Goal: Task Accomplishment & Management: Use online tool/utility

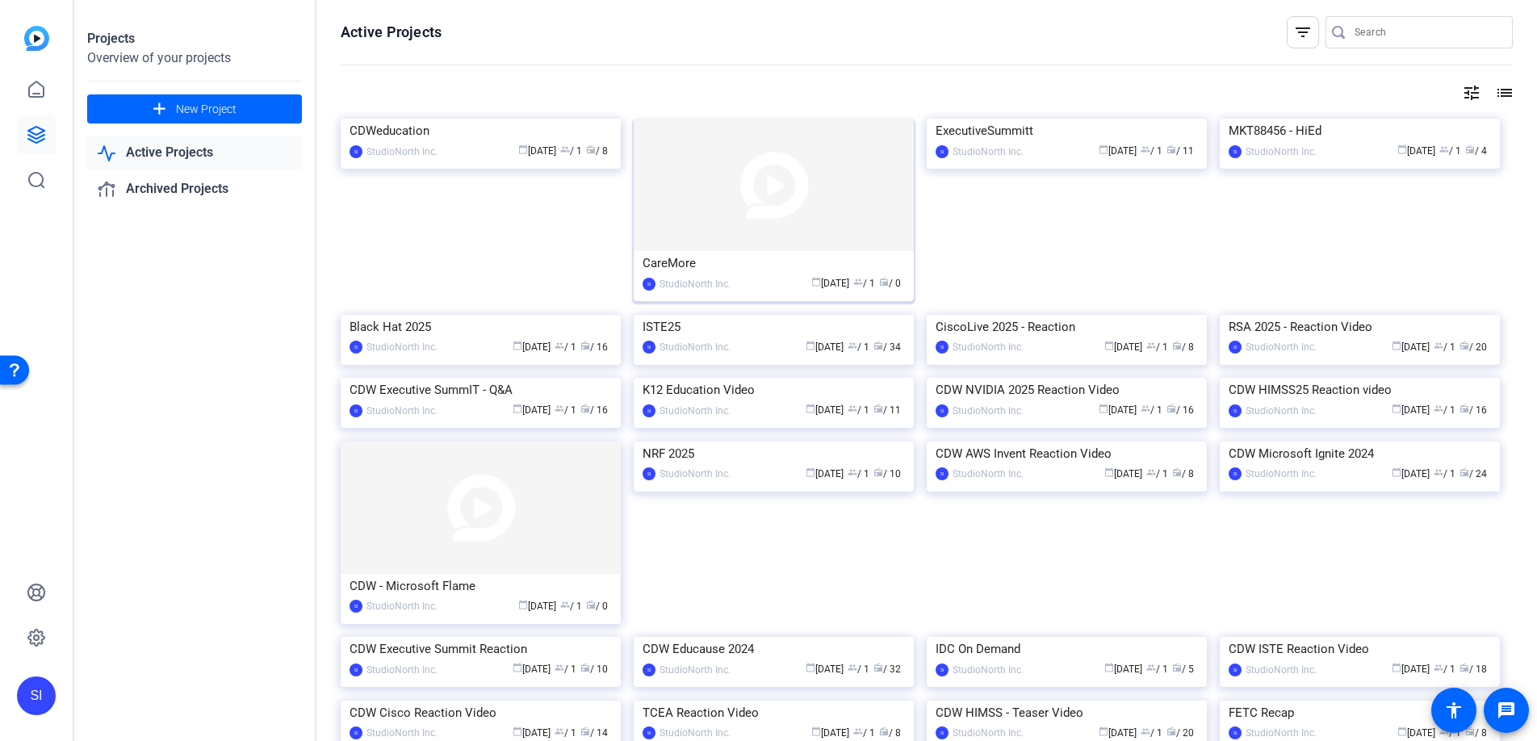
click at [814, 162] on img at bounding box center [774, 185] width 280 height 132
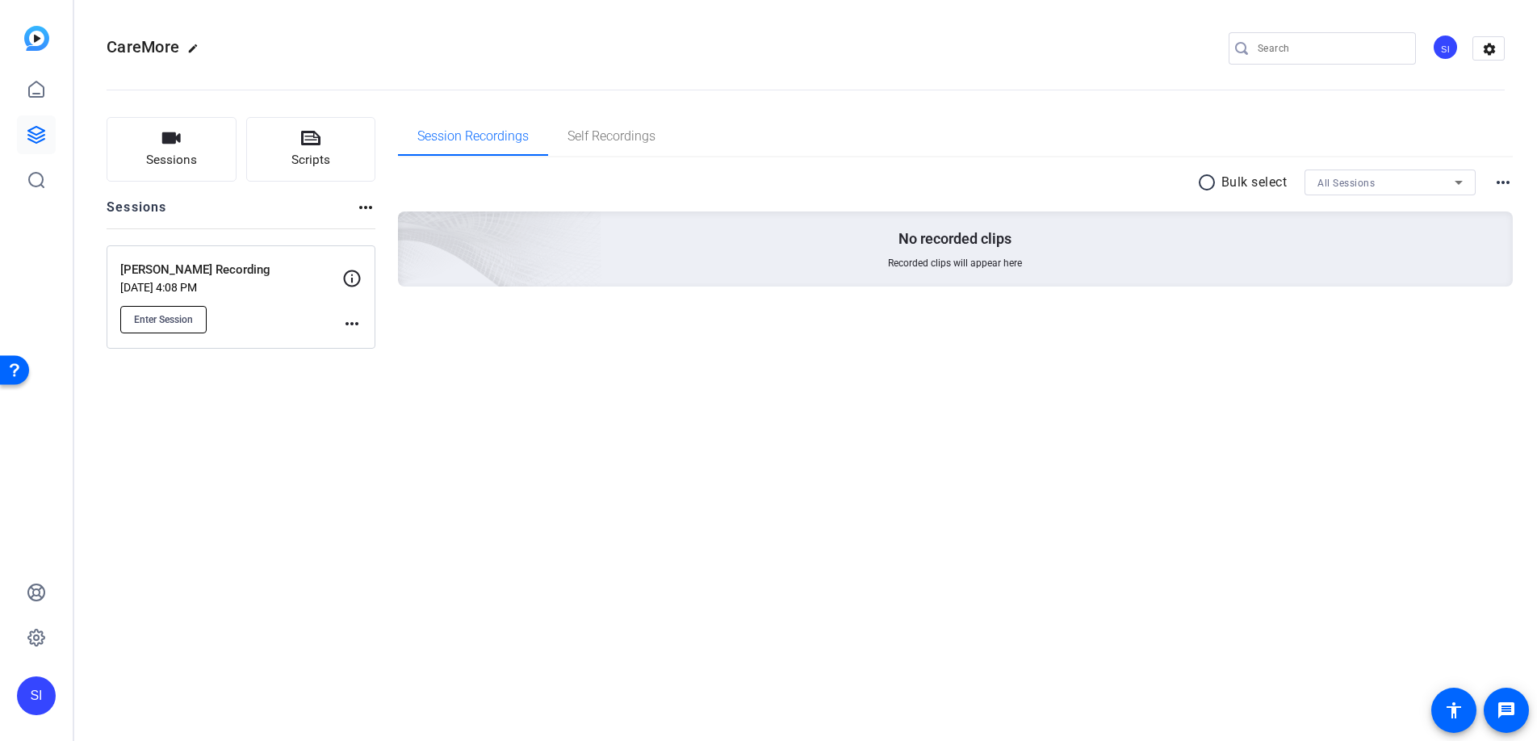
click at [163, 313] on span "Enter Session" at bounding box center [163, 319] width 59 height 13
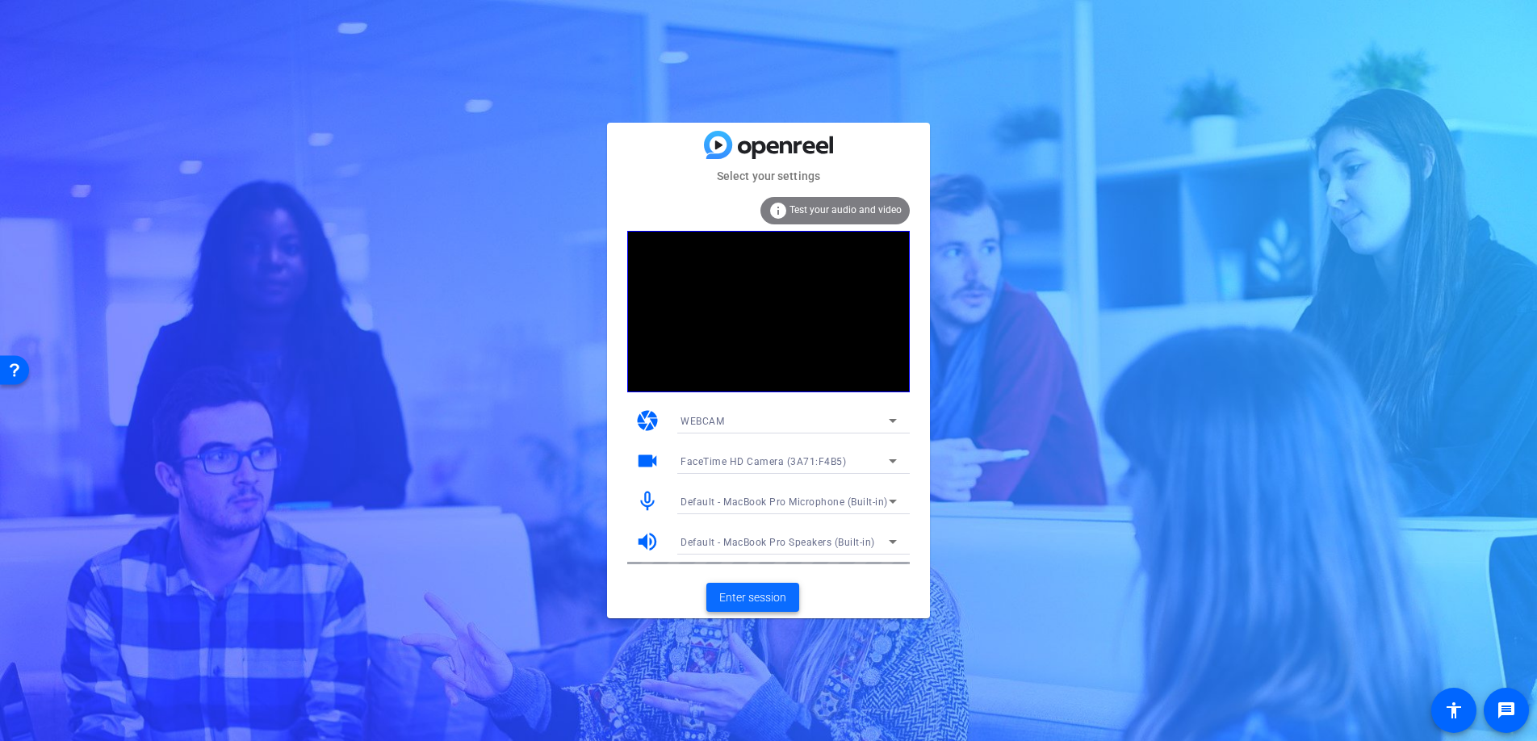
click at [762, 597] on span "Enter session" at bounding box center [752, 597] width 67 height 17
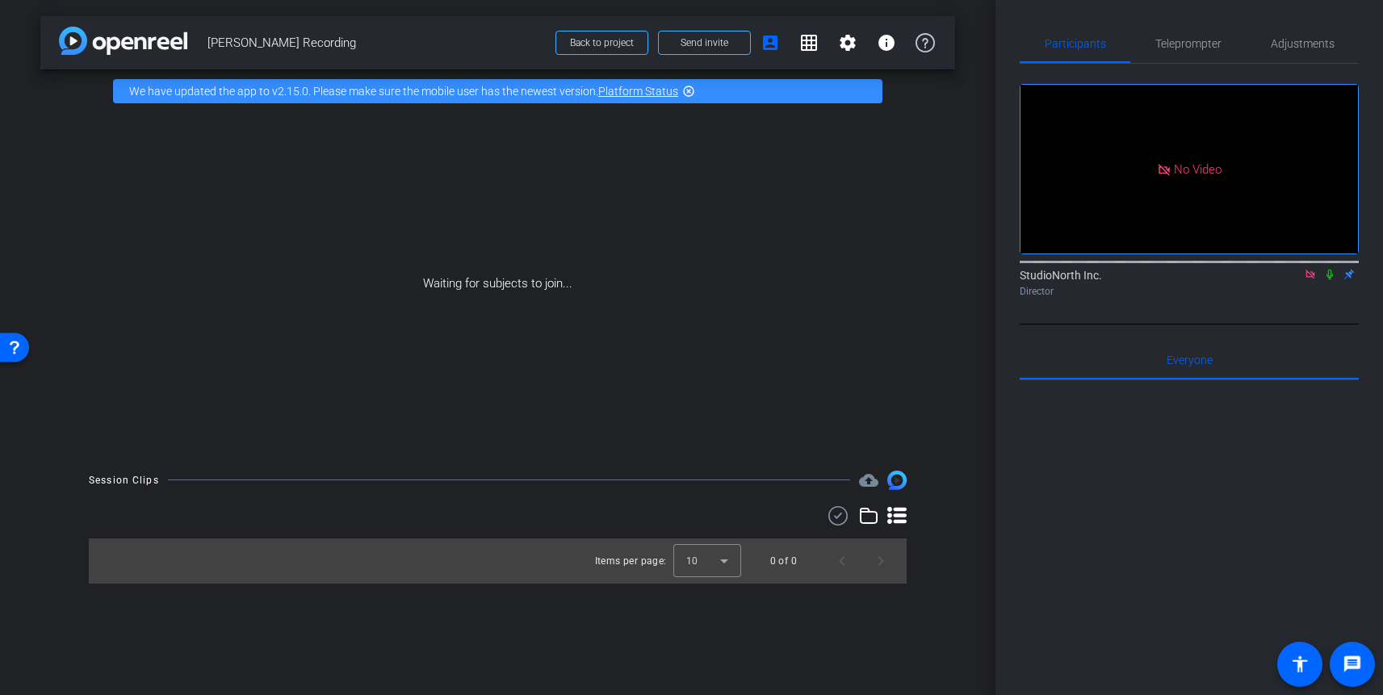
click at [1311, 278] on icon at bounding box center [1309, 274] width 9 height 9
click at [1292, 280] on icon at bounding box center [1290, 274] width 13 height 11
click at [1329, 280] on icon at bounding box center [1329, 274] width 13 height 11
click at [811, 42] on mat-icon "grid_on" at bounding box center [808, 42] width 19 height 19
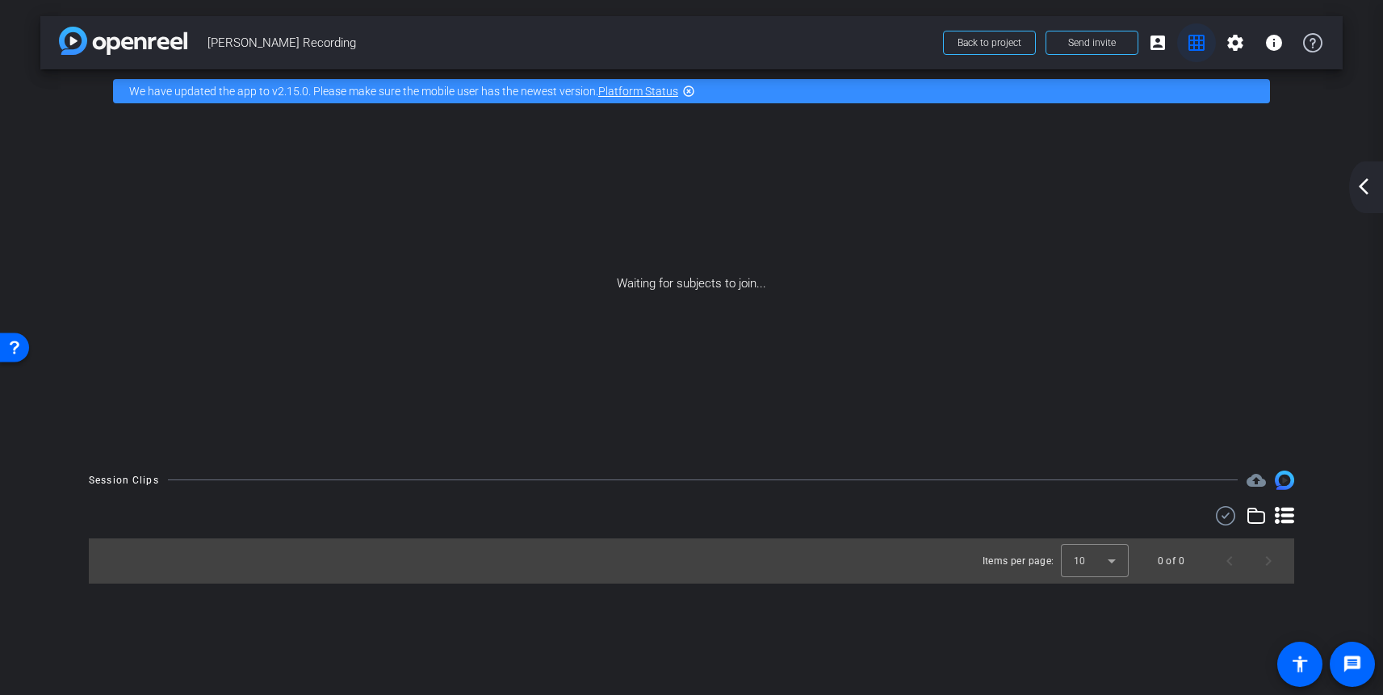
click at [1191, 42] on mat-icon "grid_on" at bounding box center [1196, 42] width 19 height 19
click at [1199, 44] on mat-icon "grid_on" at bounding box center [1196, 42] width 19 height 19
click at [1367, 192] on mat-icon "arrow_back_ios_new" at bounding box center [1363, 186] width 19 height 19
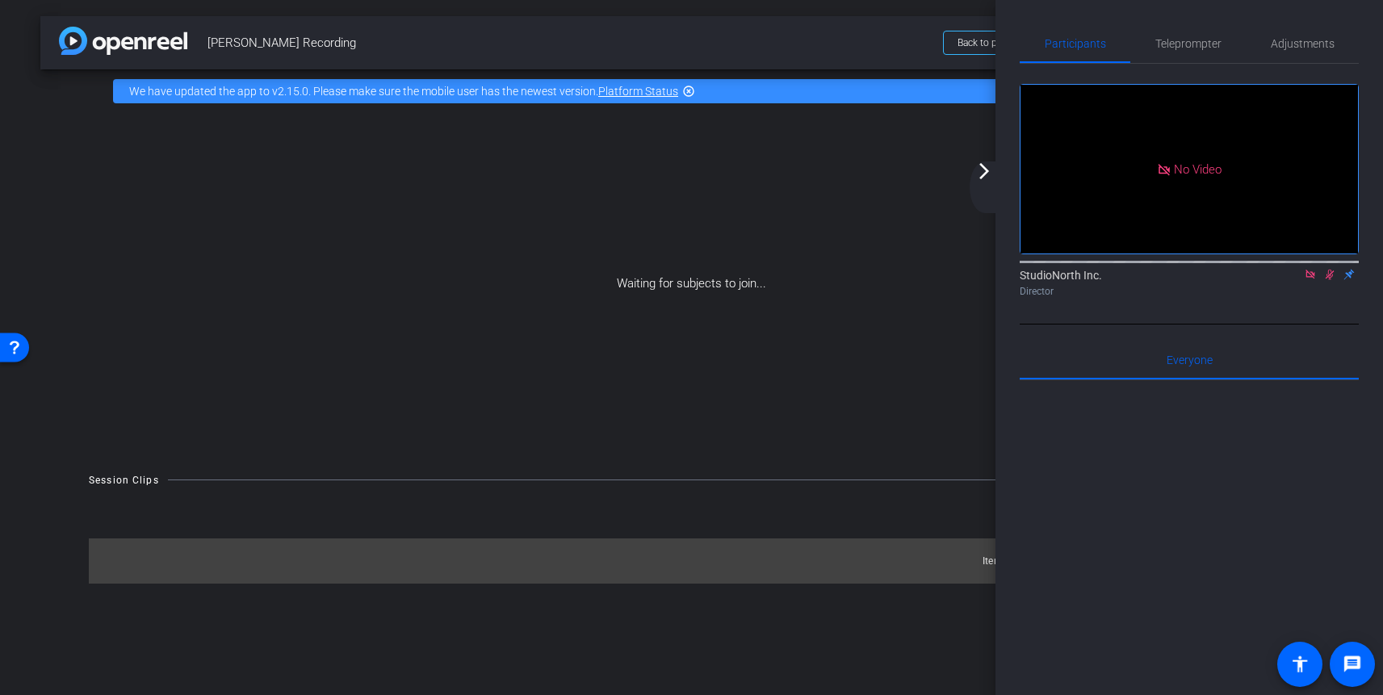
click at [774, 23] on div "arrow_back [PERSON_NAME] Recording Back to project Send invite account_box grid…" at bounding box center [691, 42] width 1302 height 53
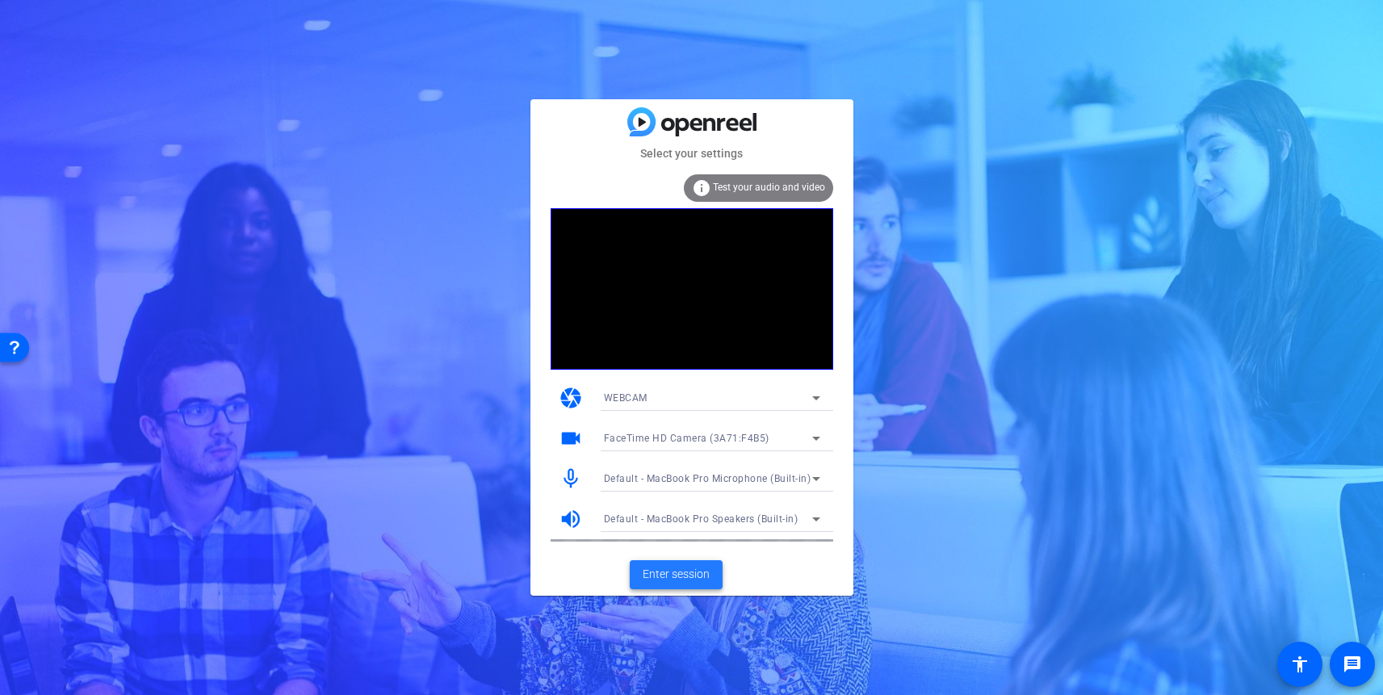
click at [664, 576] on span "Enter session" at bounding box center [676, 574] width 67 height 17
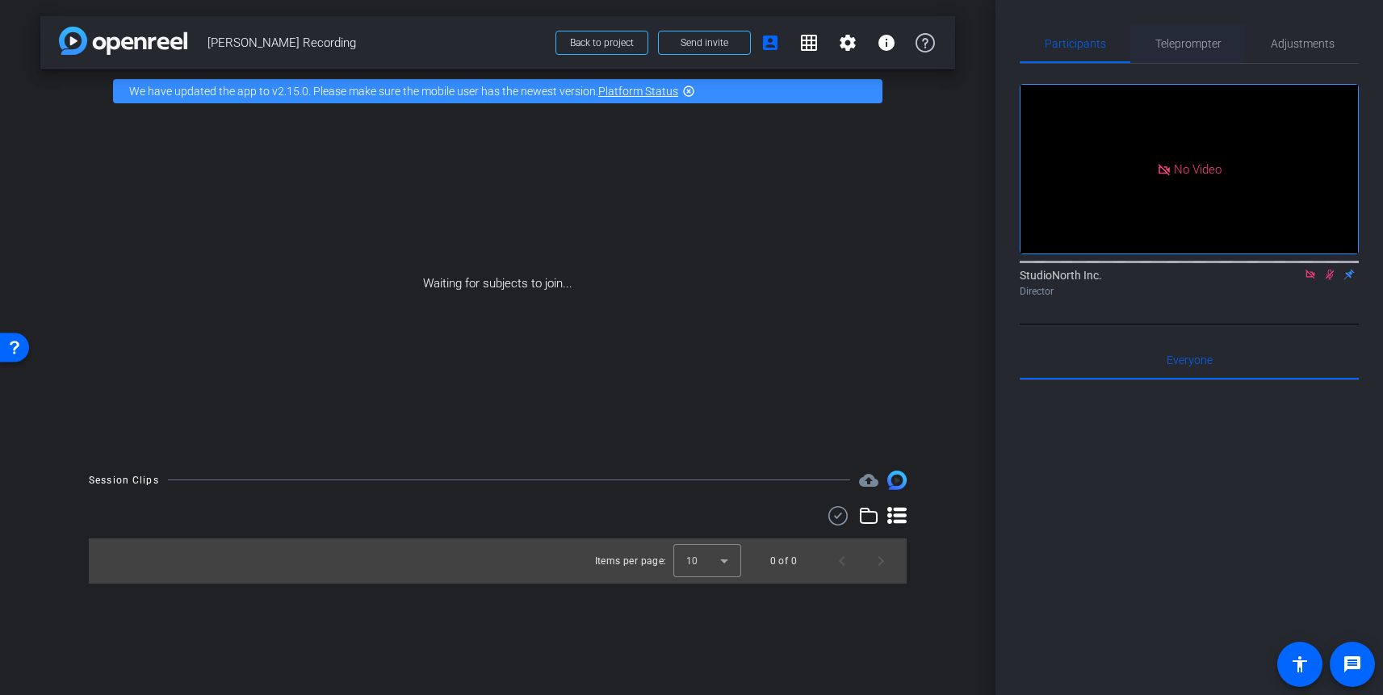
click at [1209, 38] on span "Teleprompter" at bounding box center [1188, 43] width 66 height 11
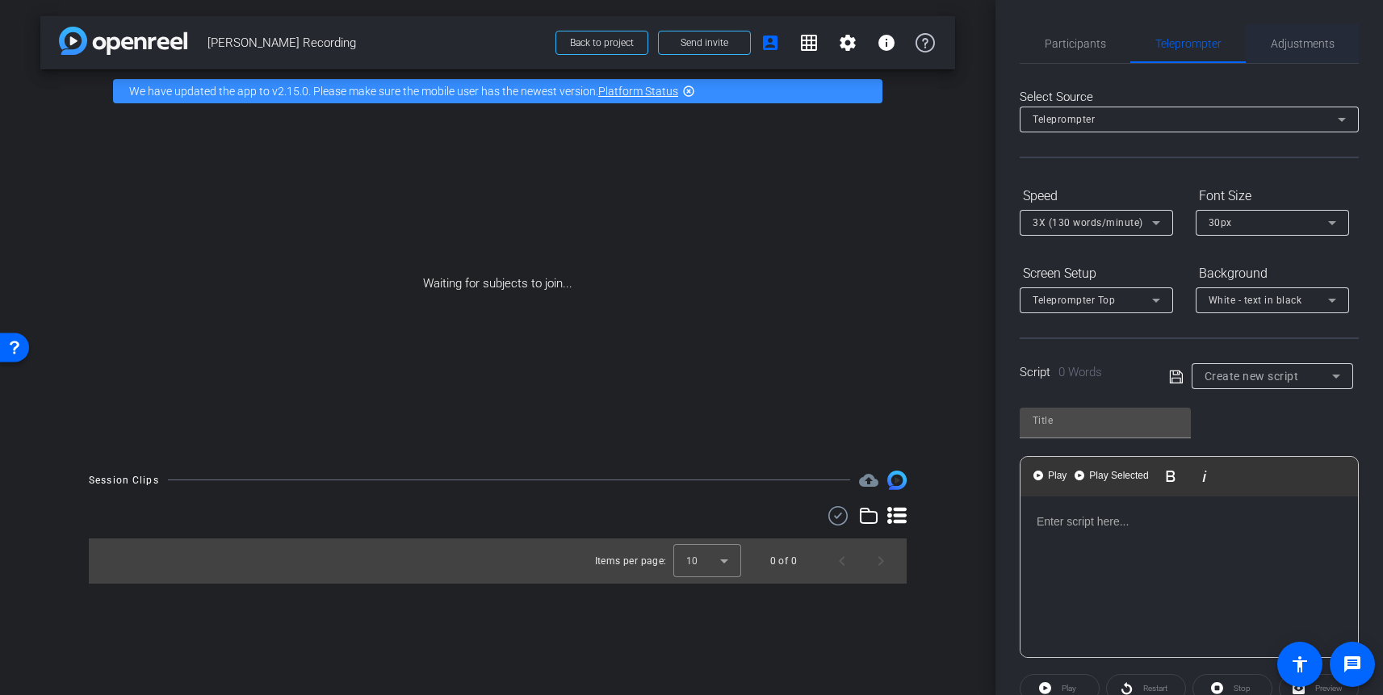
click at [1275, 42] on span "Adjustments" at bounding box center [1303, 43] width 64 height 11
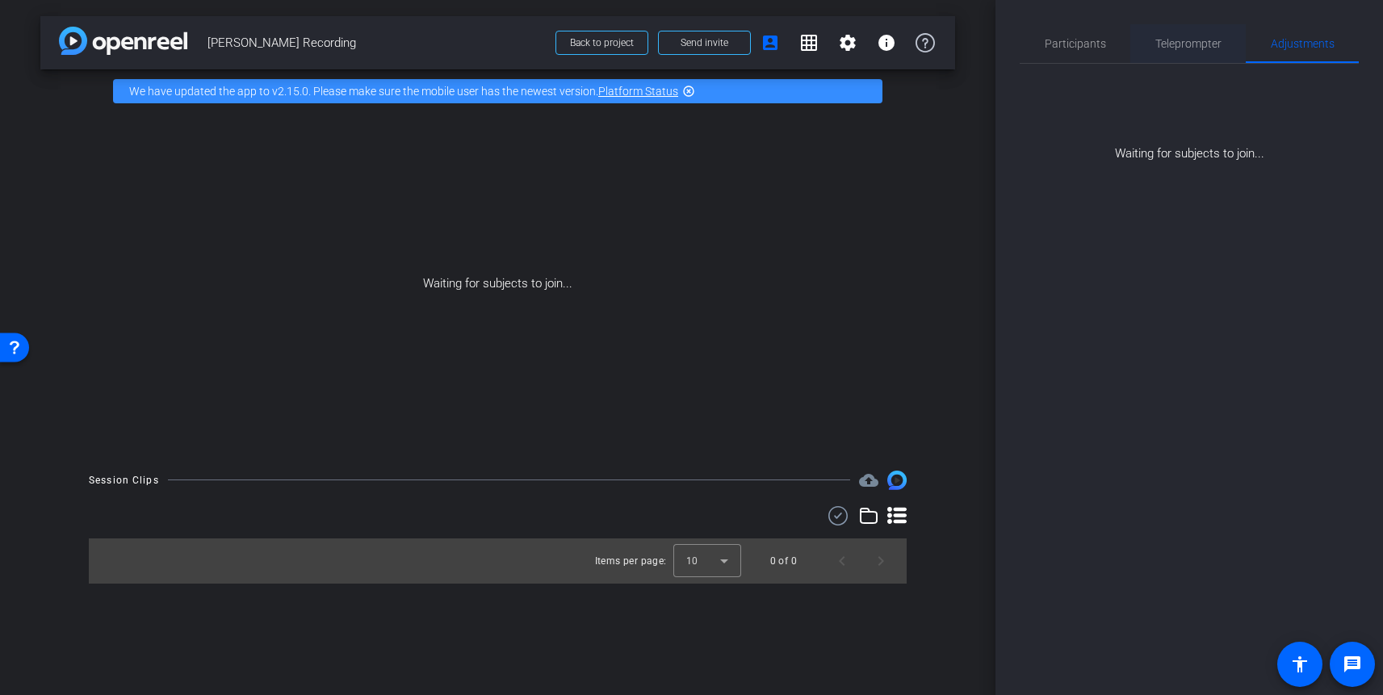
click at [1171, 42] on span "Teleprompter" at bounding box center [1188, 43] width 66 height 11
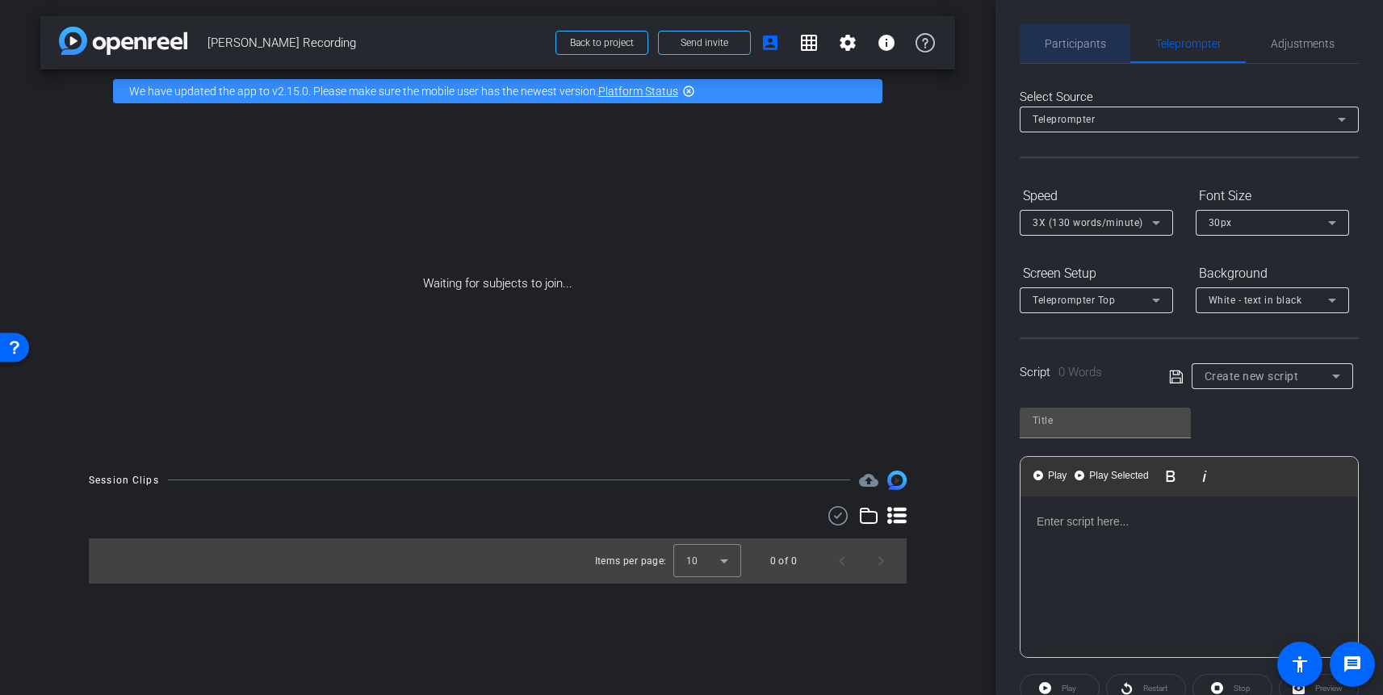
click at [1040, 40] on div "Participants" at bounding box center [1075, 43] width 111 height 39
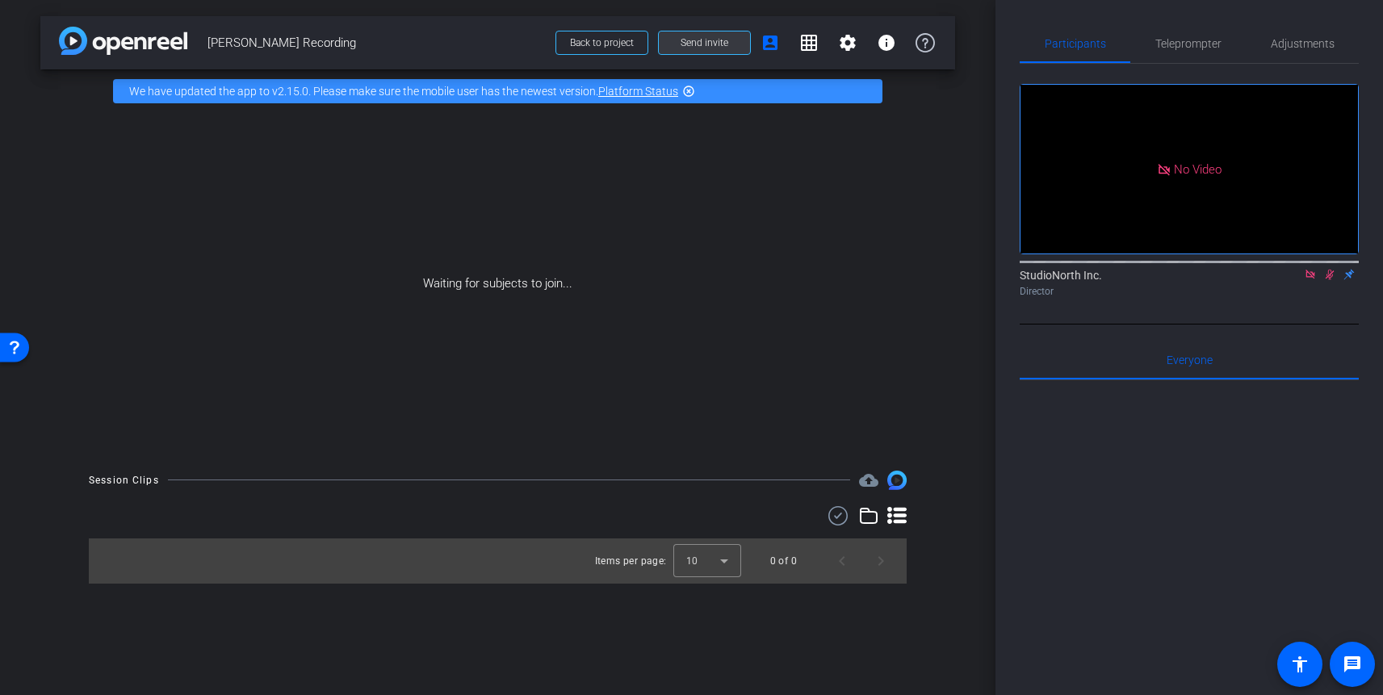
click at [689, 43] on span "Send invite" at bounding box center [704, 42] width 48 height 13
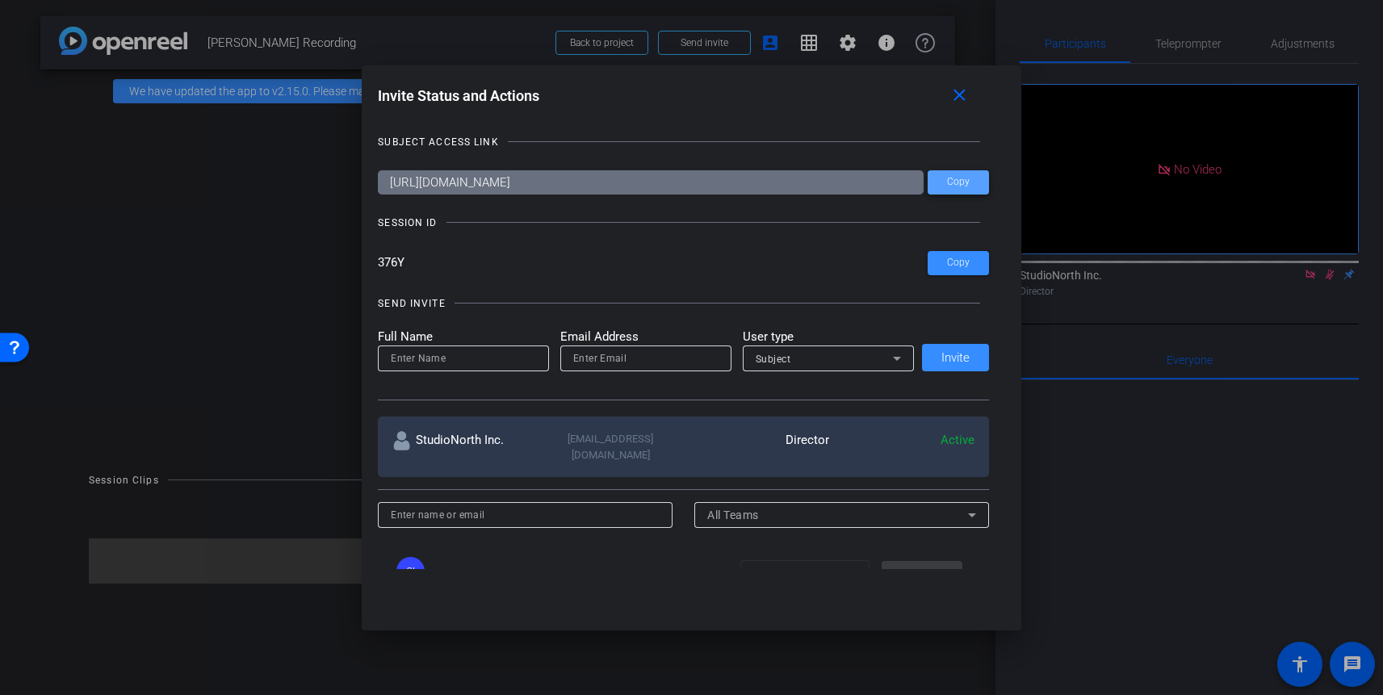
click at [963, 186] on span "Copy" at bounding box center [958, 182] width 23 height 12
click at [957, 98] on mat-icon "close" at bounding box center [959, 96] width 20 height 20
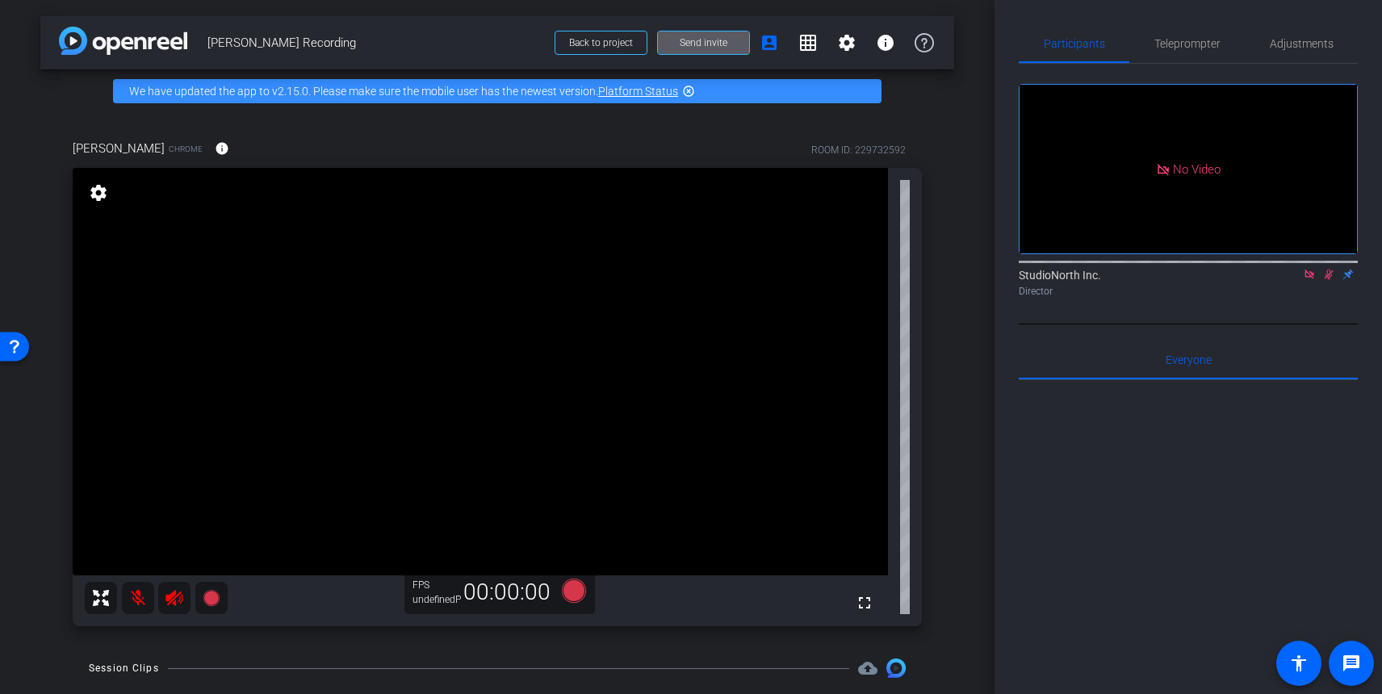
click at [1308, 270] on icon at bounding box center [1308, 274] width 9 height 9
click at [1307, 280] on icon at bounding box center [1309, 274] width 13 height 11
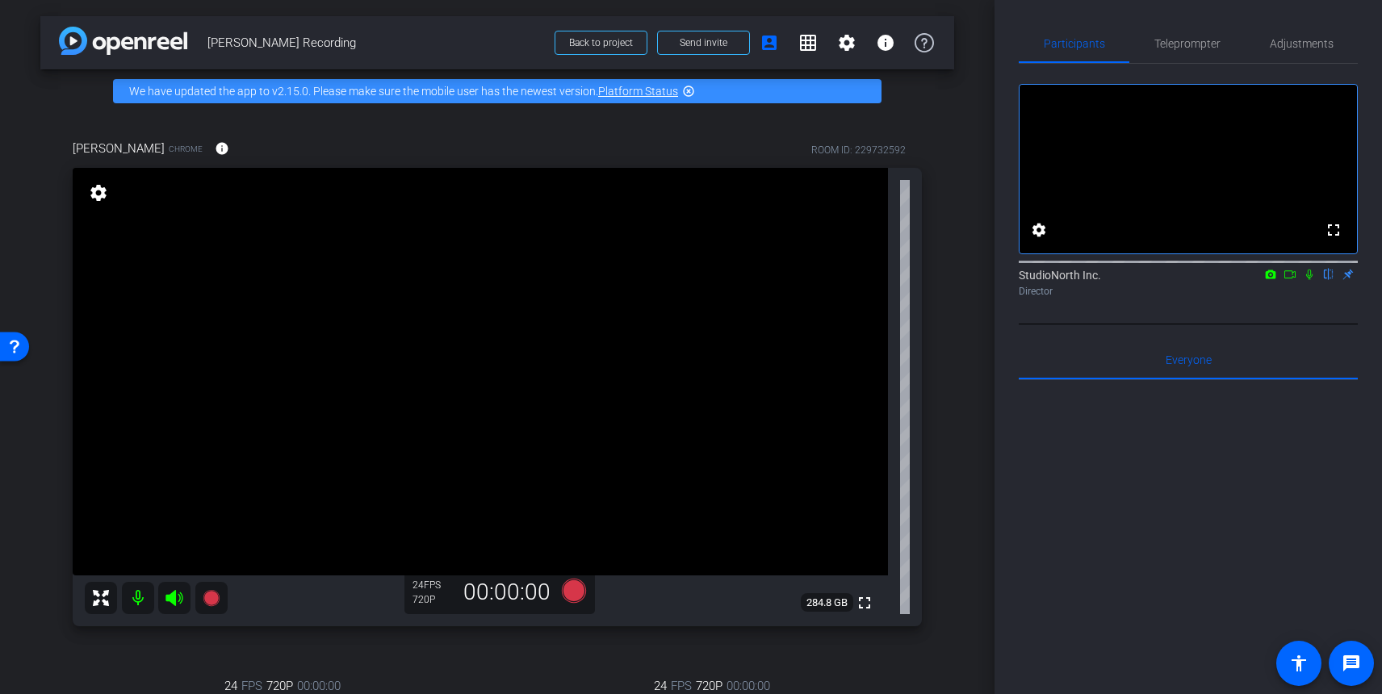
click at [1312, 280] on icon at bounding box center [1309, 275] width 6 height 10
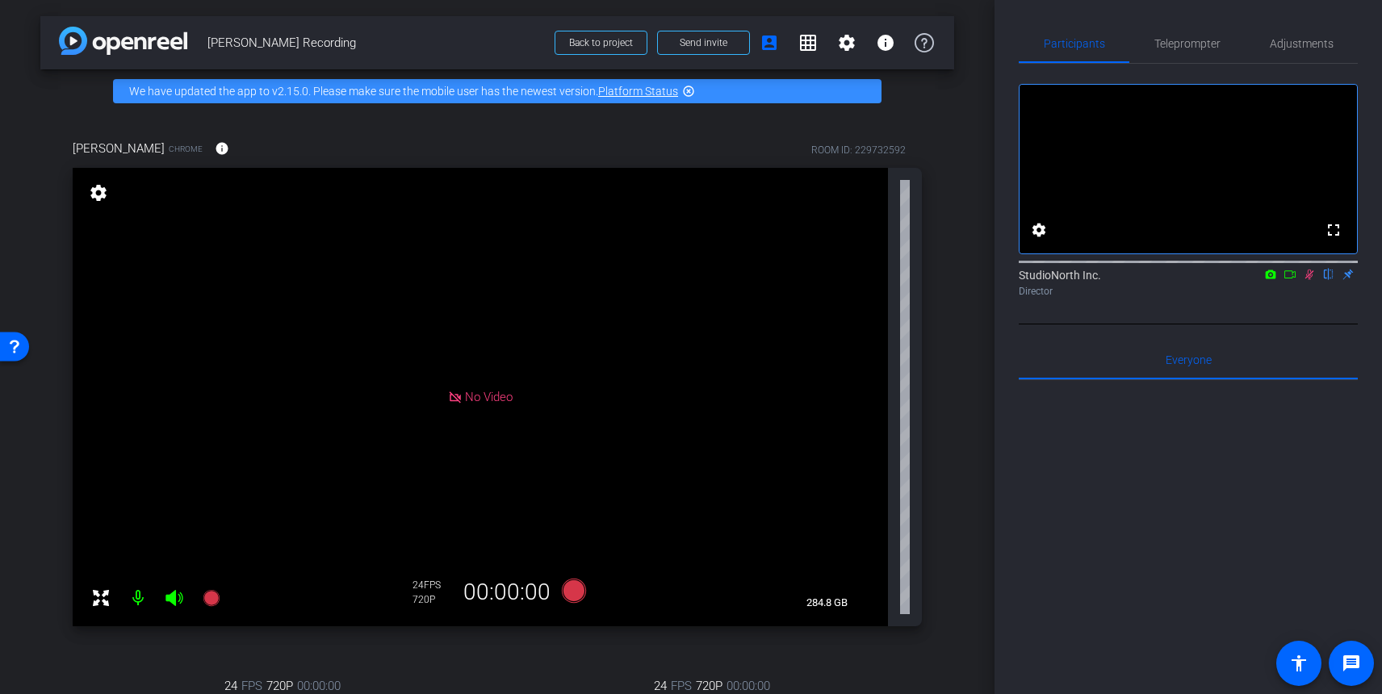
click at [1312, 280] on icon at bounding box center [1309, 275] width 9 height 10
click at [174, 596] on icon at bounding box center [173, 598] width 17 height 16
click at [137, 602] on mat-icon at bounding box center [138, 598] width 32 height 32
click at [1300, 44] on span "Adjustments" at bounding box center [1302, 43] width 64 height 11
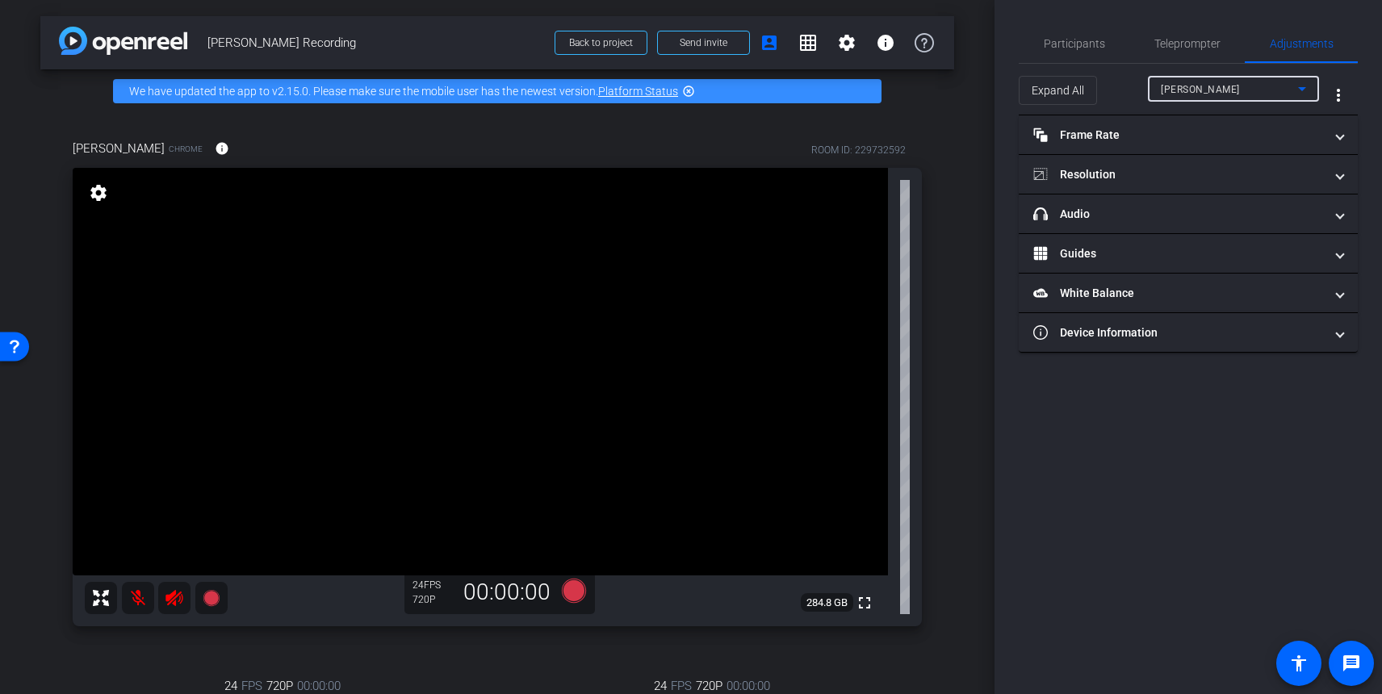
click at [1213, 93] on span "[PERSON_NAME]" at bounding box center [1200, 89] width 79 height 11
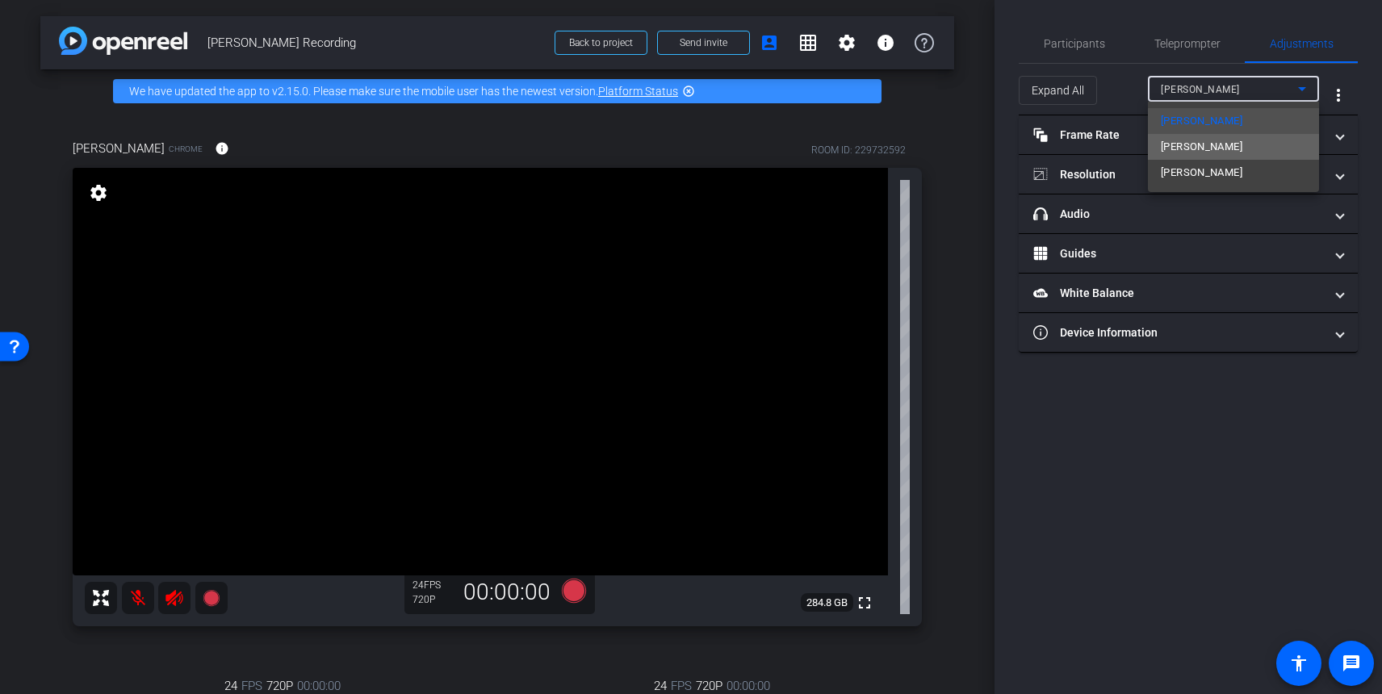
click at [1204, 158] on mat-option "[PERSON_NAME]" at bounding box center [1233, 147] width 171 height 26
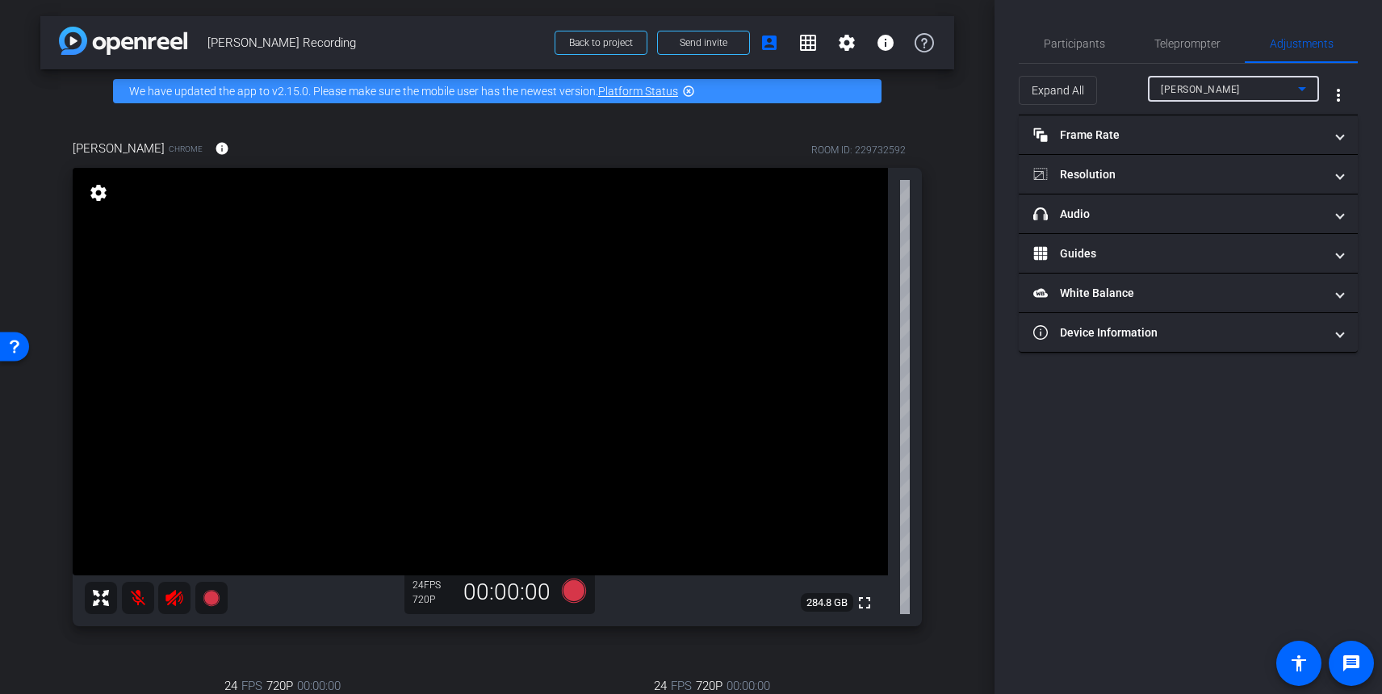
type input "11000"
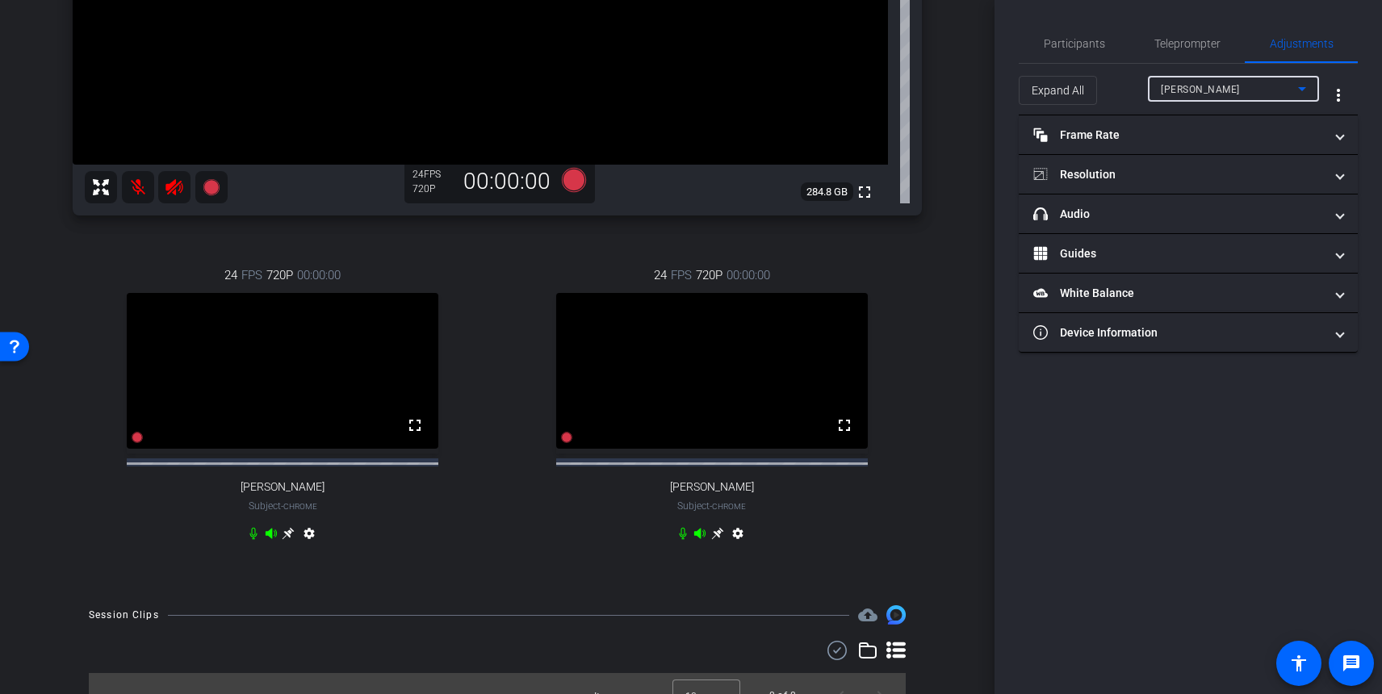
scroll to position [404, 0]
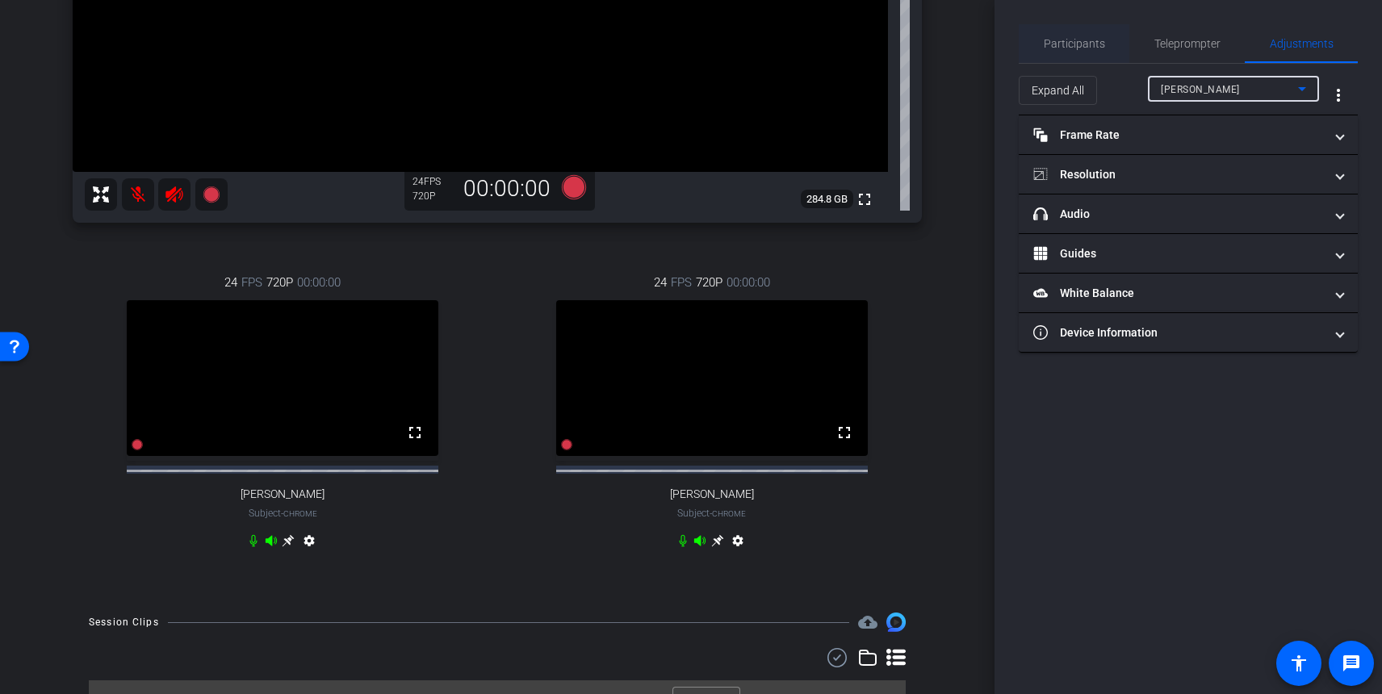
click at [1061, 44] on span "Participants" at bounding box center [1074, 43] width 61 height 11
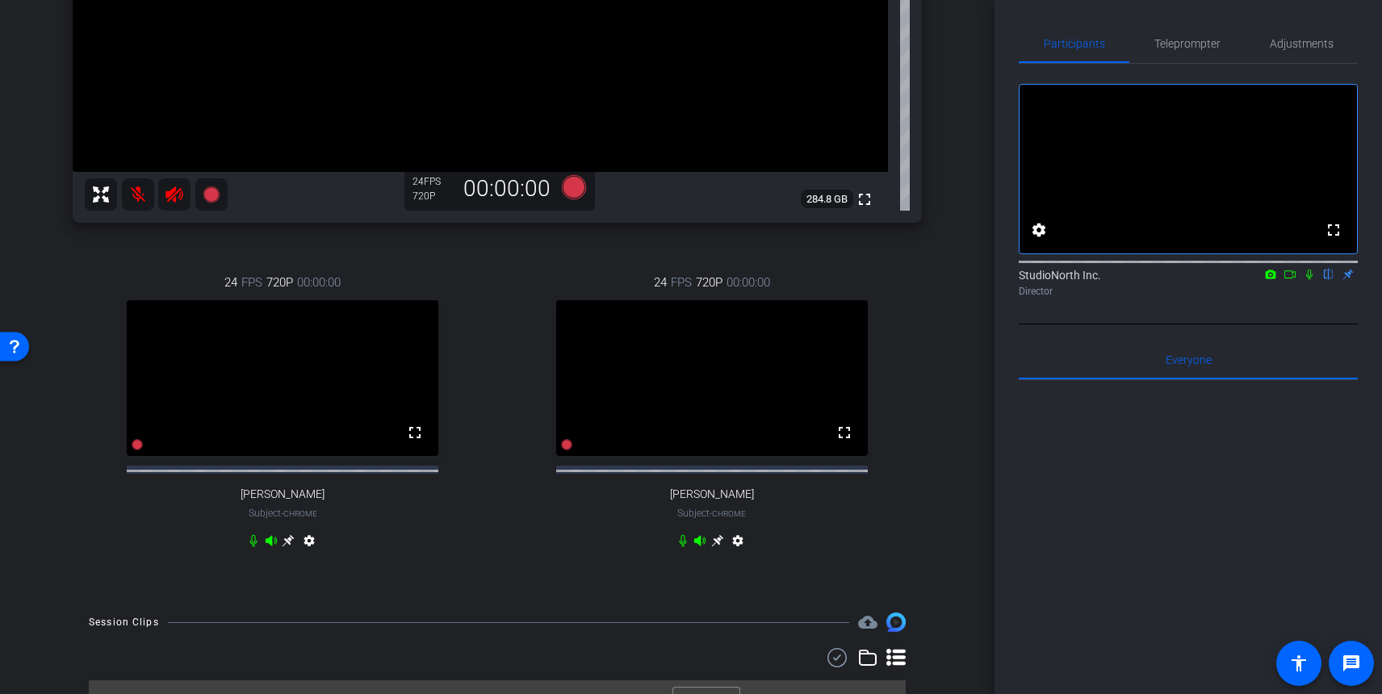
click at [288, 547] on icon at bounding box center [289, 541] width 12 height 12
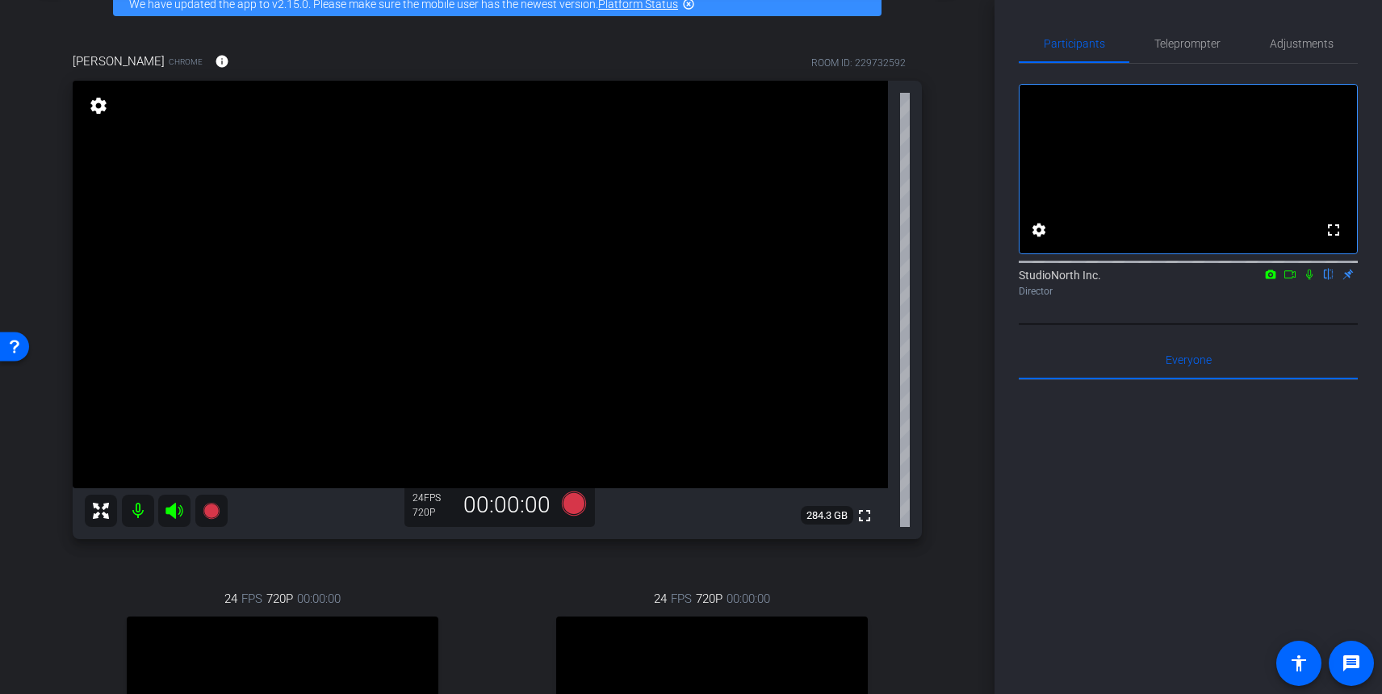
scroll to position [88, 0]
click at [1317, 34] on span "Adjustments" at bounding box center [1302, 43] width 64 height 39
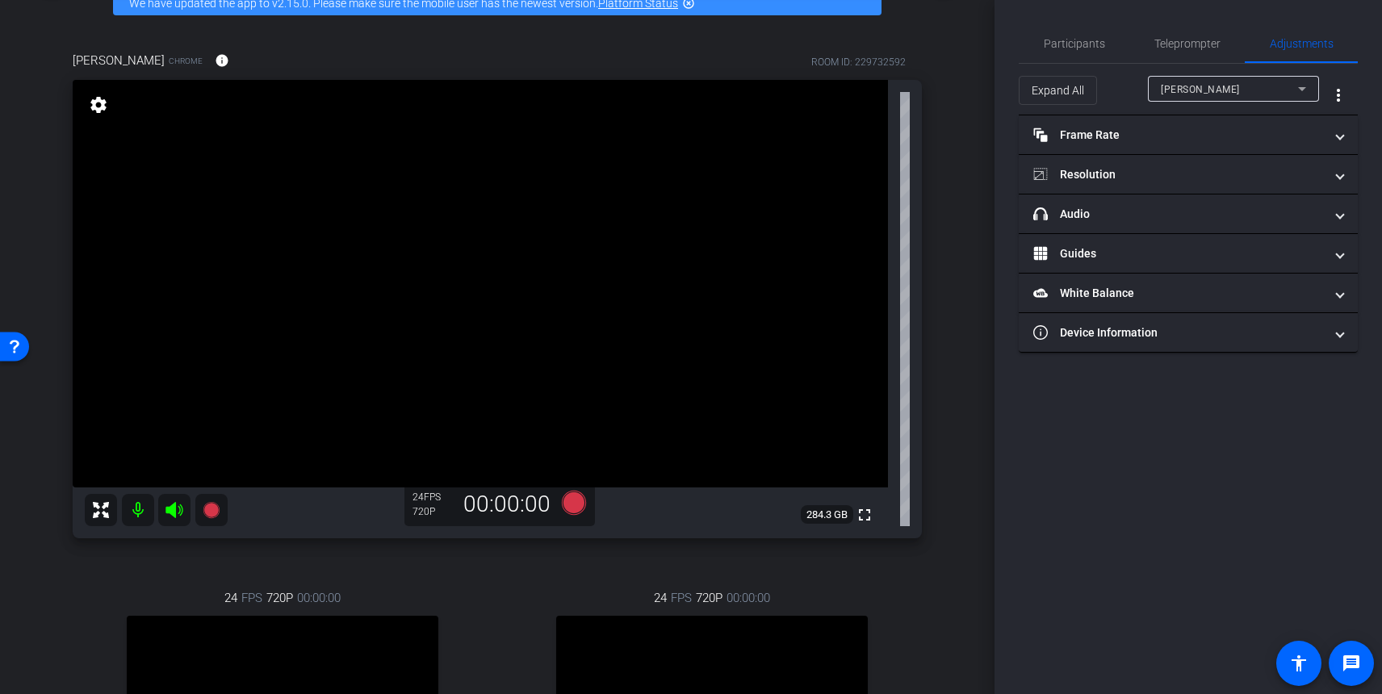
click at [1182, 88] on span "[PERSON_NAME]" at bounding box center [1200, 89] width 79 height 11
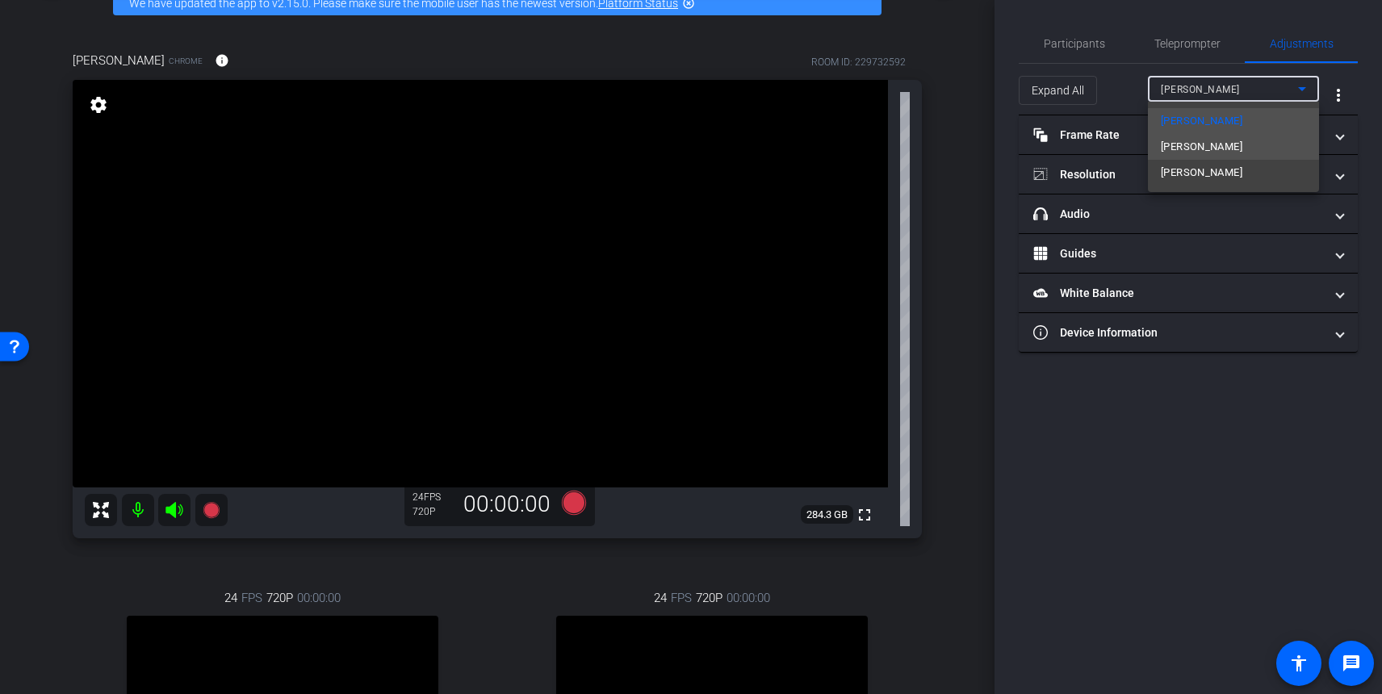
click at [1175, 148] on span "[PERSON_NAME]" at bounding box center [1202, 146] width 82 height 19
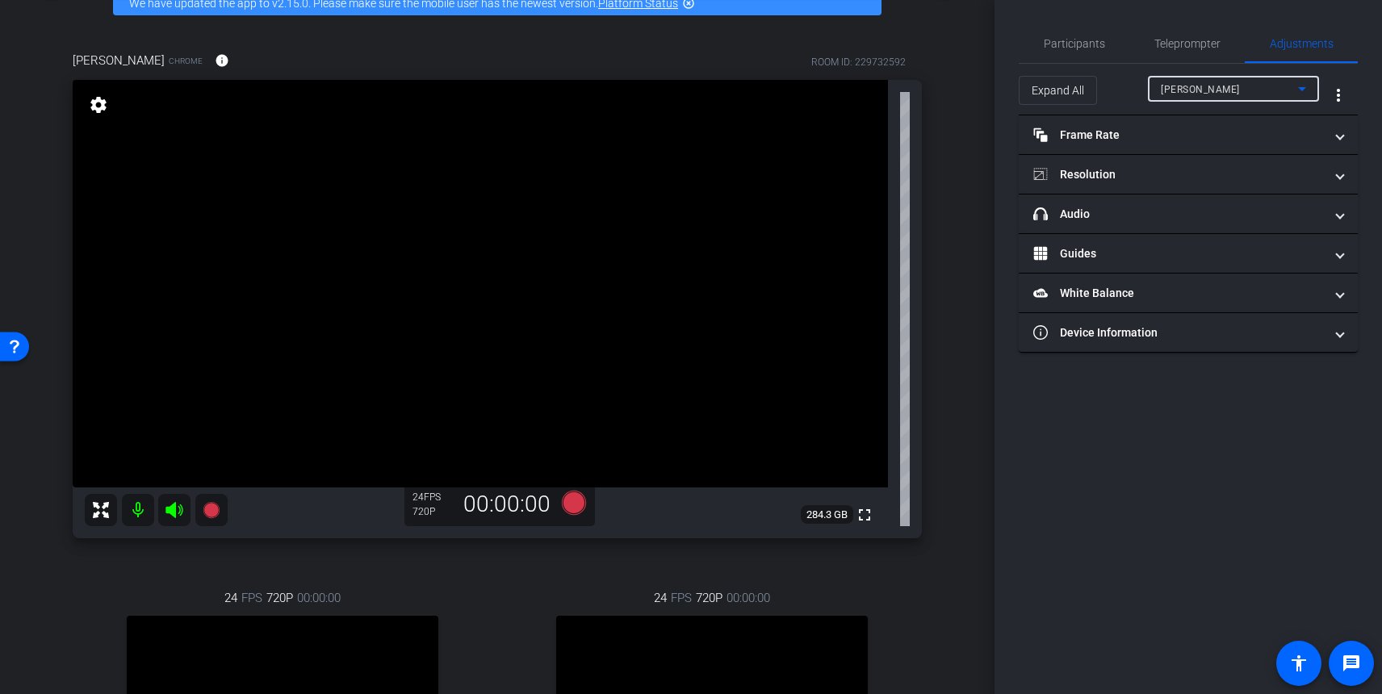
type input "11000"
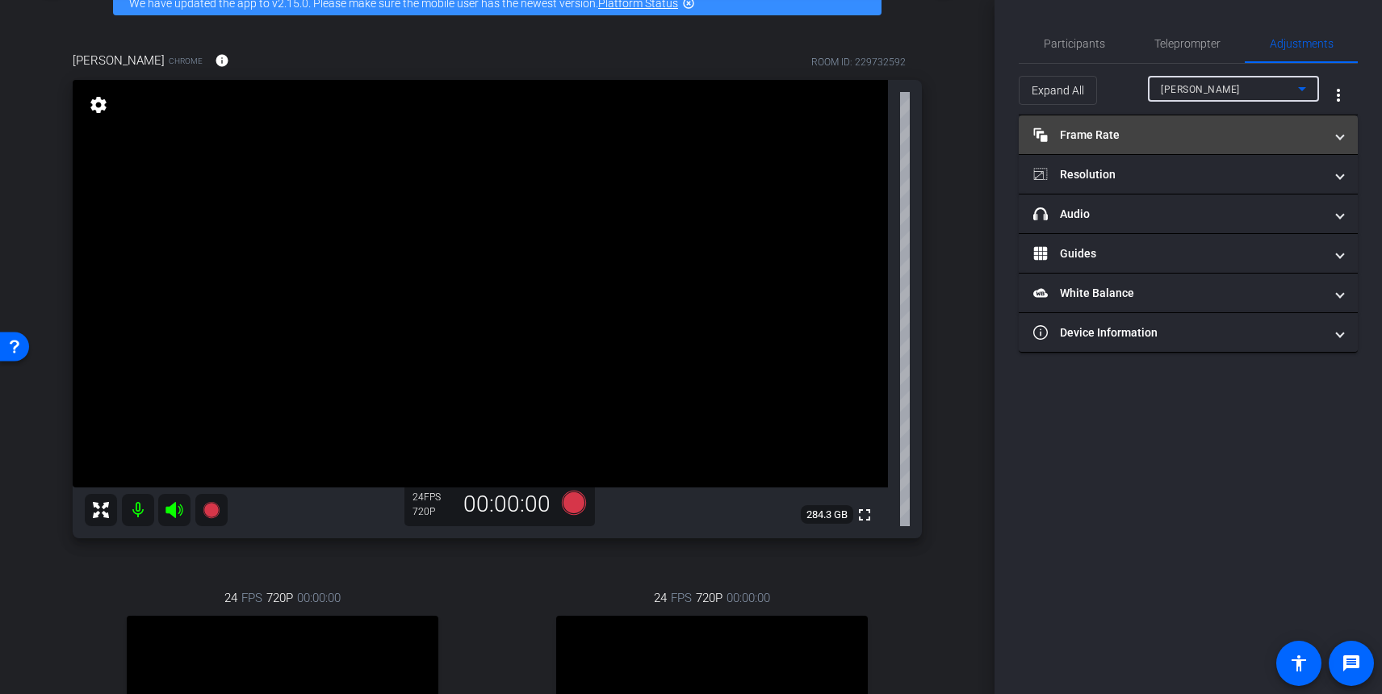
click at [1116, 139] on mat-panel-title "Frame Rate Frame Rate" at bounding box center [1178, 135] width 291 height 17
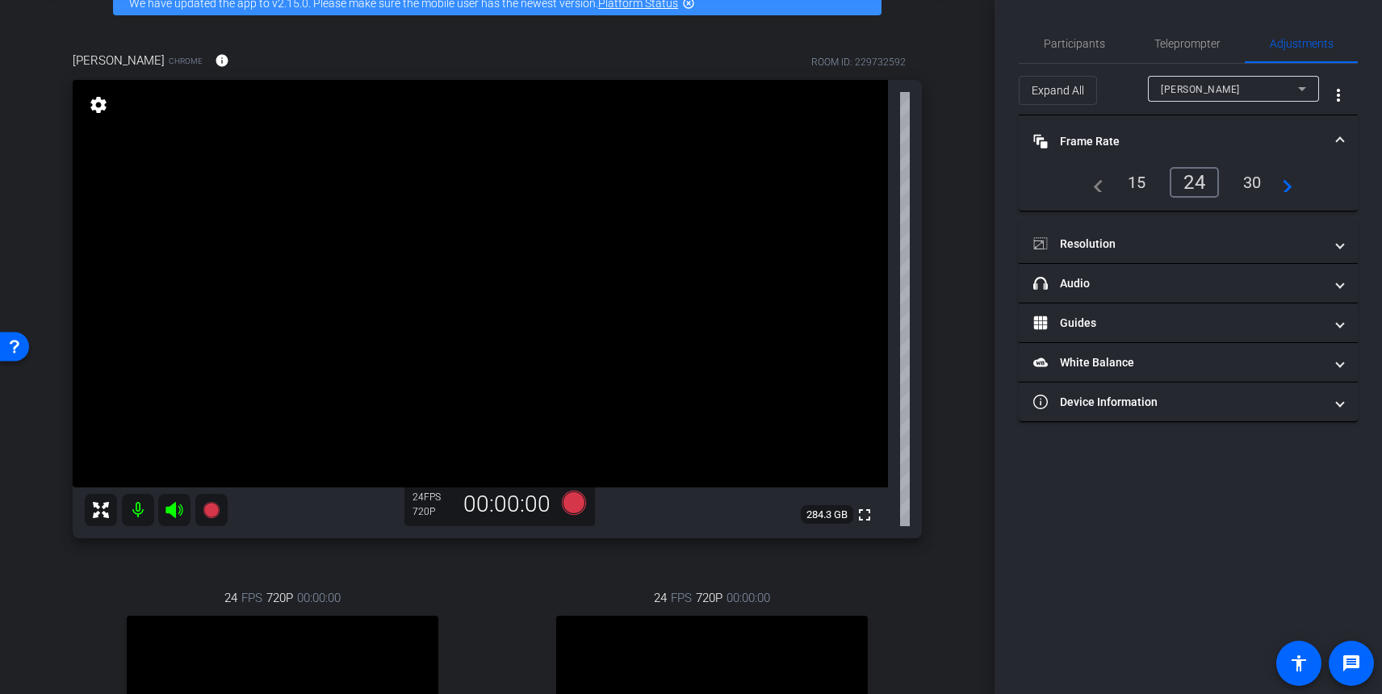
click at [1250, 182] on div "30" at bounding box center [1252, 182] width 43 height 27
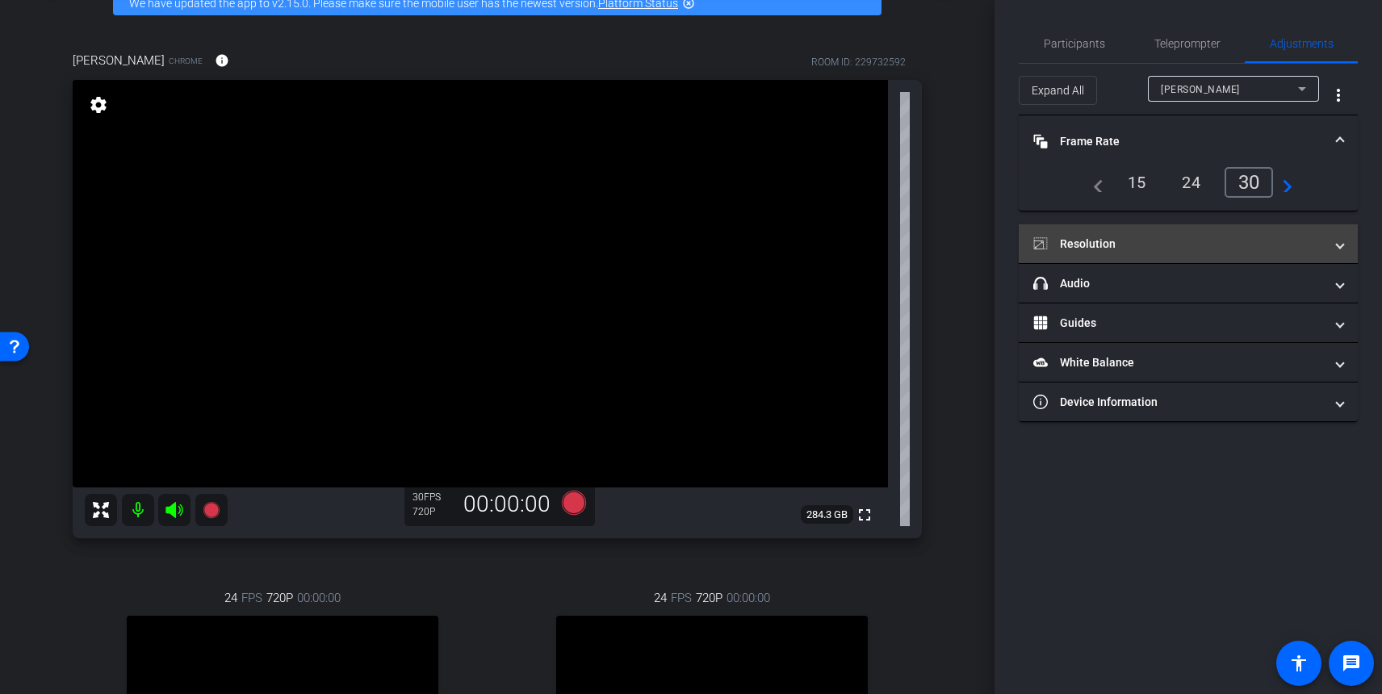
click at [1151, 236] on mat-panel-title "Resolution" at bounding box center [1178, 244] width 291 height 17
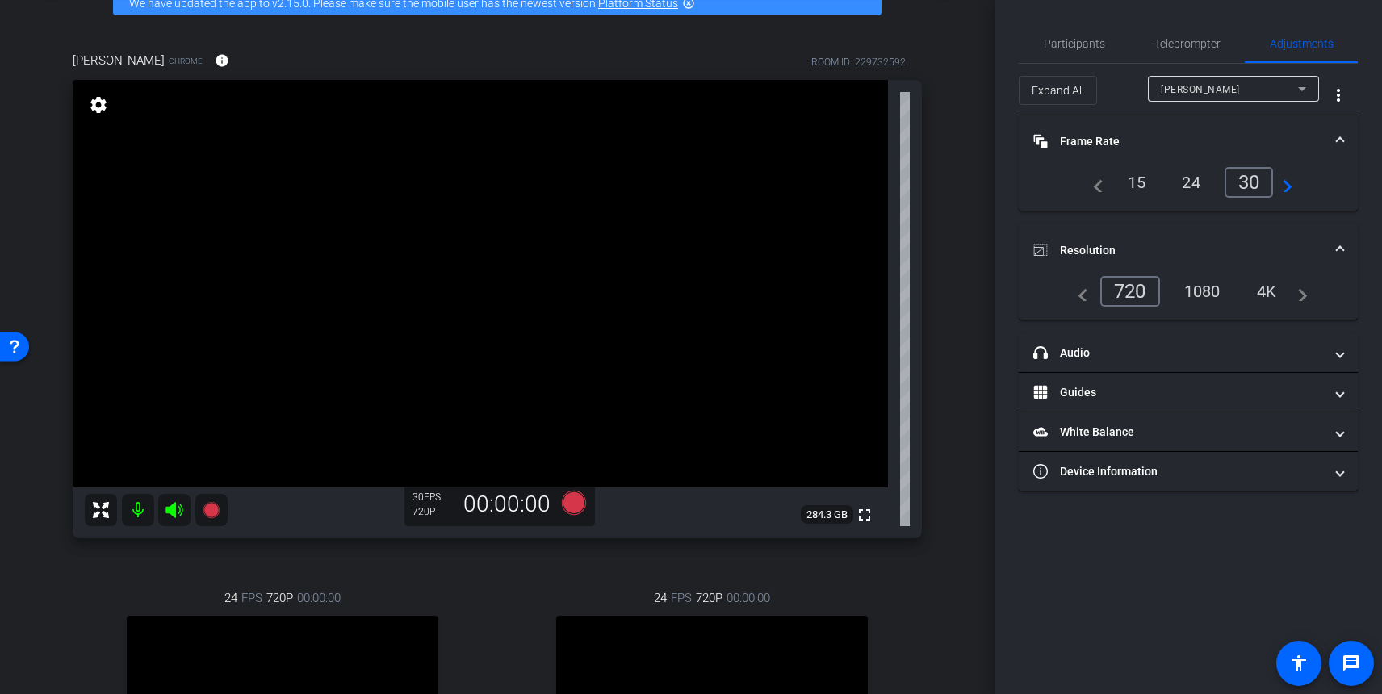
click at [1204, 287] on div "1080" at bounding box center [1202, 291] width 61 height 27
click at [1154, 39] on span "Teleprompter" at bounding box center [1187, 43] width 66 height 11
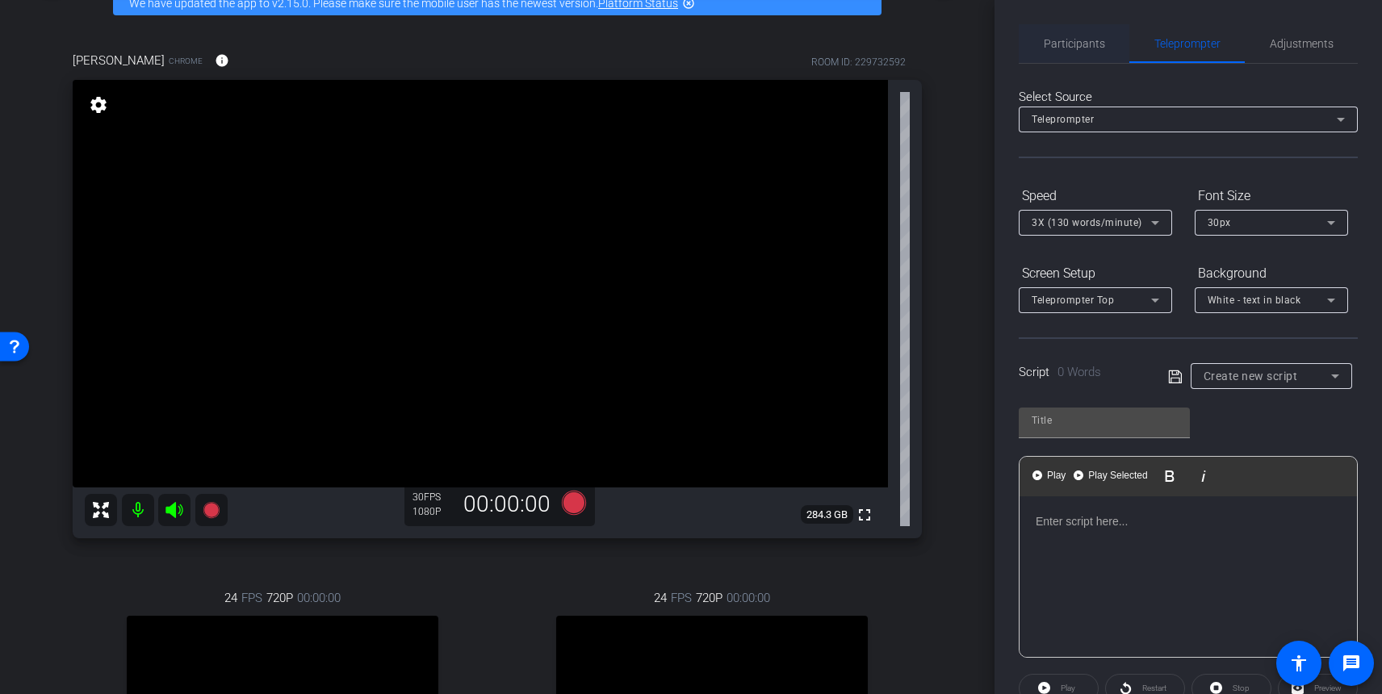
click at [1078, 44] on span "Participants" at bounding box center [1074, 43] width 61 height 11
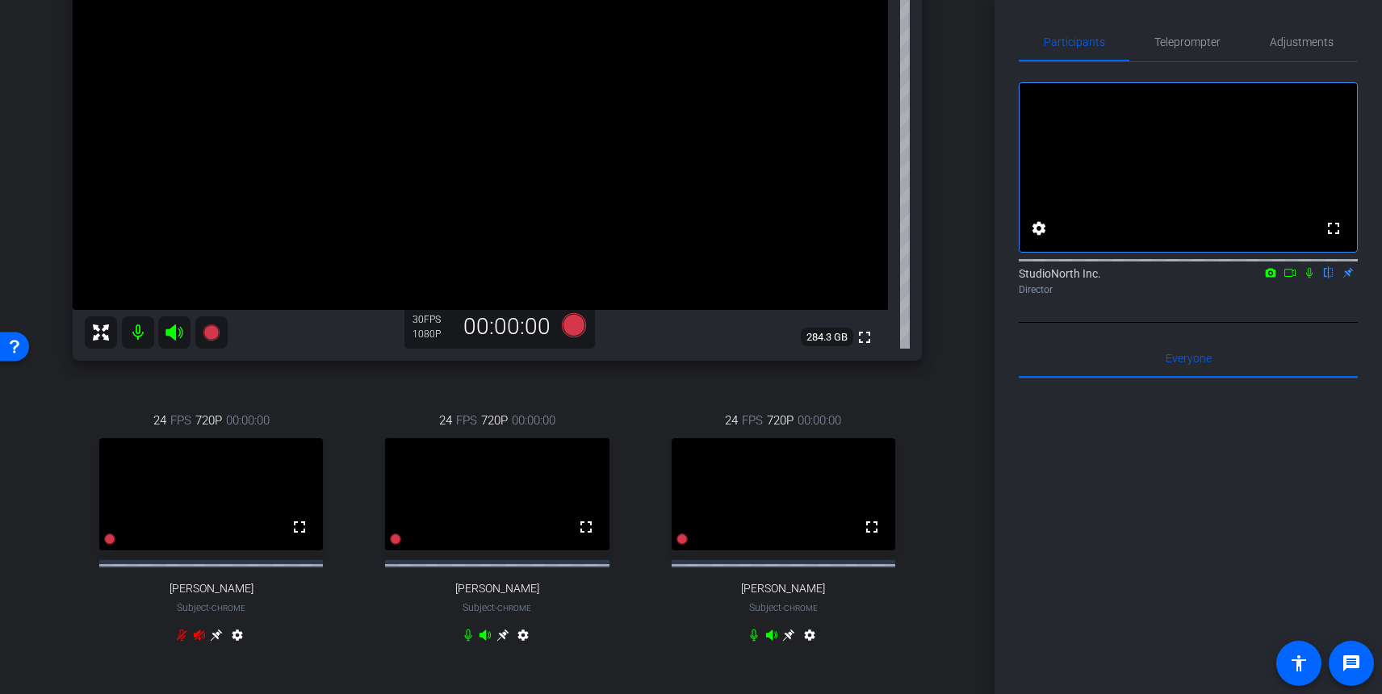
scroll to position [280, 0]
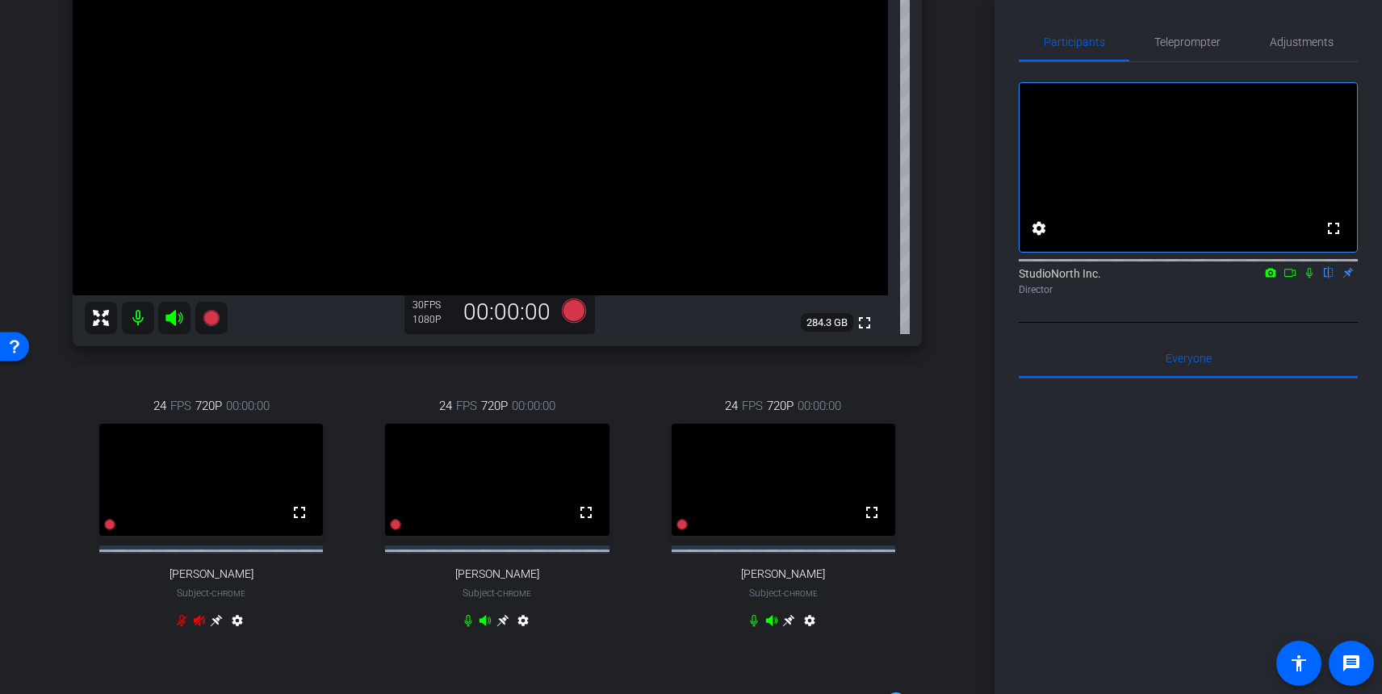
click at [193, 627] on icon at bounding box center [199, 620] width 13 height 13
click at [196, 626] on icon at bounding box center [199, 620] width 11 height 10
click at [181, 627] on icon at bounding box center [182, 621] width 10 height 12
click at [199, 627] on icon at bounding box center [199, 620] width 13 height 13
click at [203, 627] on icon at bounding box center [199, 620] width 13 height 13
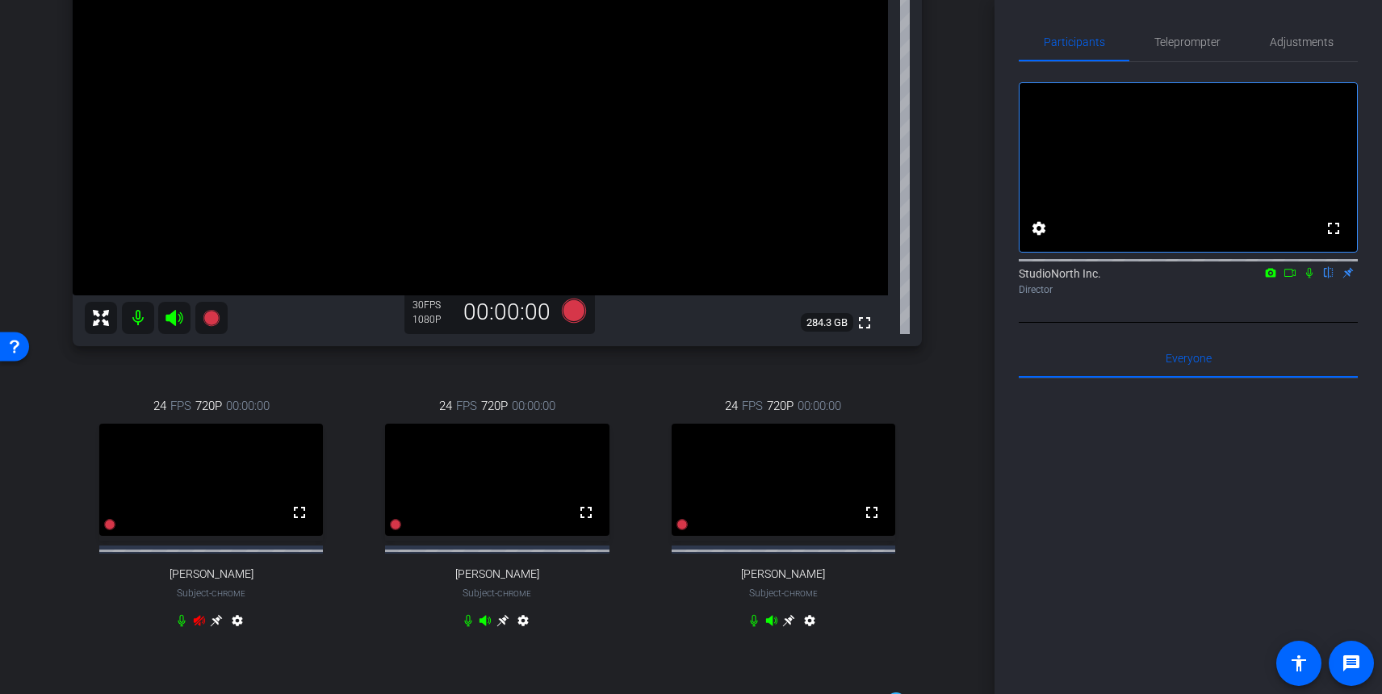
click at [310, 622] on div "24 FPS 720P 00:00:00 fullscreen [PERSON_NAME] Subject - Chrome settings" at bounding box center [211, 516] width 277 height 290
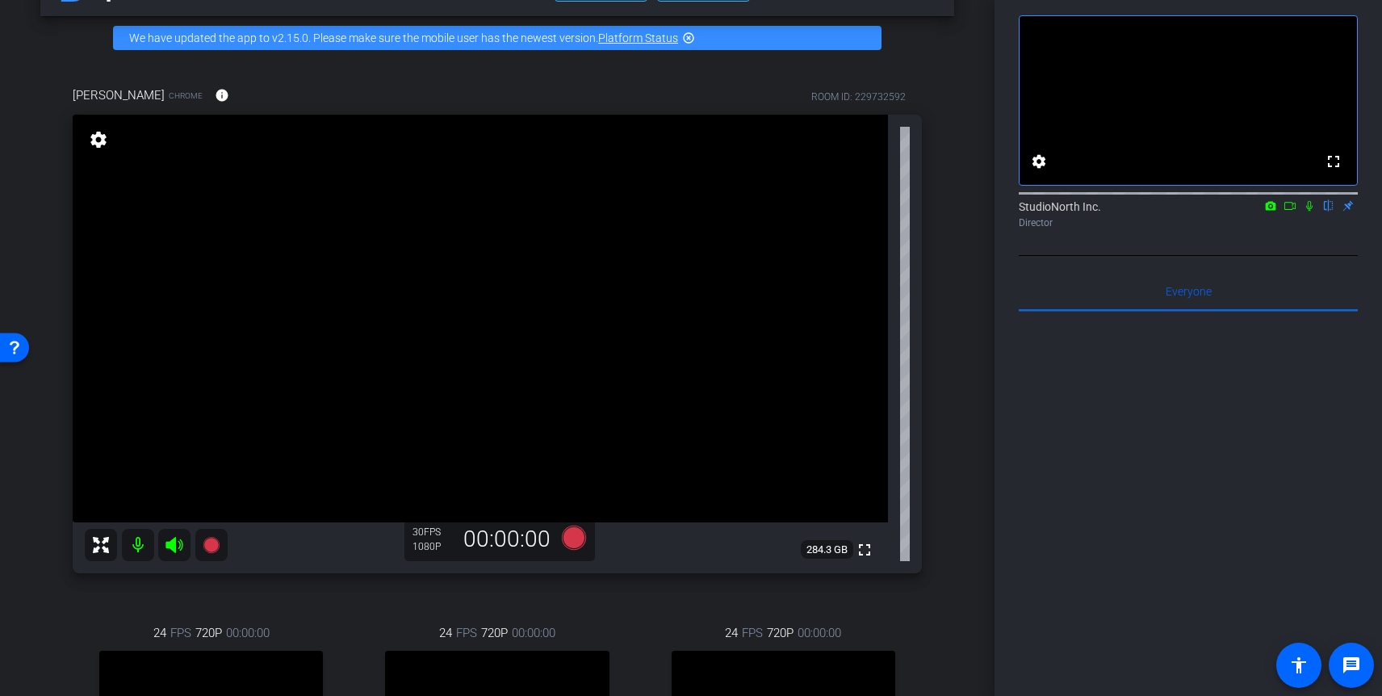
scroll to position [0, 0]
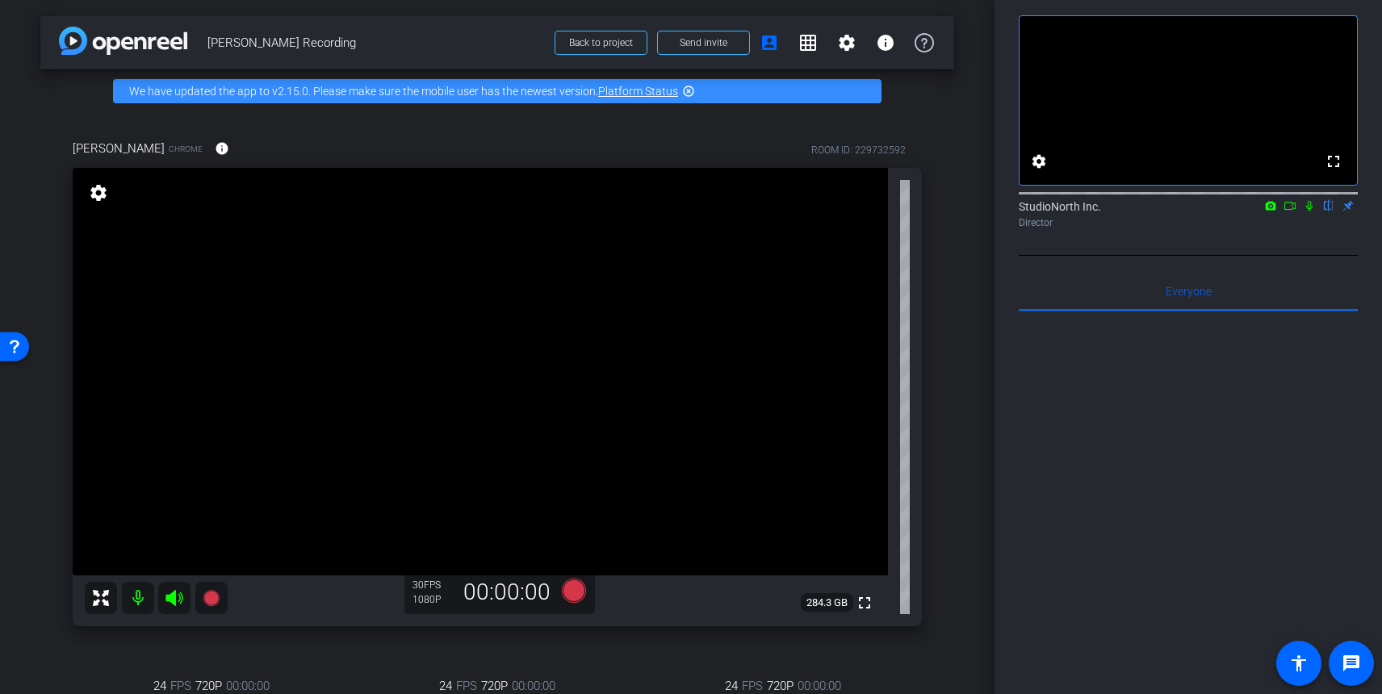
click at [1307, 211] on icon at bounding box center [1309, 205] width 13 height 11
click at [1309, 211] on icon at bounding box center [1309, 205] width 13 height 11
click at [1309, 211] on icon at bounding box center [1309, 206] width 6 height 10
drag, startPoint x: 1308, startPoint y: 226, endPoint x: 932, endPoint y: 124, distance: 390.7
click at [932, 124] on div "arrow_back [PERSON_NAME] Recording Back to project Send invite account_box grid…" at bounding box center [691, 348] width 1382 height 696
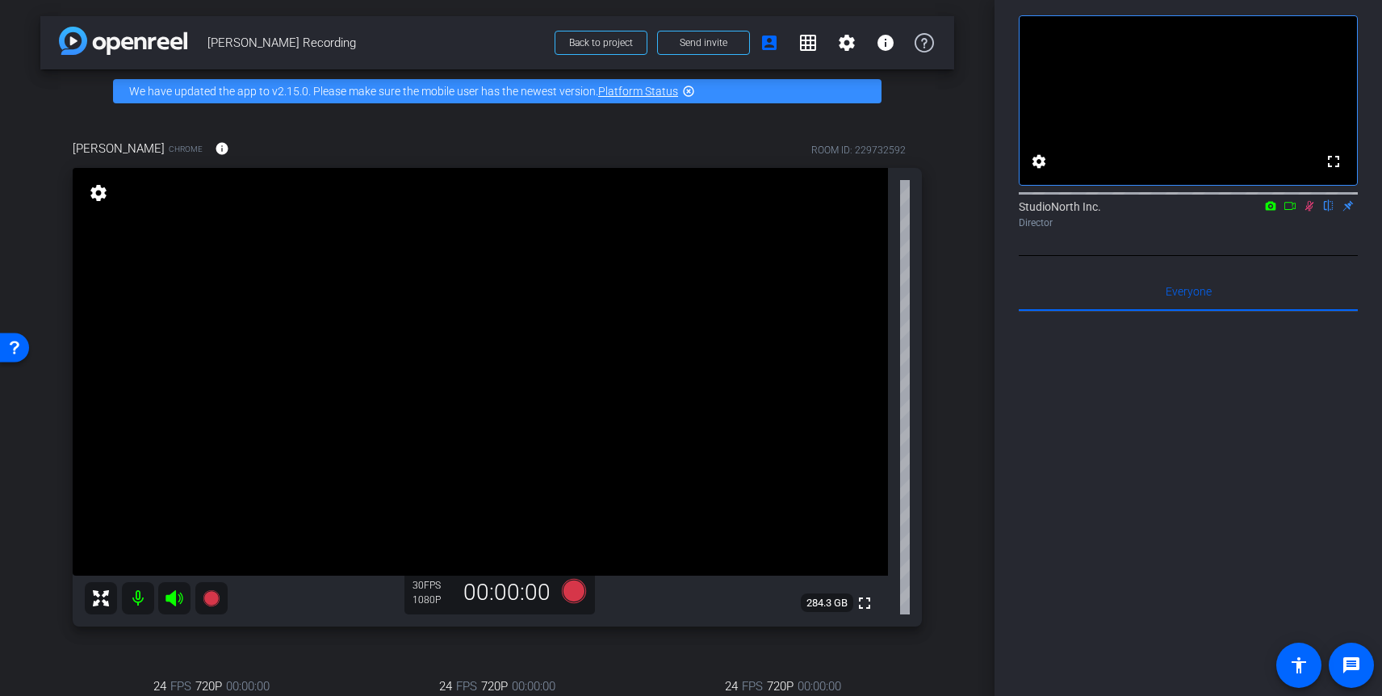
click at [1311, 211] on icon at bounding box center [1309, 205] width 13 height 11
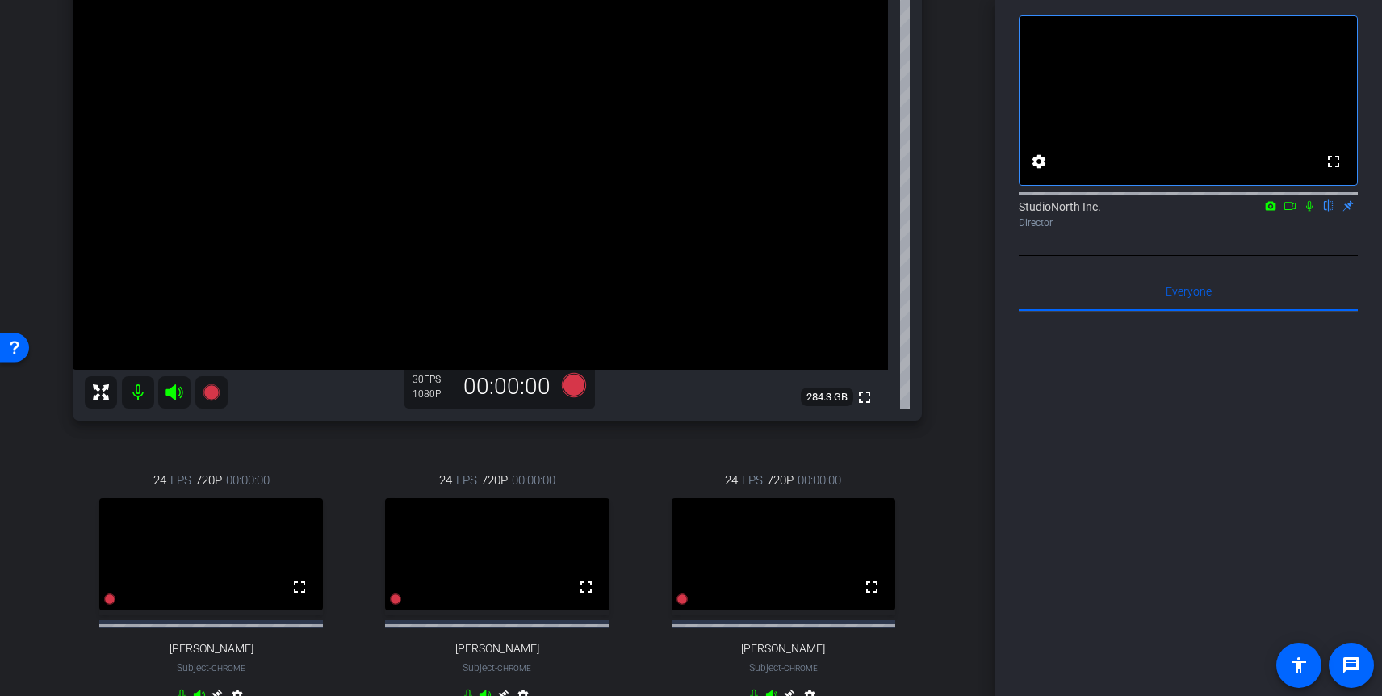
scroll to position [203, 0]
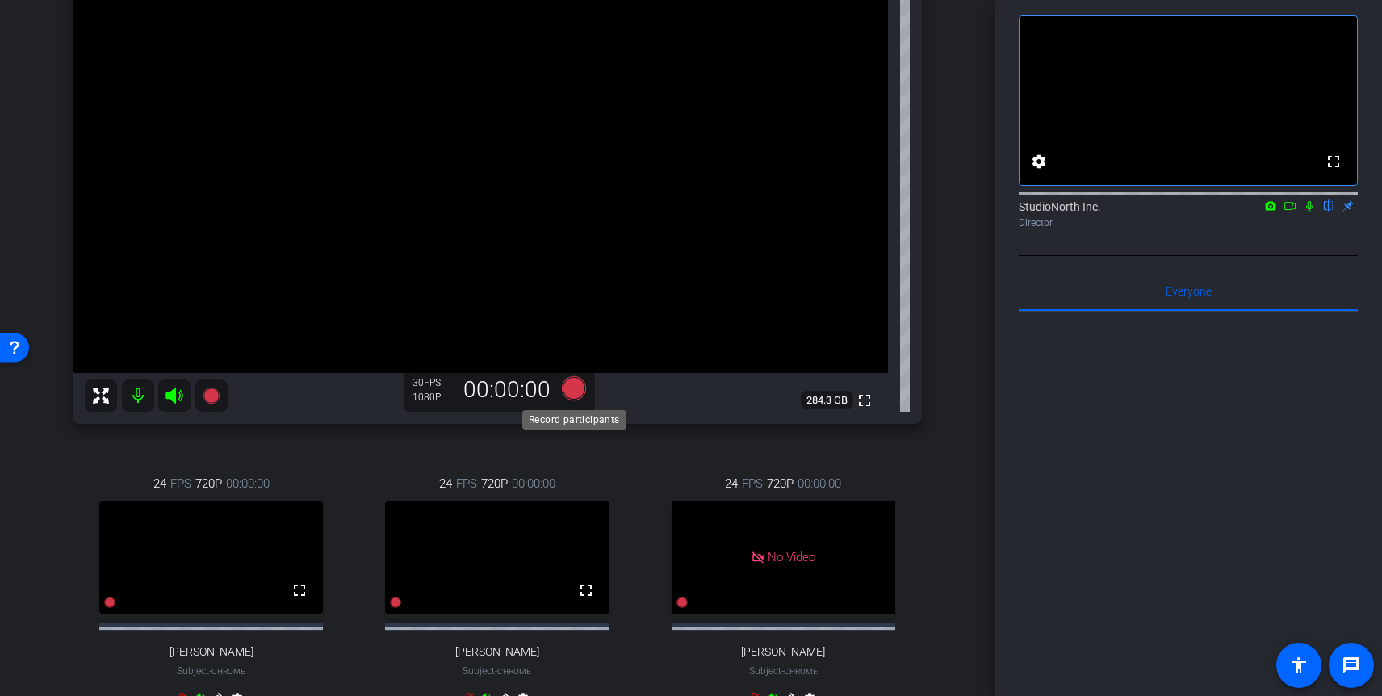
click at [574, 391] on icon at bounding box center [574, 388] width 24 height 24
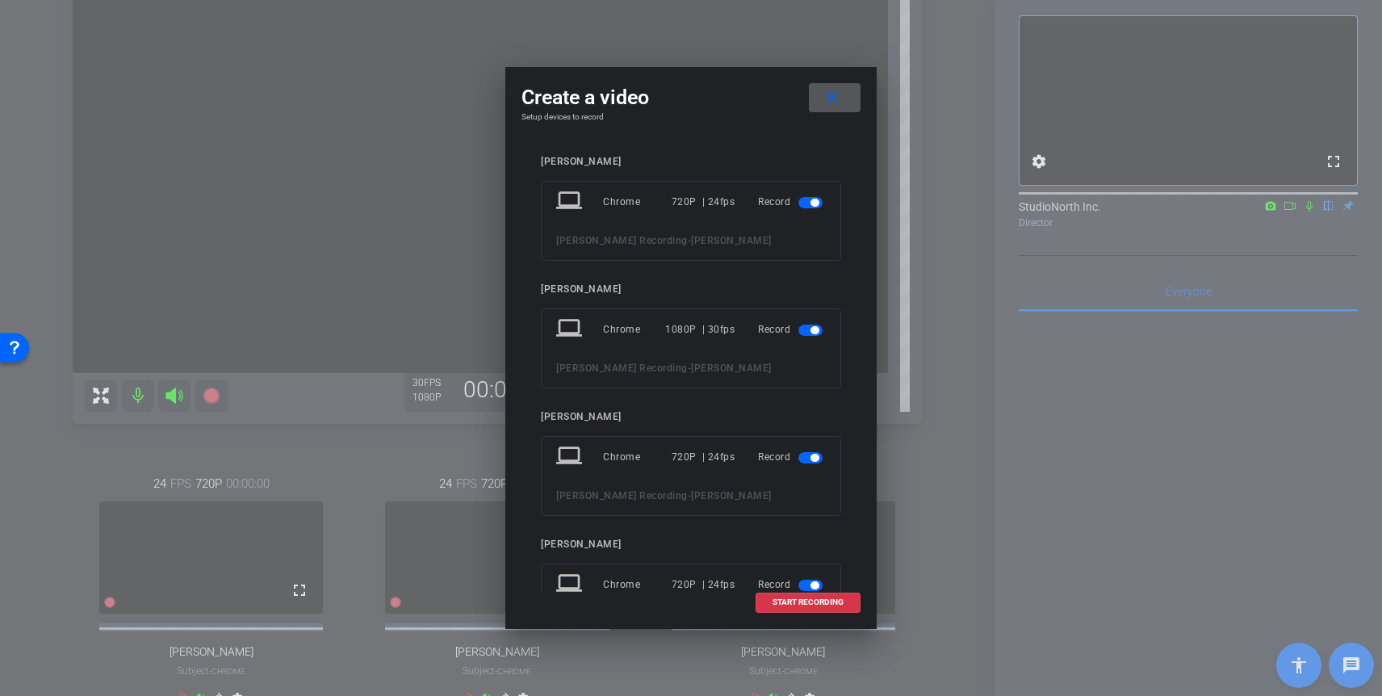
click at [806, 203] on span "button" at bounding box center [810, 202] width 24 height 11
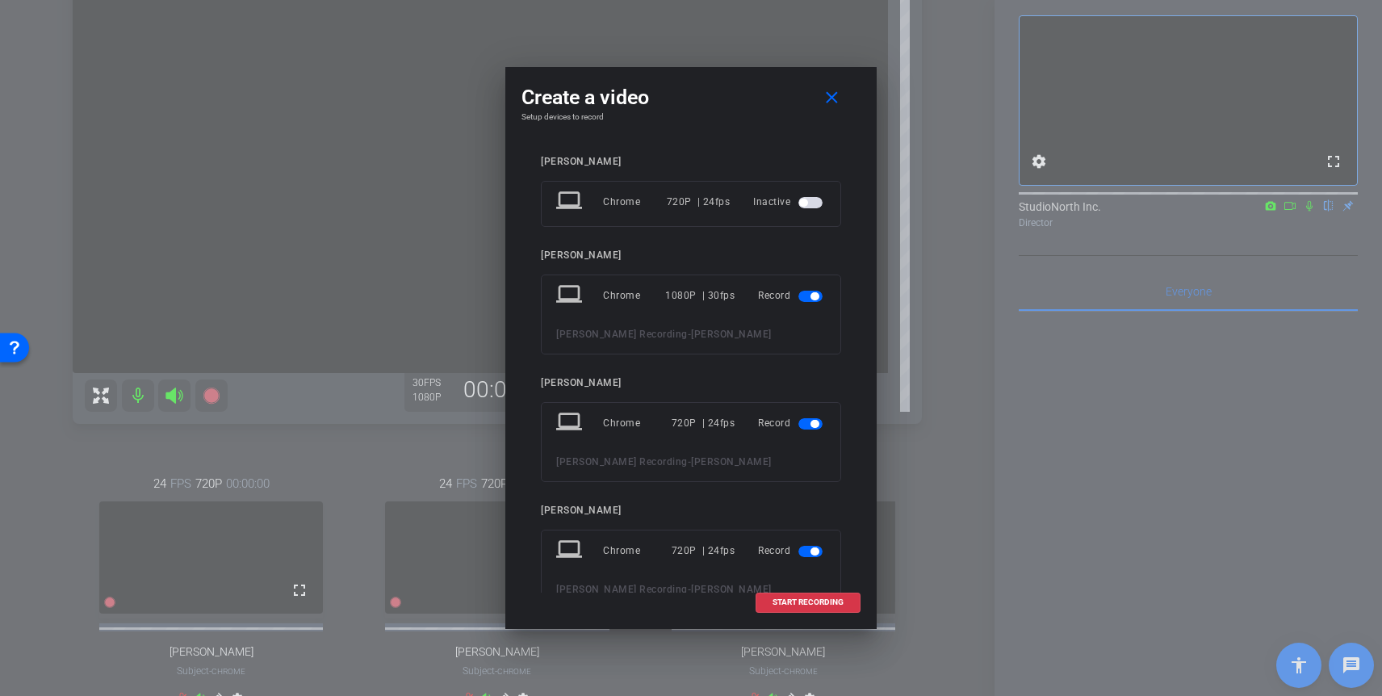
click at [814, 426] on span "button" at bounding box center [814, 424] width 8 height 8
click at [804, 514] on span "button" at bounding box center [810, 517] width 24 height 11
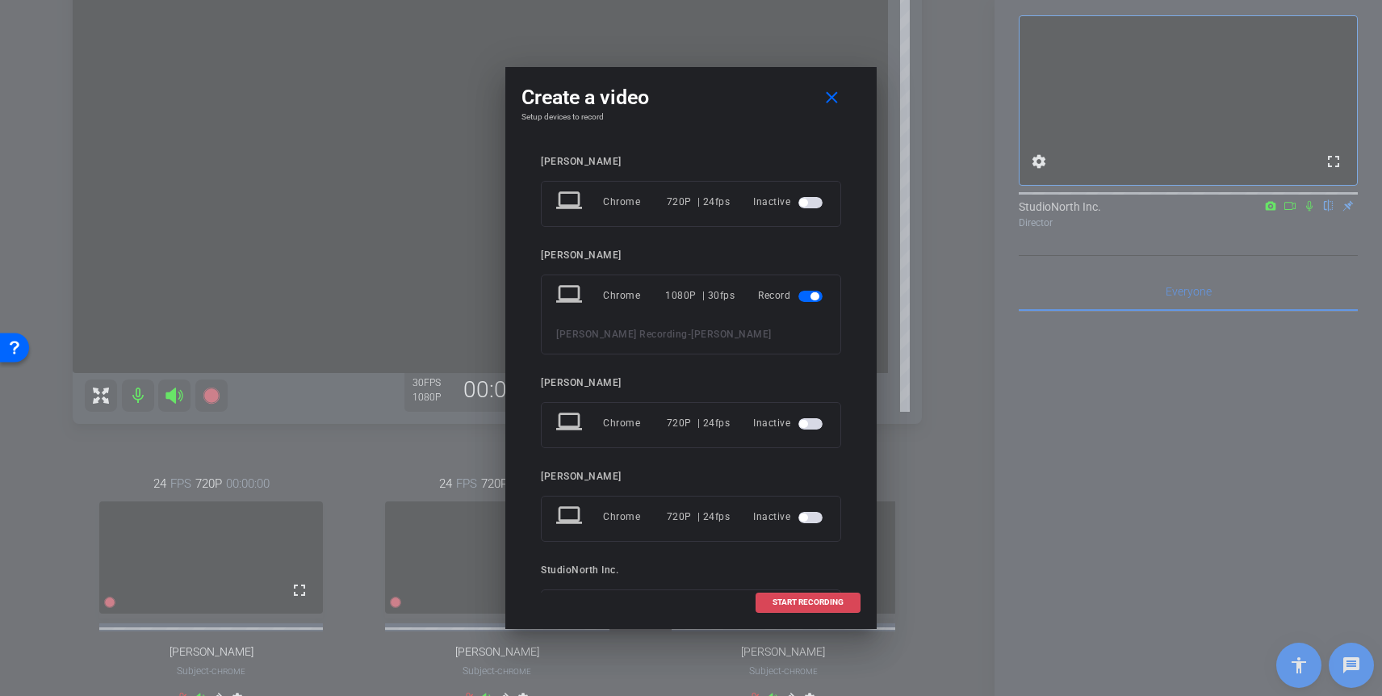
click at [786, 606] on span "START RECORDING" at bounding box center [807, 602] width 71 height 8
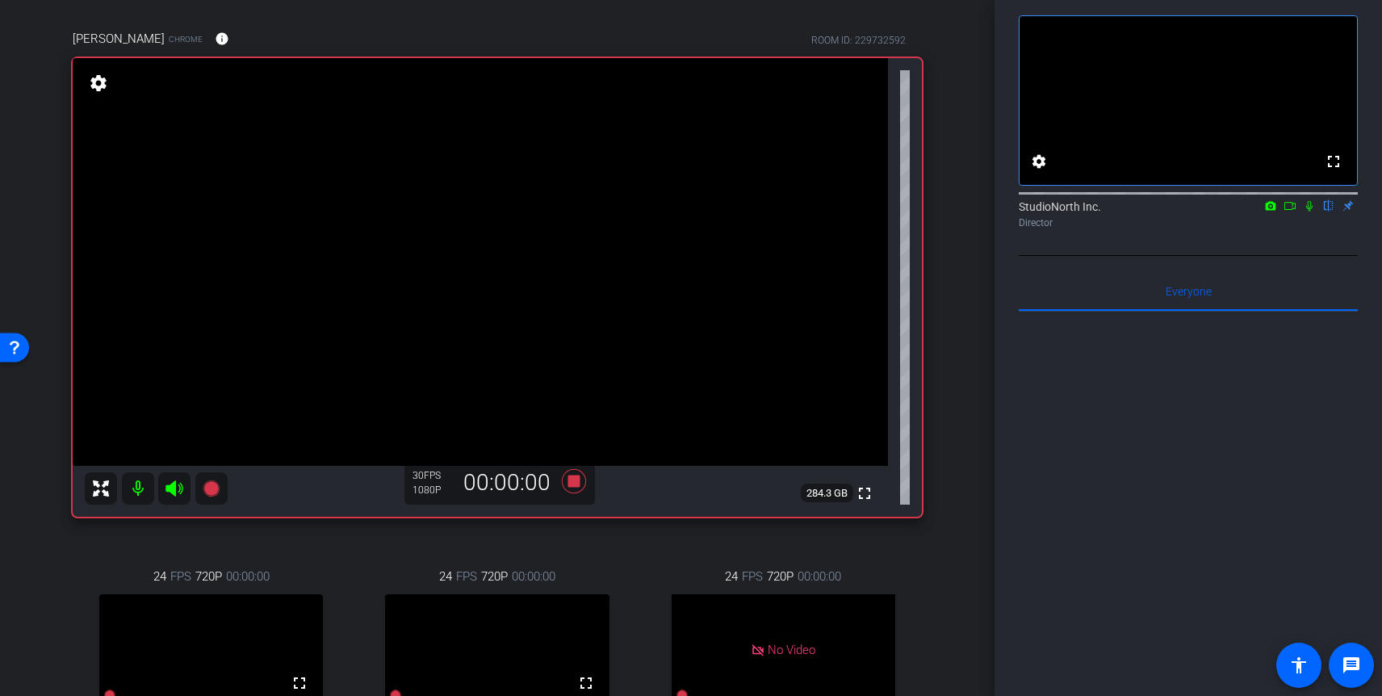
scroll to position [105, 0]
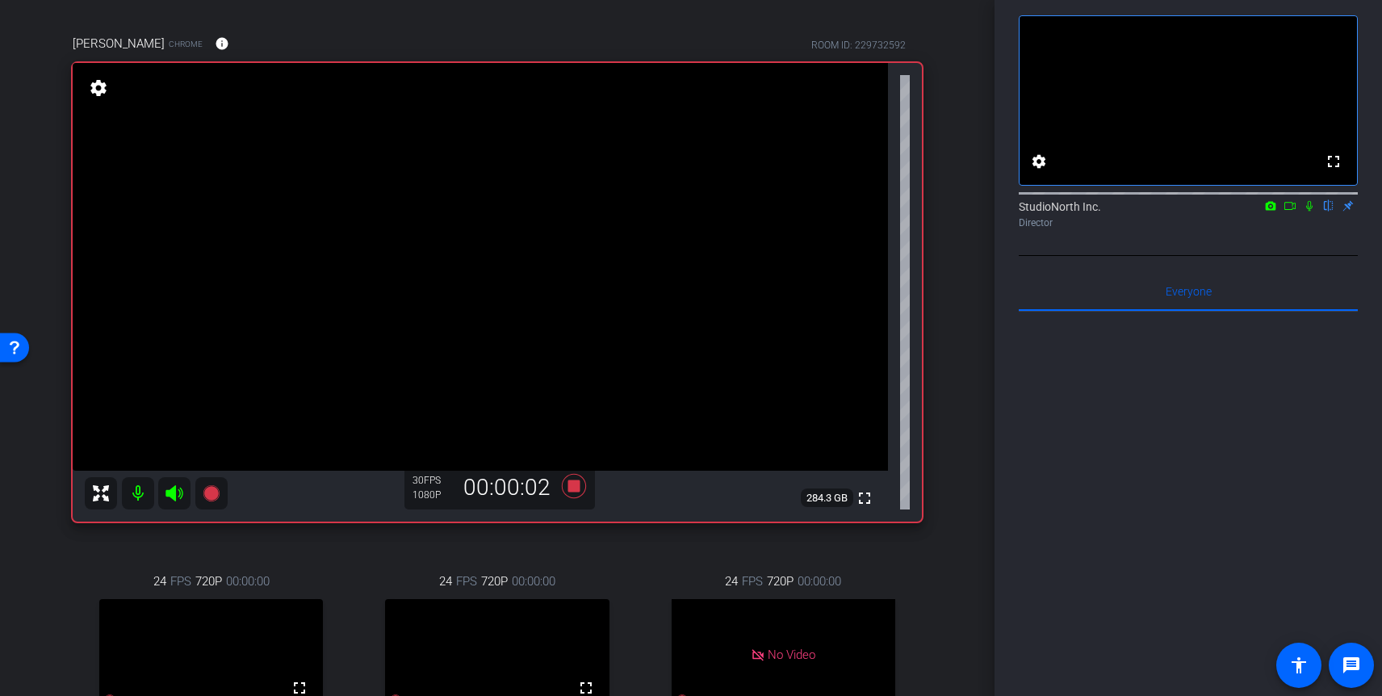
click at [1308, 211] on icon at bounding box center [1309, 206] width 6 height 10
click at [1266, 210] on icon at bounding box center [1271, 205] width 10 height 9
click at [1284, 227] on div at bounding box center [691, 348] width 1382 height 696
click at [1290, 211] on icon at bounding box center [1289, 205] width 13 height 11
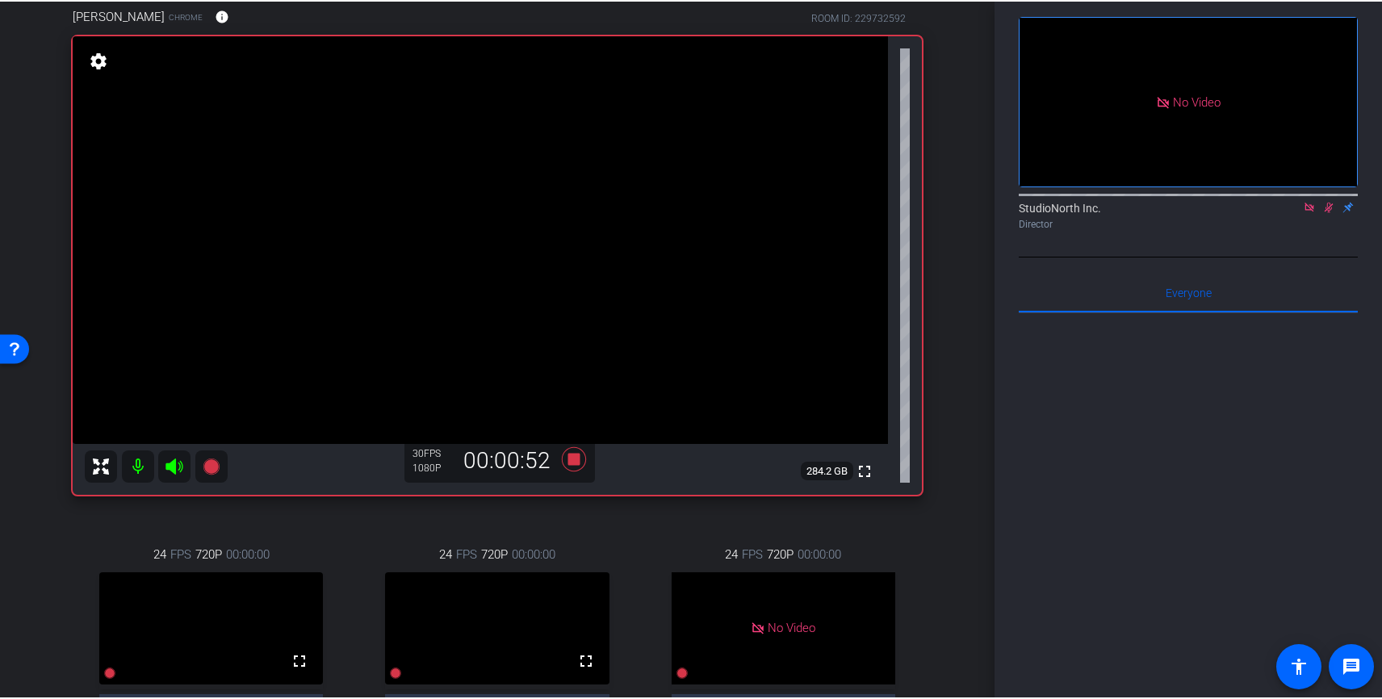
scroll to position [131, 0]
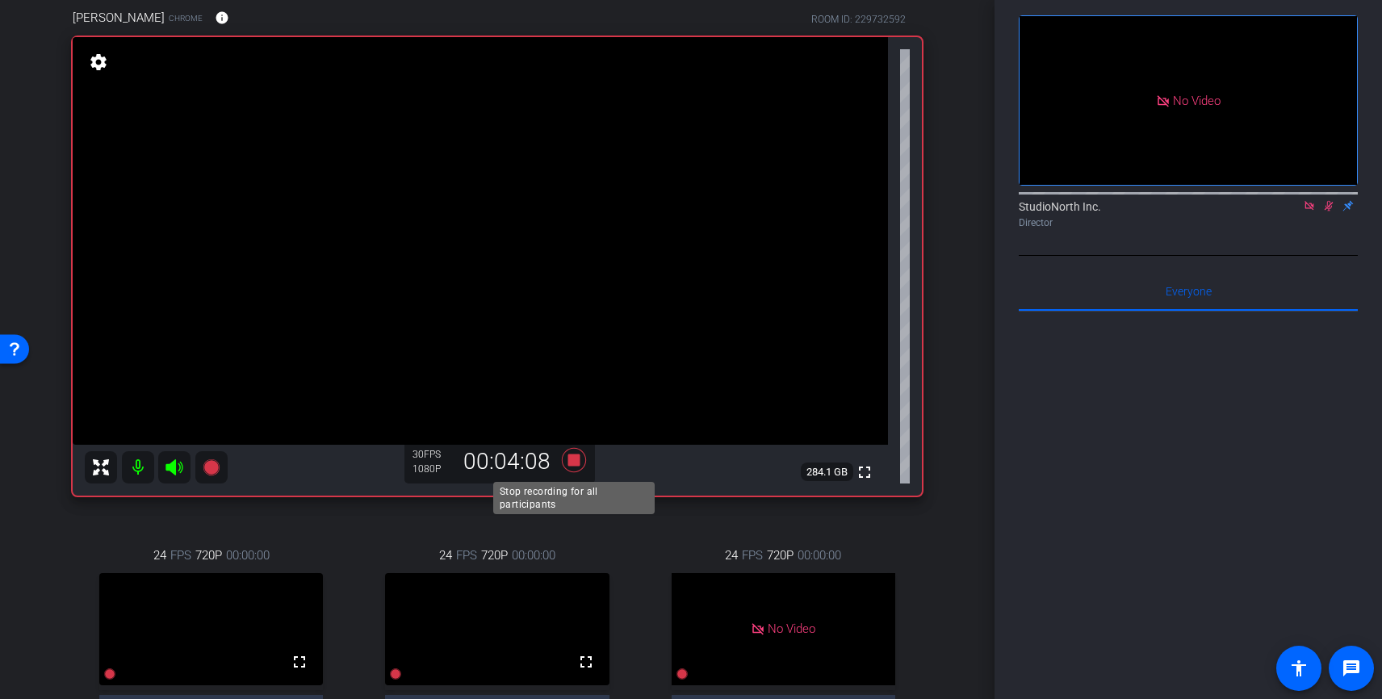
click at [569, 455] on icon at bounding box center [574, 460] width 24 height 24
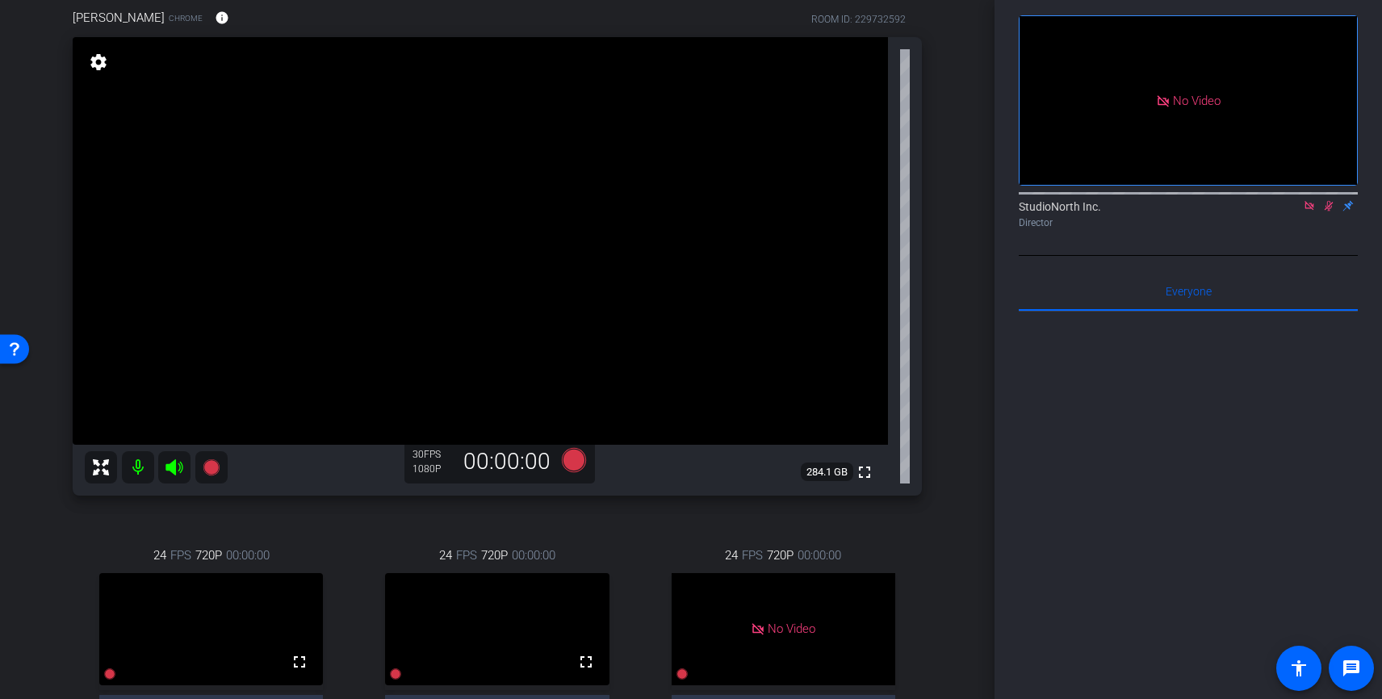
click at [1329, 211] on icon at bounding box center [1329, 206] width 9 height 10
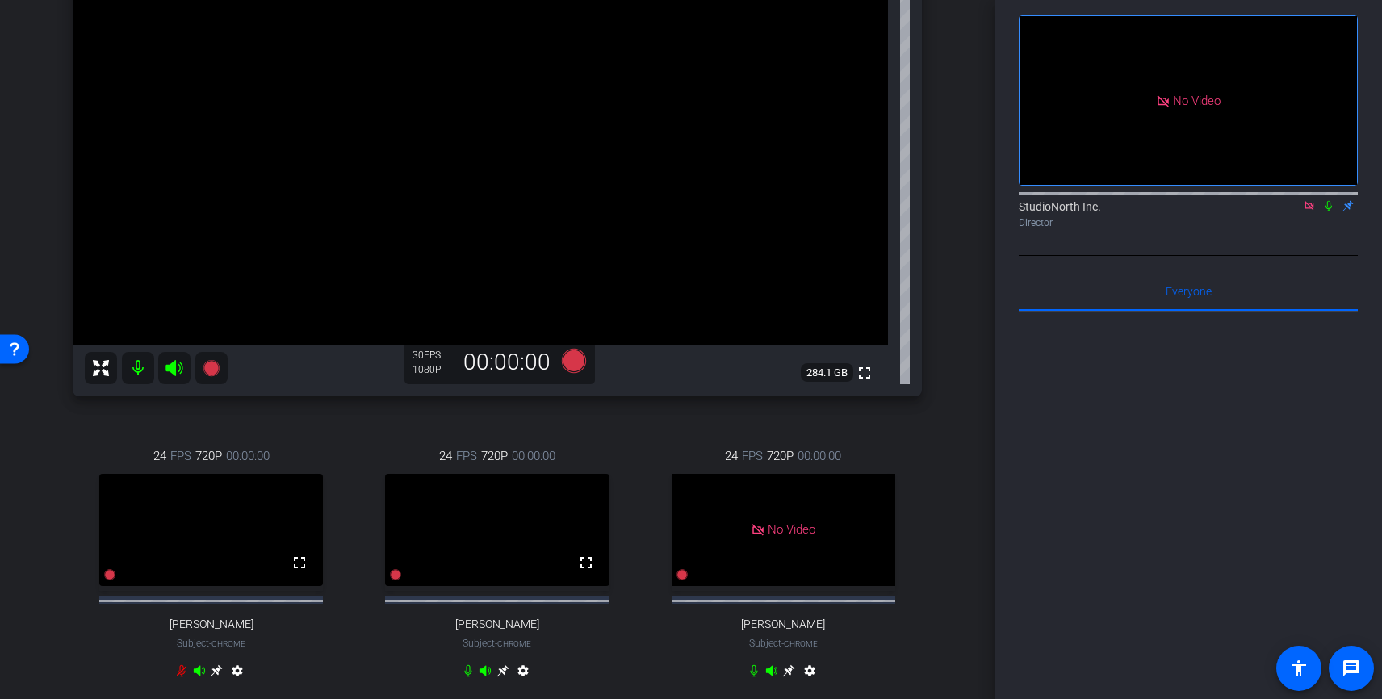
scroll to position [437, 0]
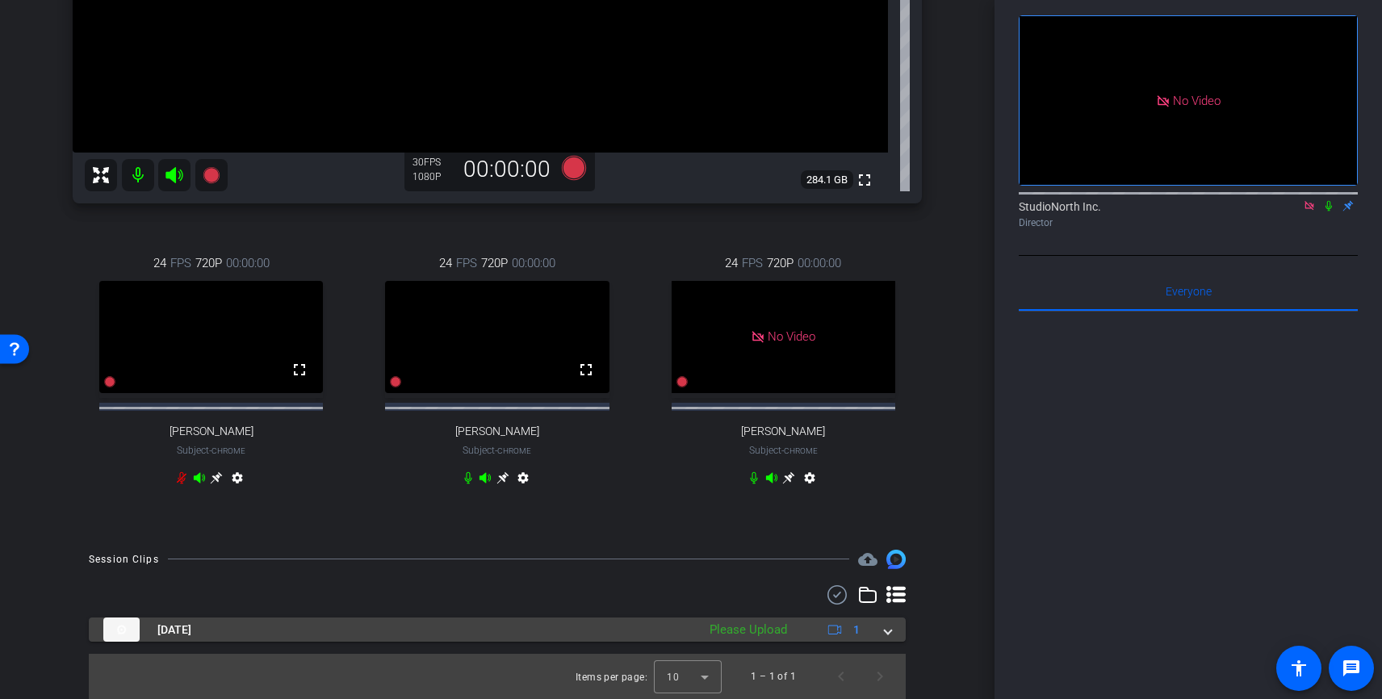
click at [890, 632] on span at bounding box center [888, 630] width 6 height 17
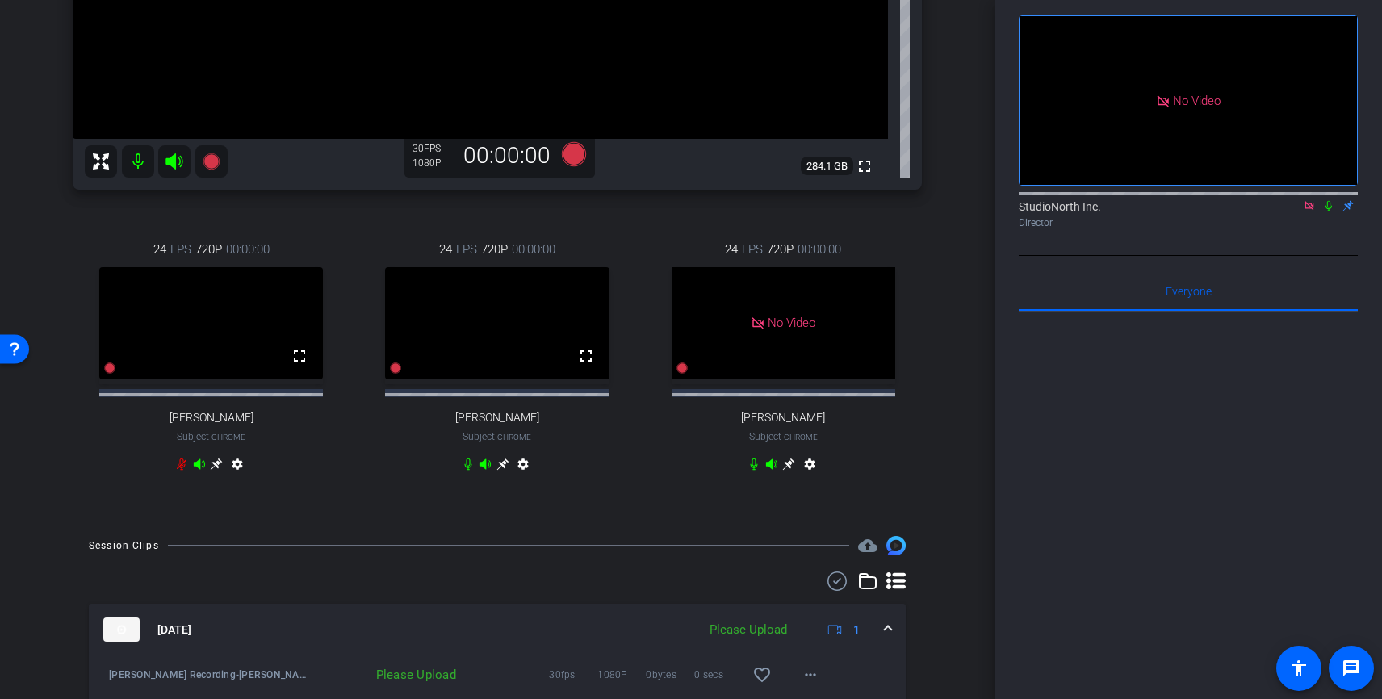
scroll to position [520, 0]
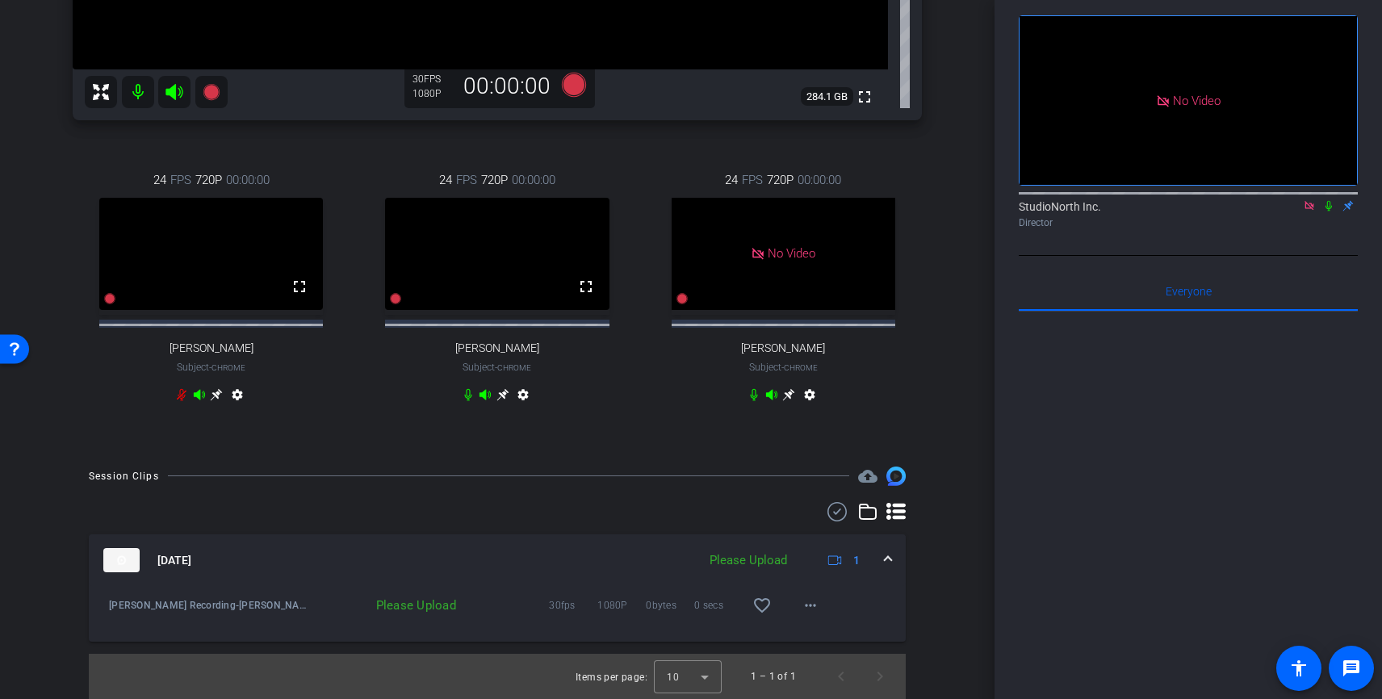
click at [428, 609] on div "Please Upload" at bounding box center [385, 605] width 157 height 16
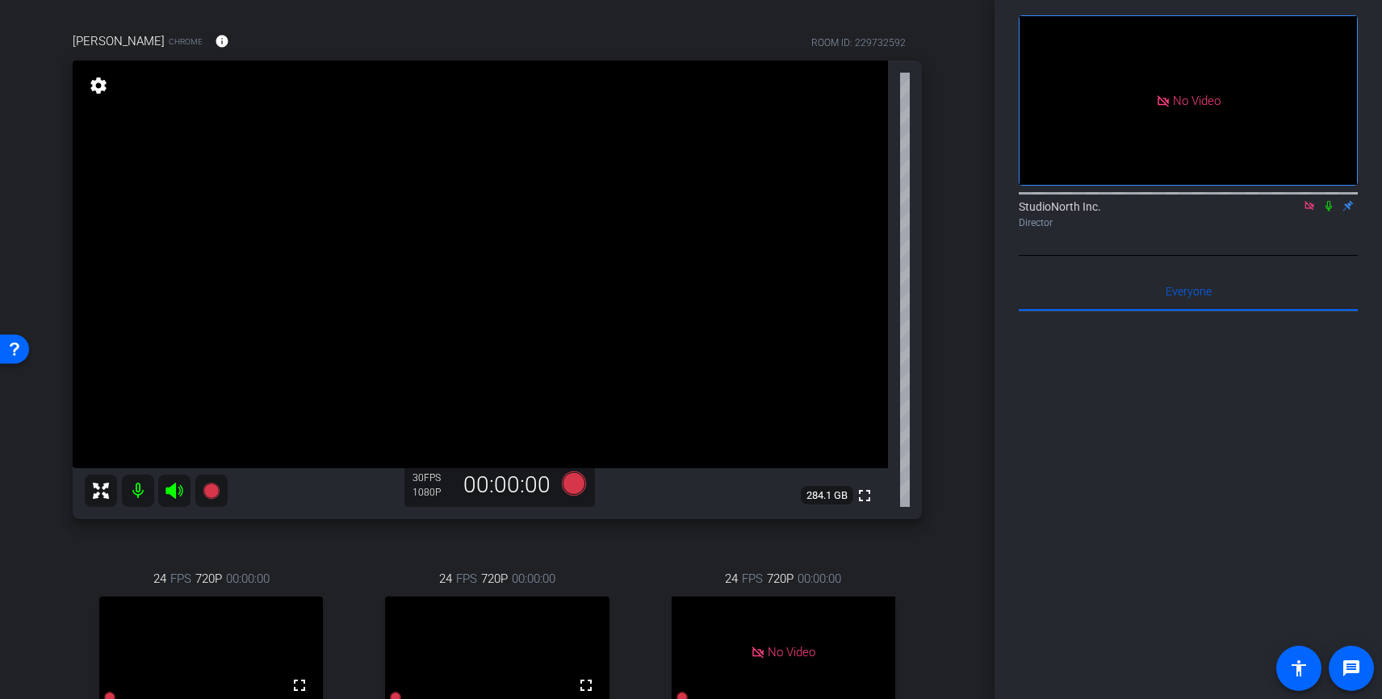
scroll to position [134, 0]
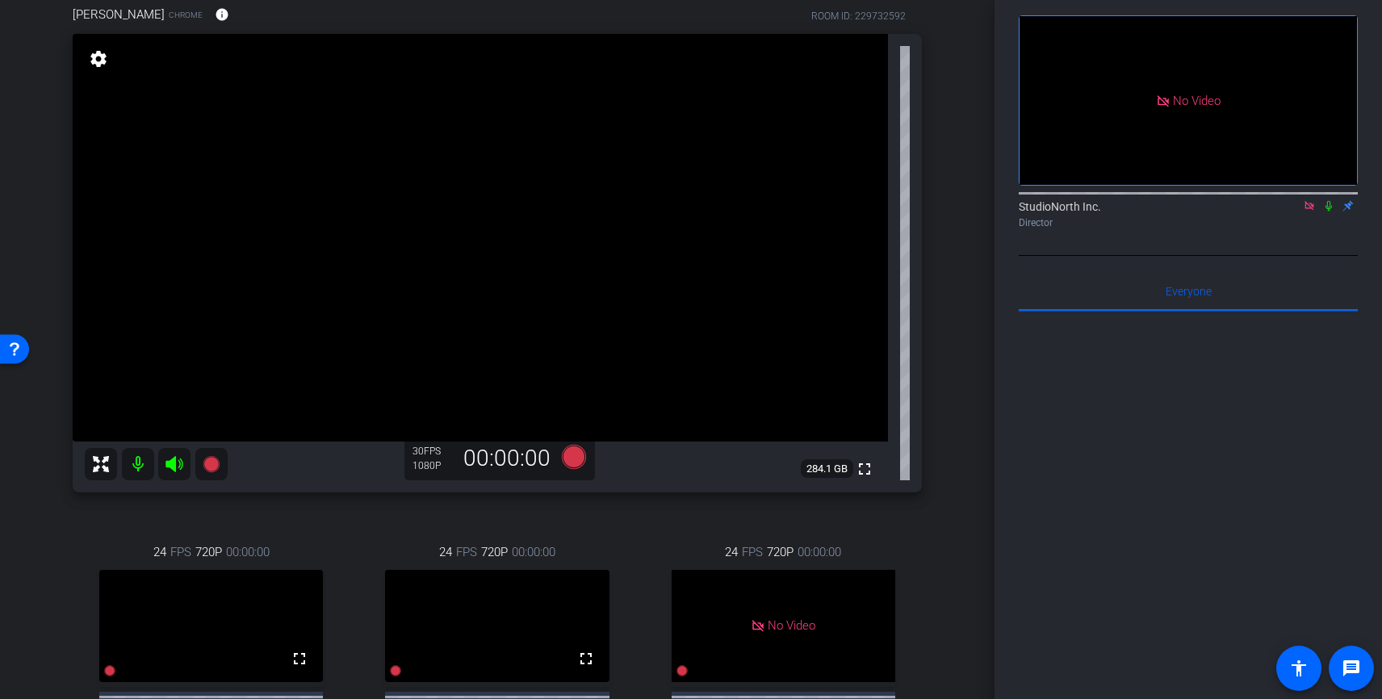
click at [1329, 211] on icon at bounding box center [1328, 206] width 6 height 10
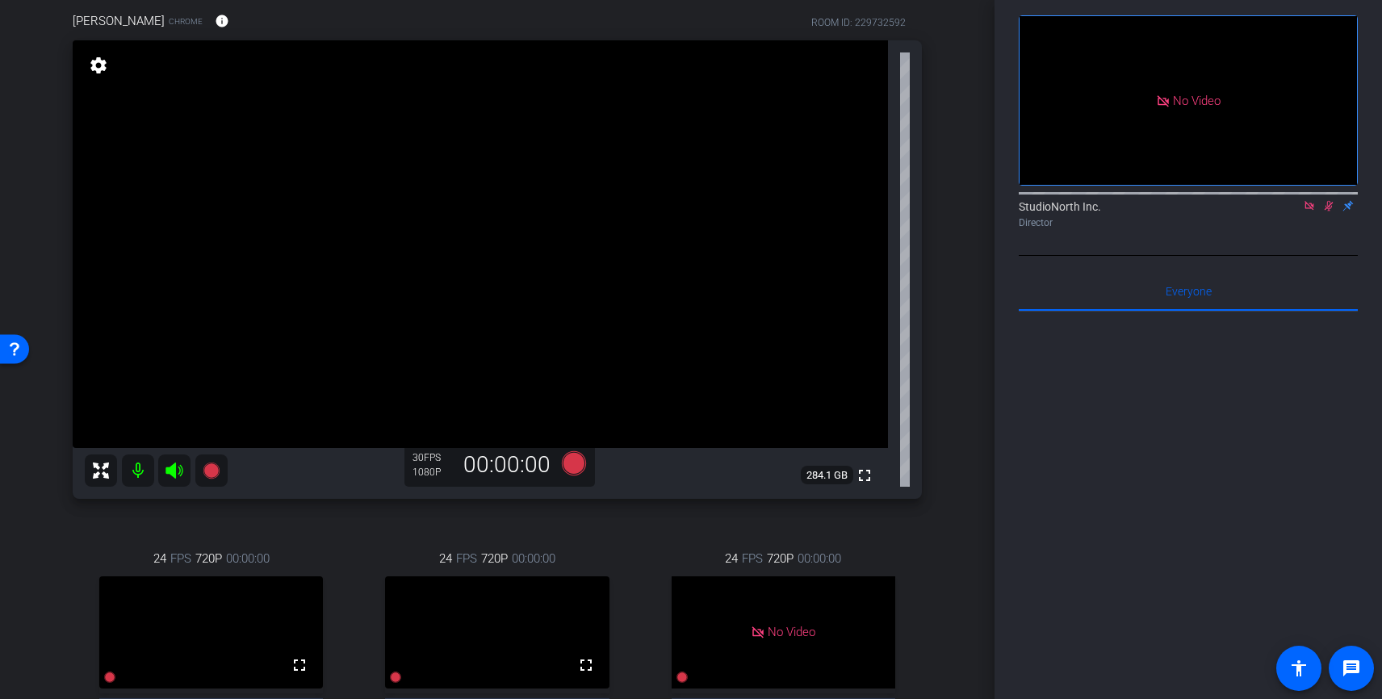
scroll to position [141, 0]
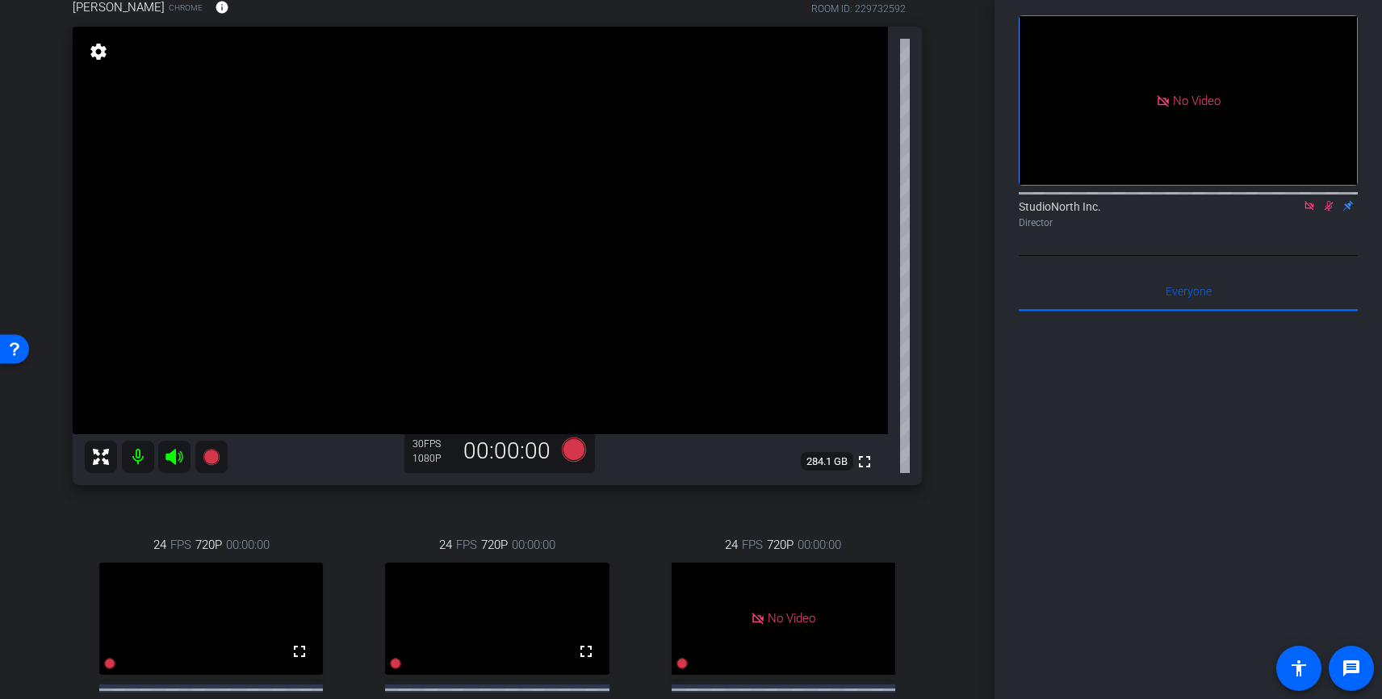
click at [1327, 230] on div "Director" at bounding box center [1188, 223] width 339 height 15
click at [1329, 211] on icon at bounding box center [1329, 206] width 9 height 10
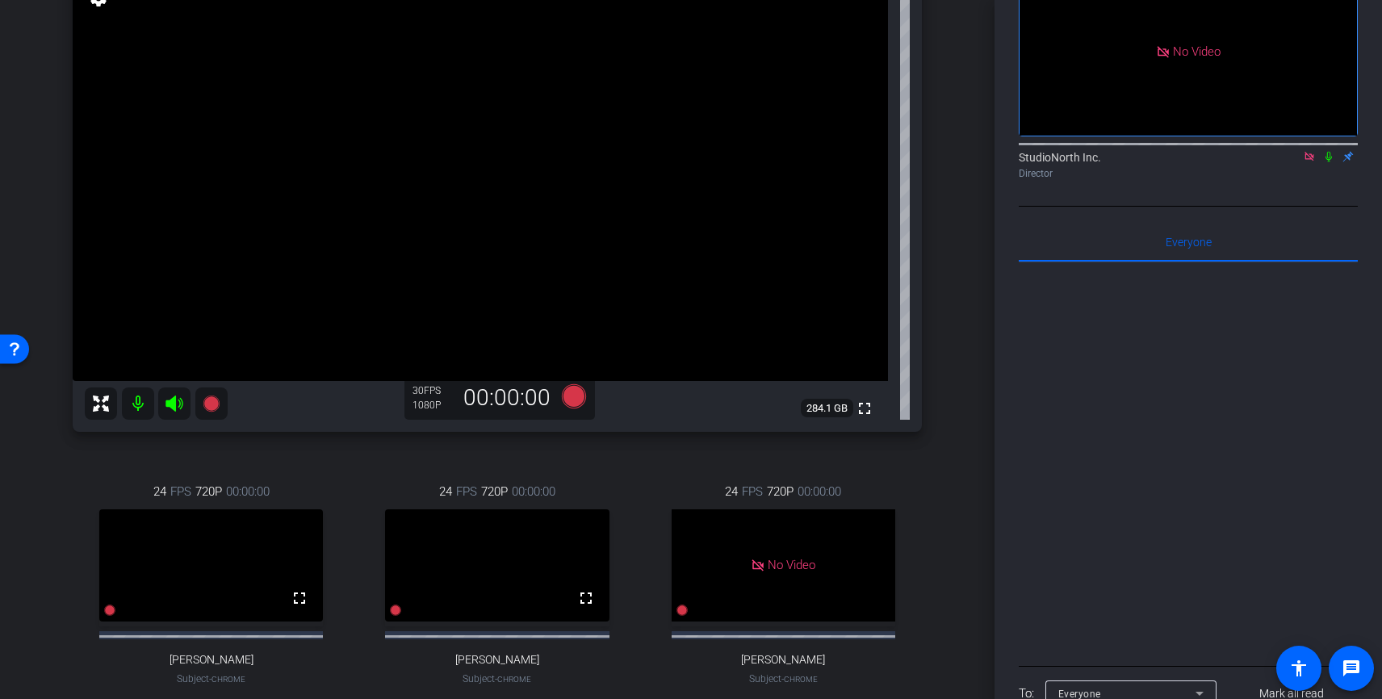
scroll to position [144, 0]
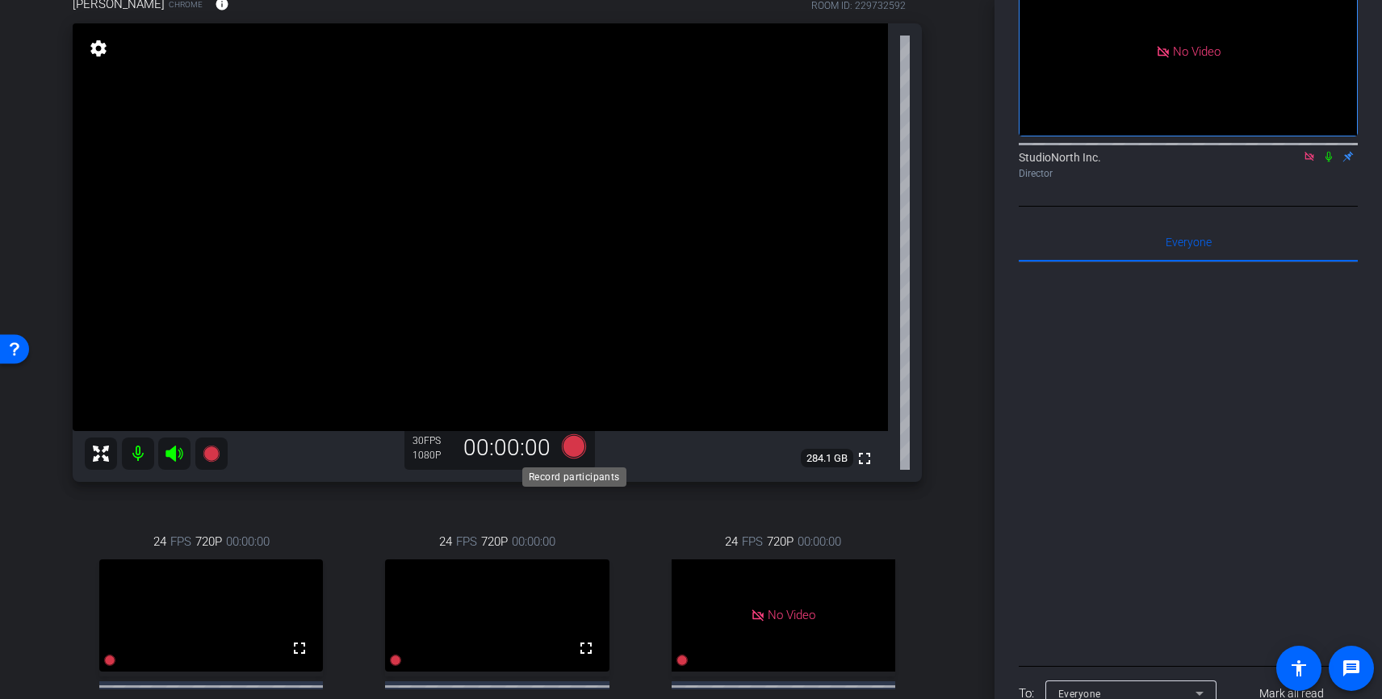
click at [572, 447] on icon at bounding box center [574, 446] width 24 height 24
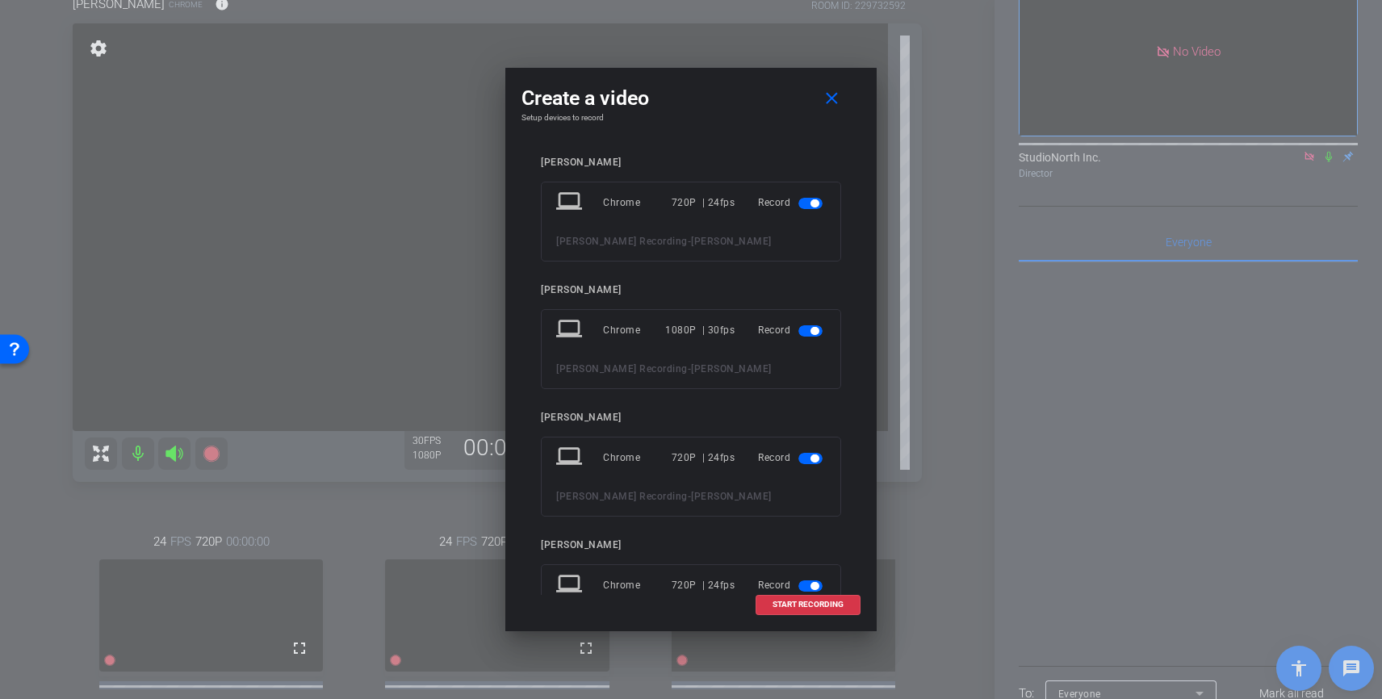
click at [810, 200] on span "button" at bounding box center [810, 203] width 24 height 11
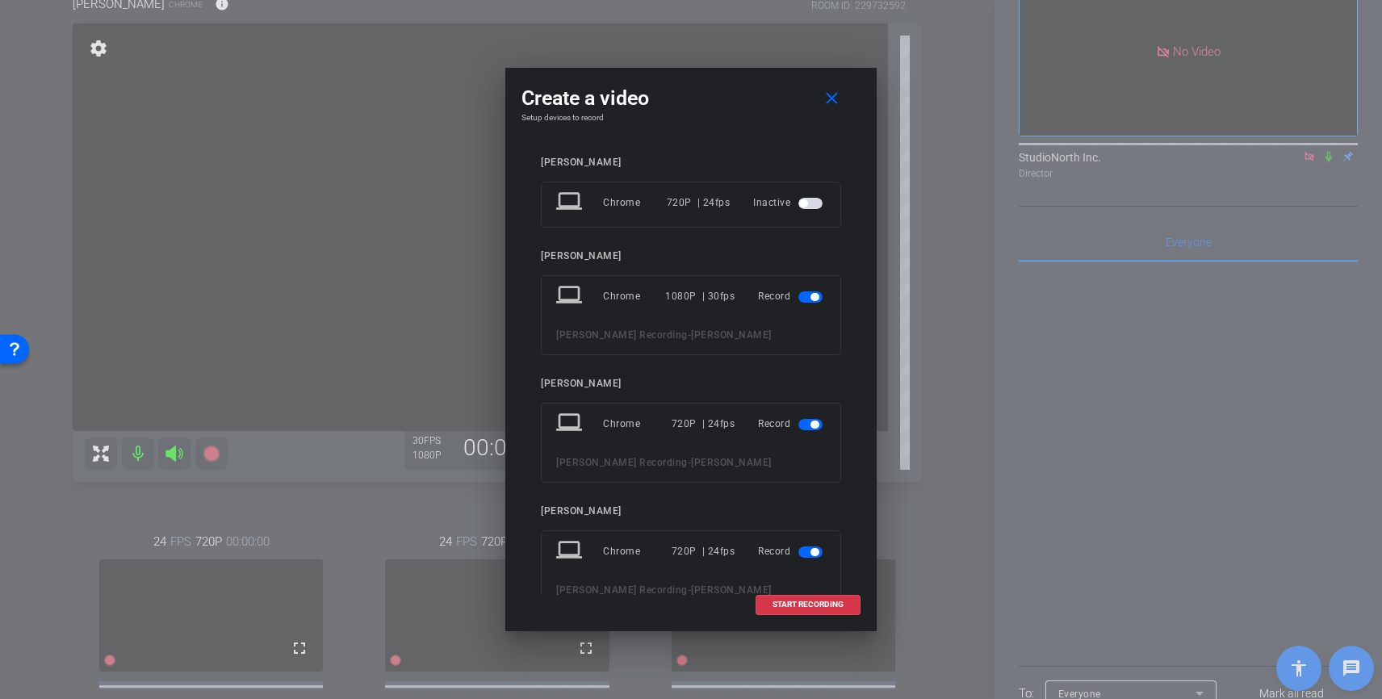
drag, startPoint x: 805, startPoint y: 426, endPoint x: 810, endPoint y: 462, distance: 35.8
click at [804, 425] on span "button" at bounding box center [810, 424] width 24 height 11
click at [809, 521] on span "button" at bounding box center [810, 518] width 24 height 11
click at [823, 607] on span "START RECORDING" at bounding box center [807, 605] width 71 height 8
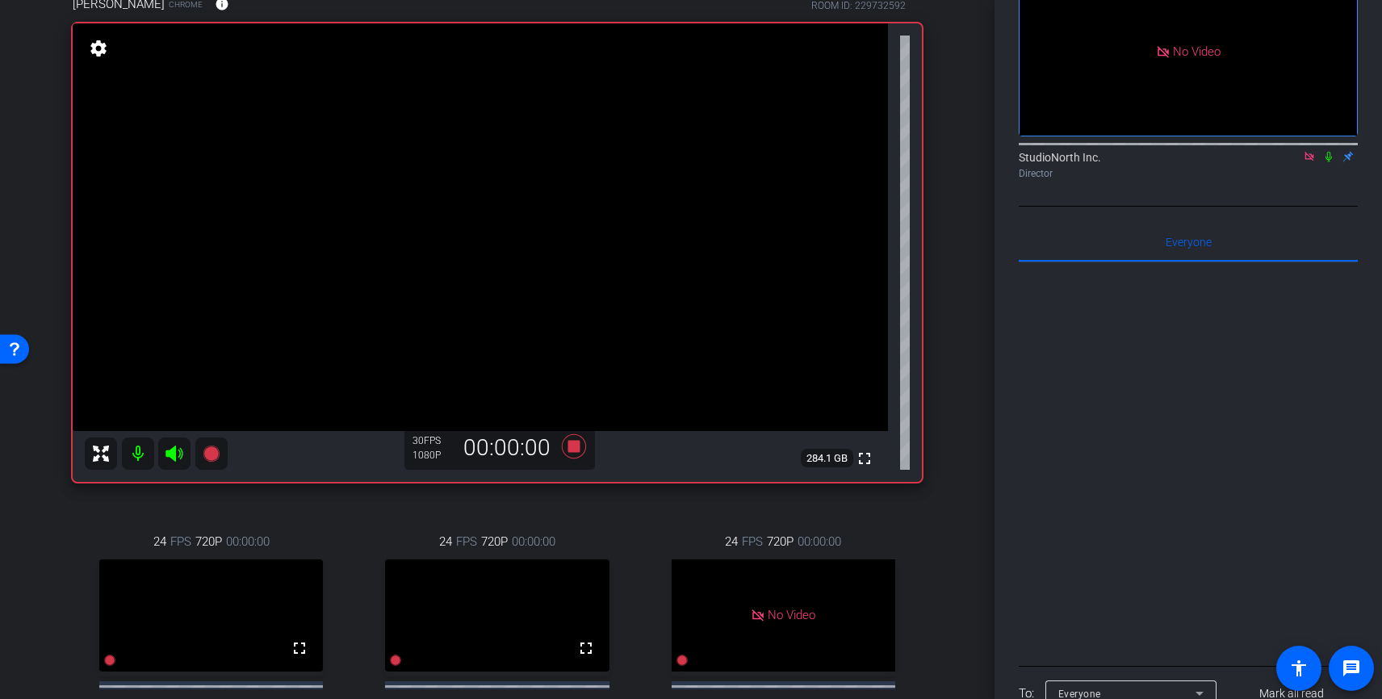
click at [1329, 162] on icon at bounding box center [1328, 156] width 13 height 11
click at [1331, 162] on icon at bounding box center [1328, 156] width 13 height 11
click at [1329, 162] on icon at bounding box center [1329, 157] width 9 height 10
click at [1329, 162] on icon at bounding box center [1328, 157] width 6 height 10
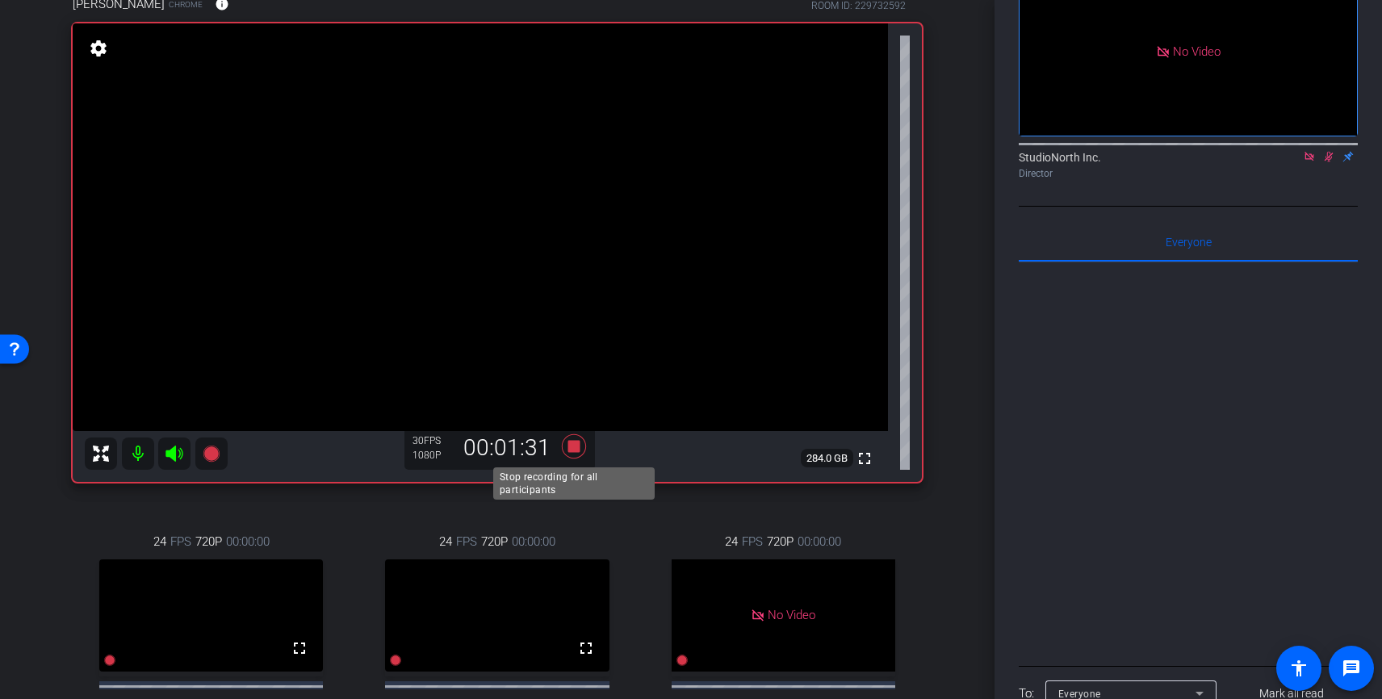
click at [572, 445] on icon at bounding box center [574, 446] width 24 height 24
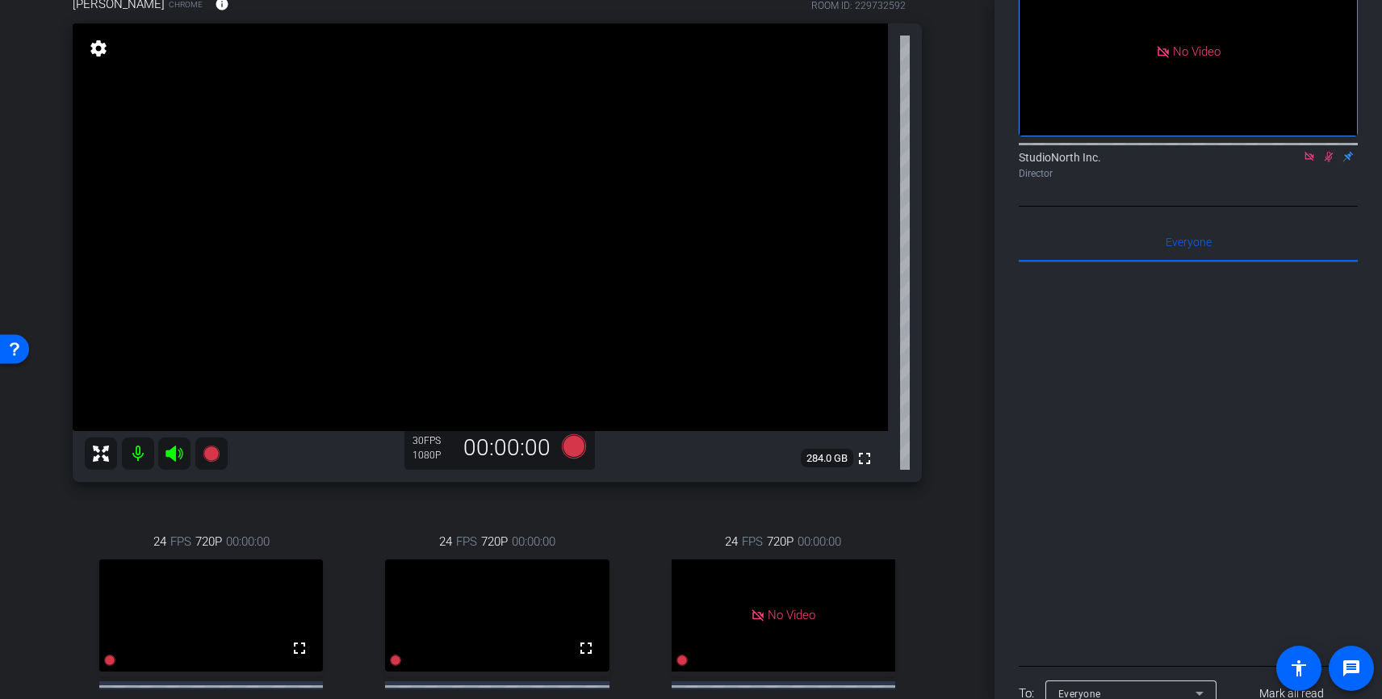
click at [1329, 162] on icon at bounding box center [1328, 156] width 13 height 11
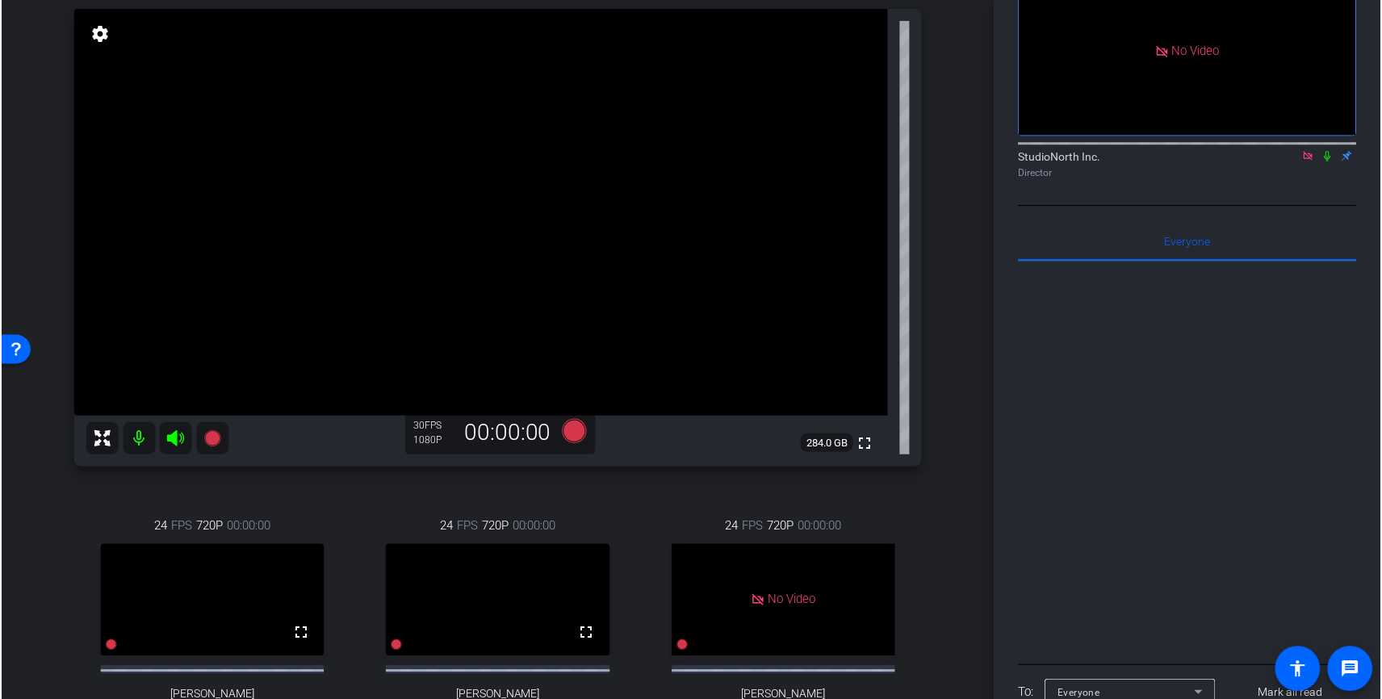
scroll to position [157, 0]
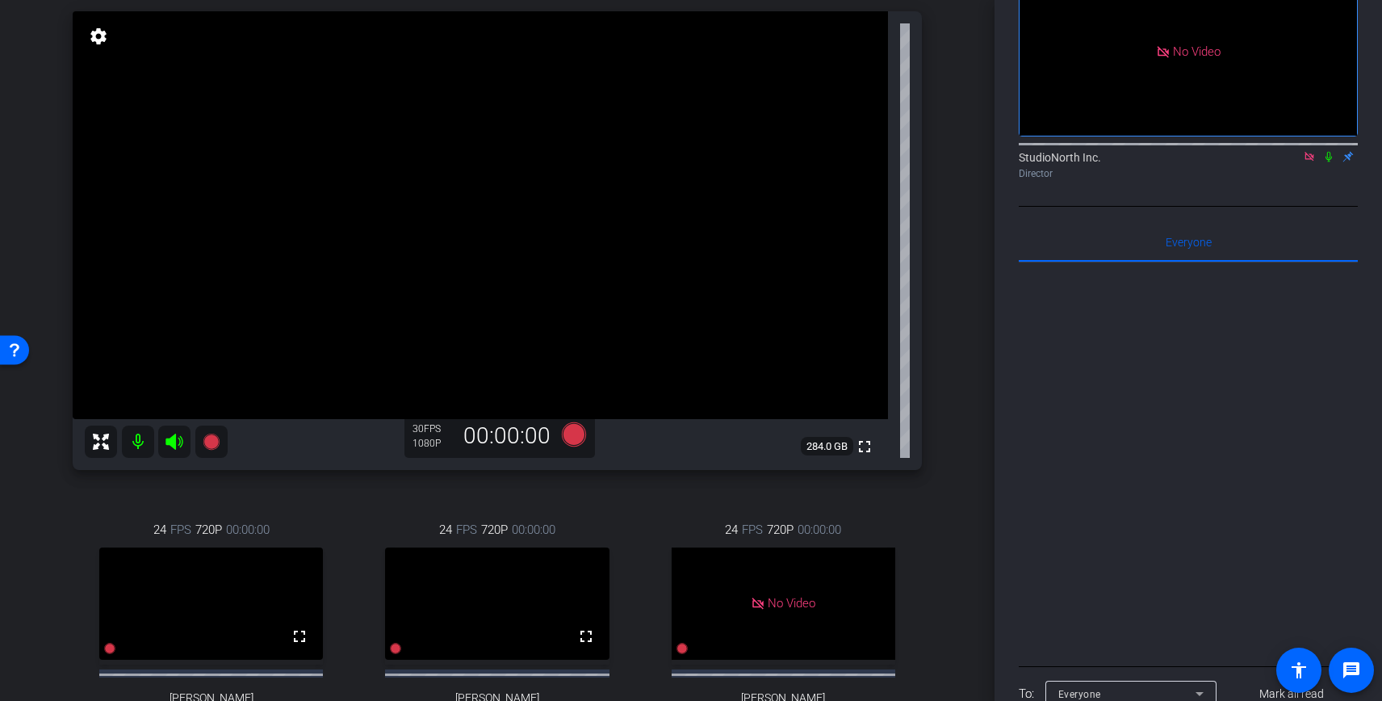
click at [666, 419] on video at bounding box center [480, 215] width 815 height 408
click at [572, 446] on icon at bounding box center [574, 434] width 24 height 24
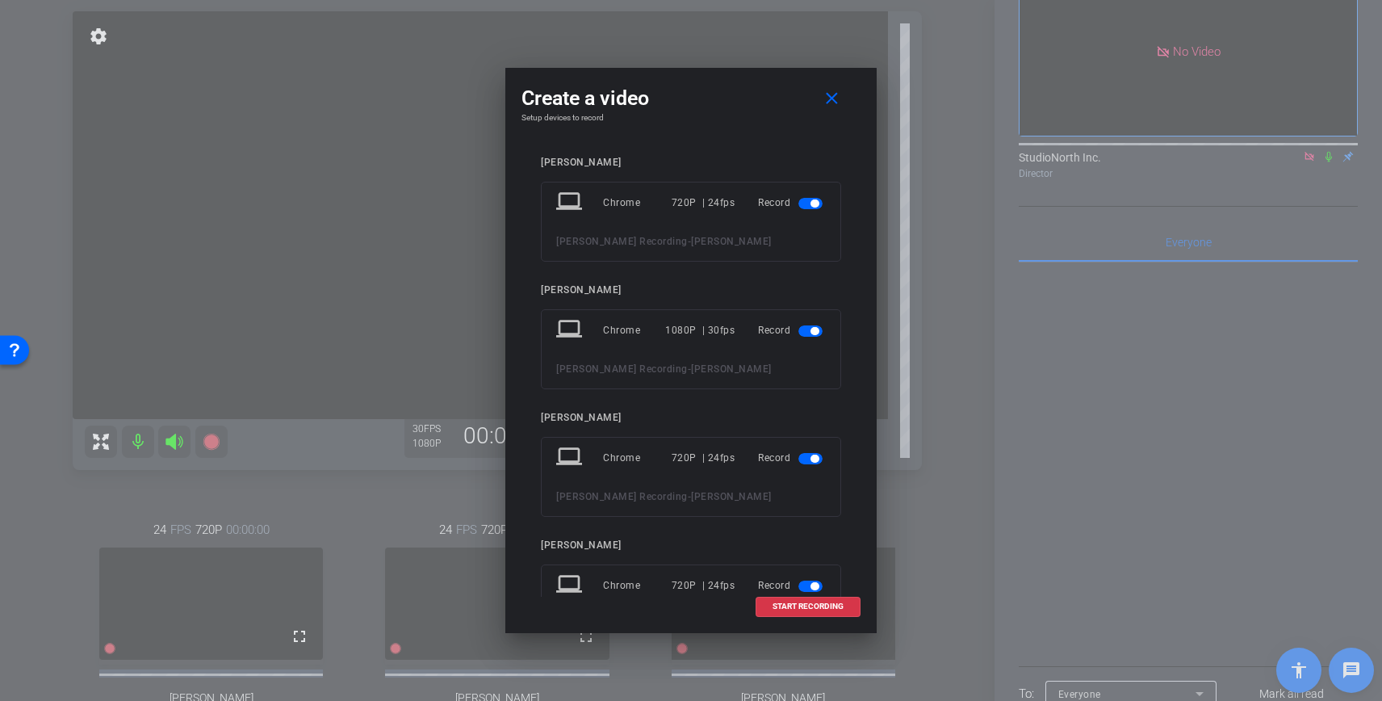
click at [812, 204] on span "button" at bounding box center [814, 203] width 8 height 8
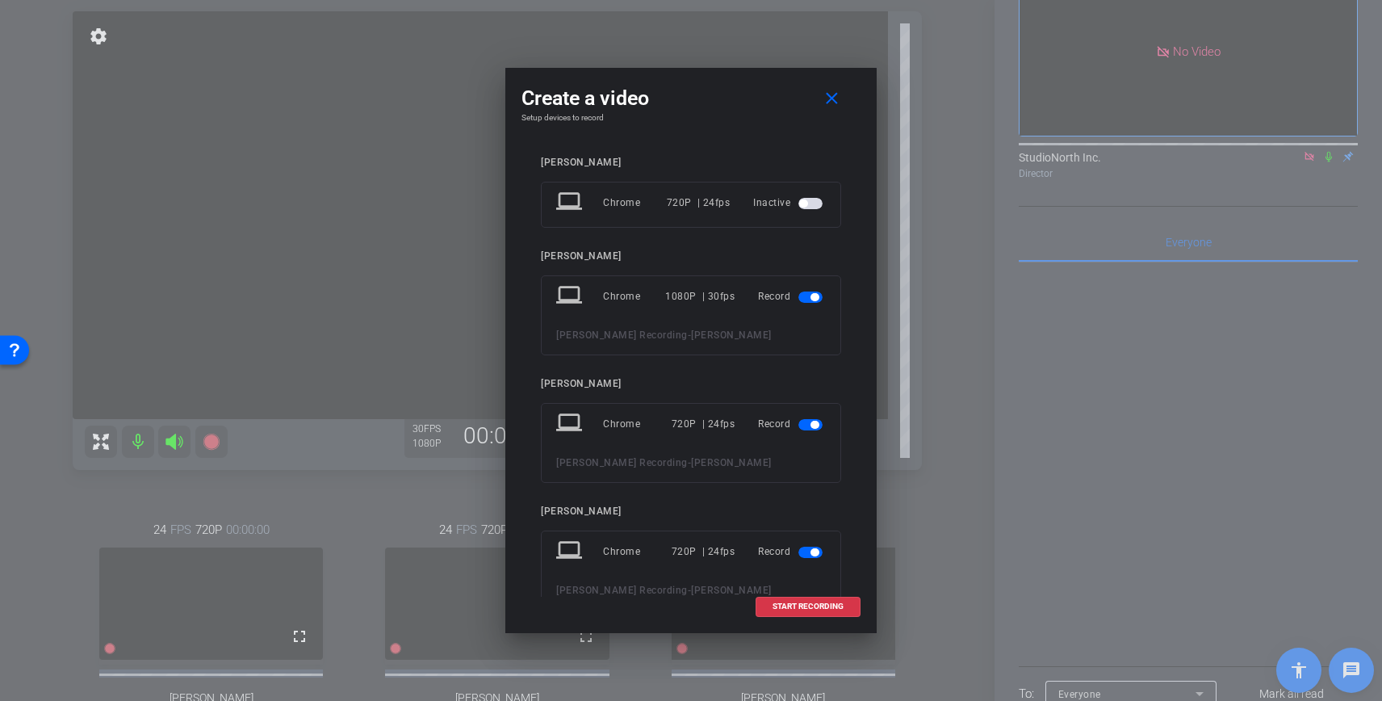
click at [812, 425] on span "button" at bounding box center [814, 425] width 8 height 8
click at [810, 518] on span "button" at bounding box center [814, 518] width 8 height 8
click at [823, 607] on span "START RECORDING" at bounding box center [807, 606] width 71 height 8
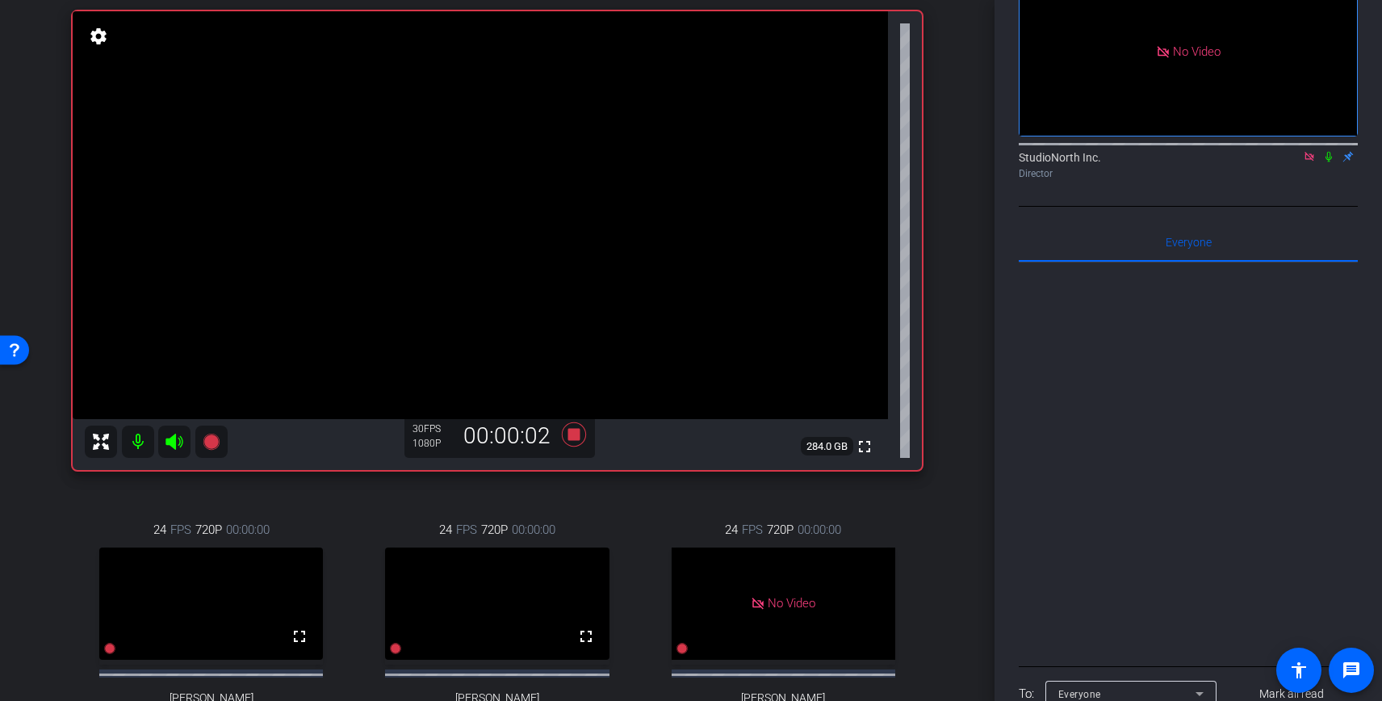
click at [1328, 162] on icon at bounding box center [1328, 157] width 6 height 10
click at [1331, 162] on icon at bounding box center [1329, 157] width 9 height 10
click at [1329, 162] on icon at bounding box center [1328, 157] width 6 height 10
click at [1329, 162] on icon at bounding box center [1329, 157] width 9 height 10
click at [1329, 162] on icon at bounding box center [1328, 156] width 13 height 11
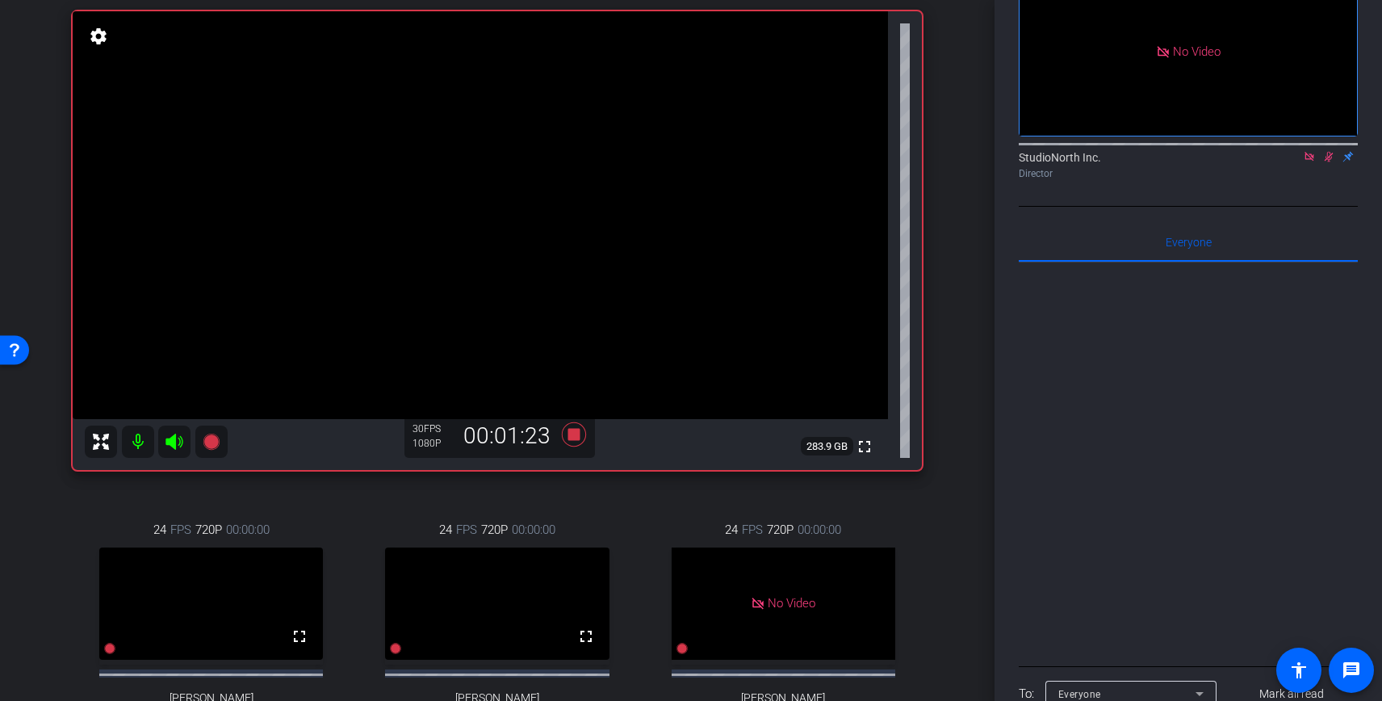
click at [1329, 162] on icon at bounding box center [1328, 156] width 13 height 11
click at [1328, 162] on icon at bounding box center [1328, 156] width 13 height 11
click at [1330, 162] on icon at bounding box center [1329, 157] width 9 height 10
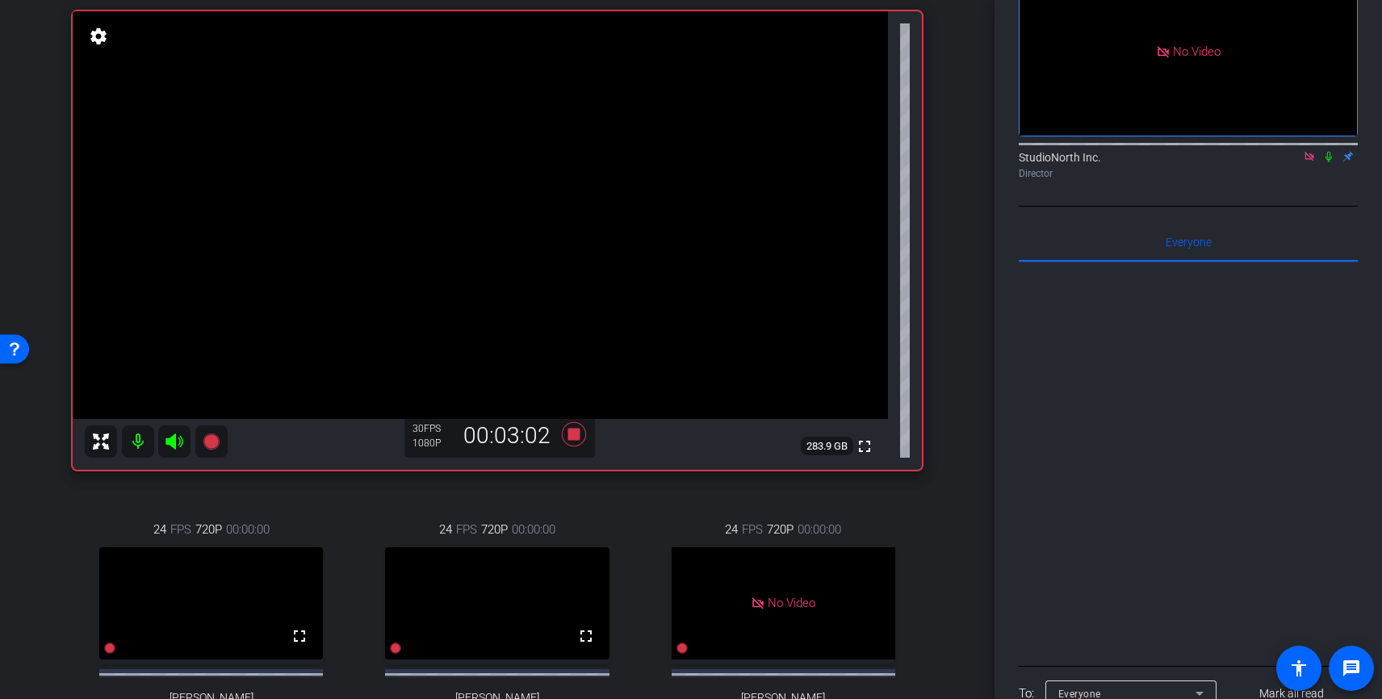
click at [1329, 162] on icon at bounding box center [1328, 157] width 6 height 10
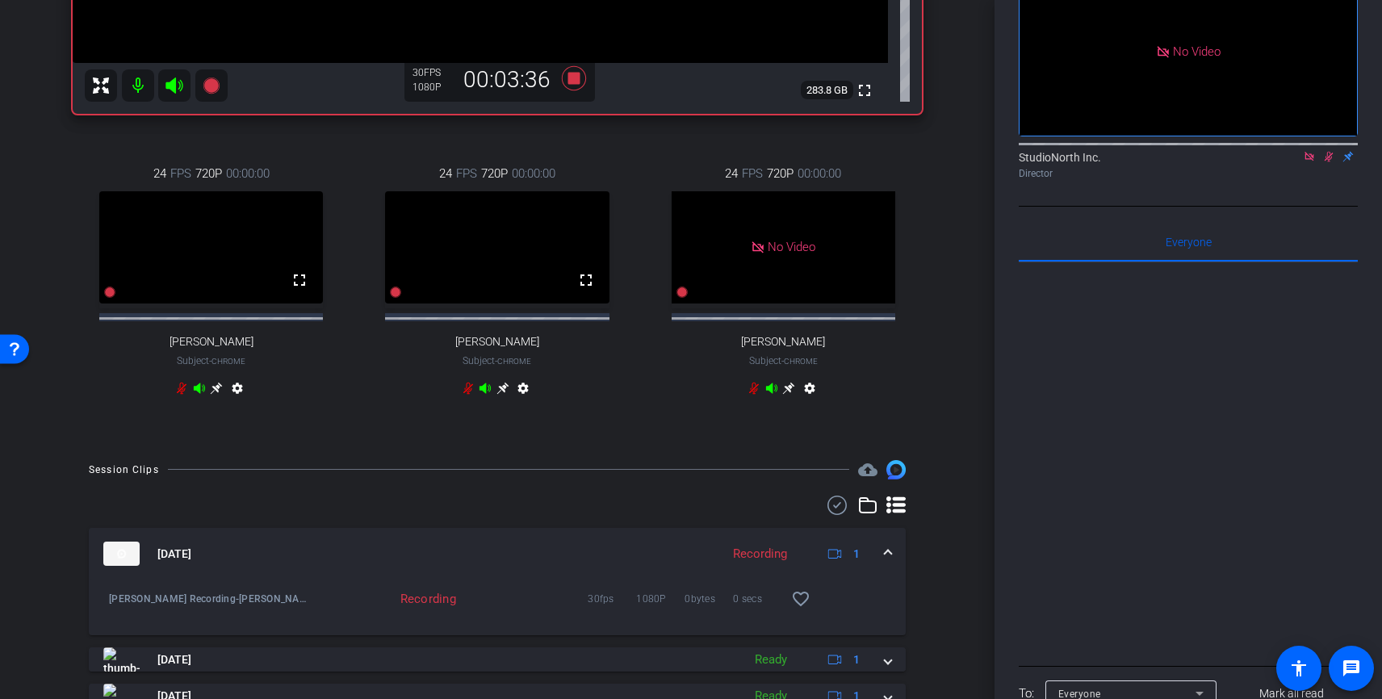
scroll to position [592, 0]
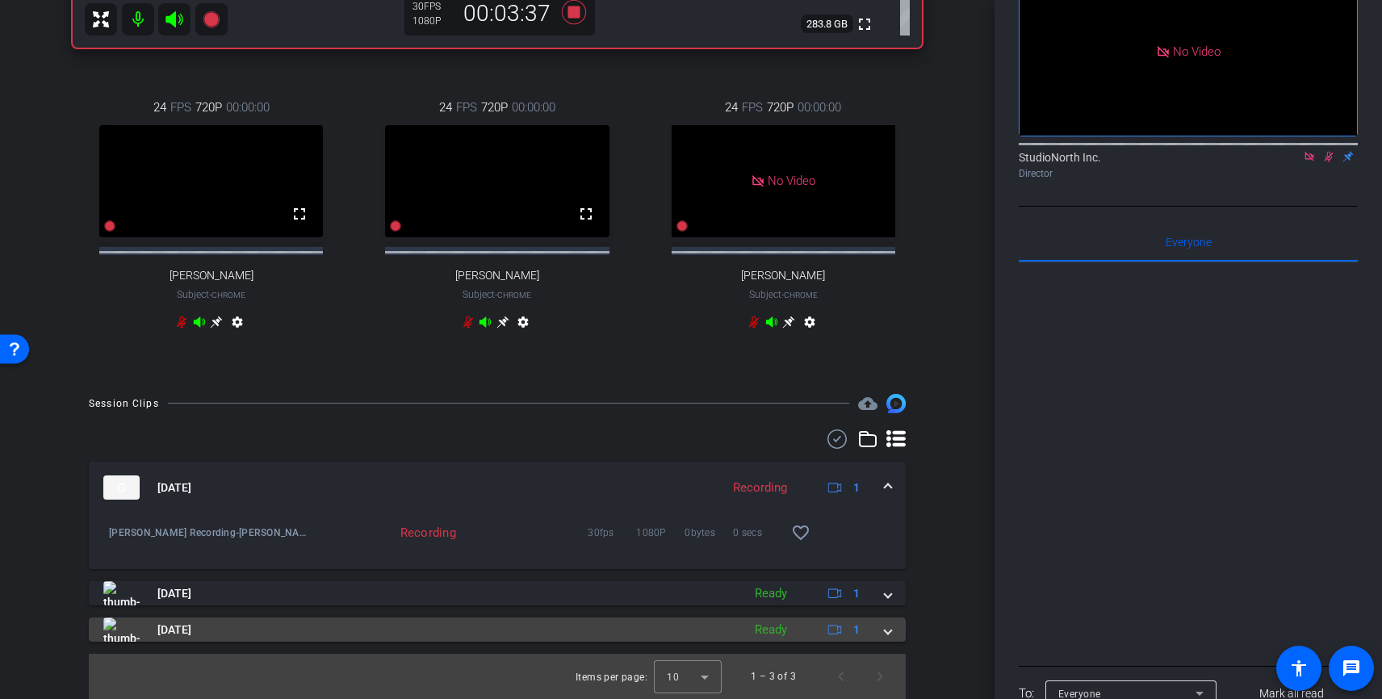
click at [886, 631] on span at bounding box center [888, 630] width 6 height 17
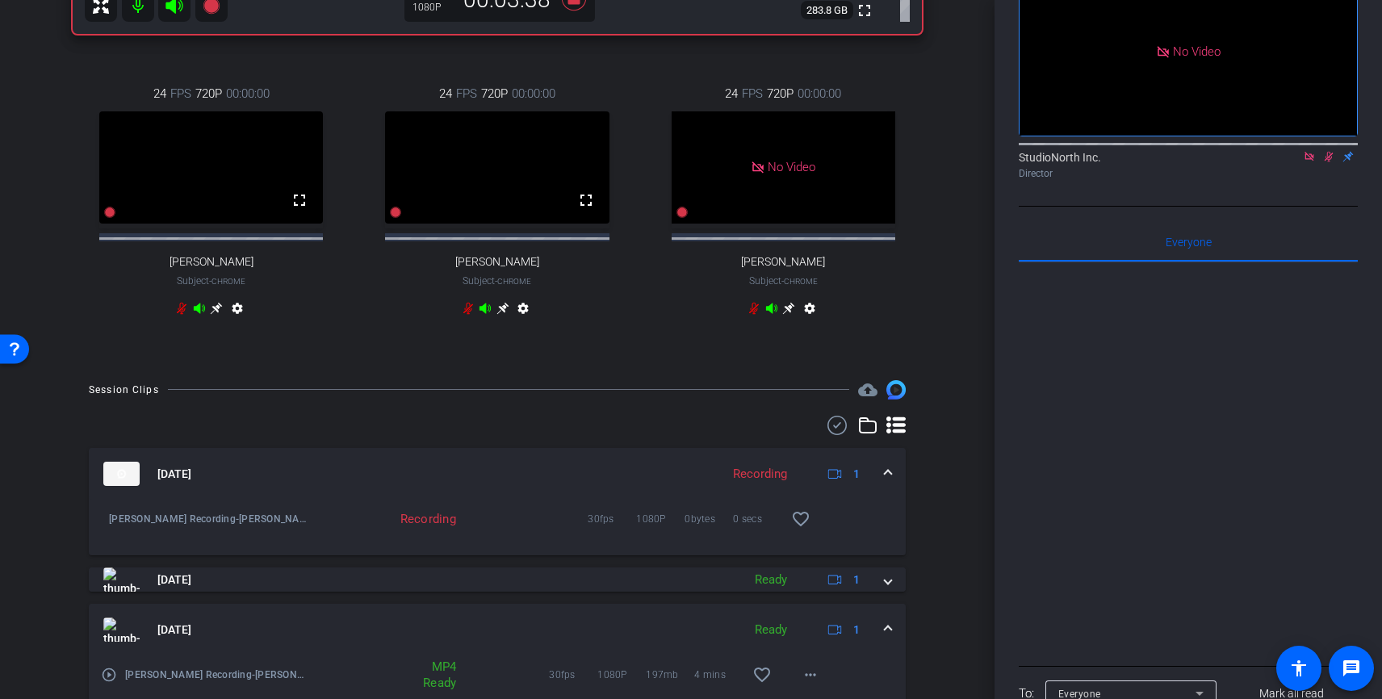
scroll to position [648, 0]
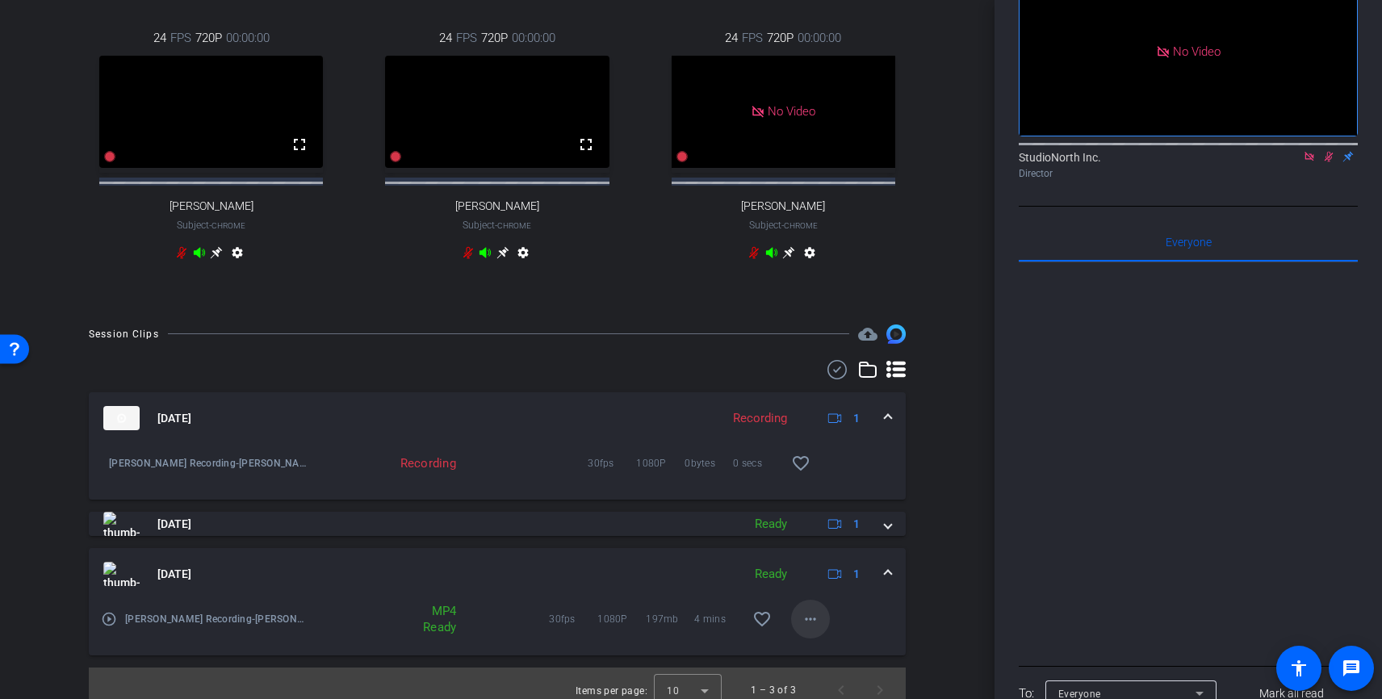
click at [809, 629] on mat-icon "more_horiz" at bounding box center [810, 618] width 19 height 19
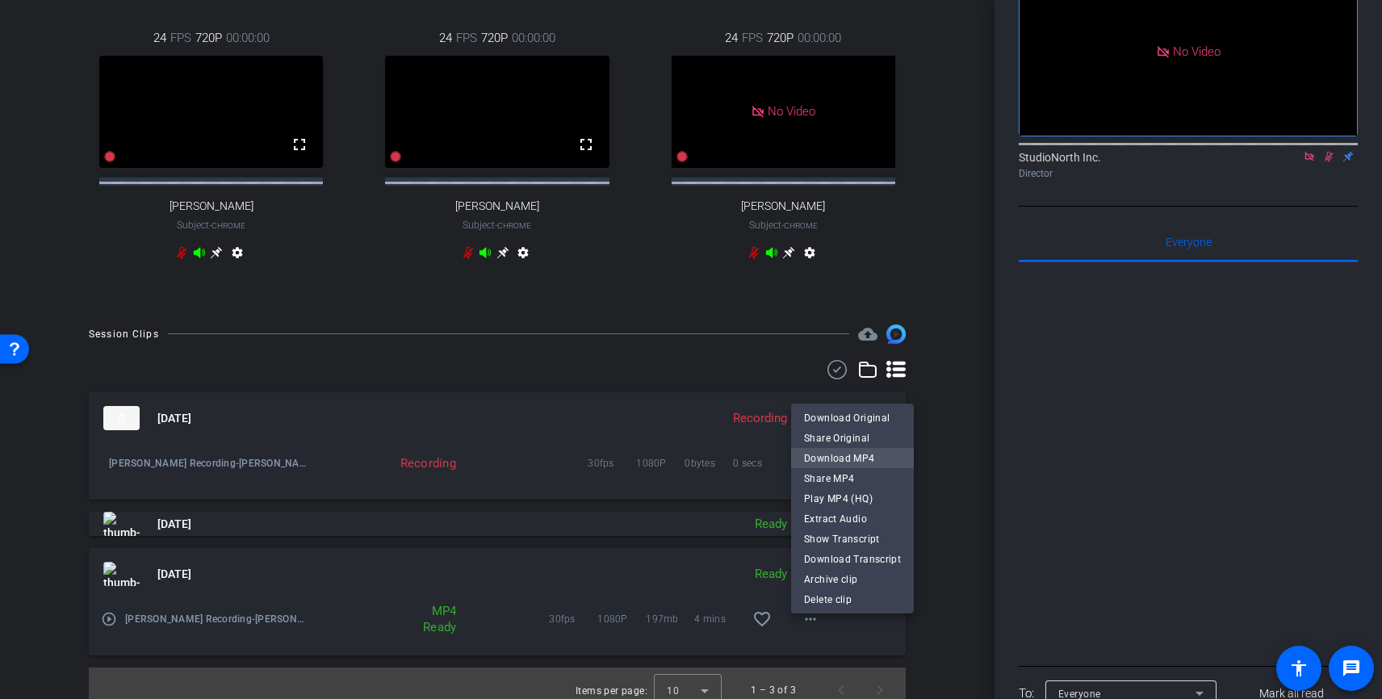
drag, startPoint x: 861, startPoint y: 456, endPoint x: 877, endPoint y: 460, distance: 16.6
click at [861, 456] on span "Download MP4" at bounding box center [852, 458] width 97 height 19
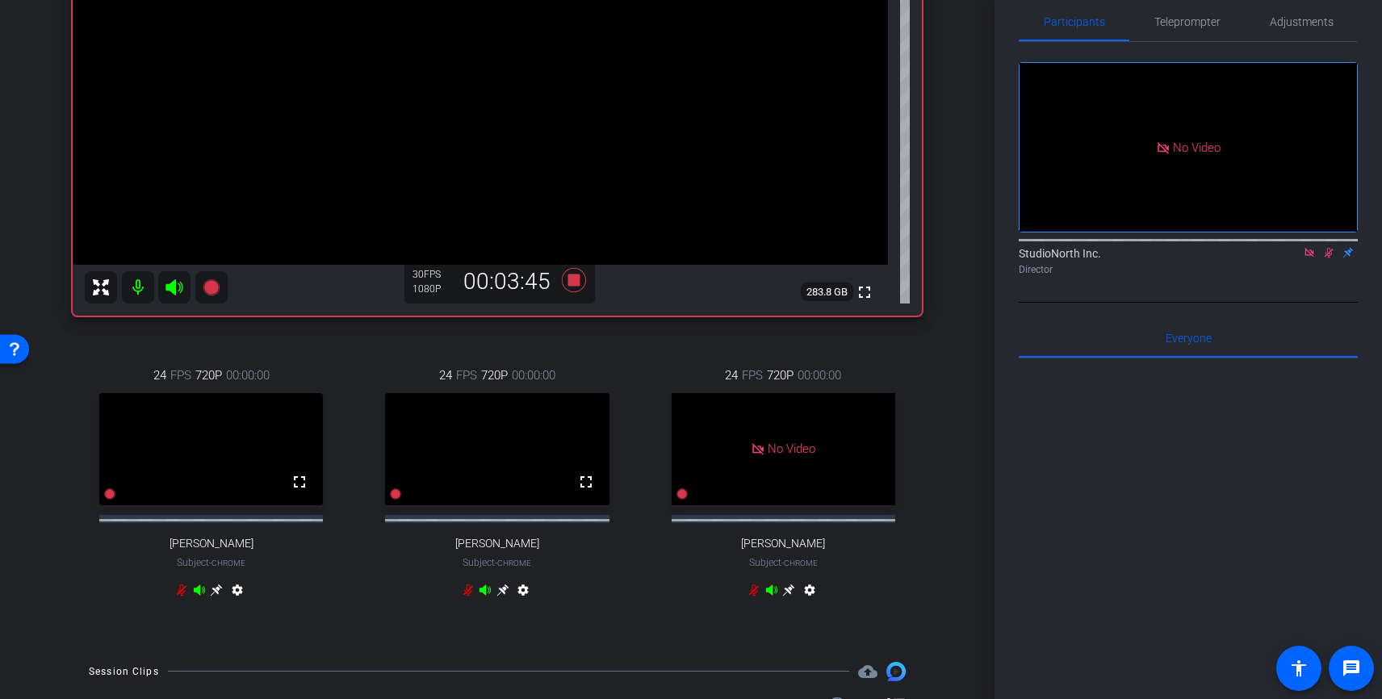
scroll to position [125, 0]
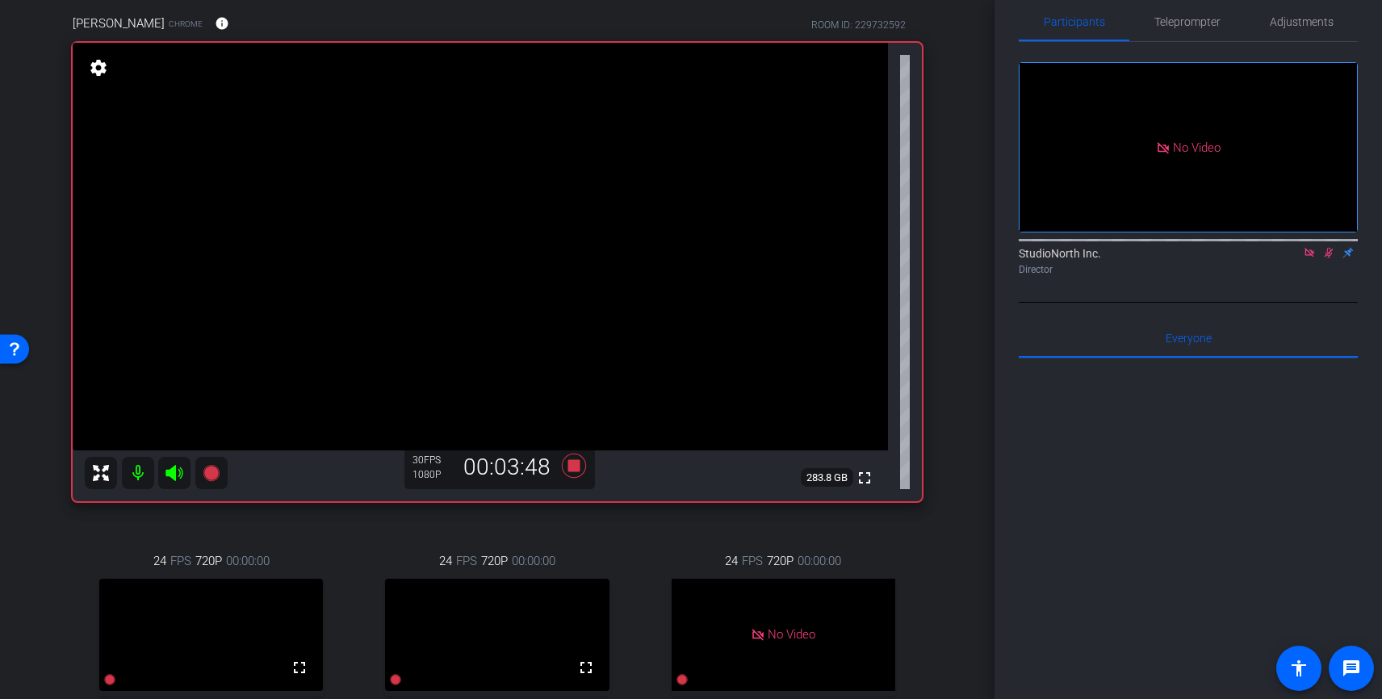
click at [1327, 258] on icon at bounding box center [1328, 252] width 13 height 11
click at [576, 464] on icon at bounding box center [574, 466] width 24 height 24
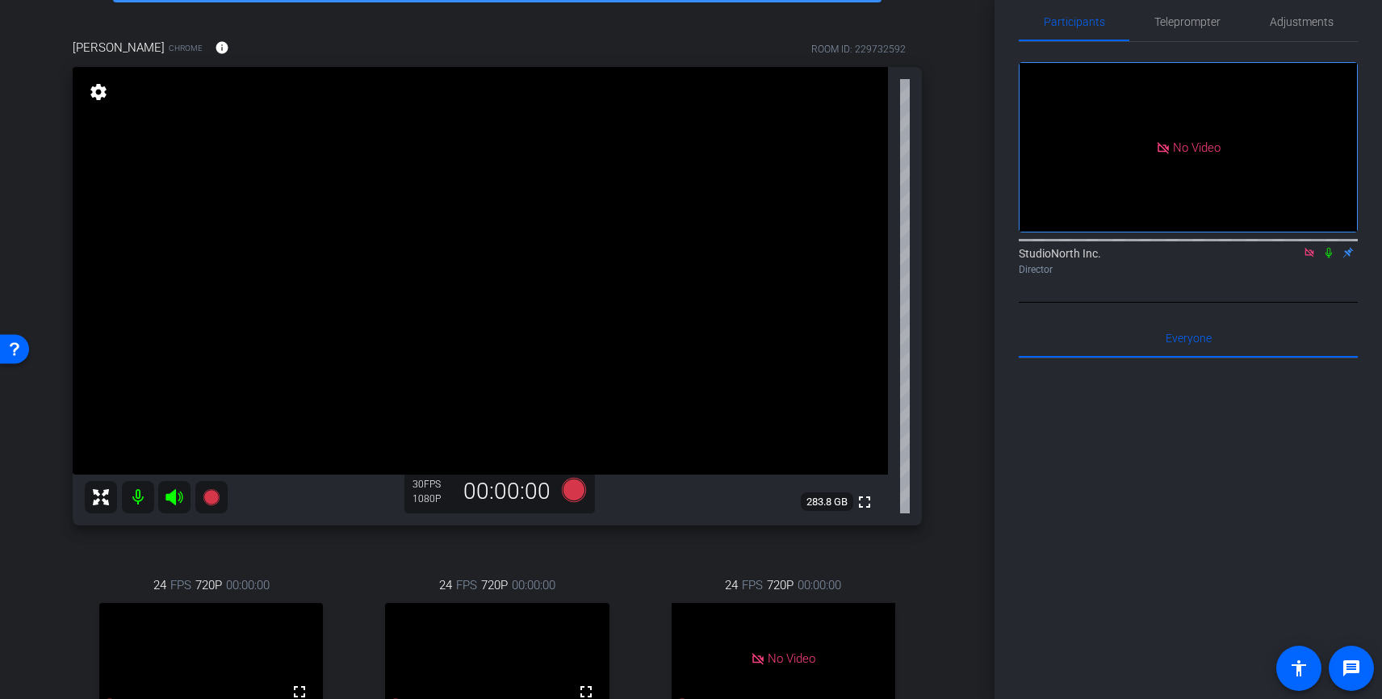
scroll to position [81, 0]
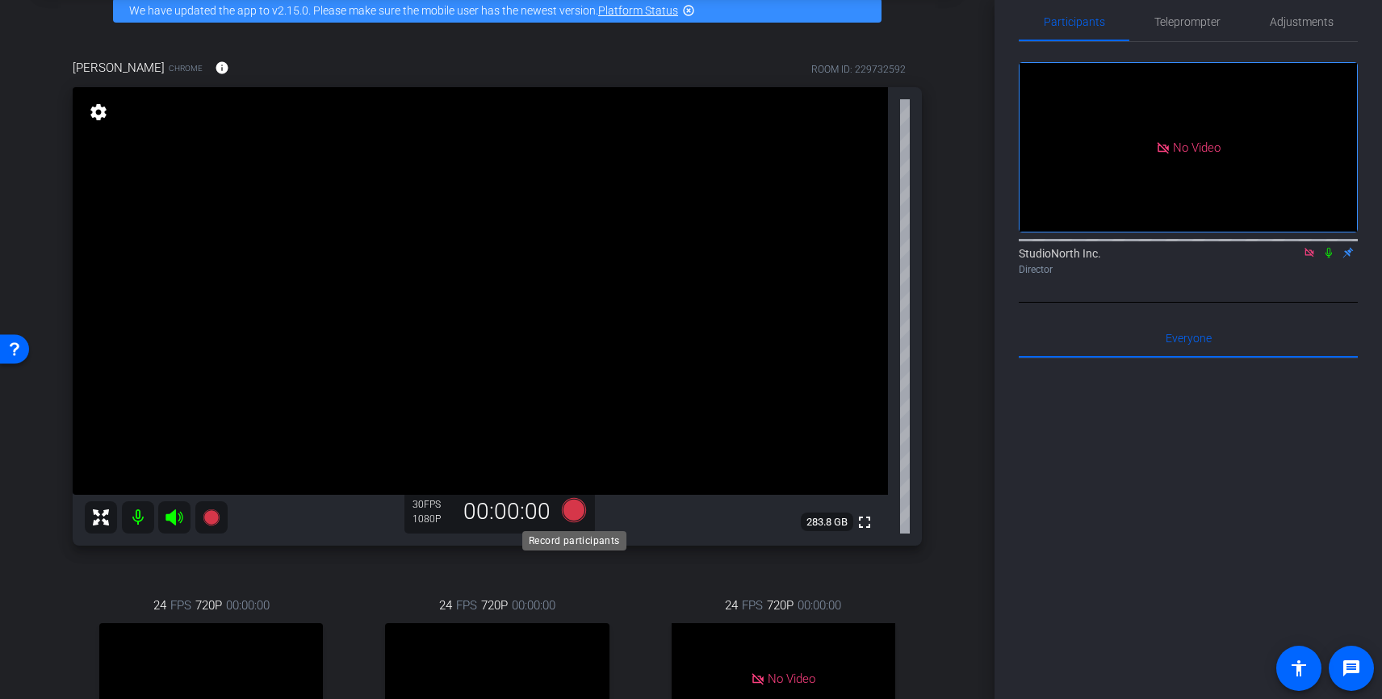
click at [572, 509] on icon at bounding box center [574, 510] width 24 height 24
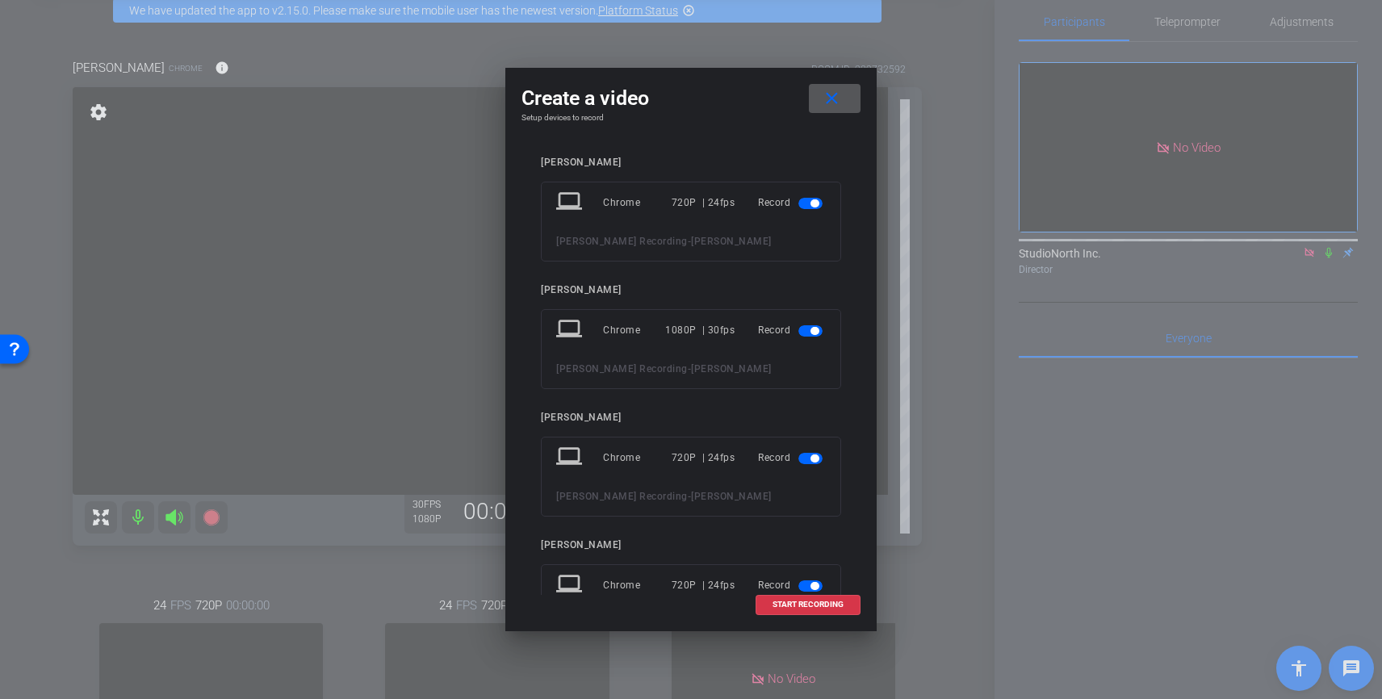
click at [812, 200] on span "button" at bounding box center [814, 203] width 8 height 8
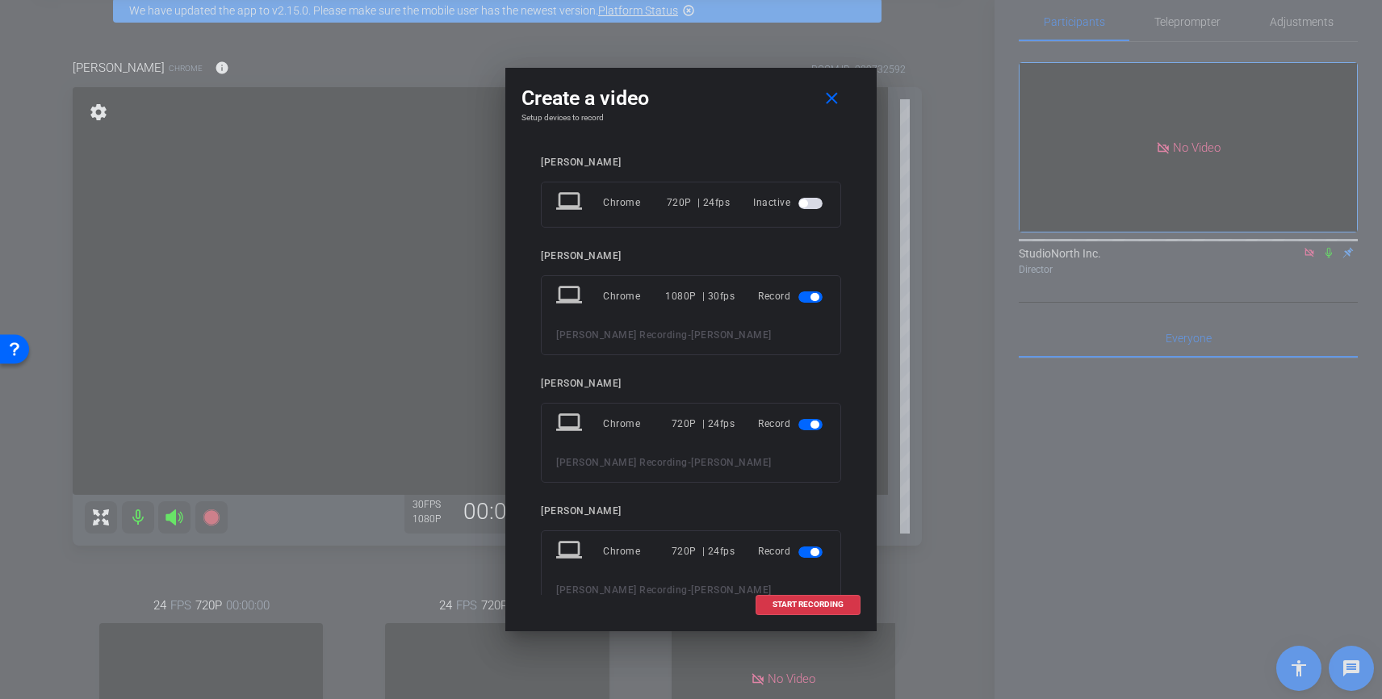
click at [807, 427] on span "button" at bounding box center [810, 424] width 24 height 11
drag, startPoint x: 810, startPoint y: 517, endPoint x: 814, endPoint y: 527, distance: 10.5
click at [810, 517] on span "button" at bounding box center [814, 518] width 8 height 8
click at [818, 607] on span "START RECORDING" at bounding box center [807, 605] width 71 height 8
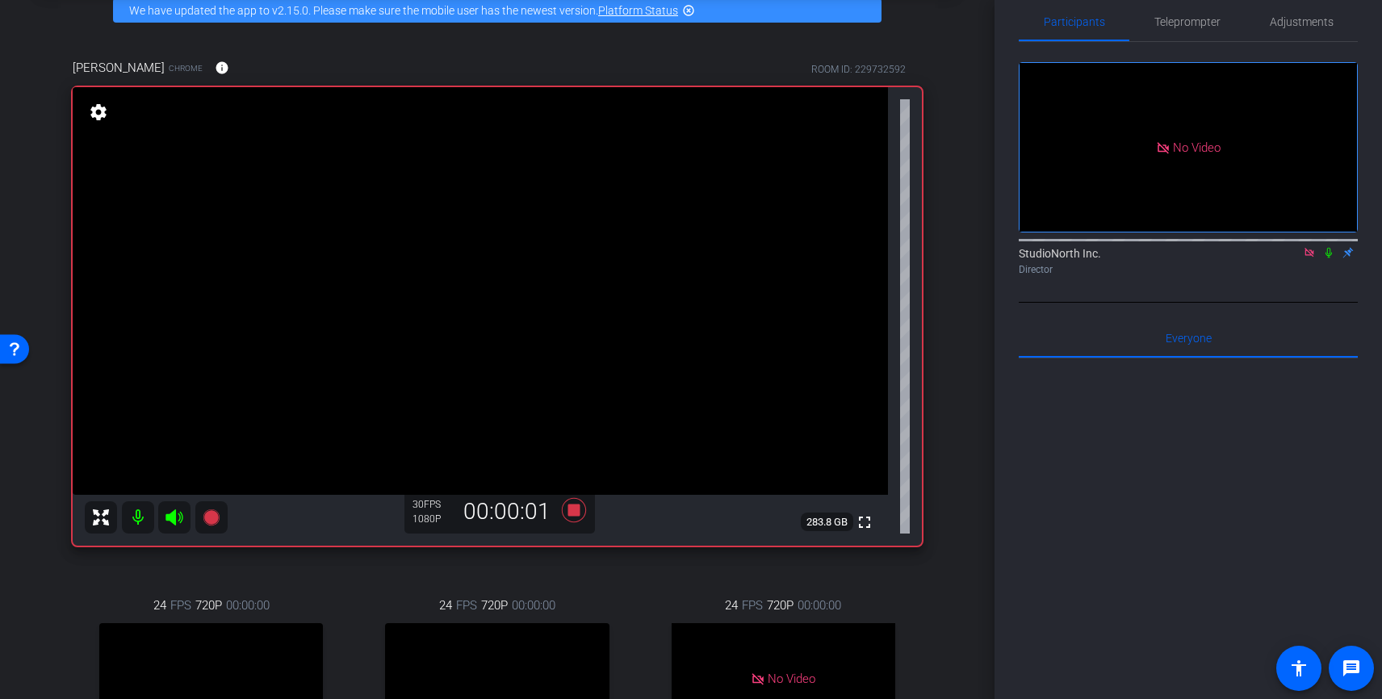
click at [1329, 258] on icon at bounding box center [1328, 253] width 6 height 10
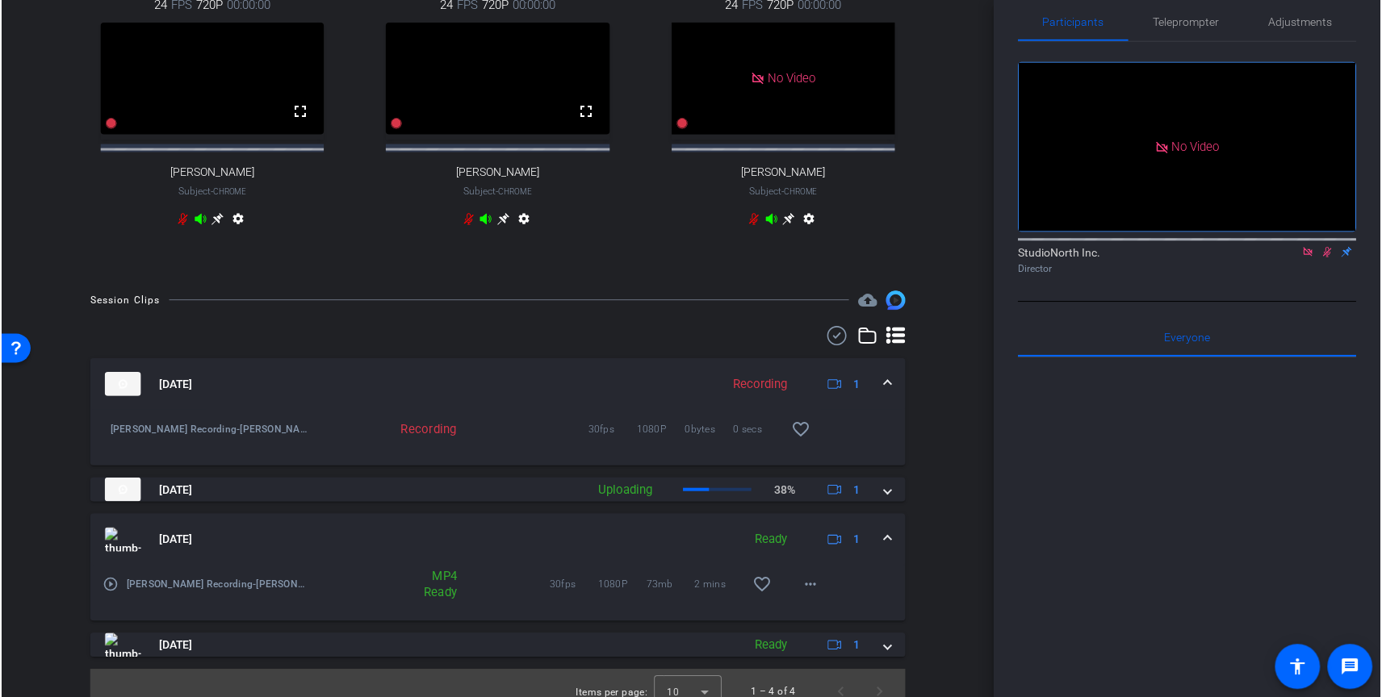
scroll to position [712, 0]
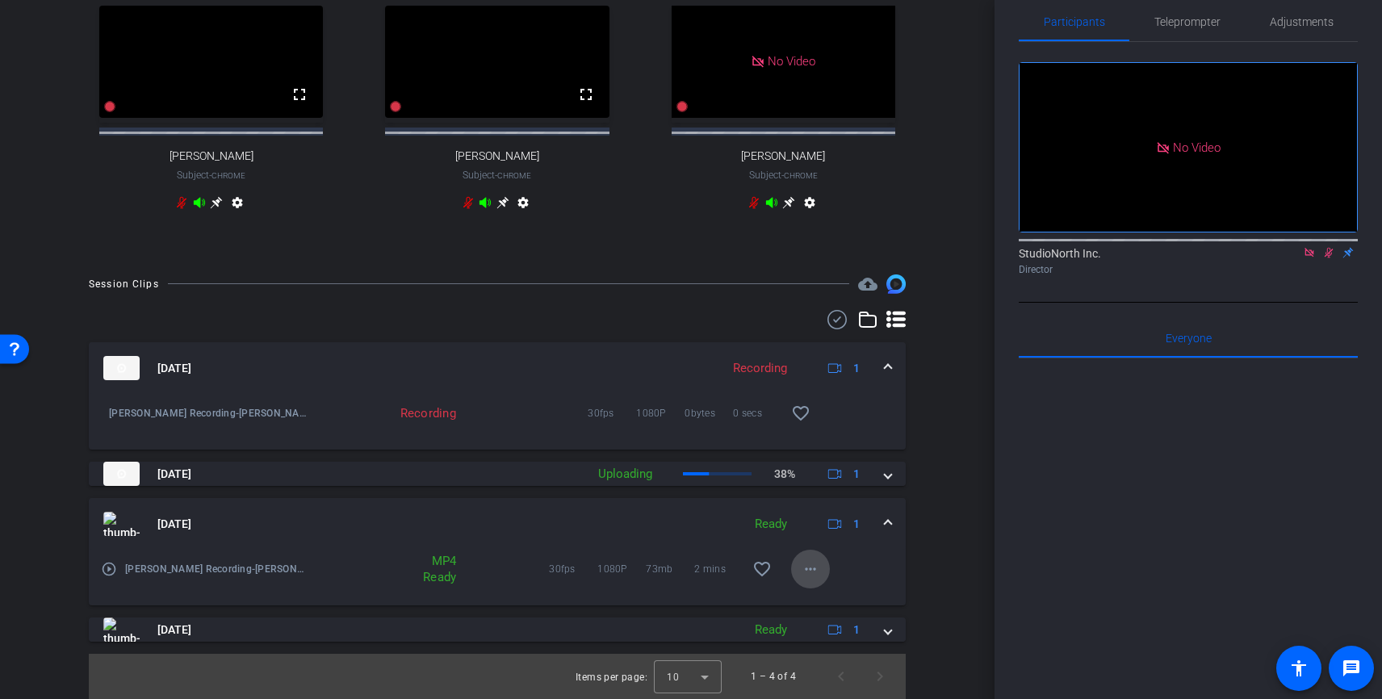
click at [813, 569] on mat-icon "more_horiz" at bounding box center [810, 568] width 19 height 19
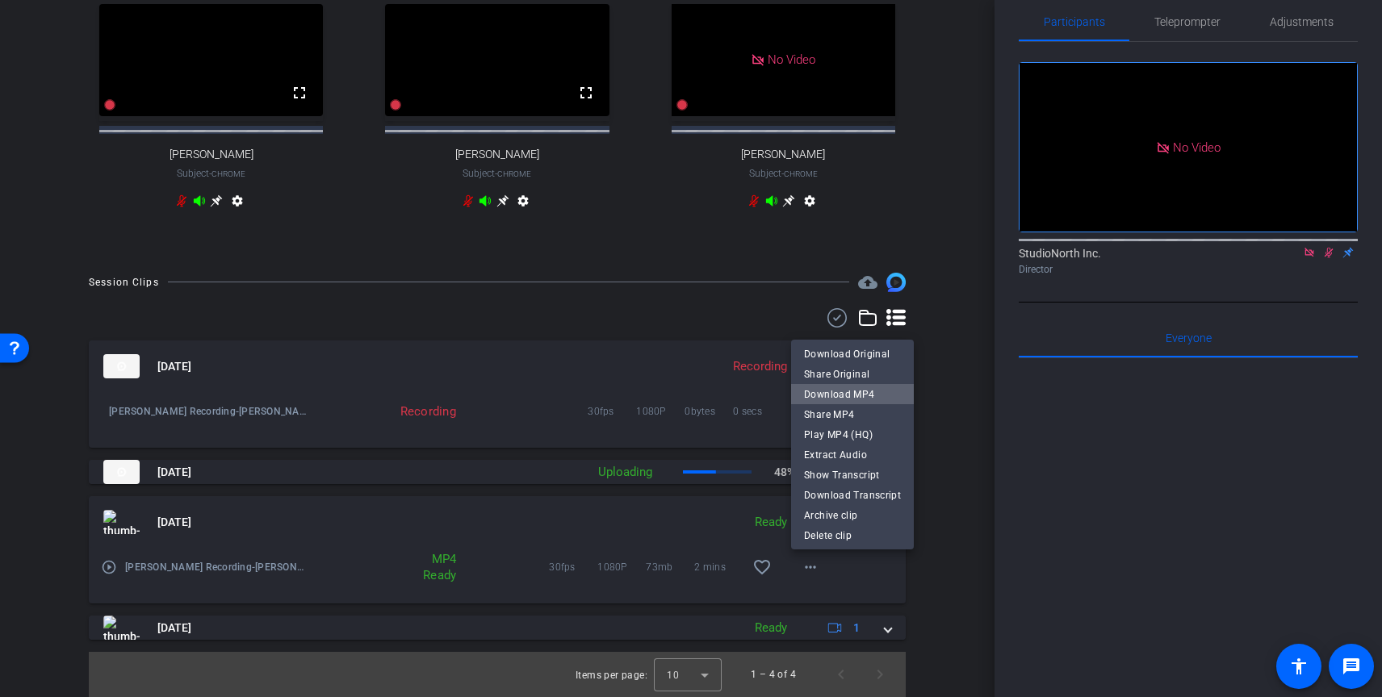
click at [861, 395] on span "Download MP4" at bounding box center [852, 394] width 97 height 19
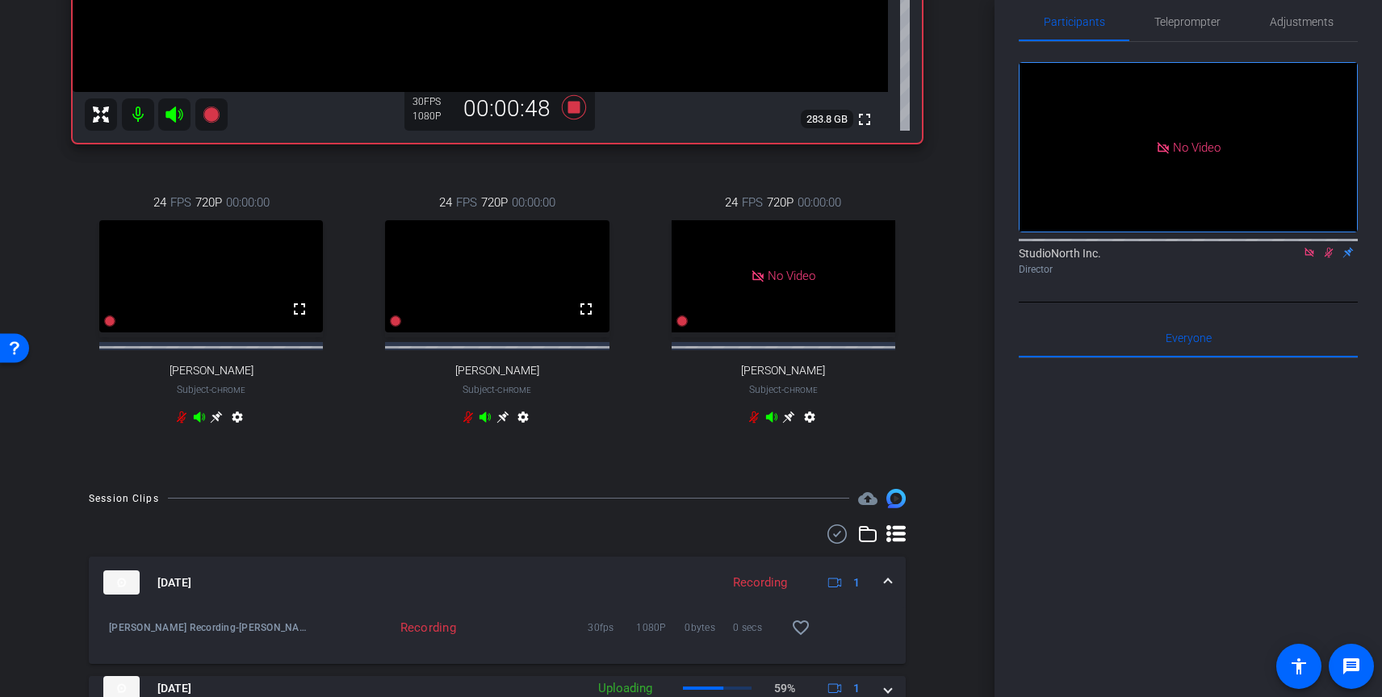
scroll to position [479, 0]
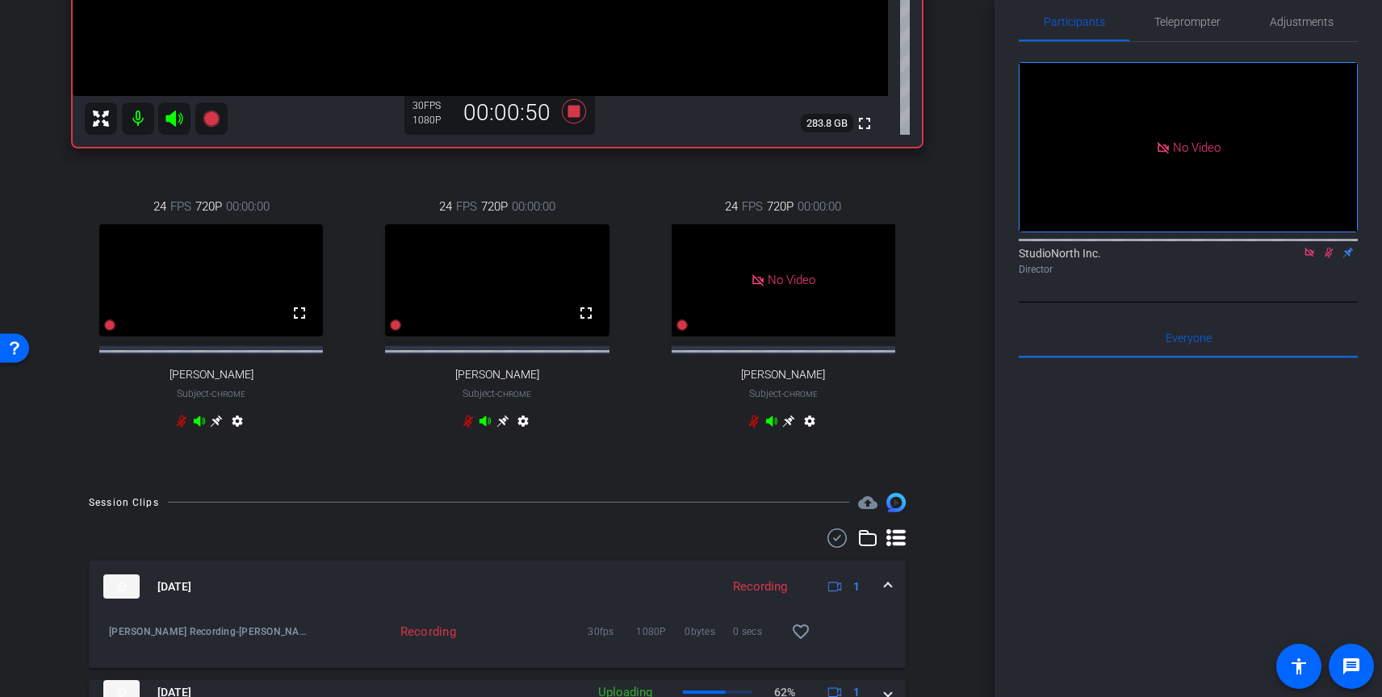
click at [1328, 258] on icon at bounding box center [1329, 253] width 9 height 10
click at [1329, 258] on icon at bounding box center [1328, 252] width 13 height 11
click at [1331, 258] on icon at bounding box center [1329, 253] width 9 height 10
click at [1331, 258] on icon at bounding box center [1328, 252] width 13 height 11
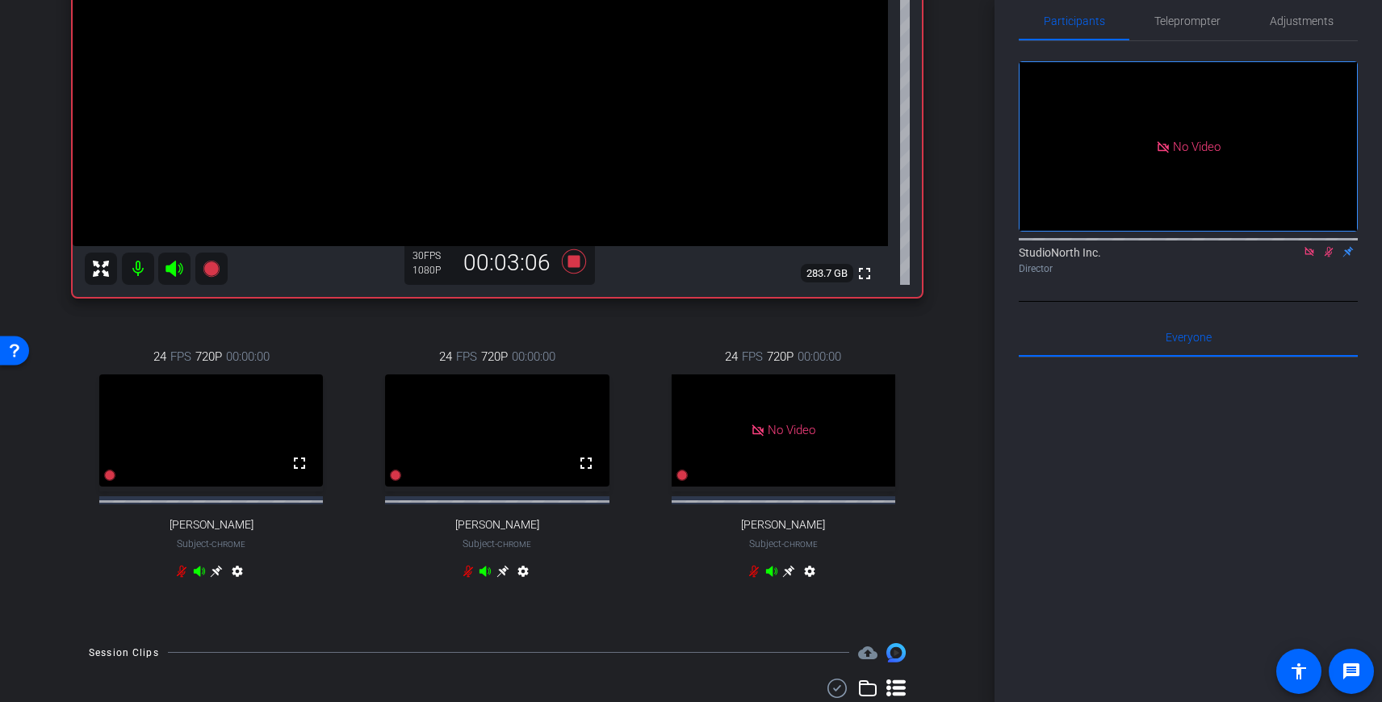
scroll to position [0, 0]
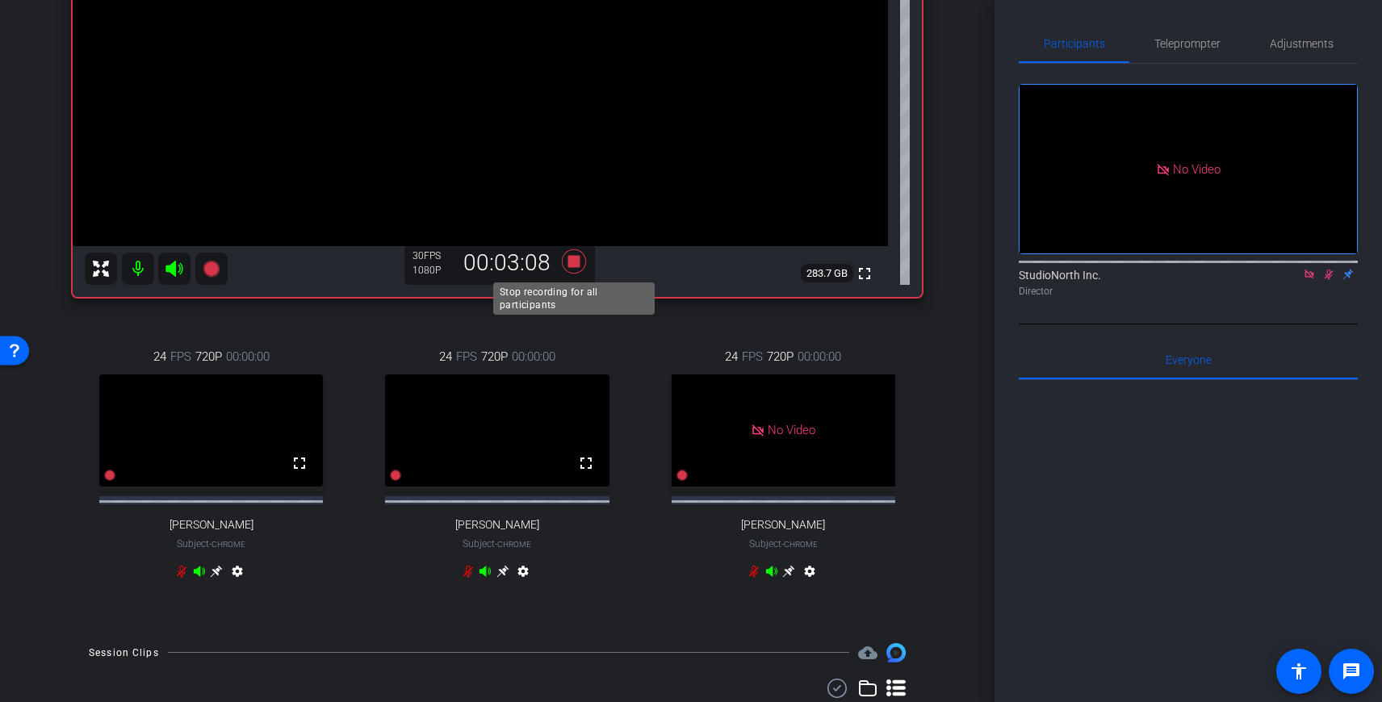
click at [576, 258] on icon at bounding box center [574, 261] width 24 height 24
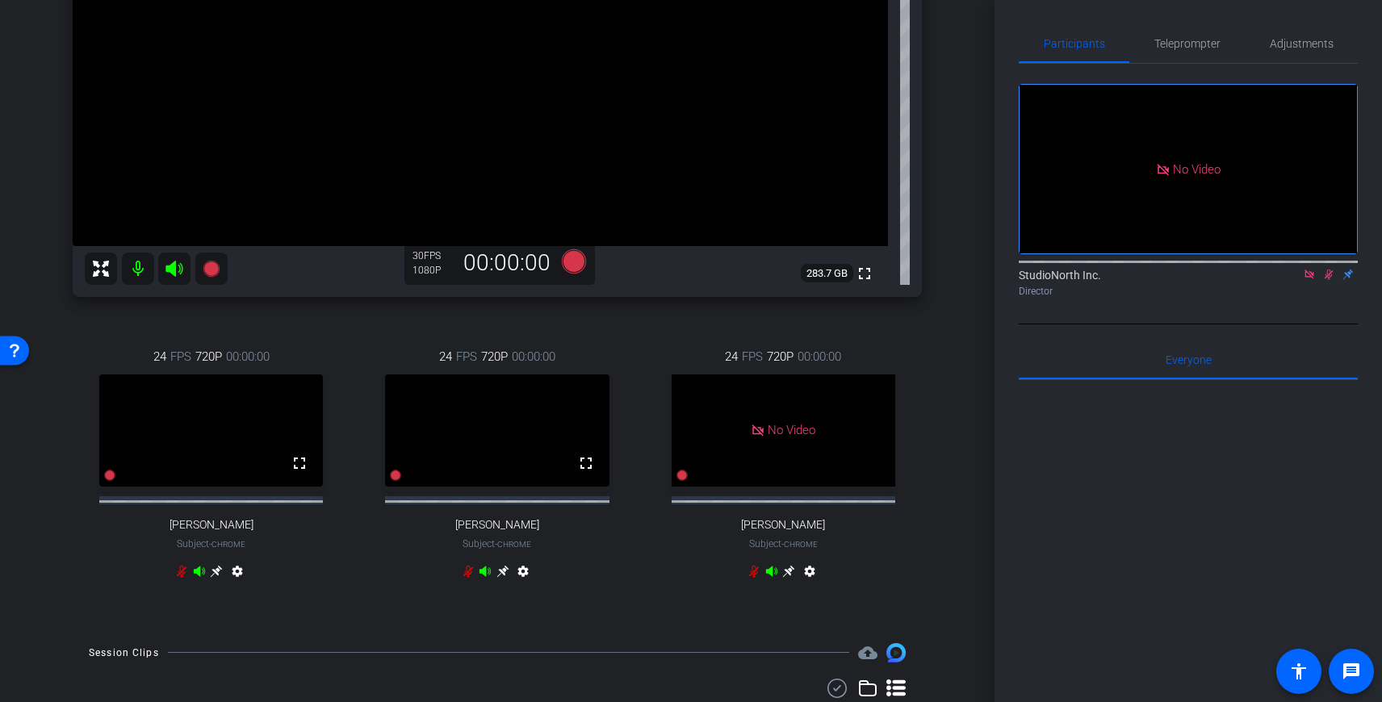
click at [1329, 280] on icon at bounding box center [1329, 275] width 9 height 10
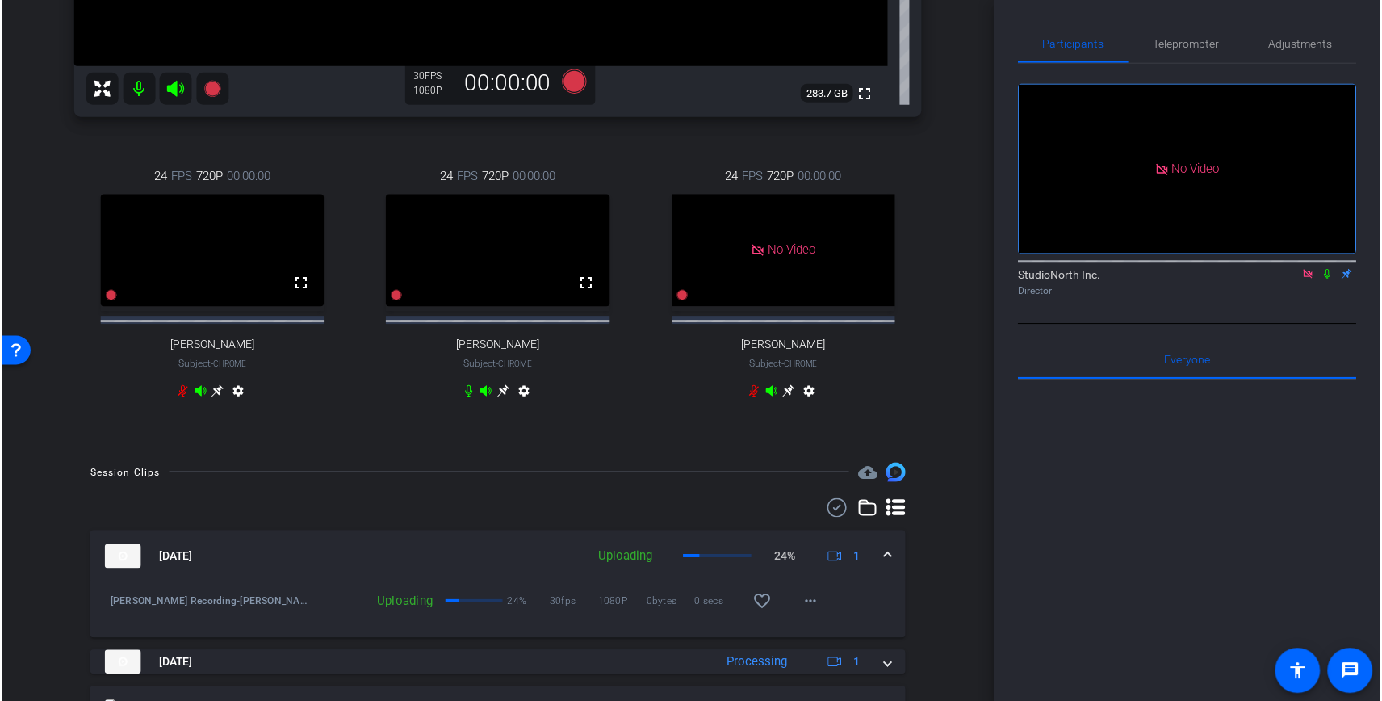
scroll to position [506, 0]
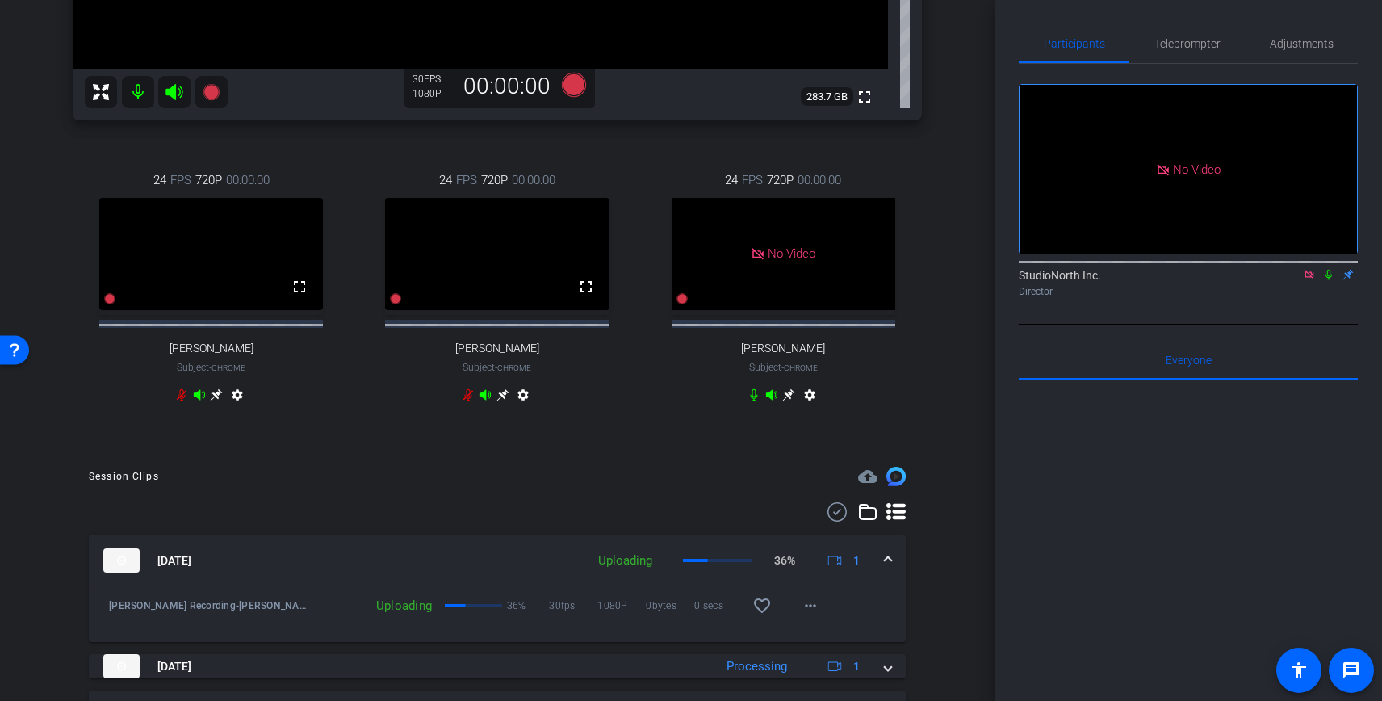
click at [1329, 282] on mat-icon at bounding box center [1328, 274] width 19 height 15
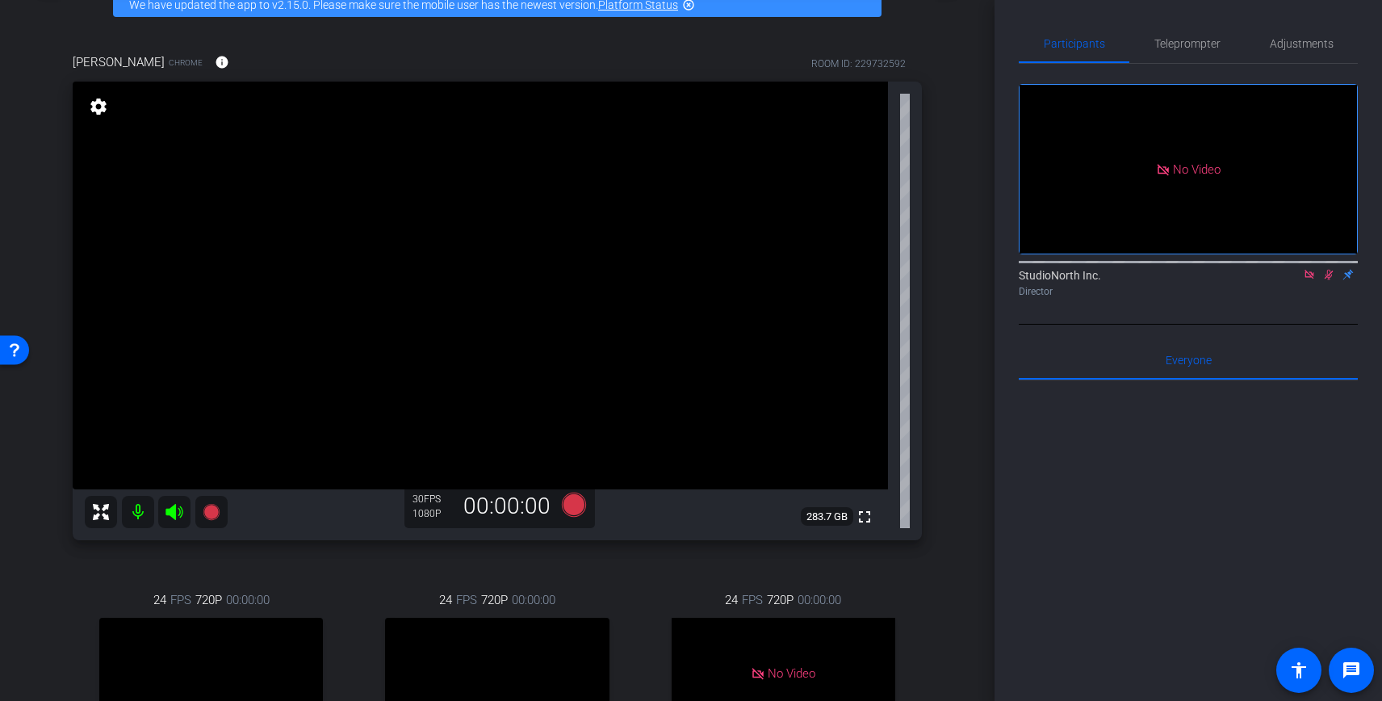
scroll to position [76, 0]
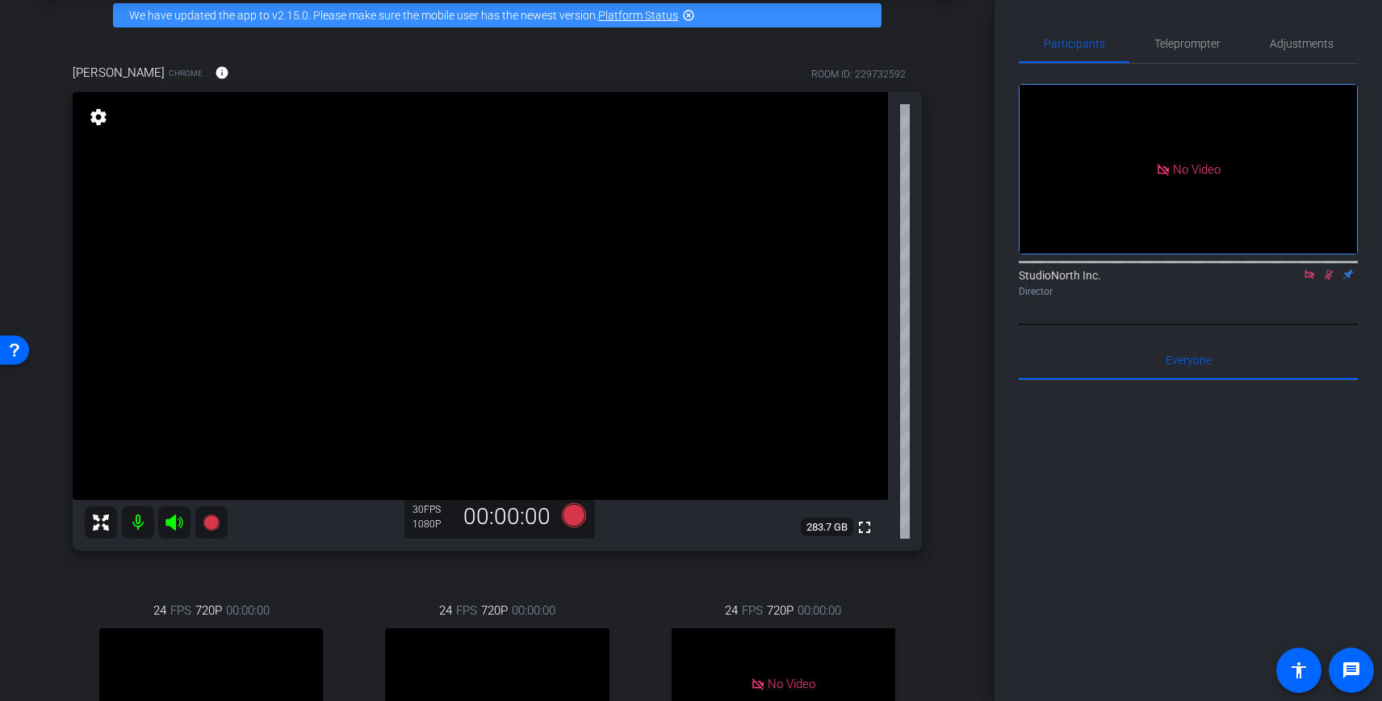
click at [1328, 280] on icon at bounding box center [1328, 274] width 13 height 11
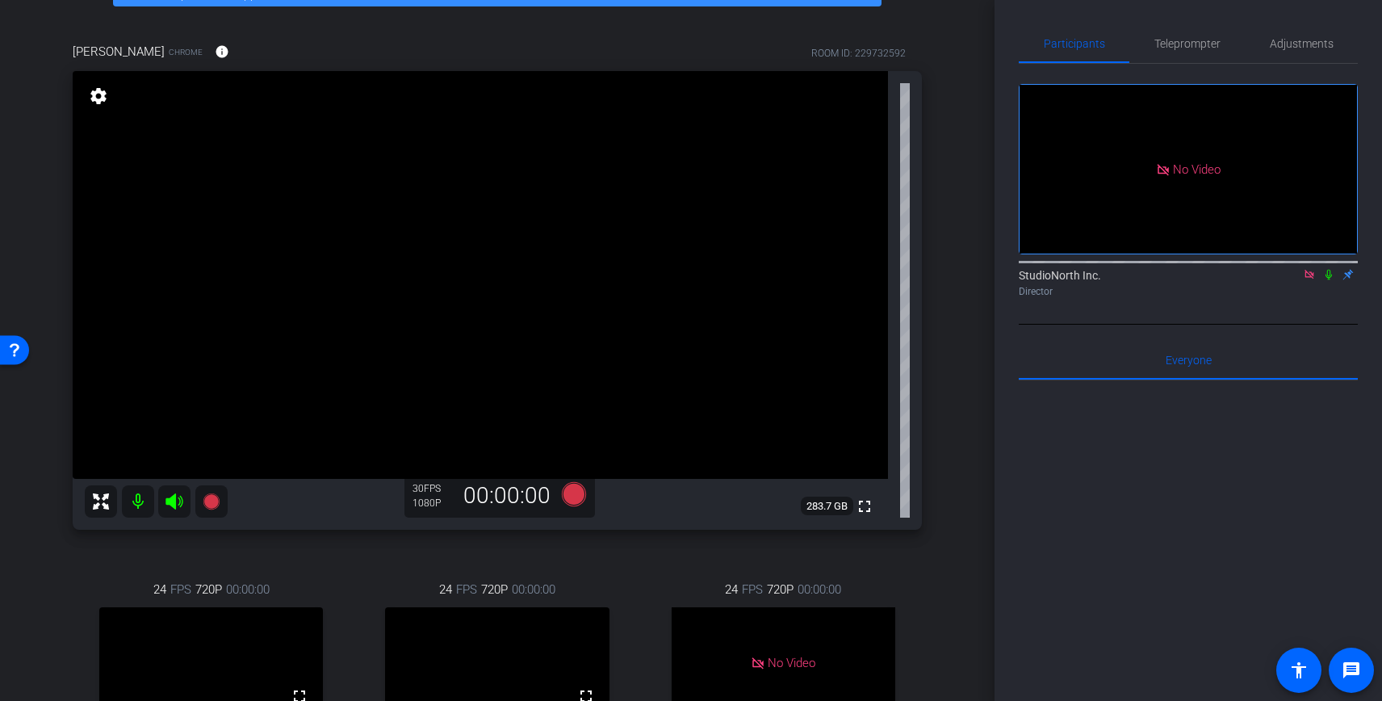
scroll to position [101, 0]
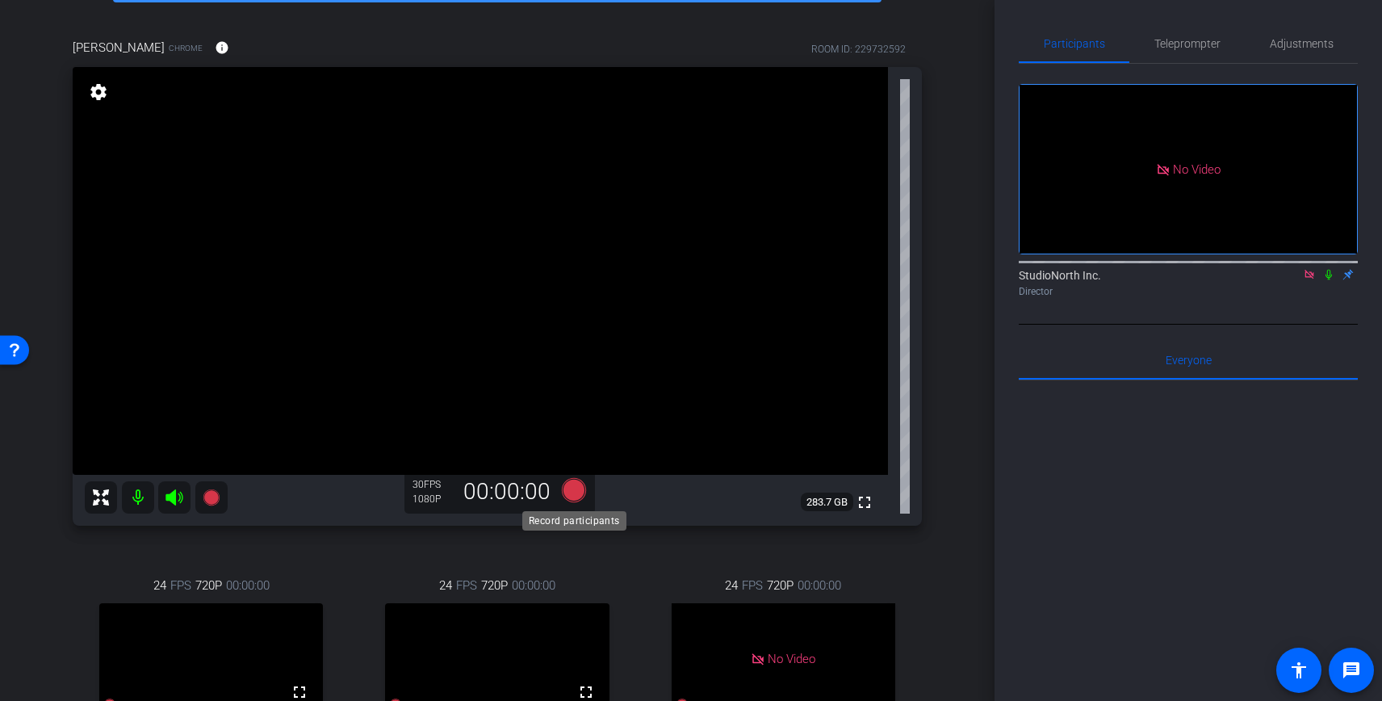
click at [571, 487] on icon at bounding box center [574, 490] width 24 height 24
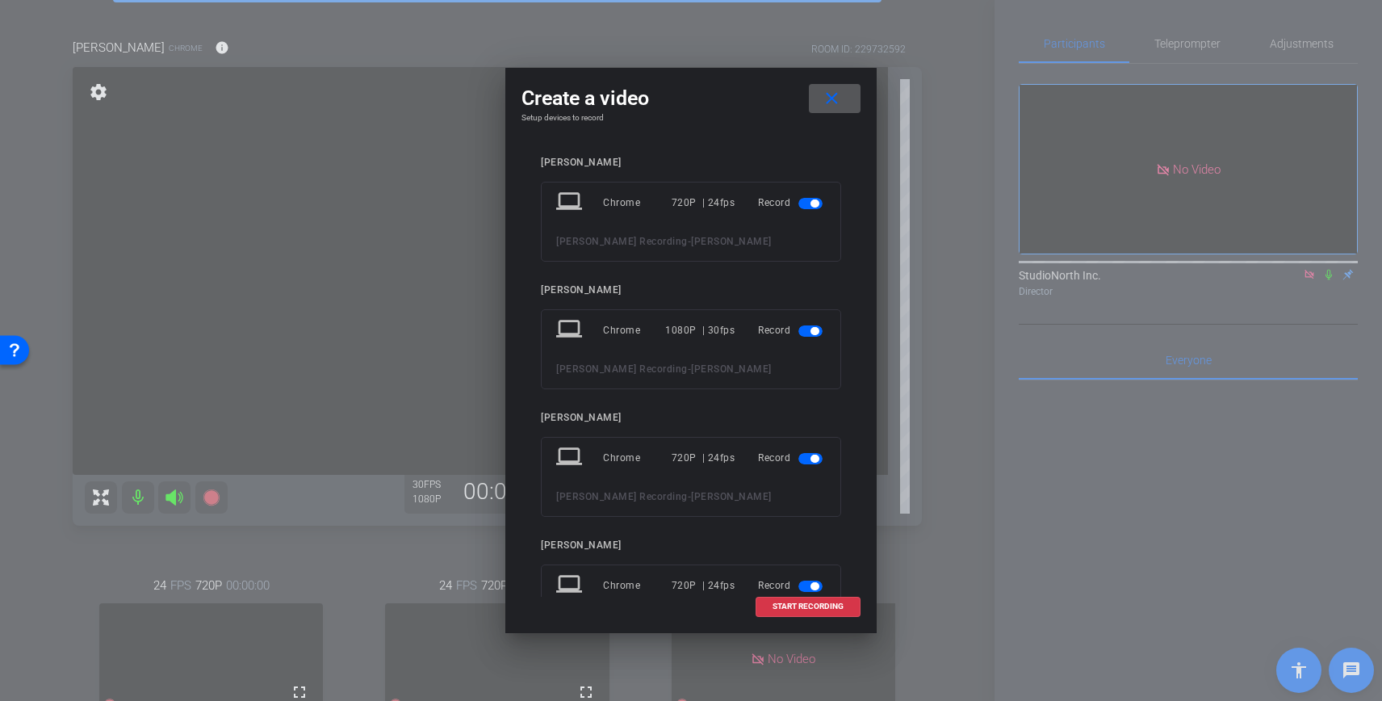
click at [805, 205] on span "button" at bounding box center [810, 203] width 24 height 11
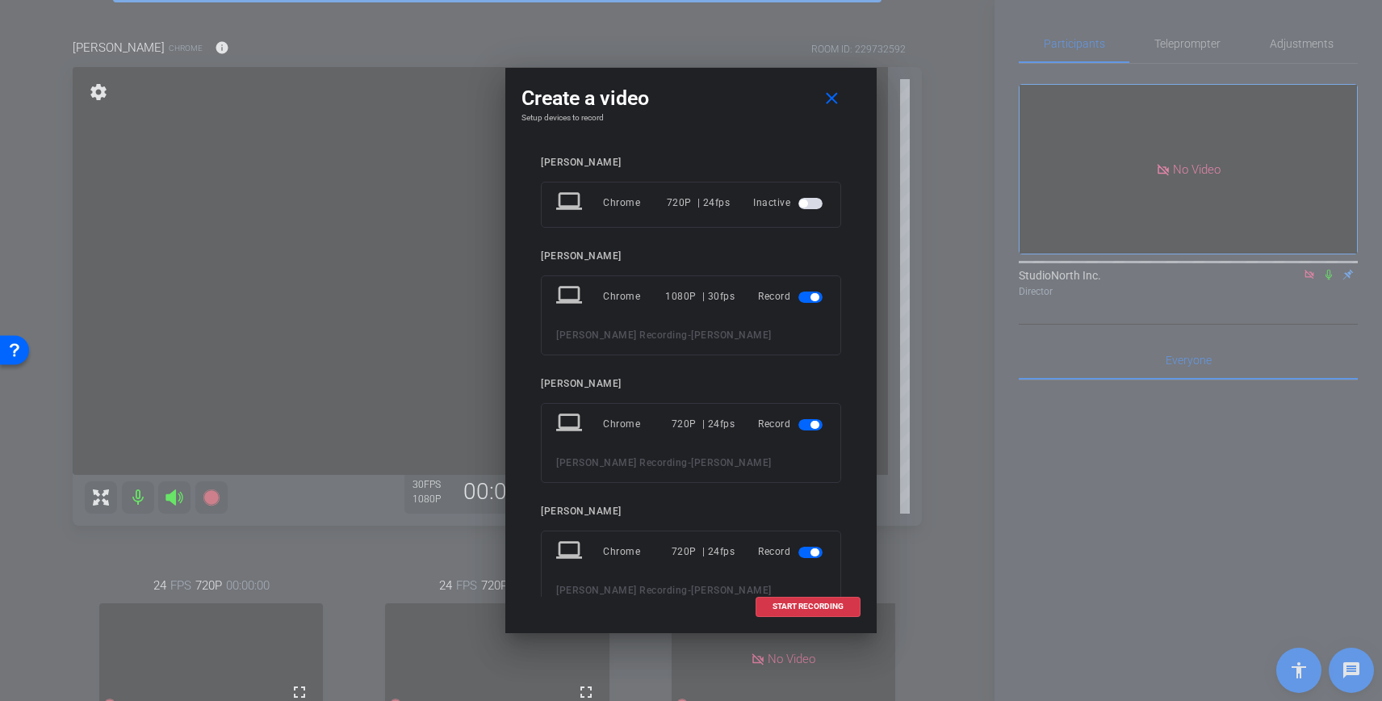
click at [809, 425] on button "button" at bounding box center [810, 424] width 24 height 11
click at [810, 519] on button "button" at bounding box center [810, 518] width 24 height 11
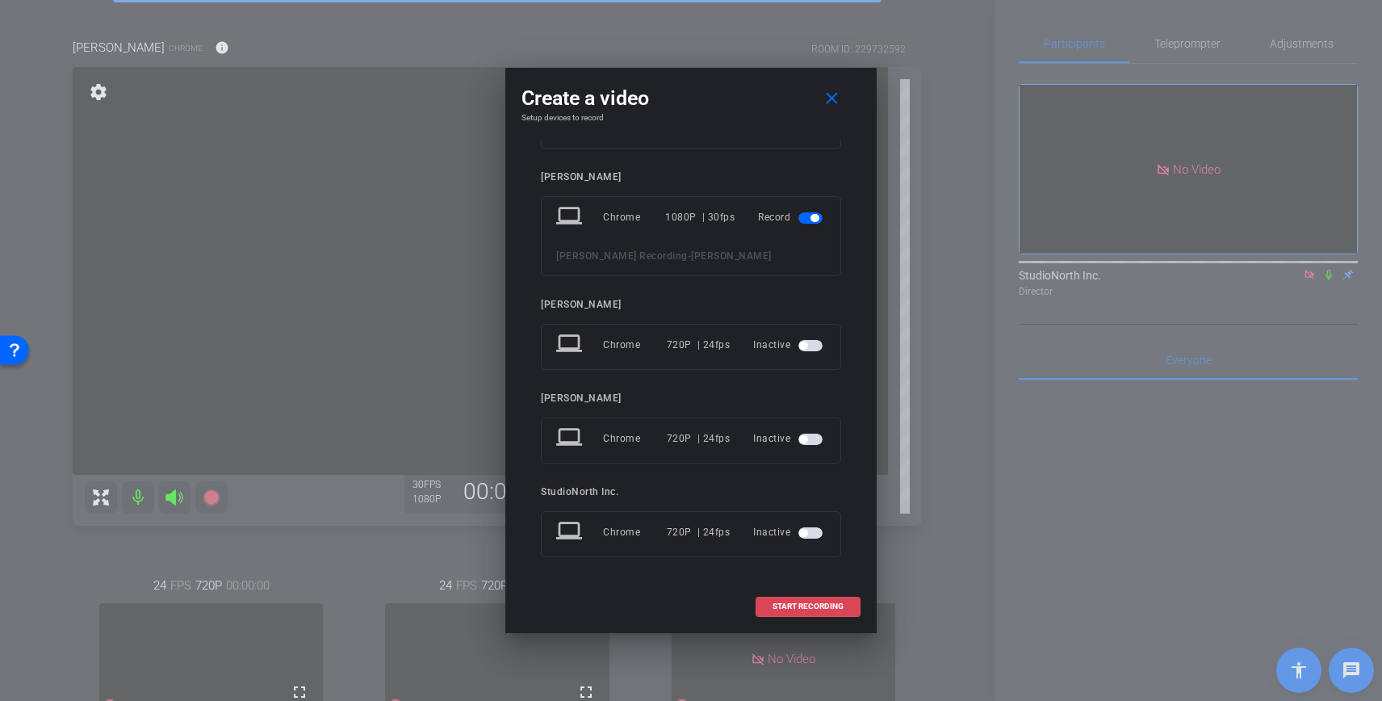
click at [822, 605] on span "START RECORDING" at bounding box center [807, 606] width 71 height 8
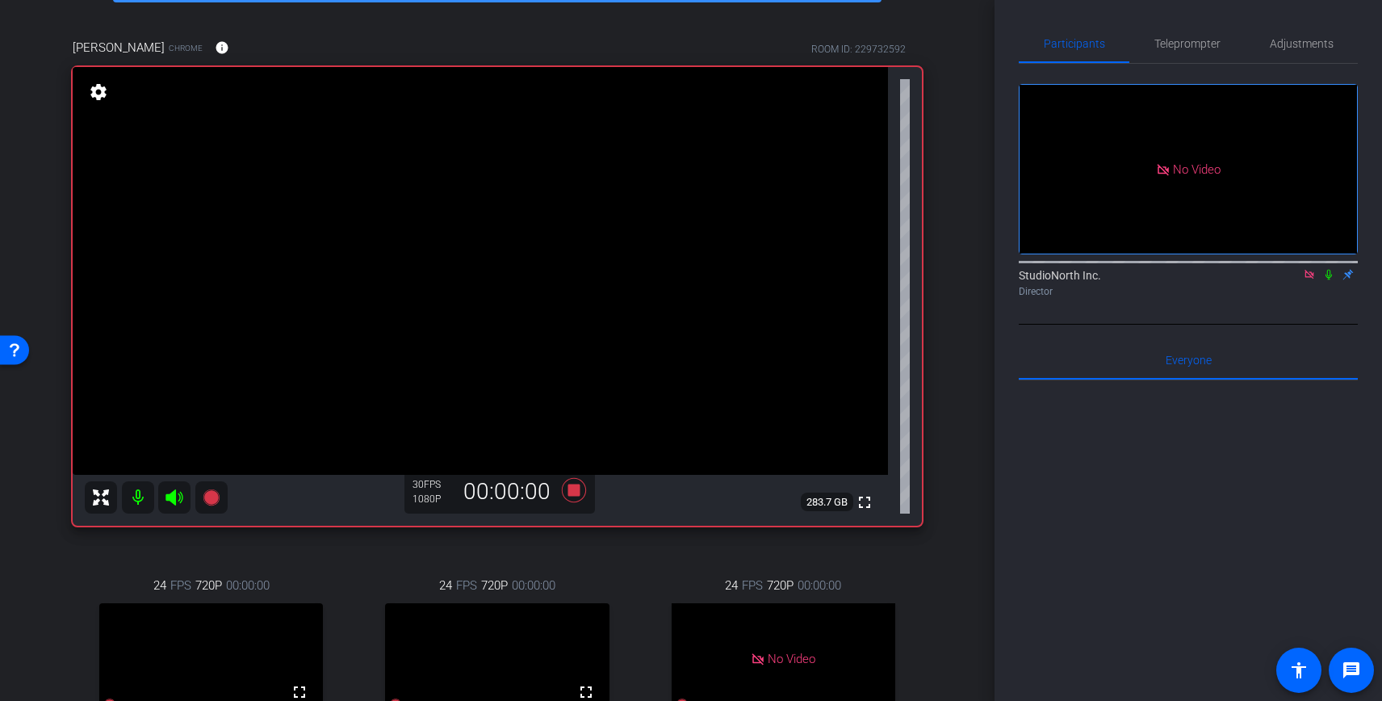
click at [1328, 280] on icon at bounding box center [1328, 274] width 13 height 11
click at [569, 492] on icon at bounding box center [574, 490] width 24 height 24
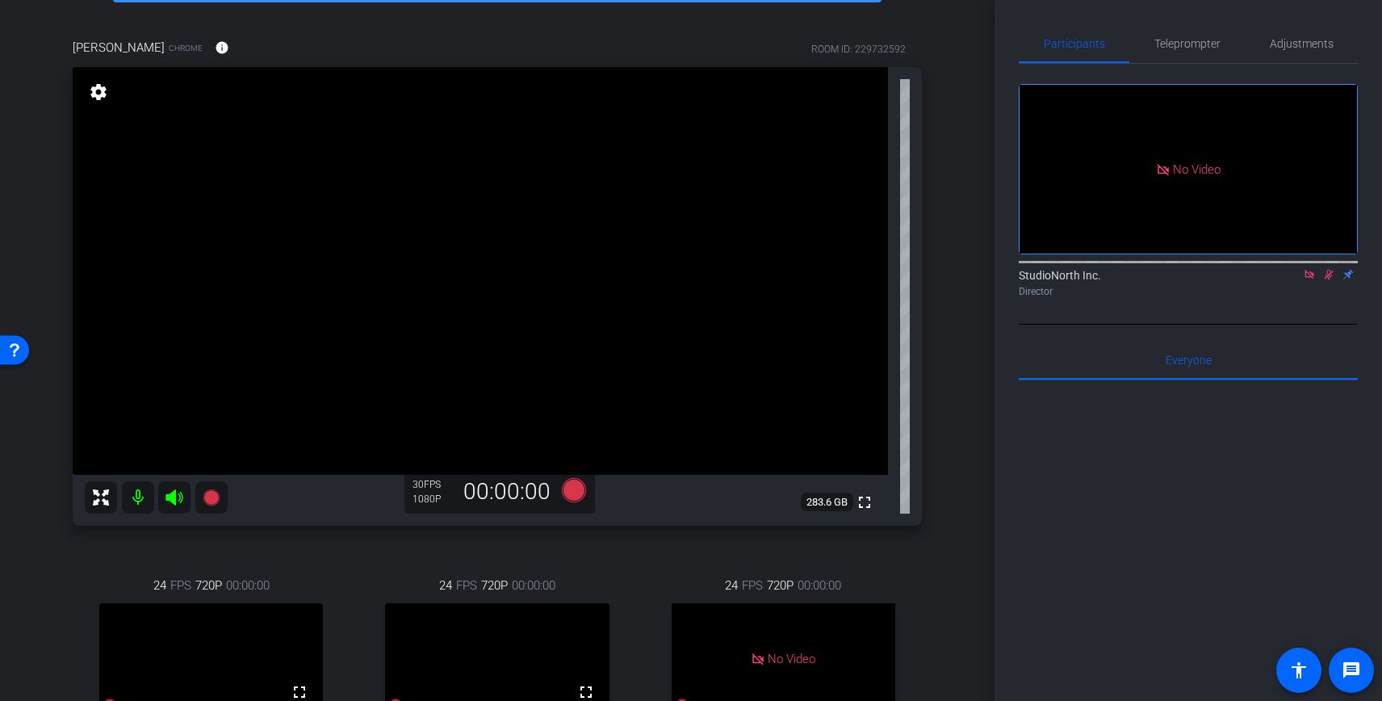
click at [1327, 280] on icon at bounding box center [1328, 274] width 13 height 11
click at [1328, 280] on icon at bounding box center [1328, 274] width 13 height 11
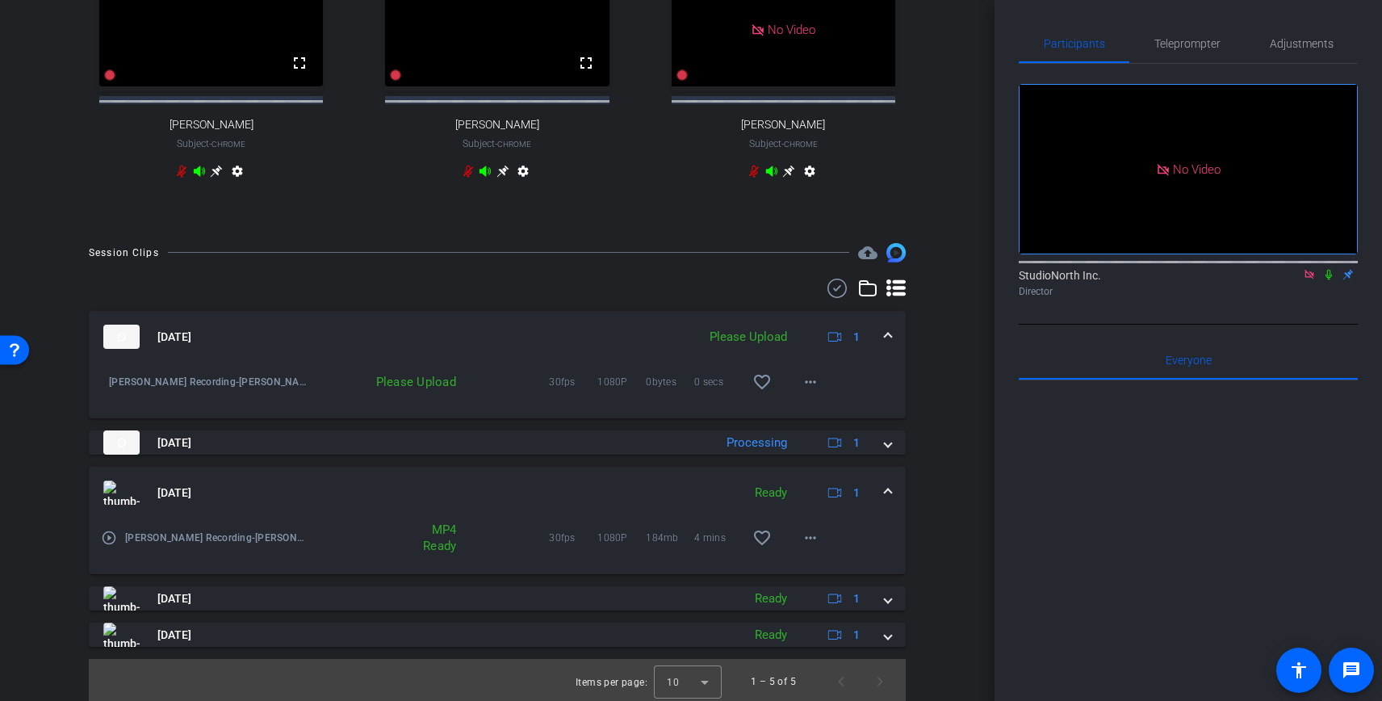
scroll to position [747, 0]
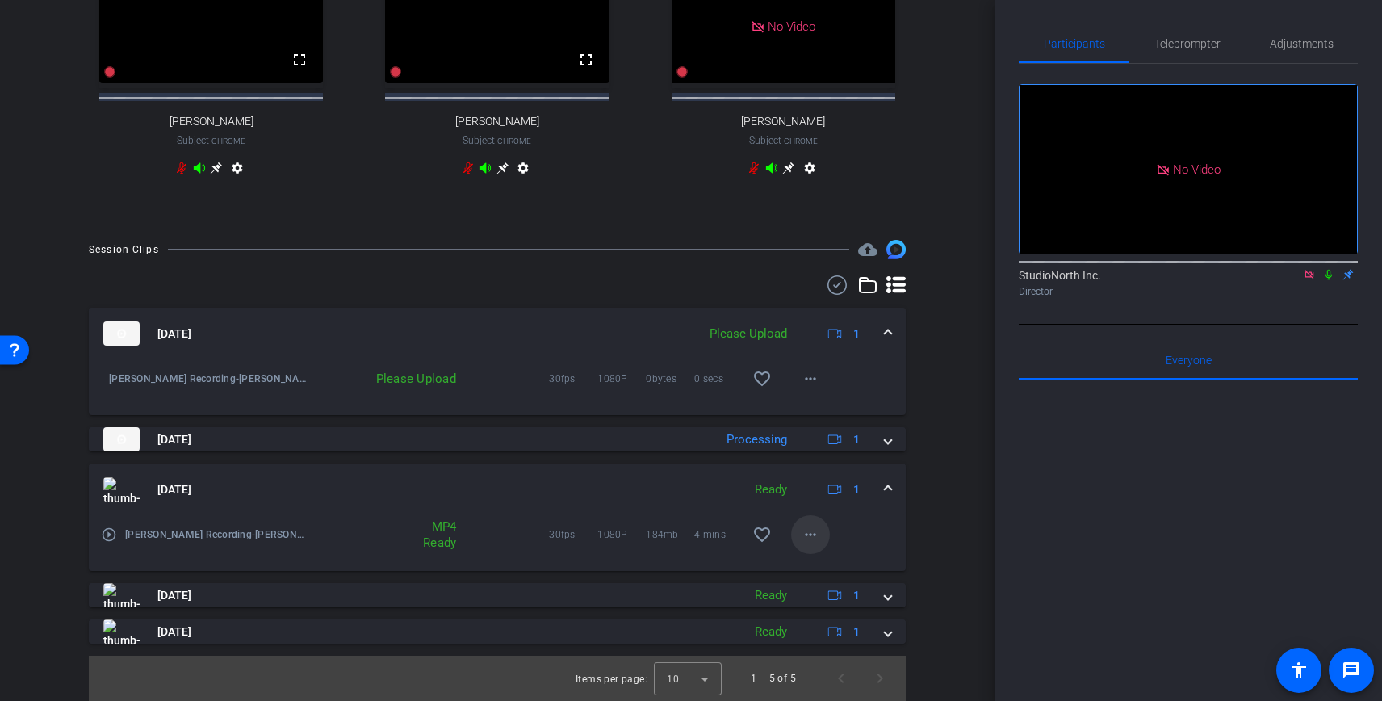
click at [816, 532] on mat-icon "more_horiz" at bounding box center [810, 534] width 19 height 19
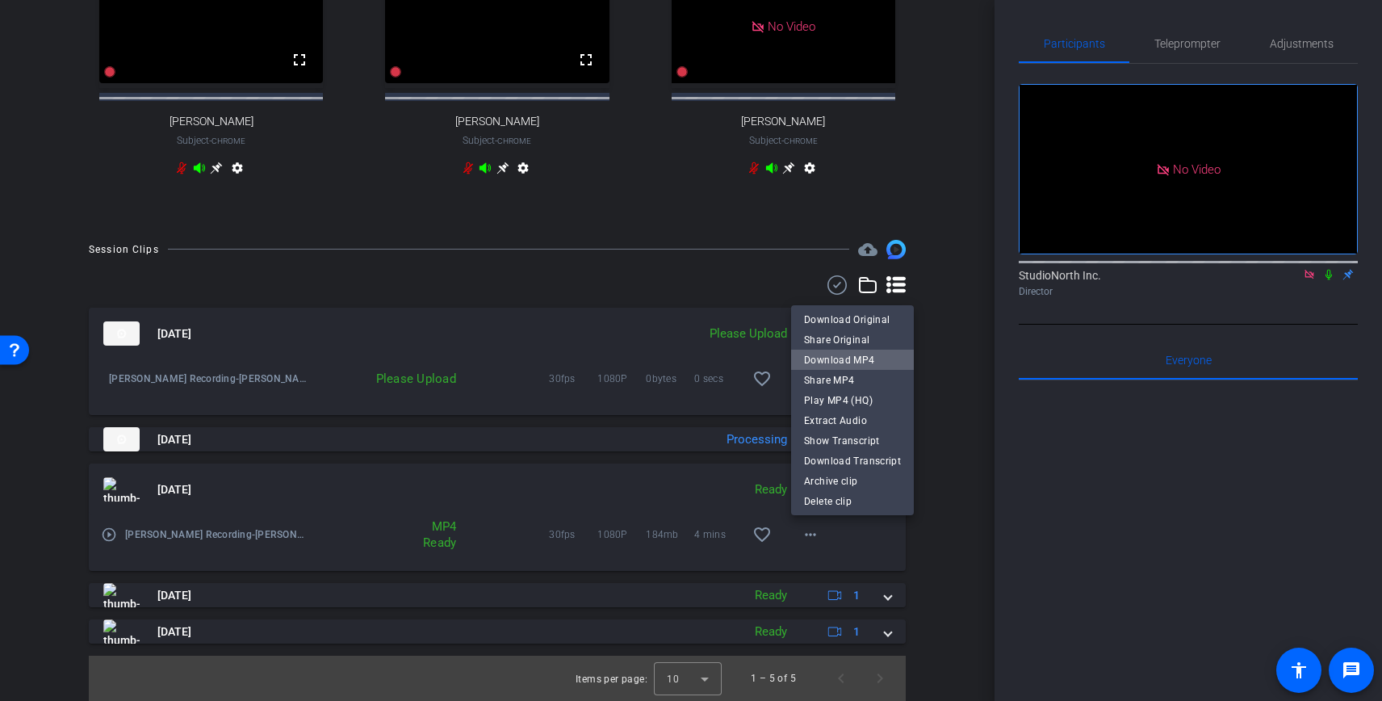
click at [869, 355] on span "Download MP4" at bounding box center [852, 359] width 97 height 19
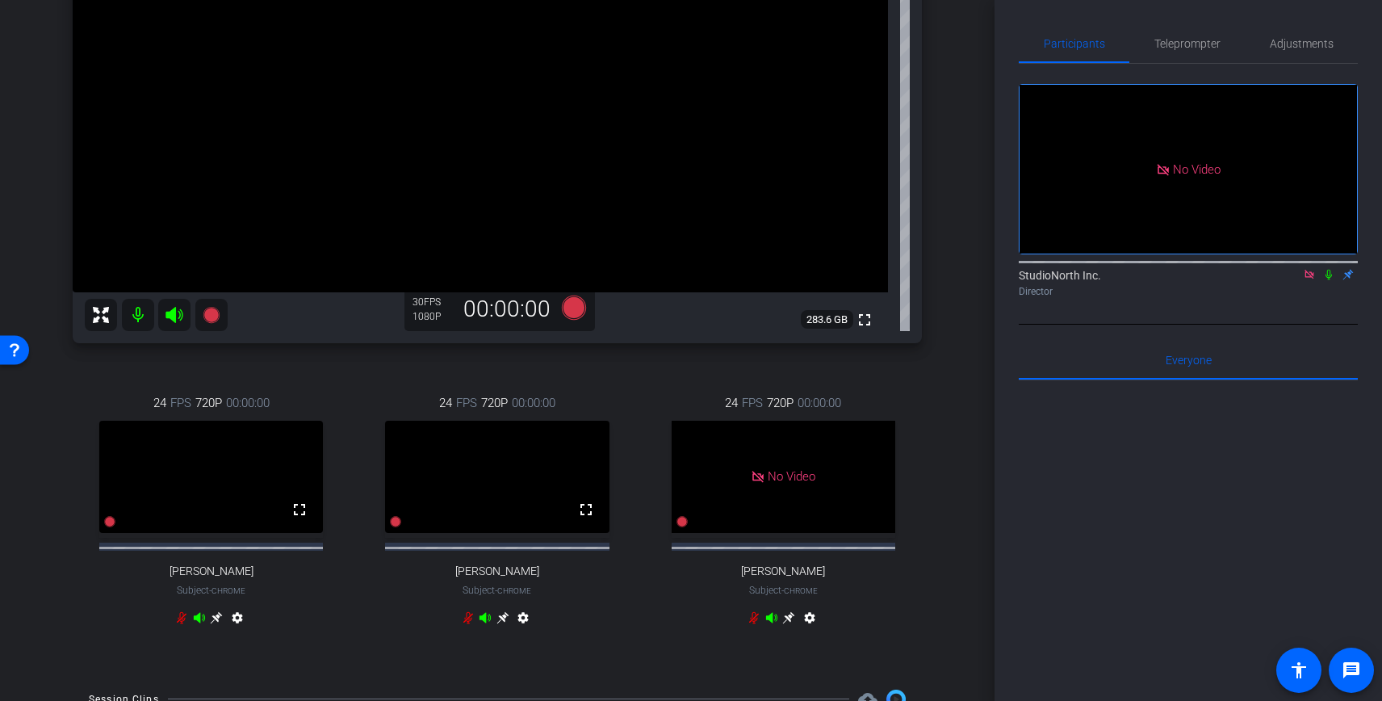
scroll to position [224, 0]
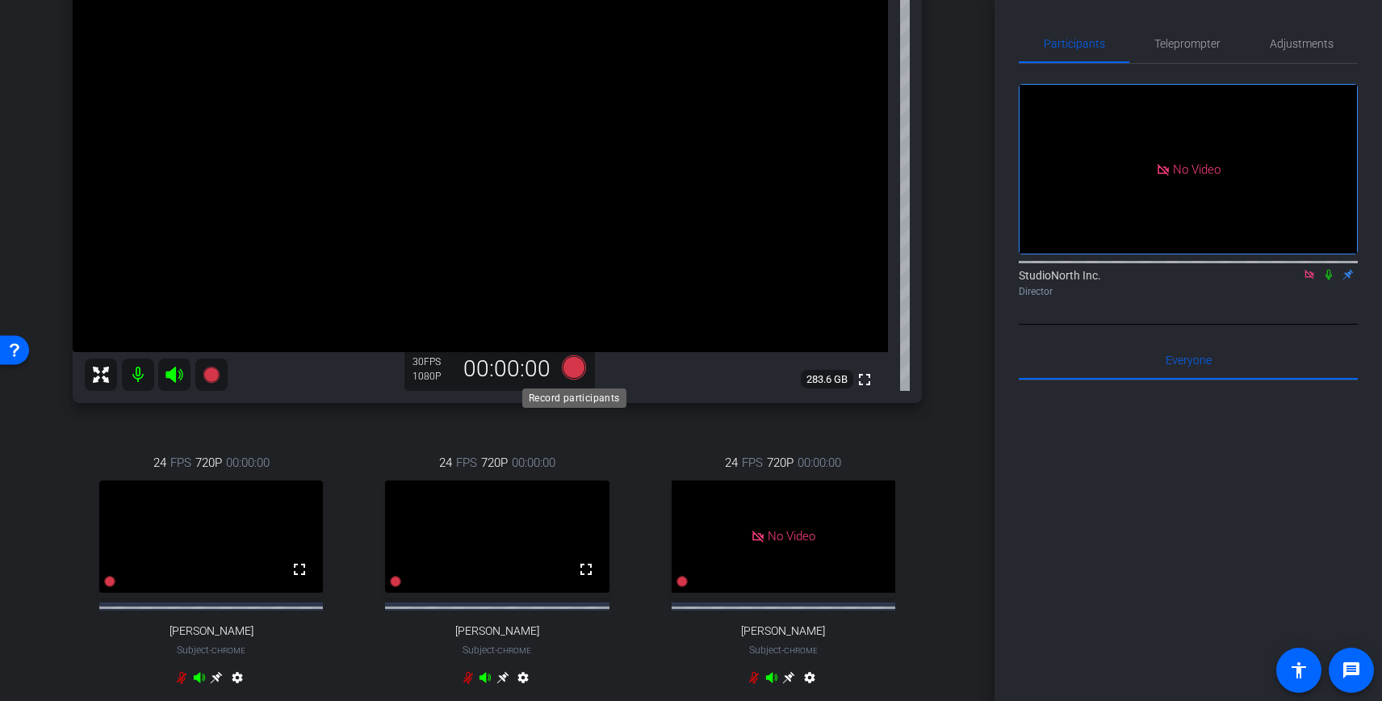
click at [570, 363] on icon at bounding box center [574, 367] width 24 height 24
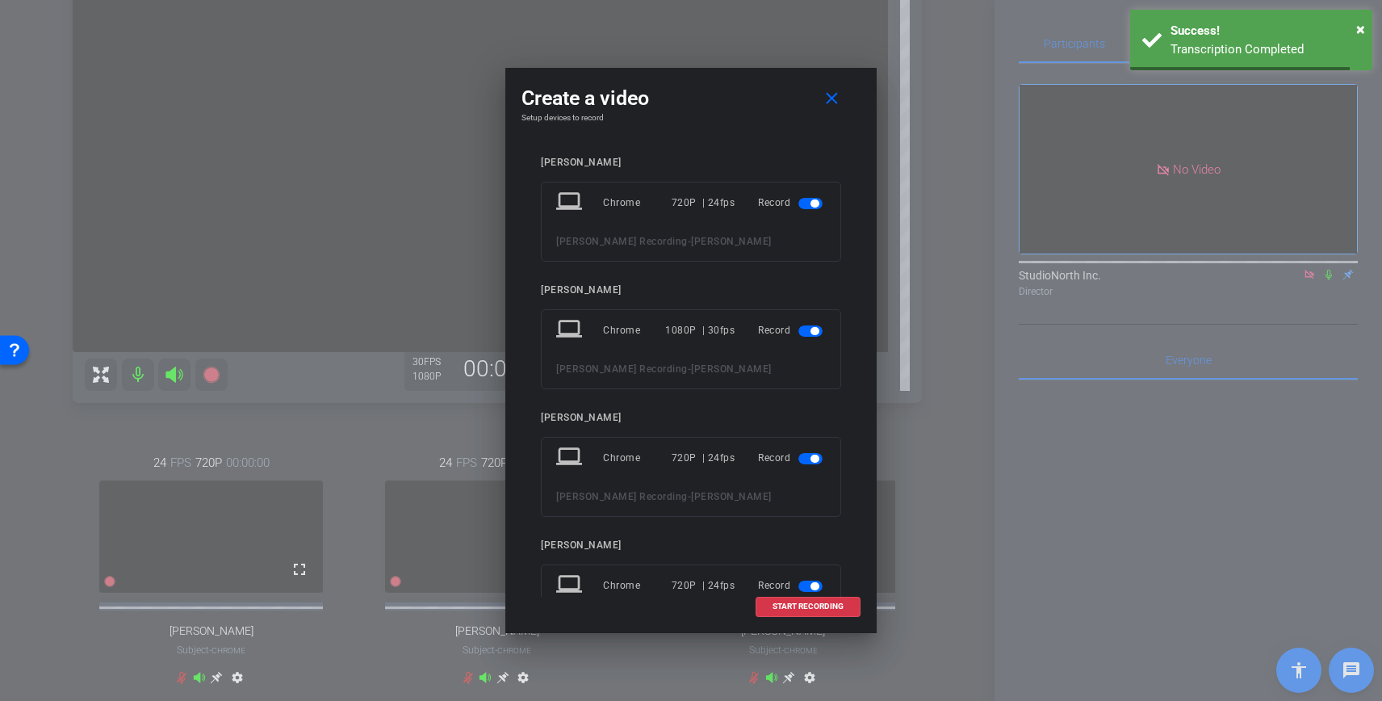
click at [809, 202] on span "button" at bounding box center [810, 203] width 24 height 11
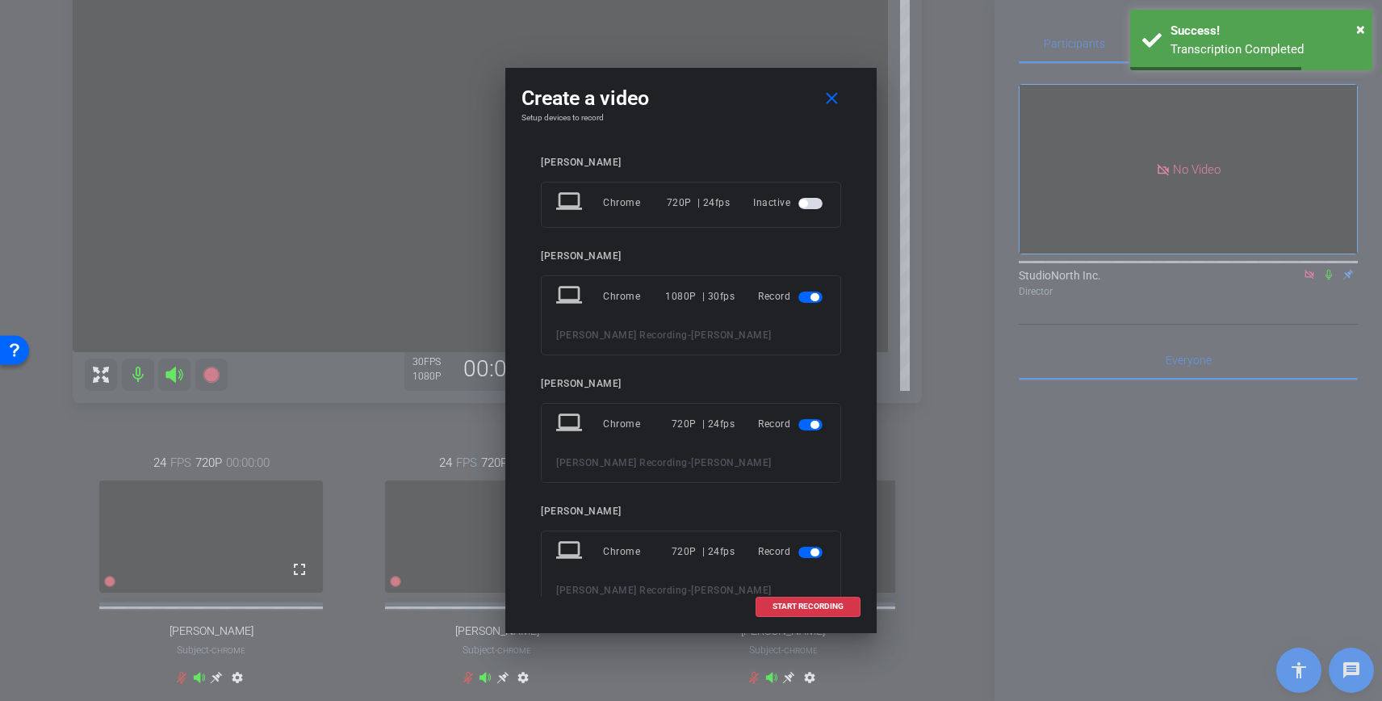
click at [814, 422] on span "button" at bounding box center [814, 425] width 8 height 8
click at [813, 517] on span "button" at bounding box center [814, 518] width 8 height 8
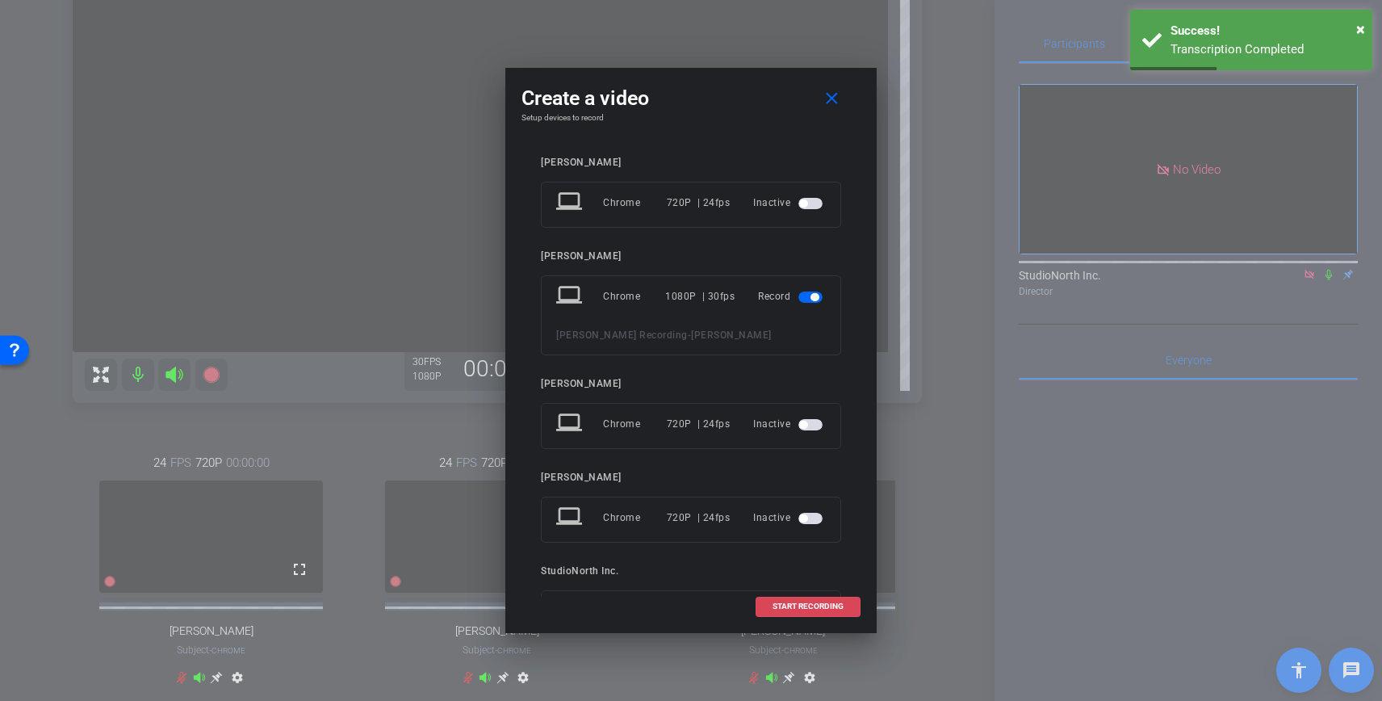
click at [806, 607] on span "START RECORDING" at bounding box center [807, 606] width 71 height 8
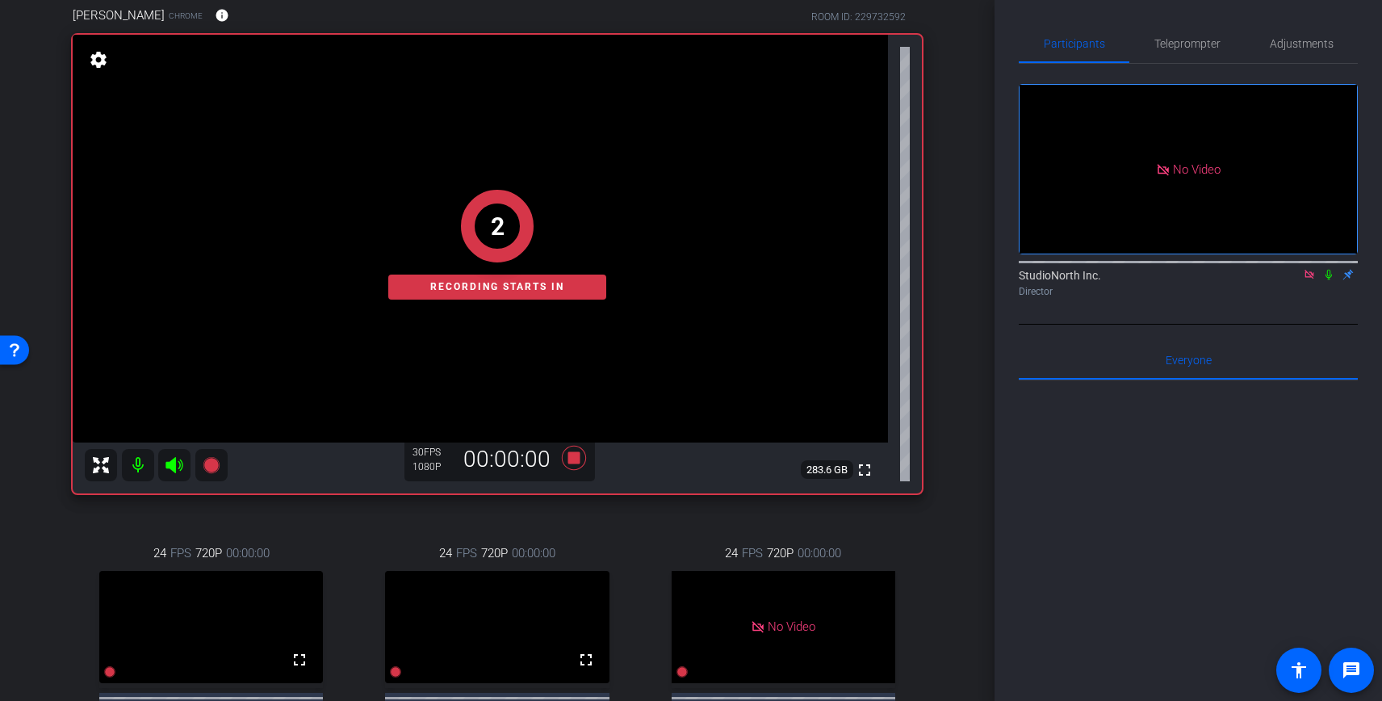
scroll to position [88, 0]
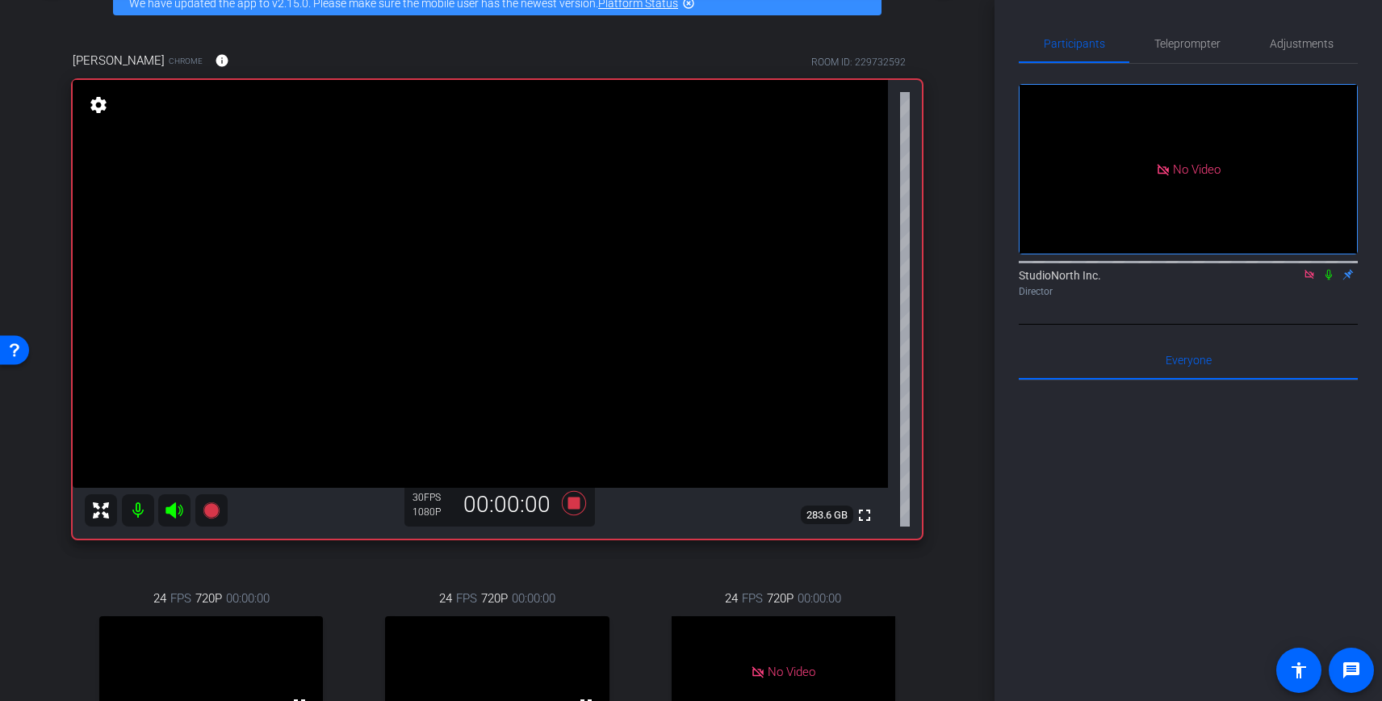
click at [1331, 280] on icon at bounding box center [1328, 274] width 13 height 11
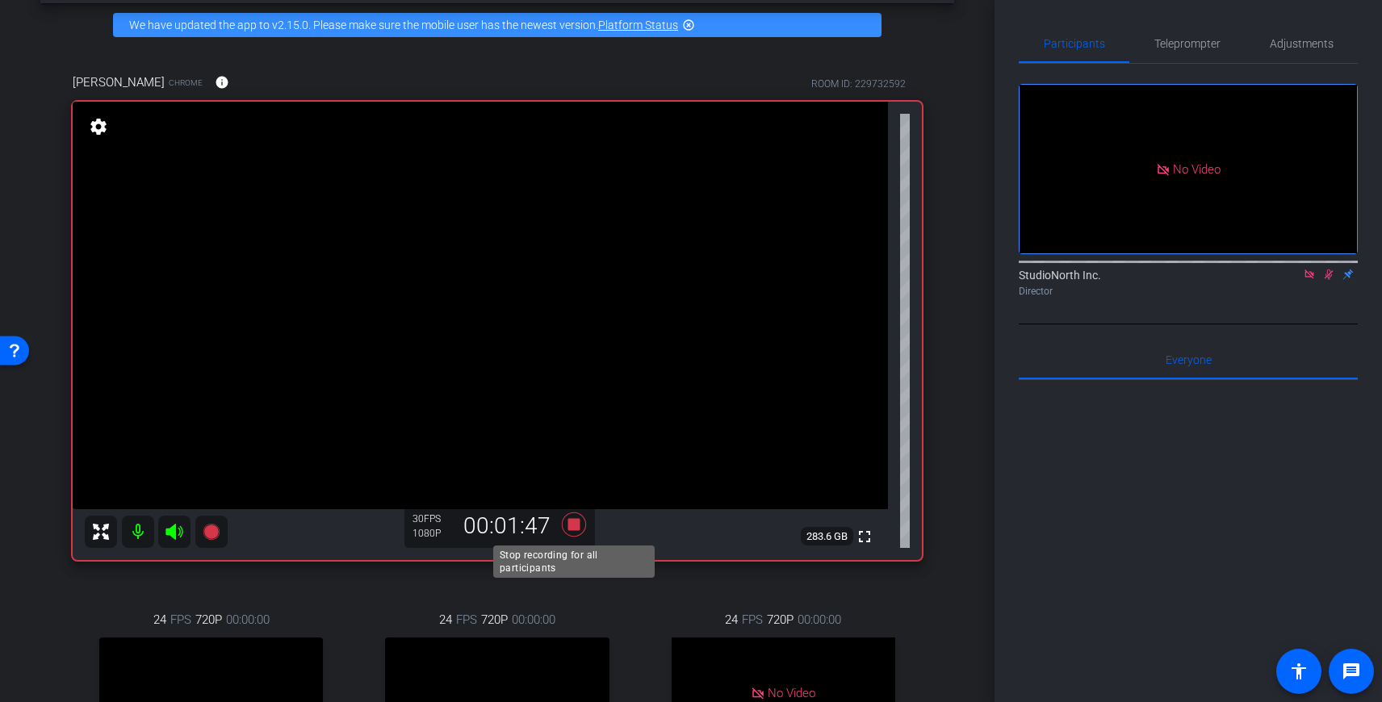
click at [572, 520] on icon at bounding box center [574, 525] width 24 height 24
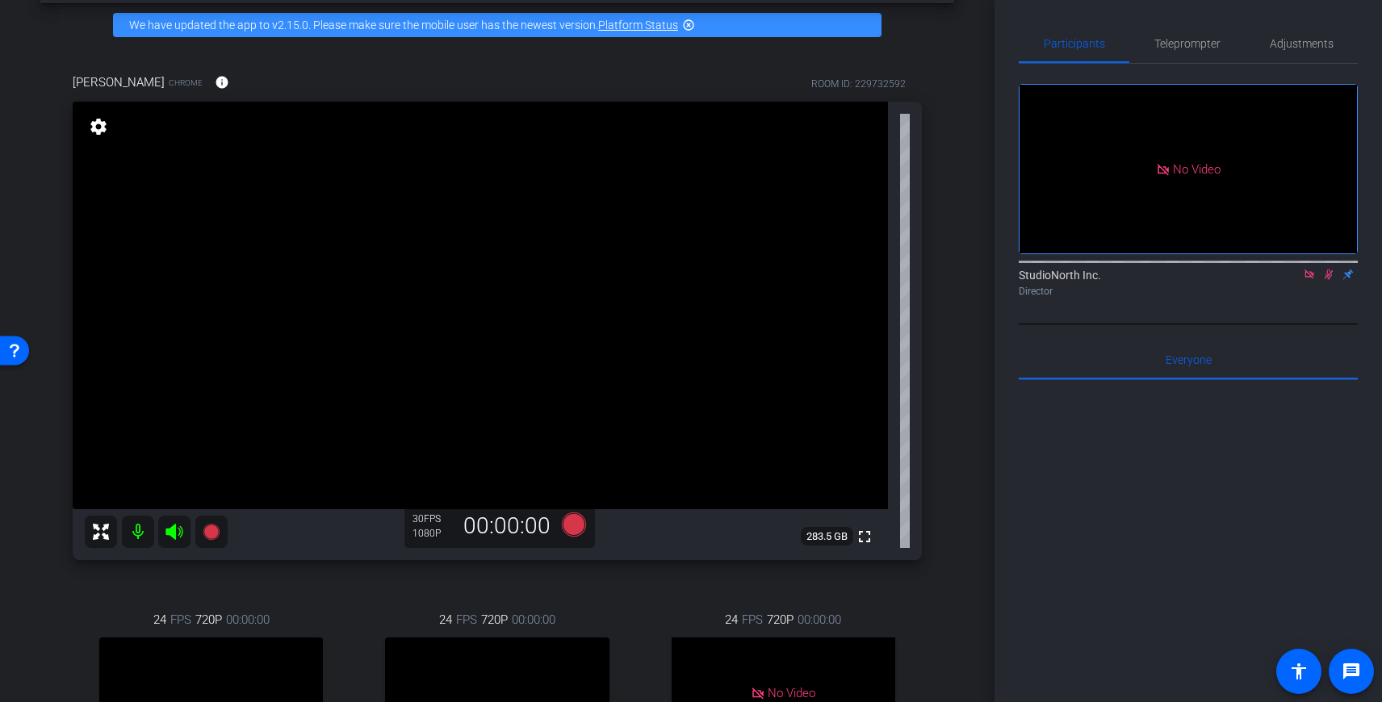
click at [1330, 280] on icon at bounding box center [1328, 274] width 13 height 11
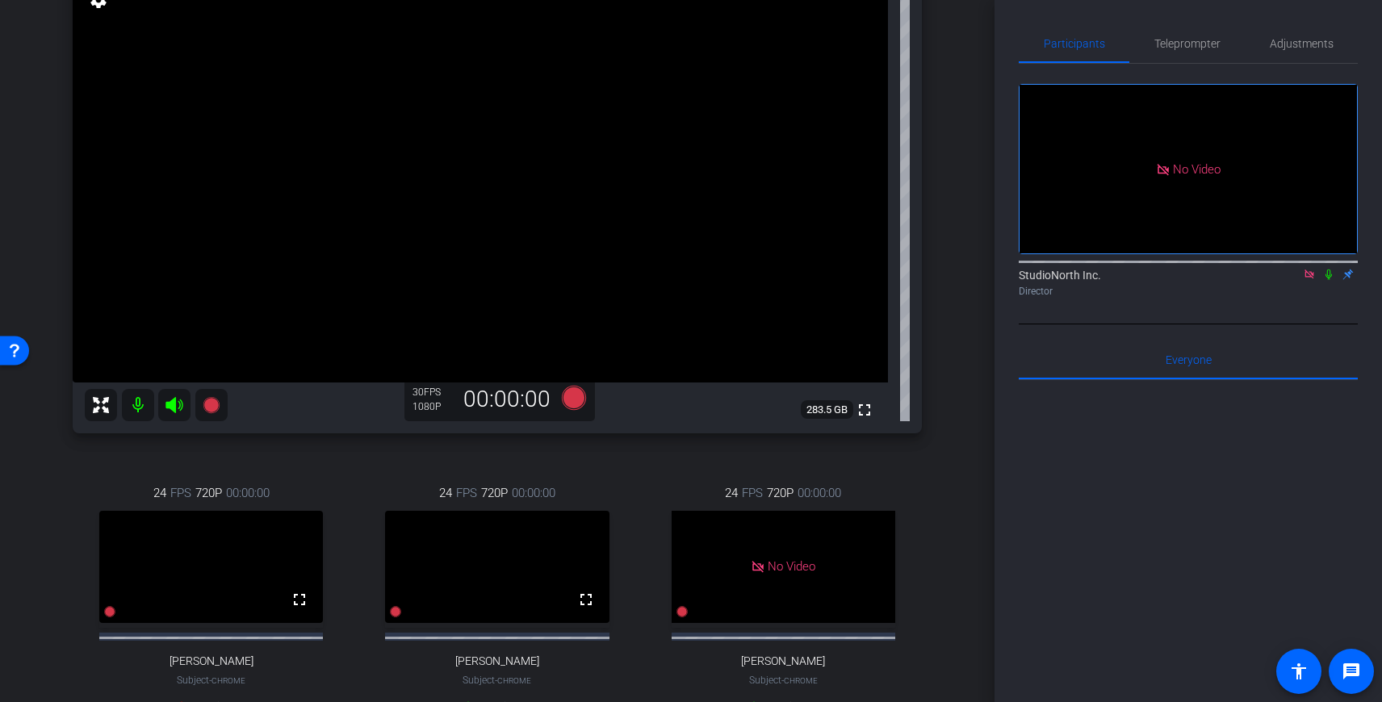
scroll to position [179, 0]
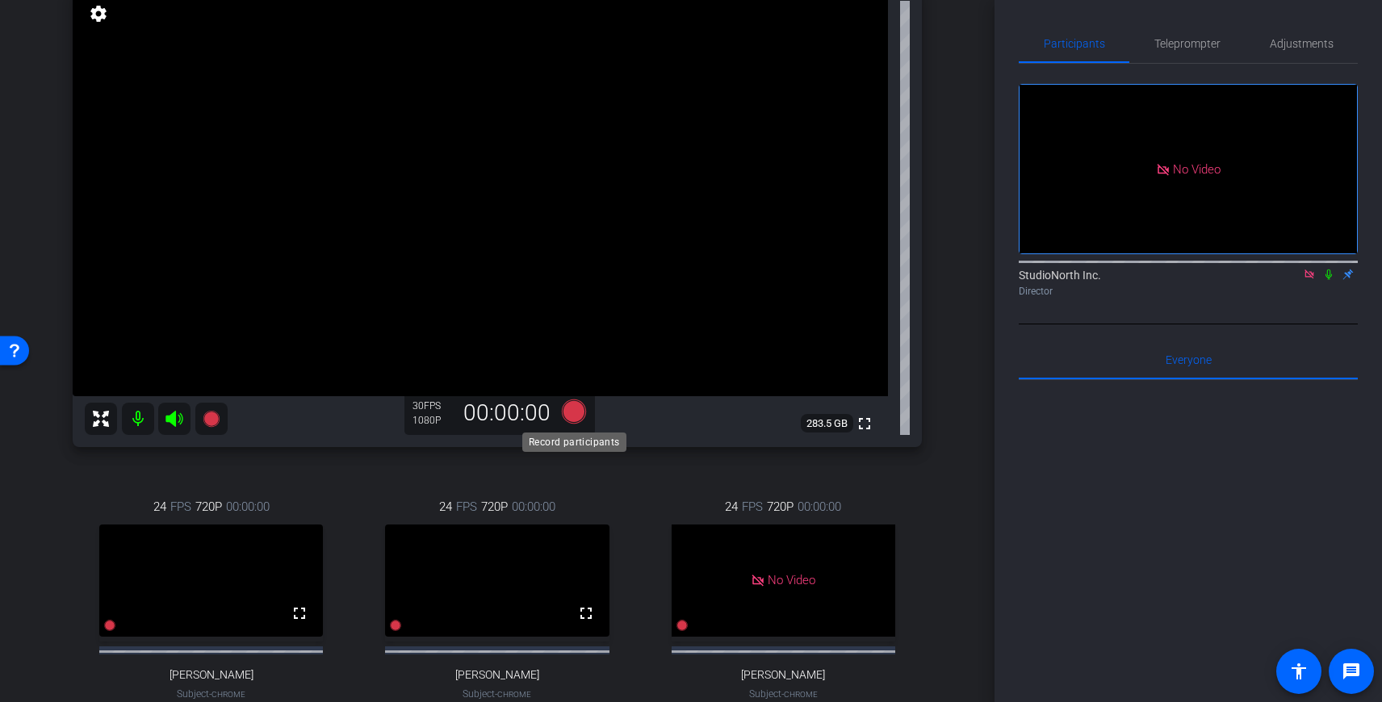
click at [571, 407] on icon at bounding box center [574, 412] width 24 height 24
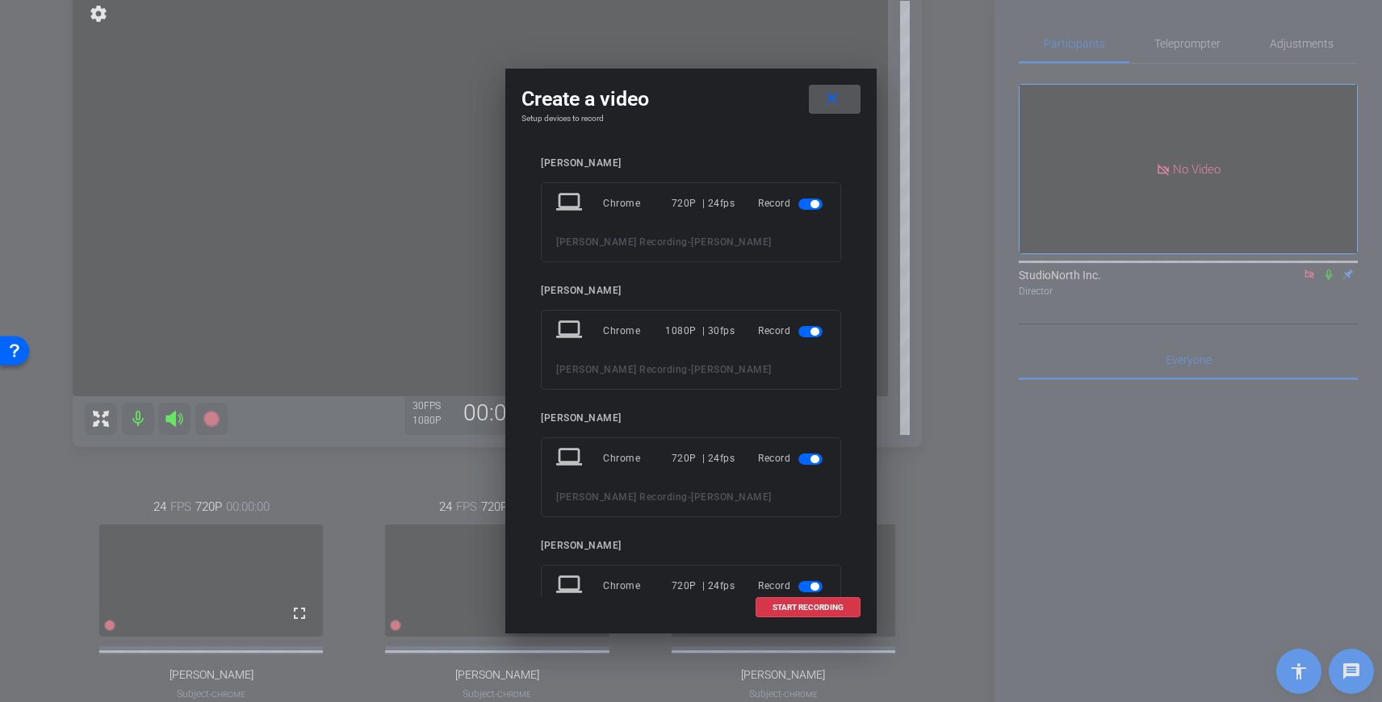
click at [810, 206] on span "button" at bounding box center [814, 204] width 8 height 8
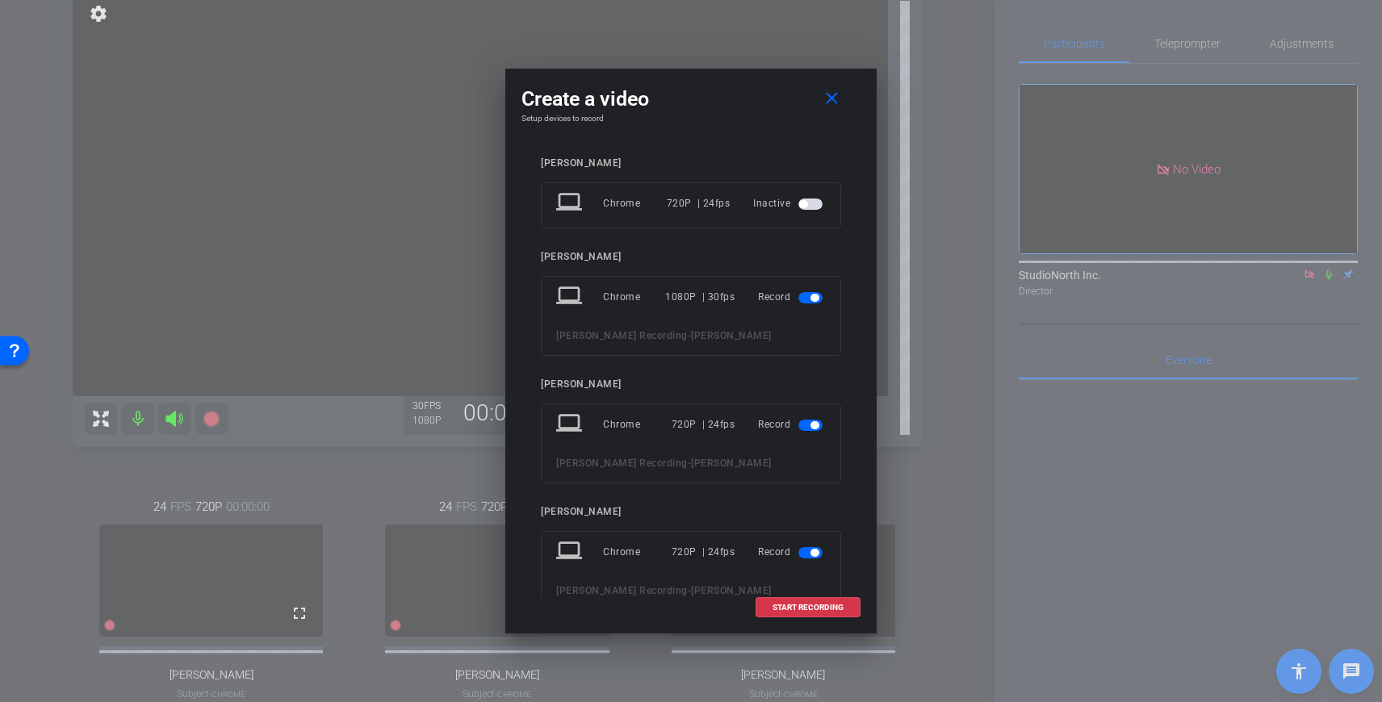
click at [810, 430] on mat-slide-toggle at bounding box center [811, 424] width 27 height 19
click at [812, 425] on span "button" at bounding box center [814, 425] width 8 height 8
click at [817, 520] on span "button" at bounding box center [814, 519] width 8 height 8
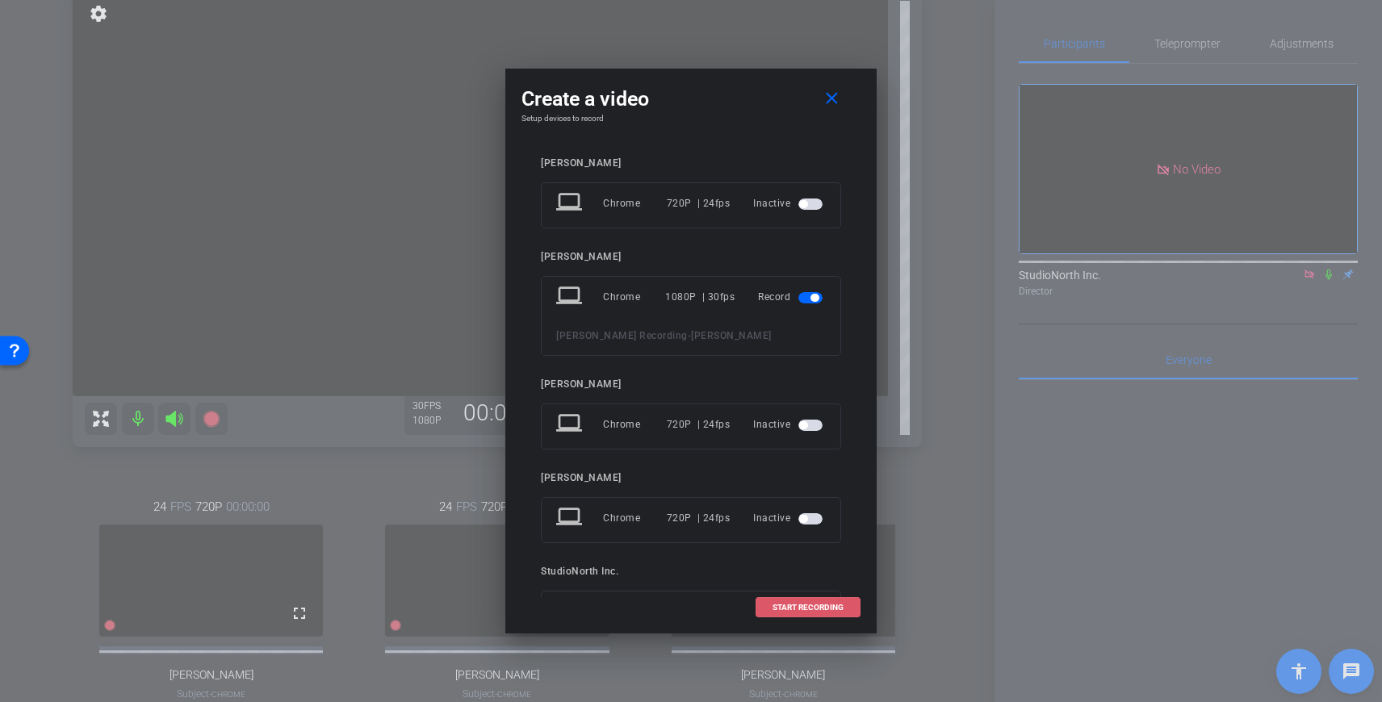
click at [814, 605] on span "START RECORDING" at bounding box center [807, 608] width 71 height 8
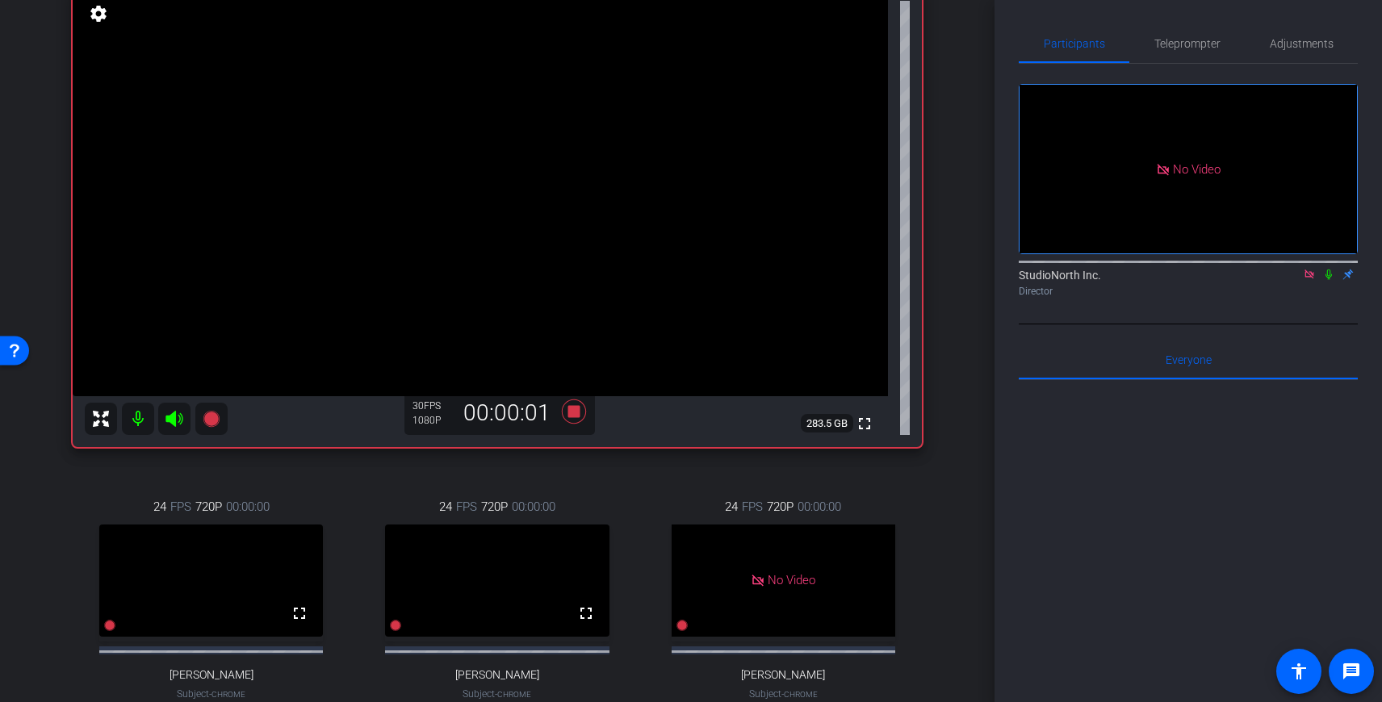
click at [1329, 280] on icon at bounding box center [1328, 274] width 13 height 11
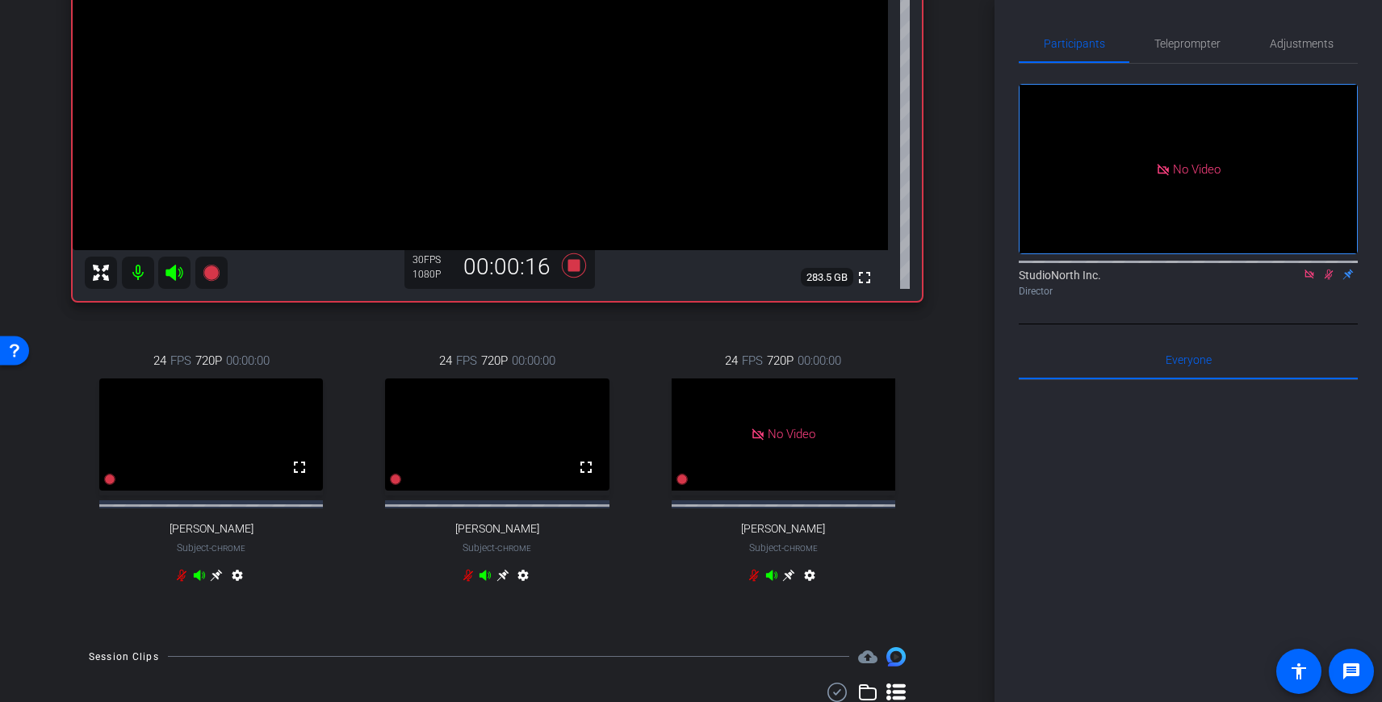
scroll to position [122, 0]
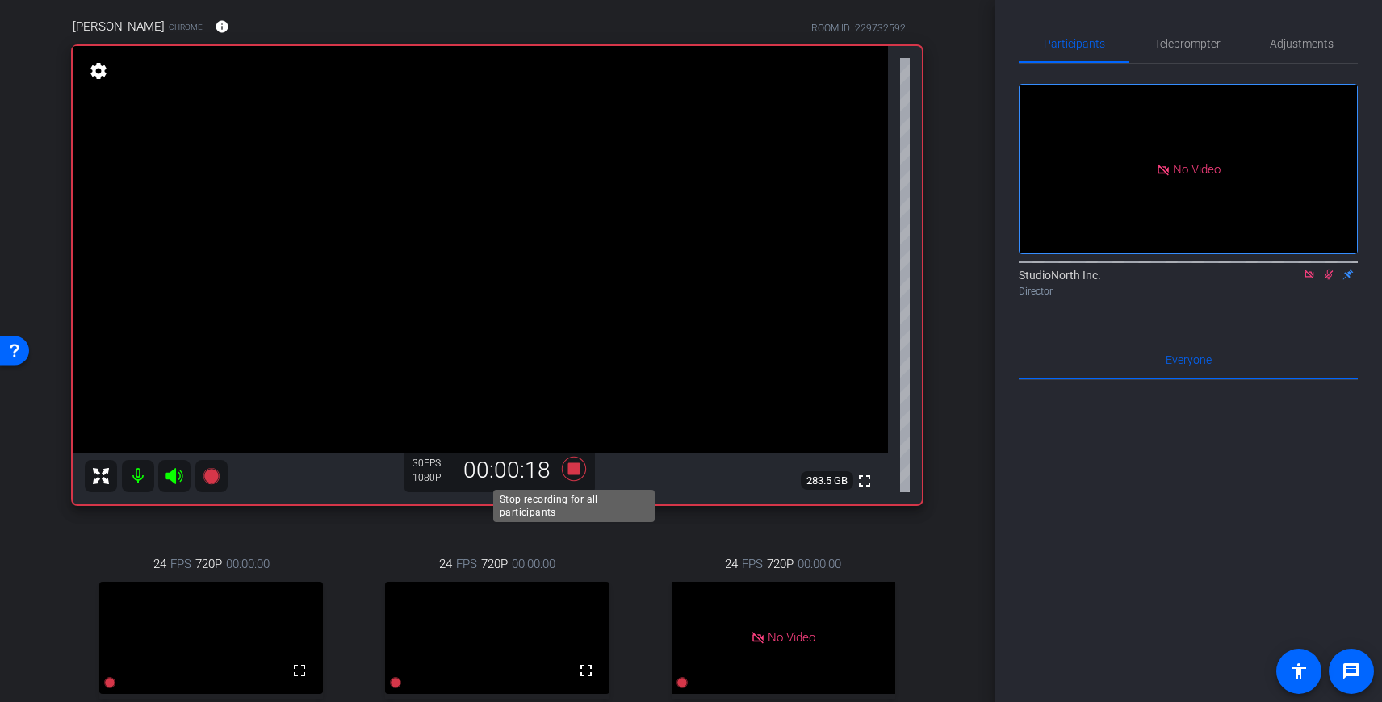
click at [572, 471] on icon at bounding box center [574, 469] width 24 height 24
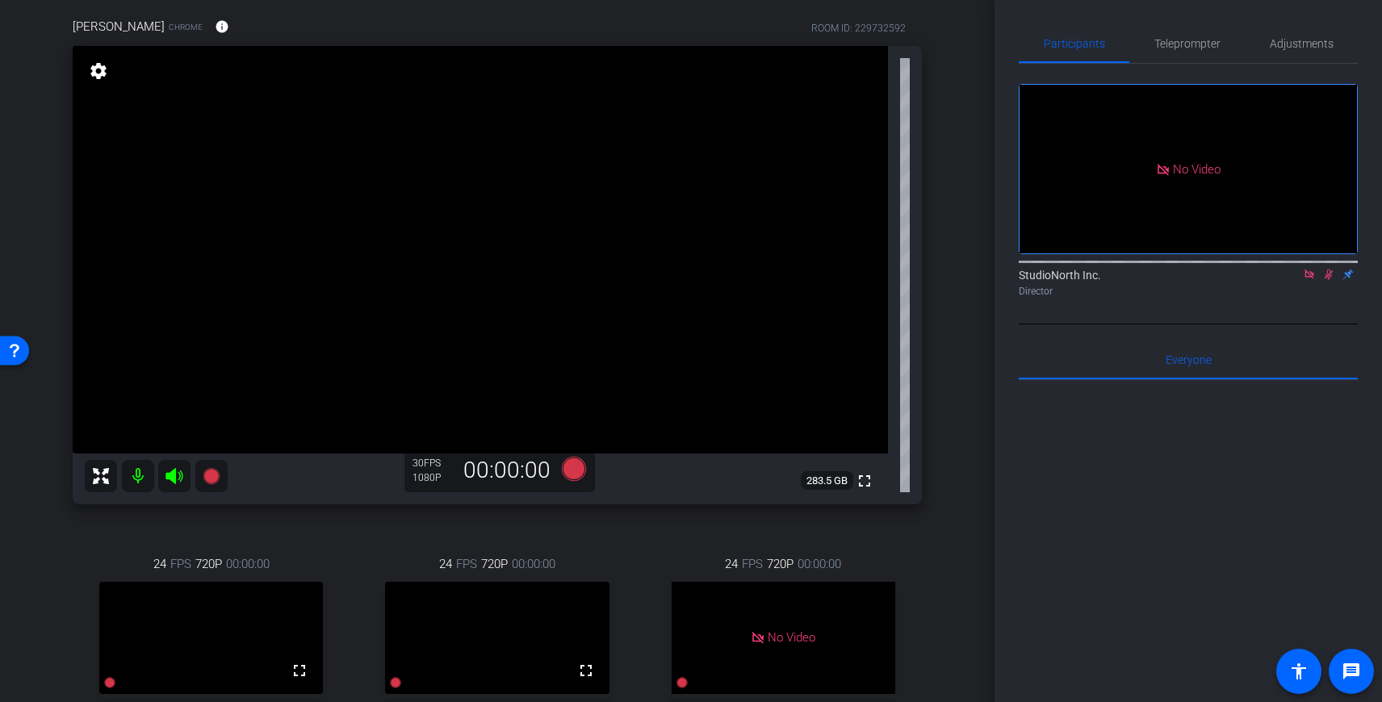
click at [1326, 280] on icon at bounding box center [1328, 274] width 13 height 11
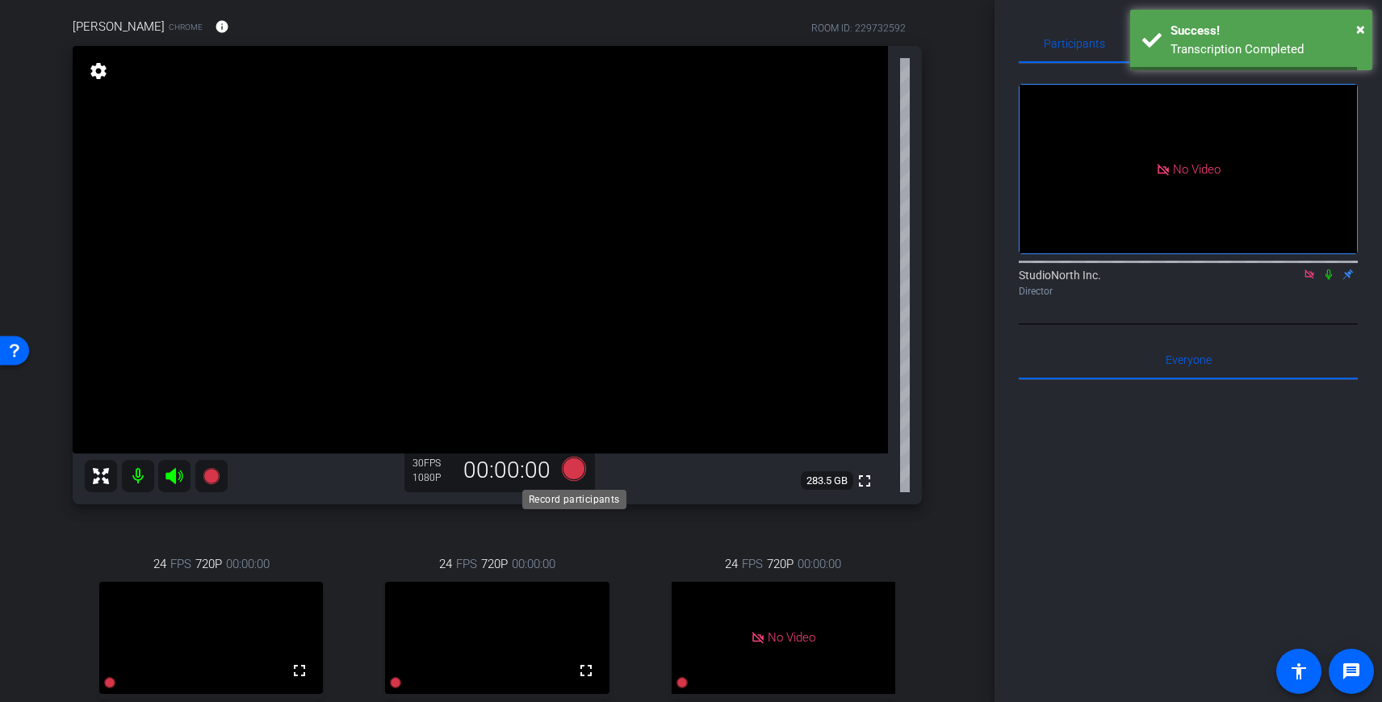
click at [576, 475] on icon at bounding box center [574, 469] width 24 height 24
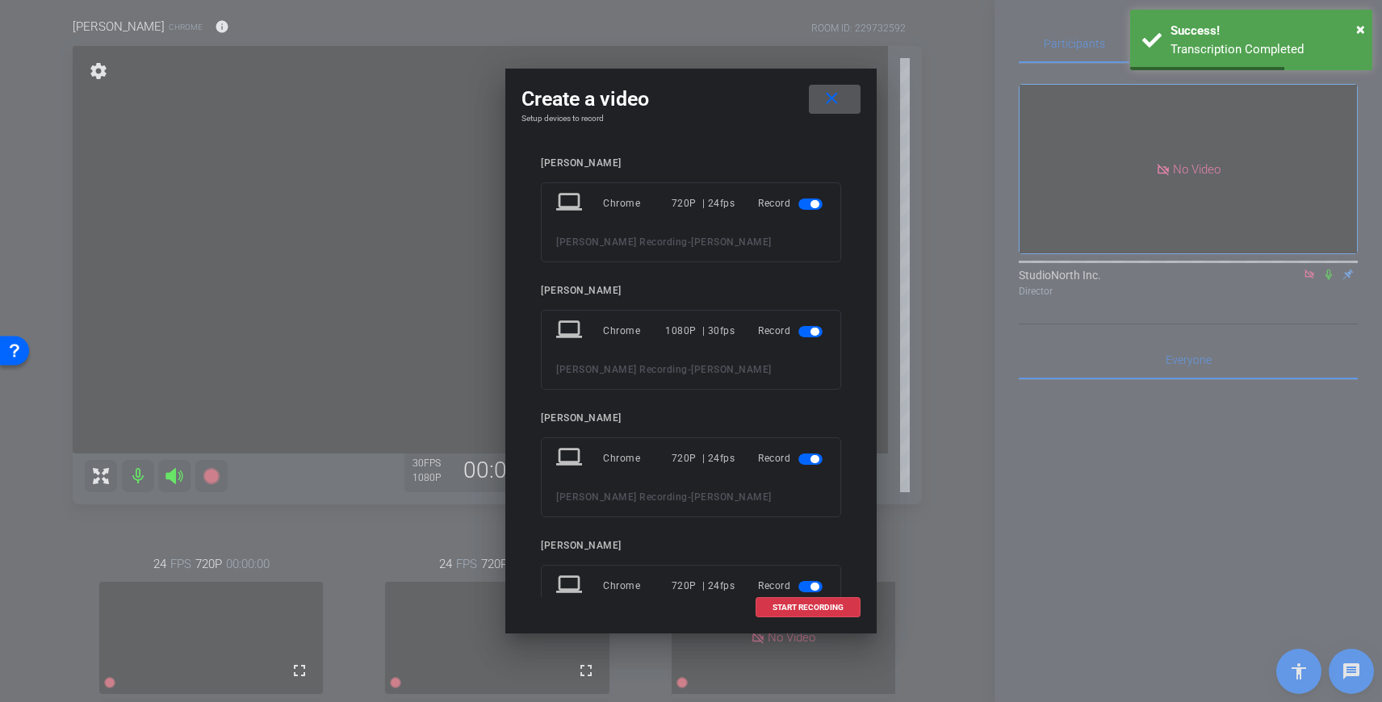
click at [809, 199] on span "button" at bounding box center [810, 204] width 24 height 11
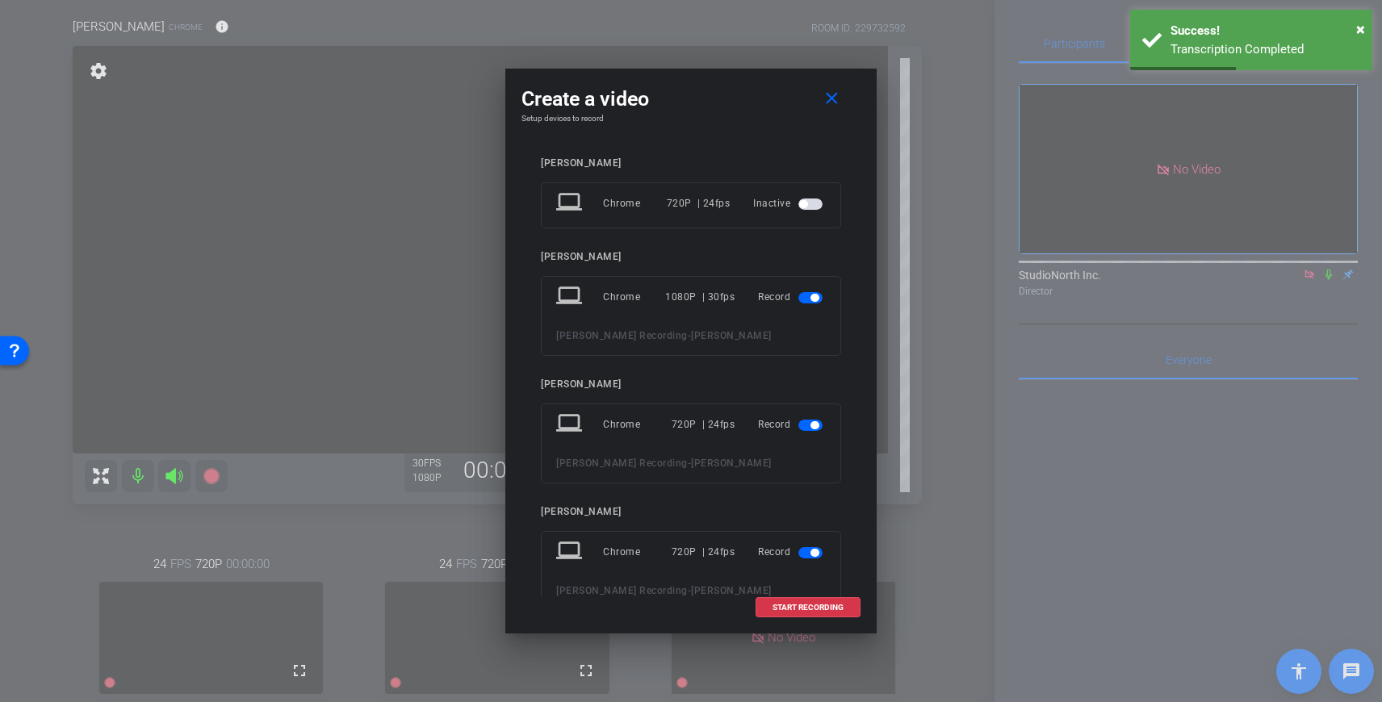
drag, startPoint x: 815, startPoint y: 425, endPoint x: 803, endPoint y: 520, distance: 96.0
click at [815, 425] on span "button" at bounding box center [814, 425] width 8 height 8
click at [806, 528] on div "Record" at bounding box center [792, 518] width 68 height 29
click at [809, 517] on span "button" at bounding box center [810, 518] width 24 height 11
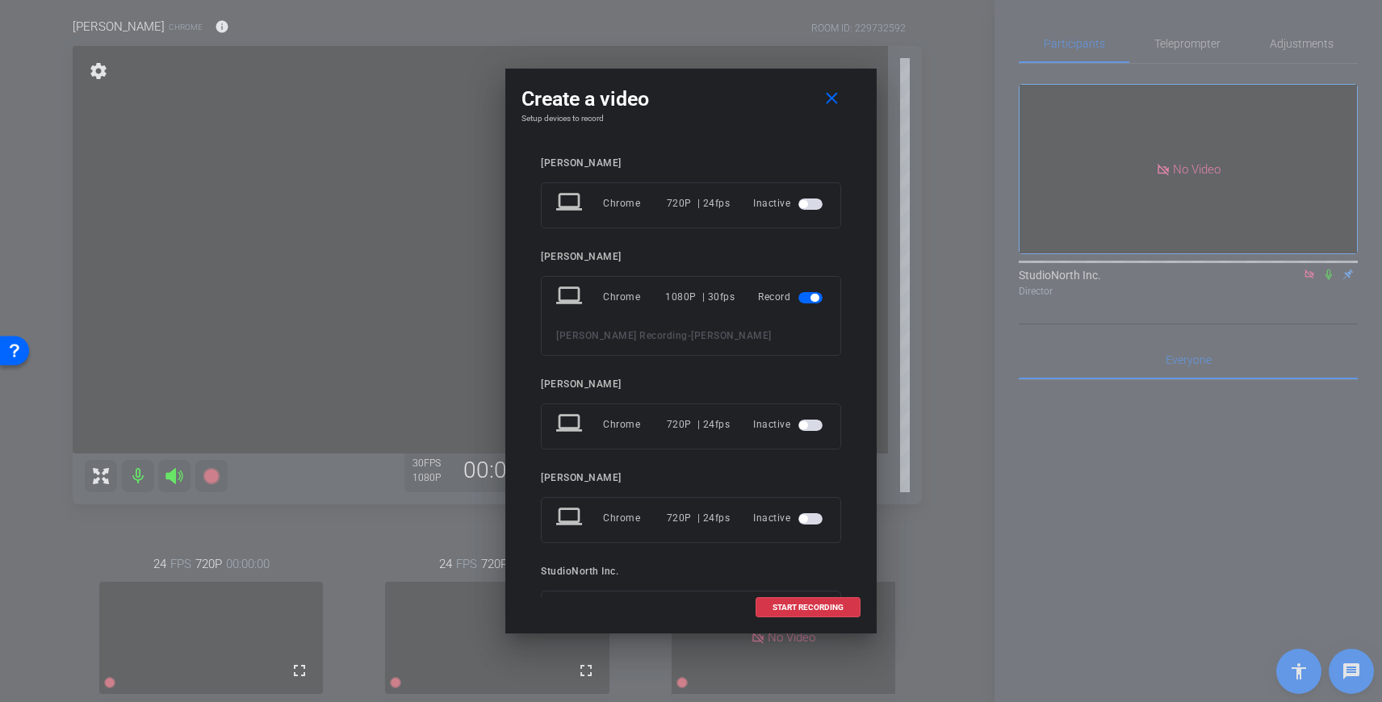
click at [825, 609] on span "START RECORDING" at bounding box center [807, 608] width 71 height 8
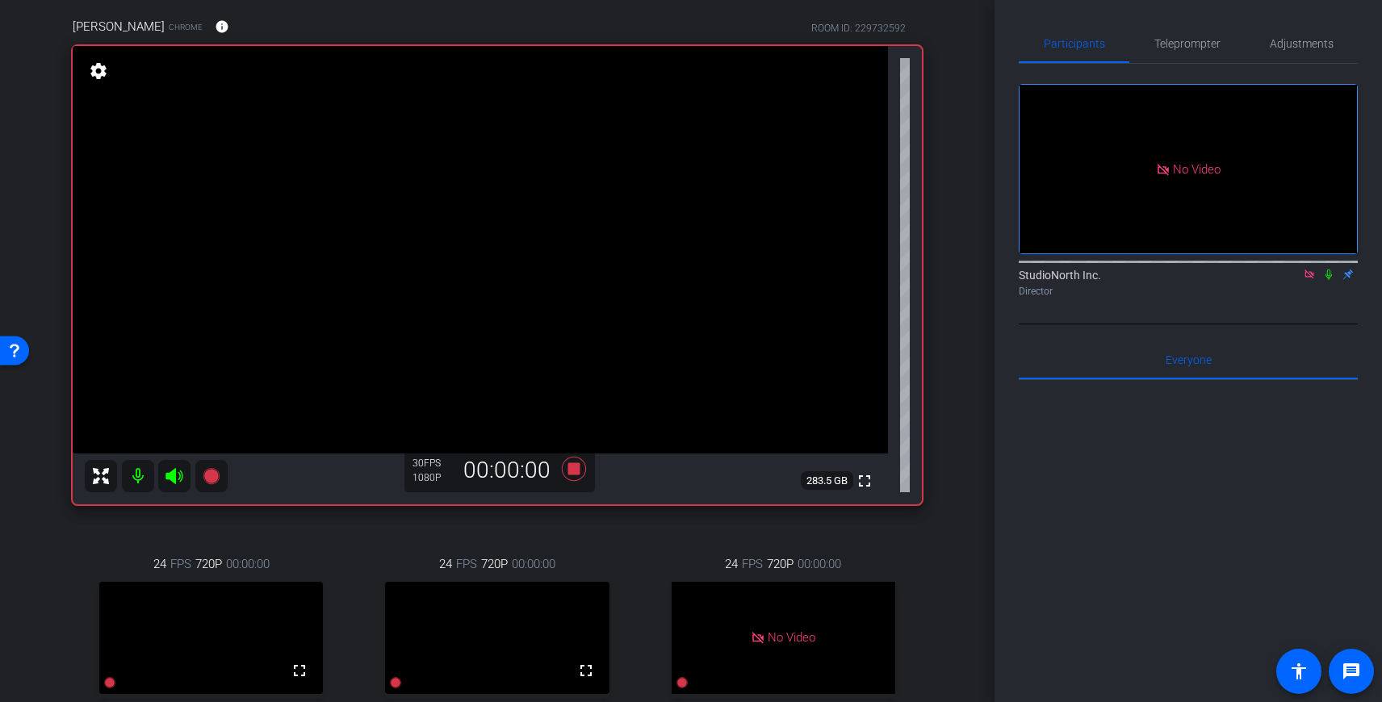
click at [1329, 280] on icon at bounding box center [1328, 275] width 6 height 10
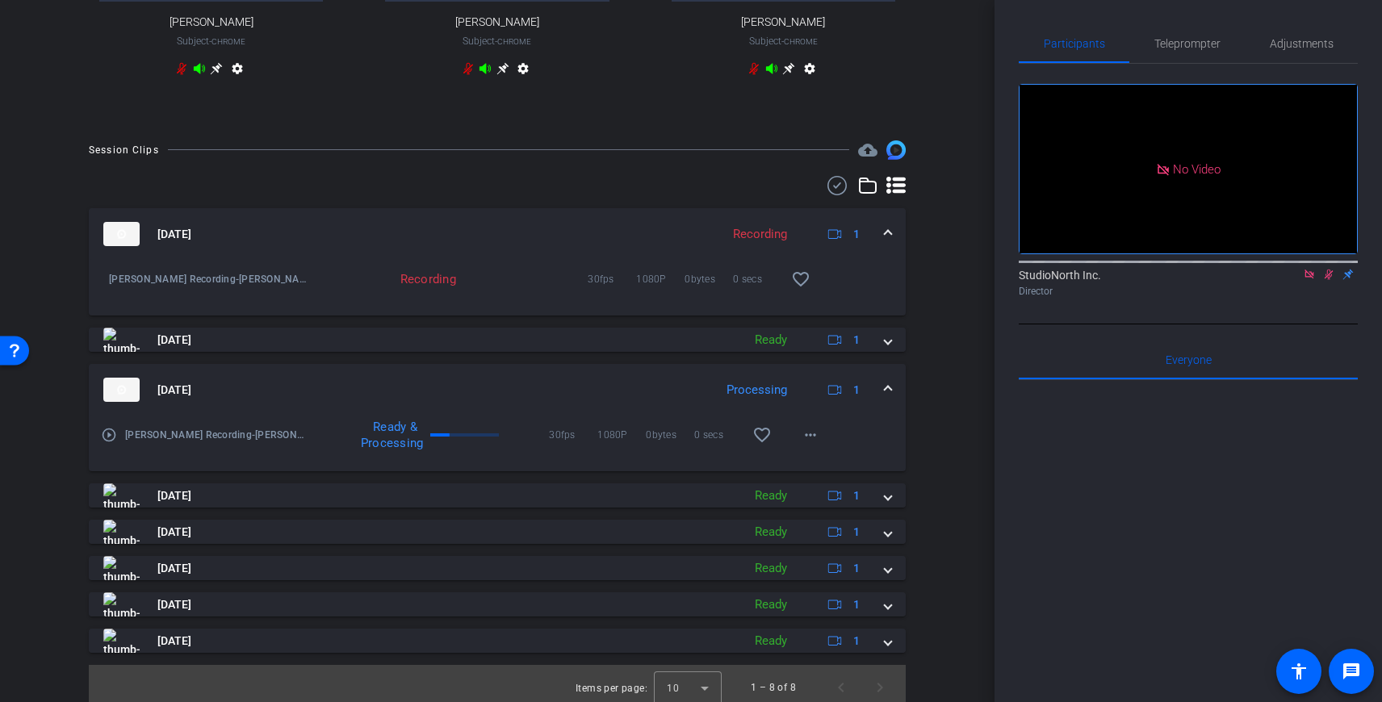
scroll to position [854, 0]
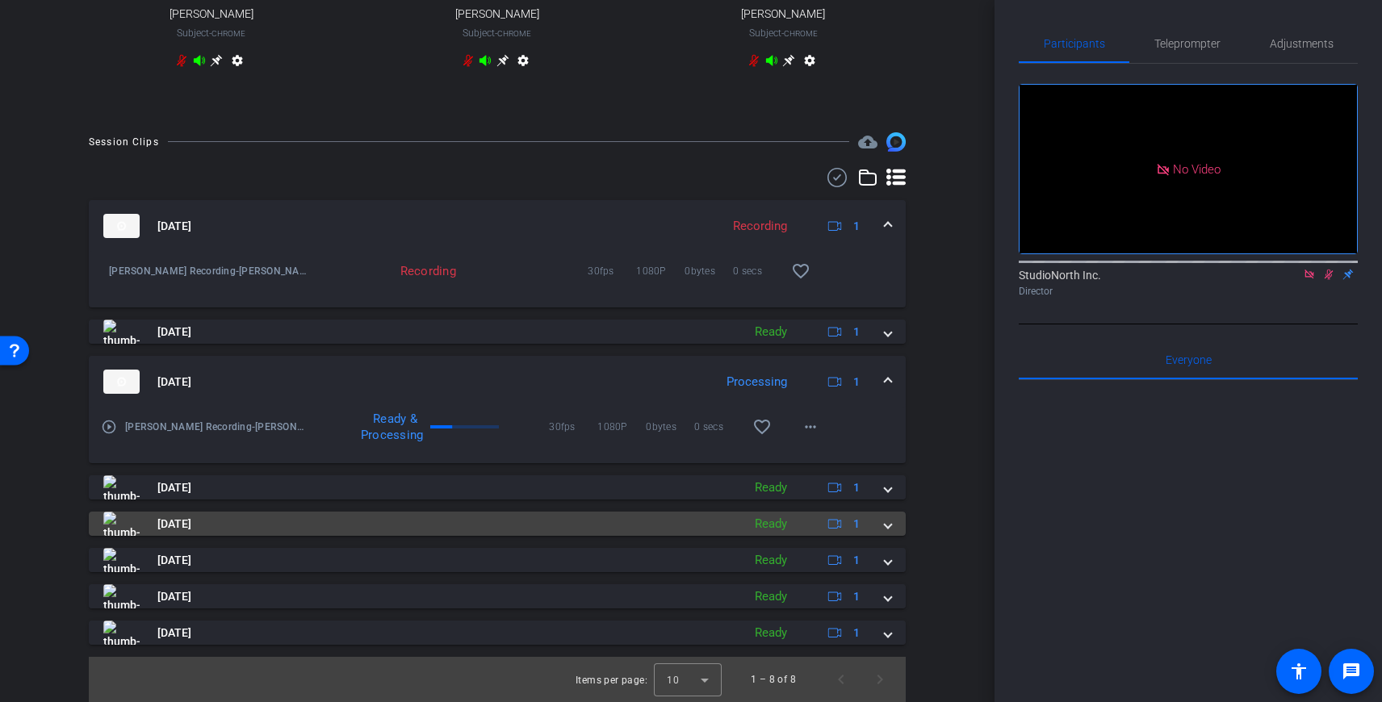
click at [886, 527] on span at bounding box center [888, 524] width 6 height 17
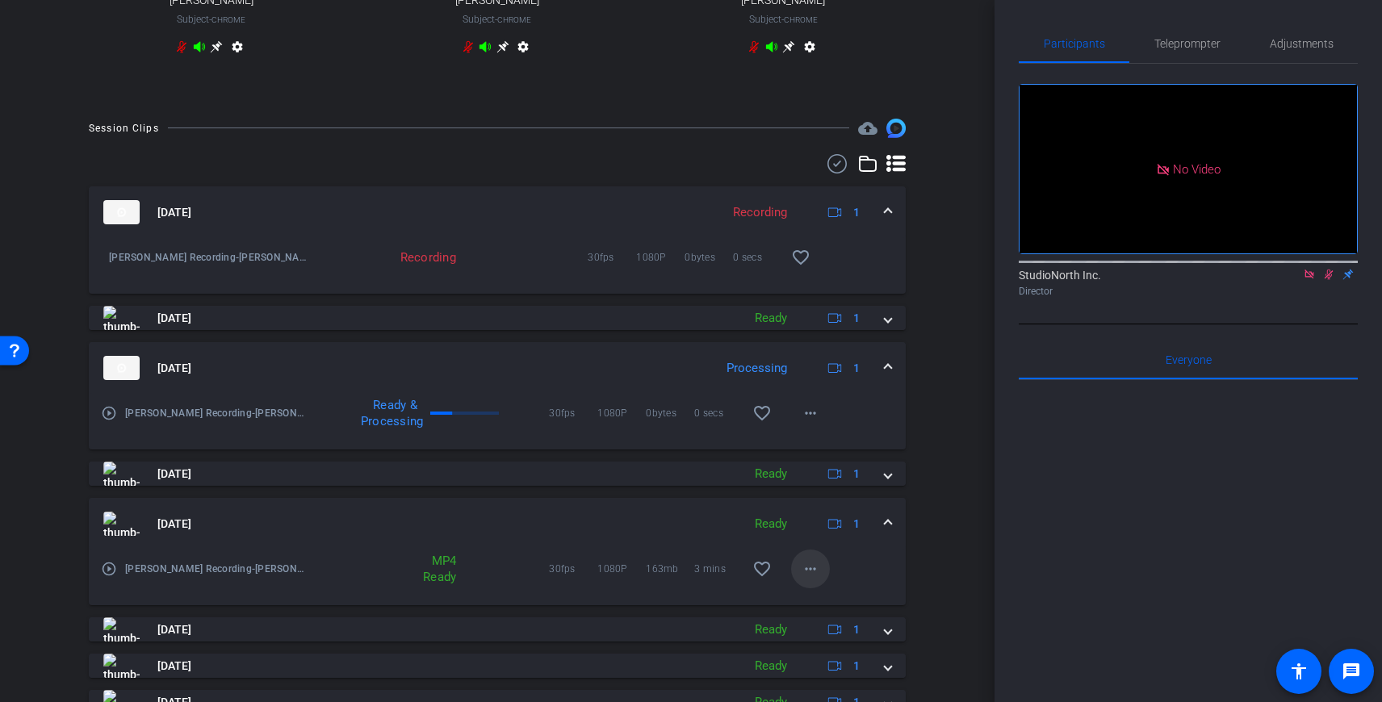
click at [807, 579] on mat-icon "more_horiz" at bounding box center [810, 568] width 19 height 19
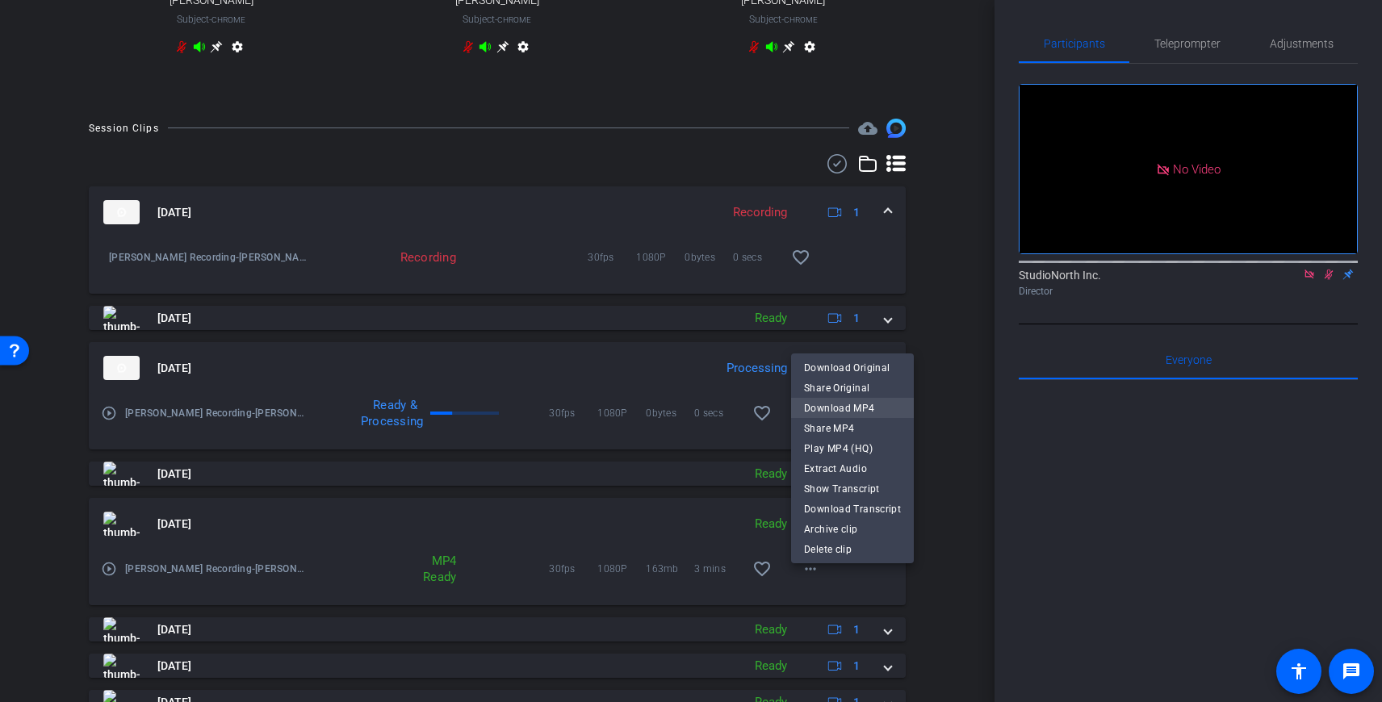
click at [869, 409] on span "Download MP4" at bounding box center [852, 408] width 97 height 19
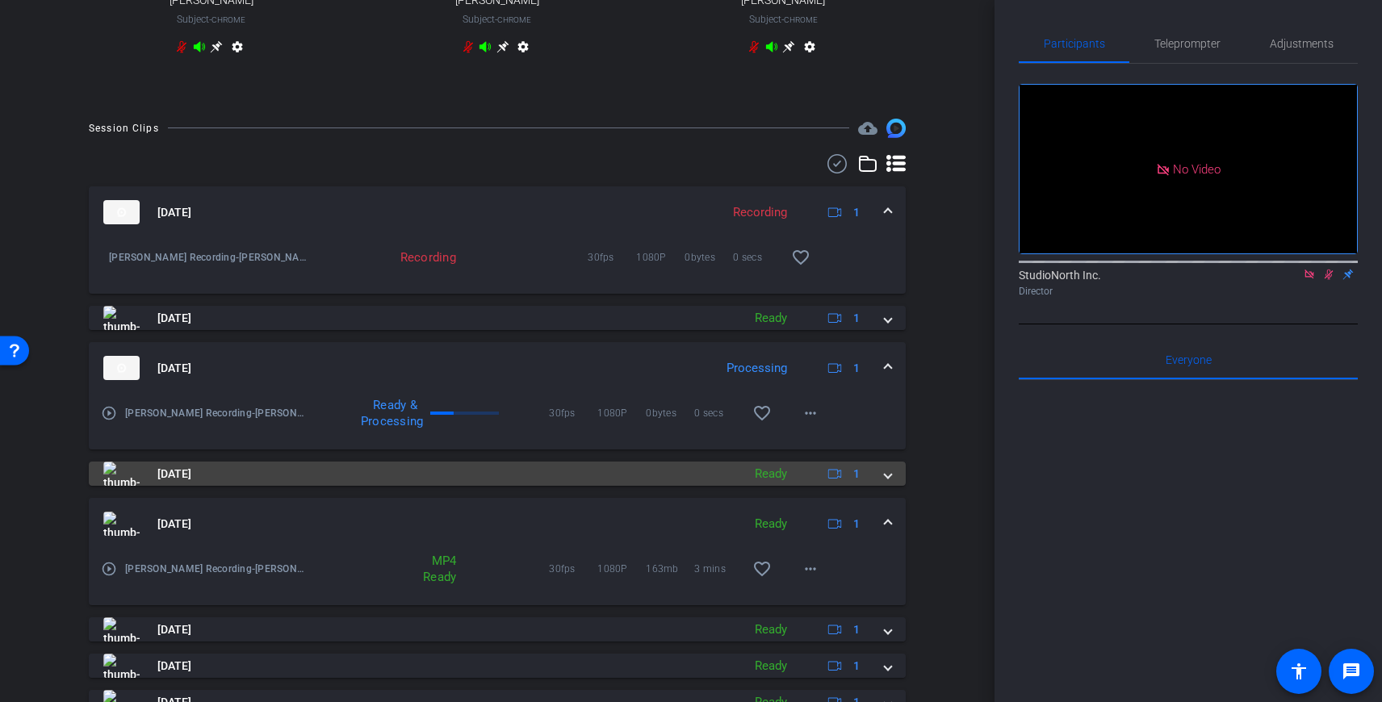
click at [889, 483] on span at bounding box center [888, 474] width 6 height 17
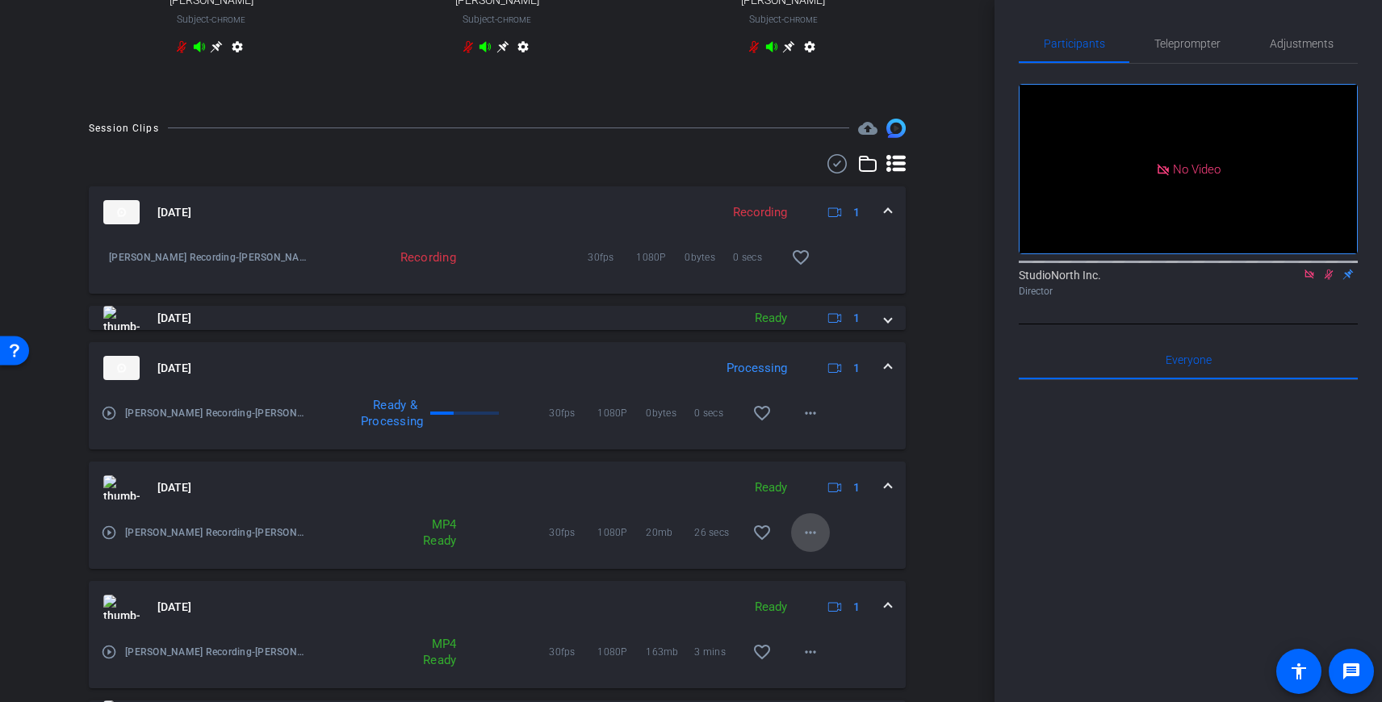
click at [815, 541] on mat-icon "more_horiz" at bounding box center [810, 532] width 19 height 19
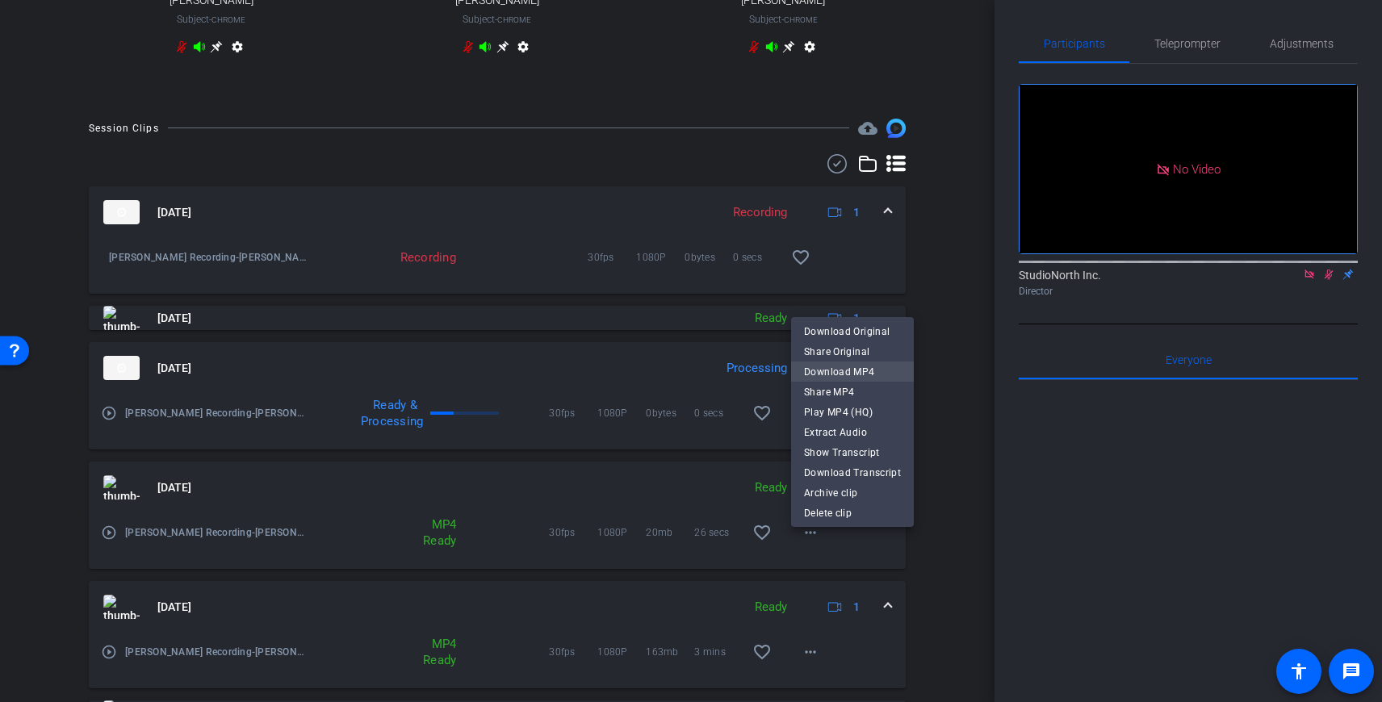
click at [877, 371] on span "Download MP4" at bounding box center [852, 371] width 97 height 19
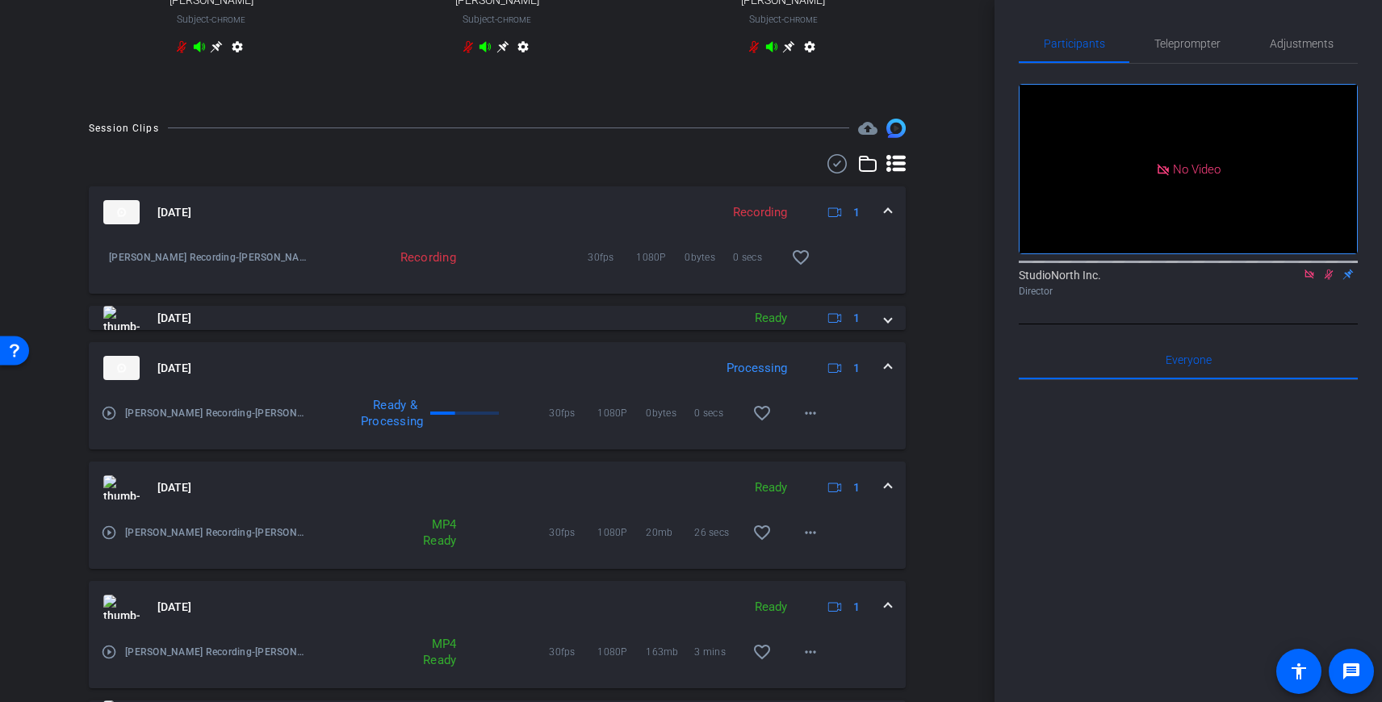
click at [894, 498] on mat-expansion-panel-header "[DATE] Ready 1" at bounding box center [497, 488] width 817 height 52
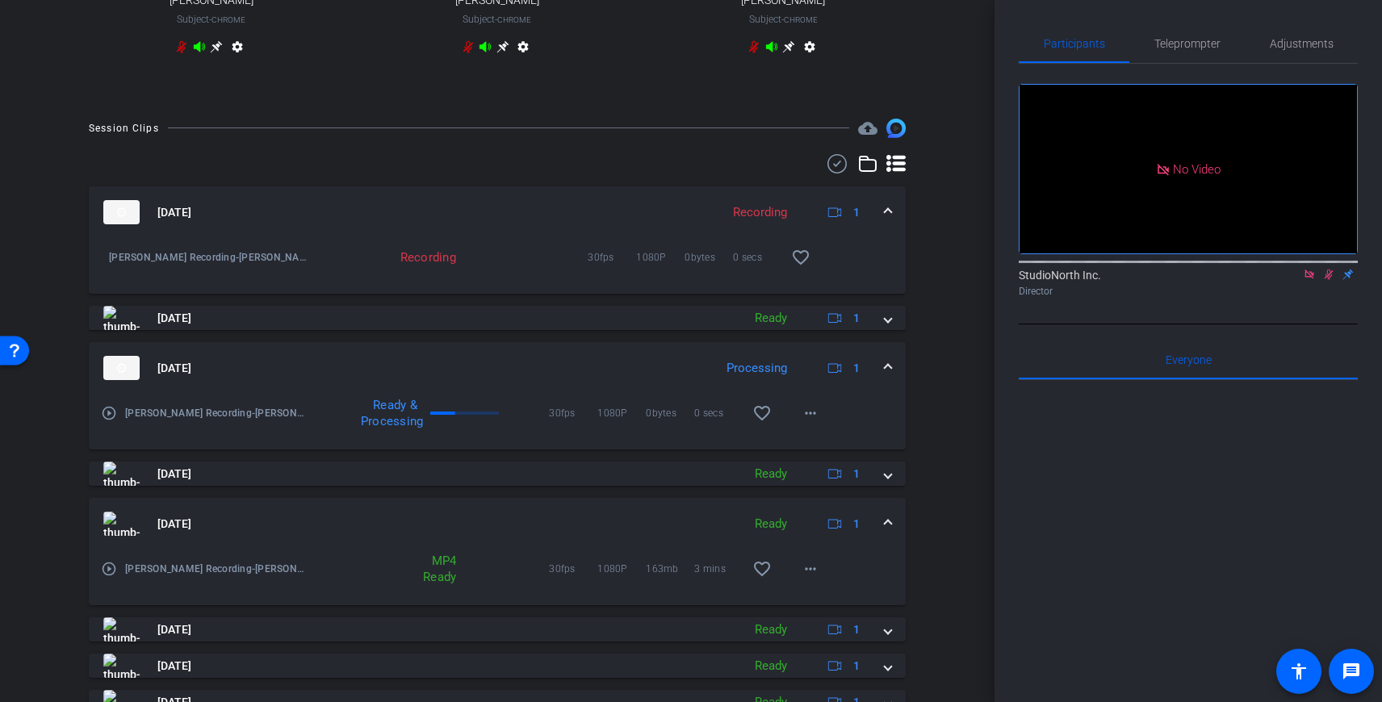
click at [886, 533] on span at bounding box center [888, 524] width 6 height 17
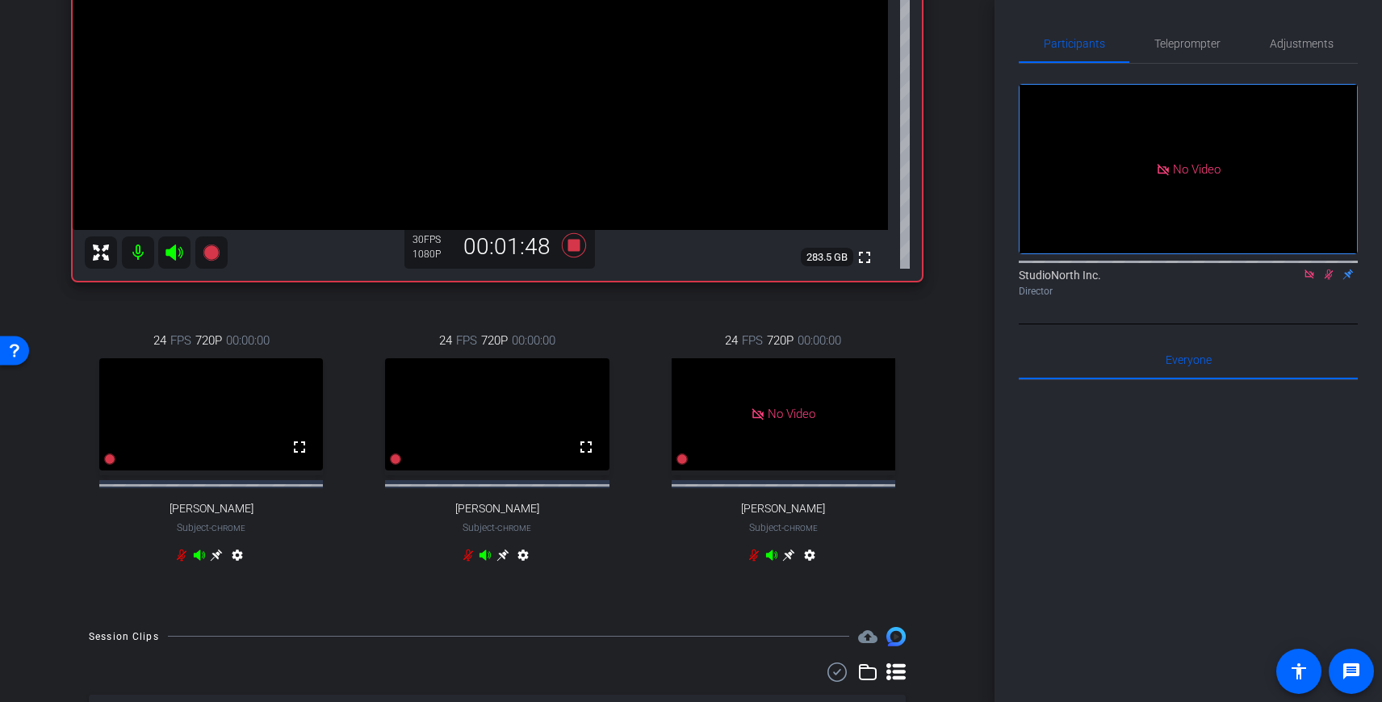
scroll to position [308, 0]
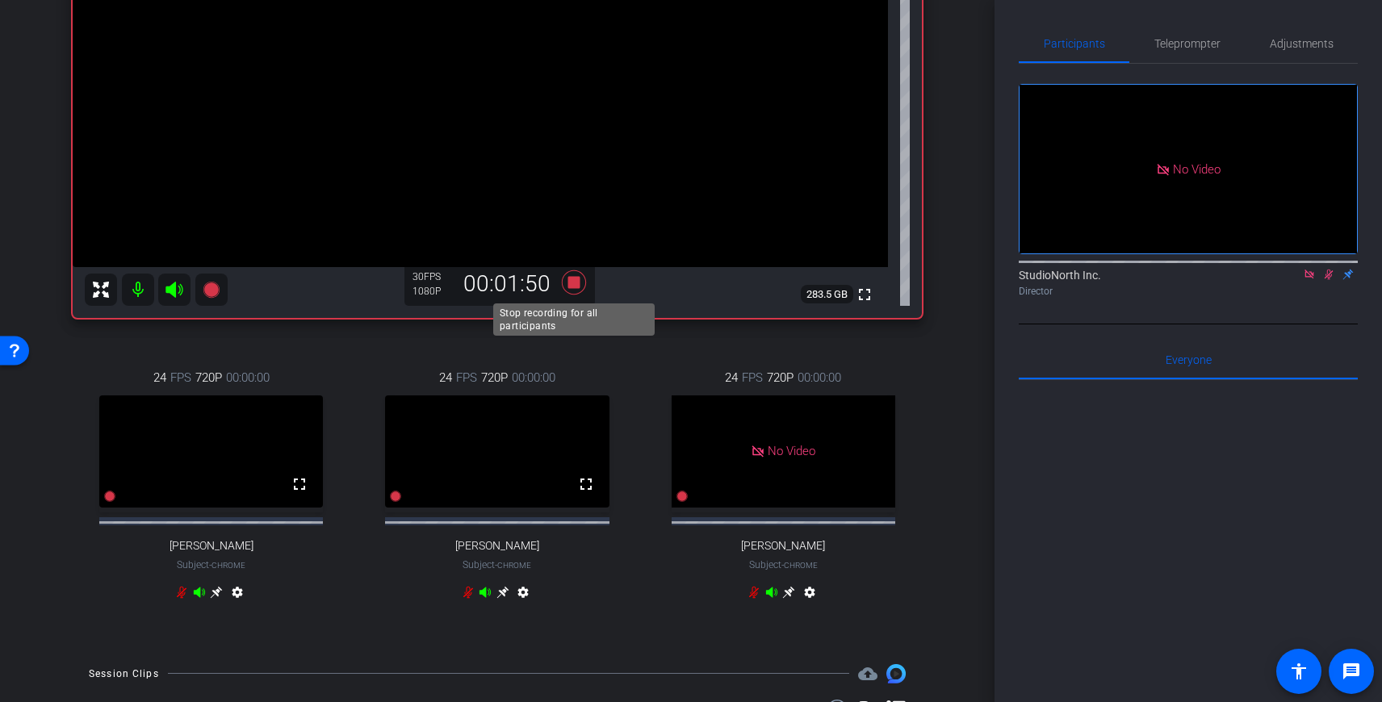
click at [576, 283] on icon at bounding box center [574, 282] width 24 height 24
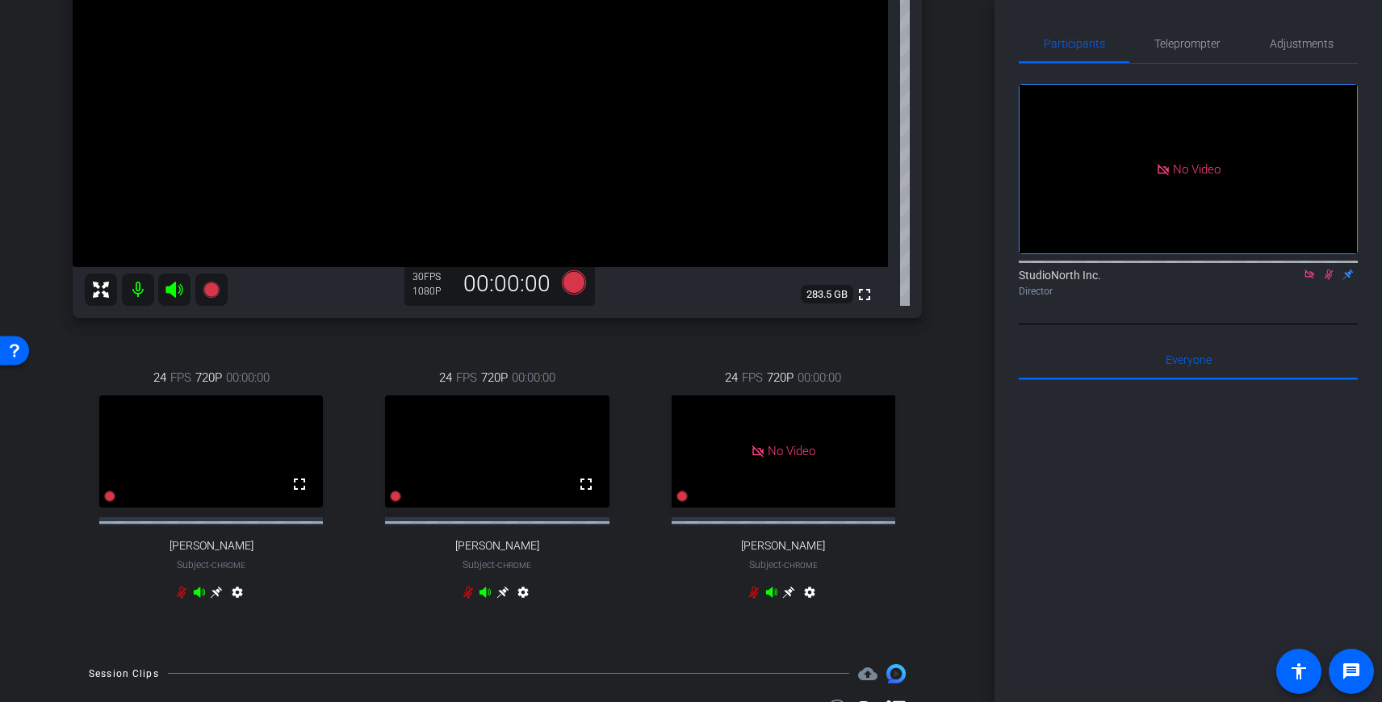
click at [1329, 280] on icon at bounding box center [1328, 274] width 13 height 11
click at [576, 286] on icon at bounding box center [574, 282] width 24 height 24
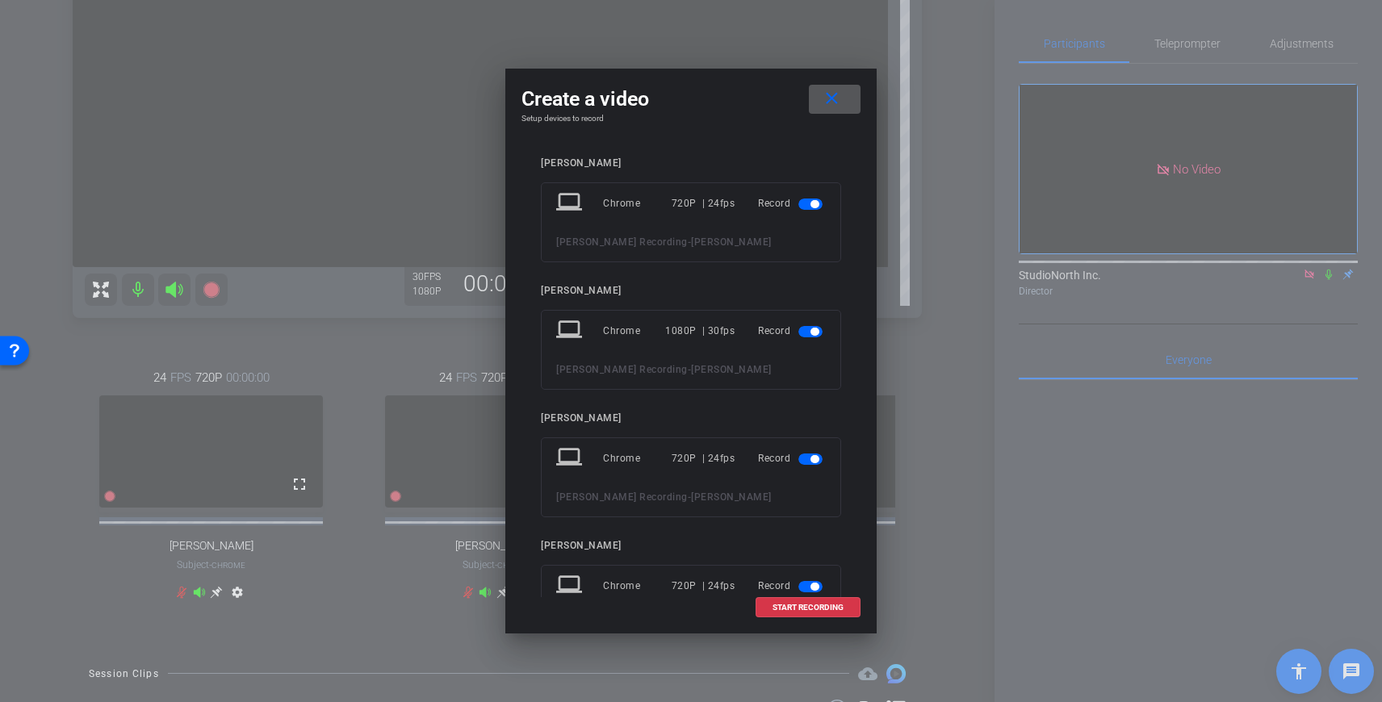
click at [804, 199] on span "button" at bounding box center [810, 204] width 24 height 11
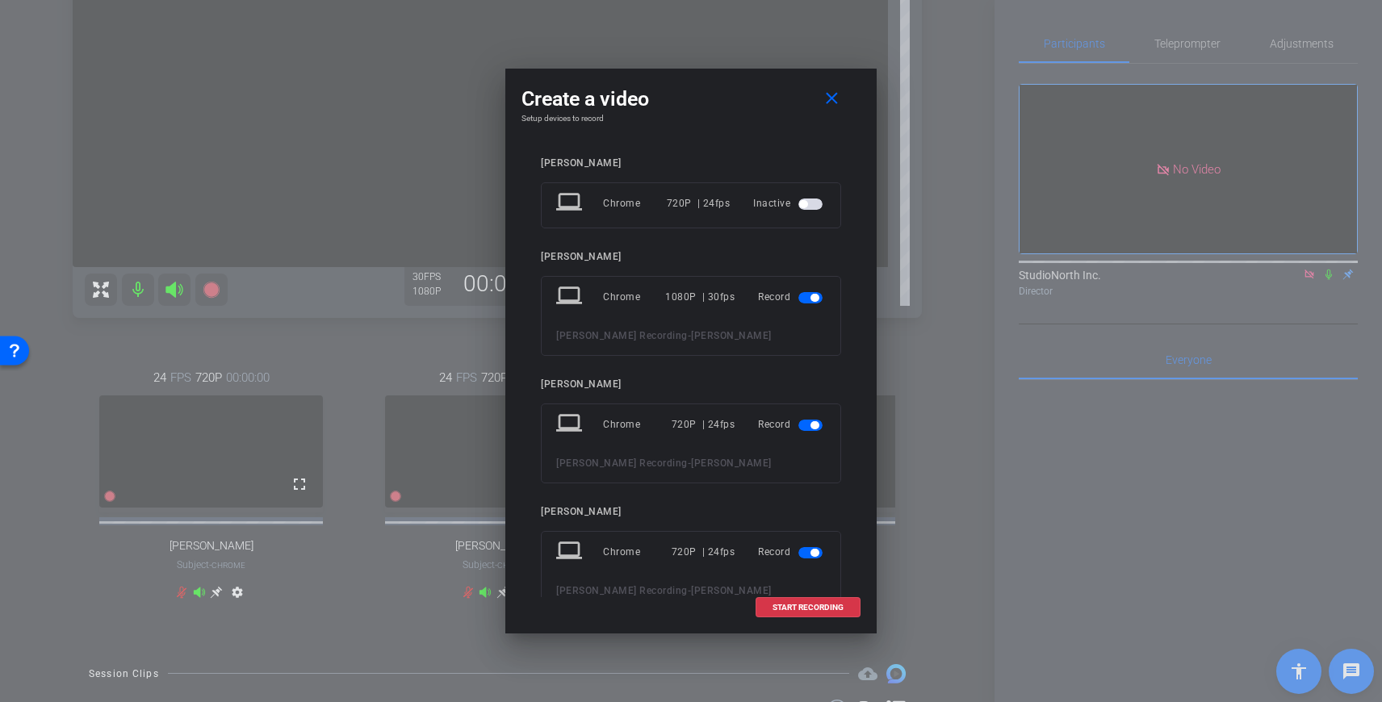
click at [813, 426] on span "button" at bounding box center [814, 425] width 8 height 8
click at [813, 517] on span "button" at bounding box center [814, 519] width 8 height 8
click at [814, 609] on span "START RECORDING" at bounding box center [807, 608] width 71 height 8
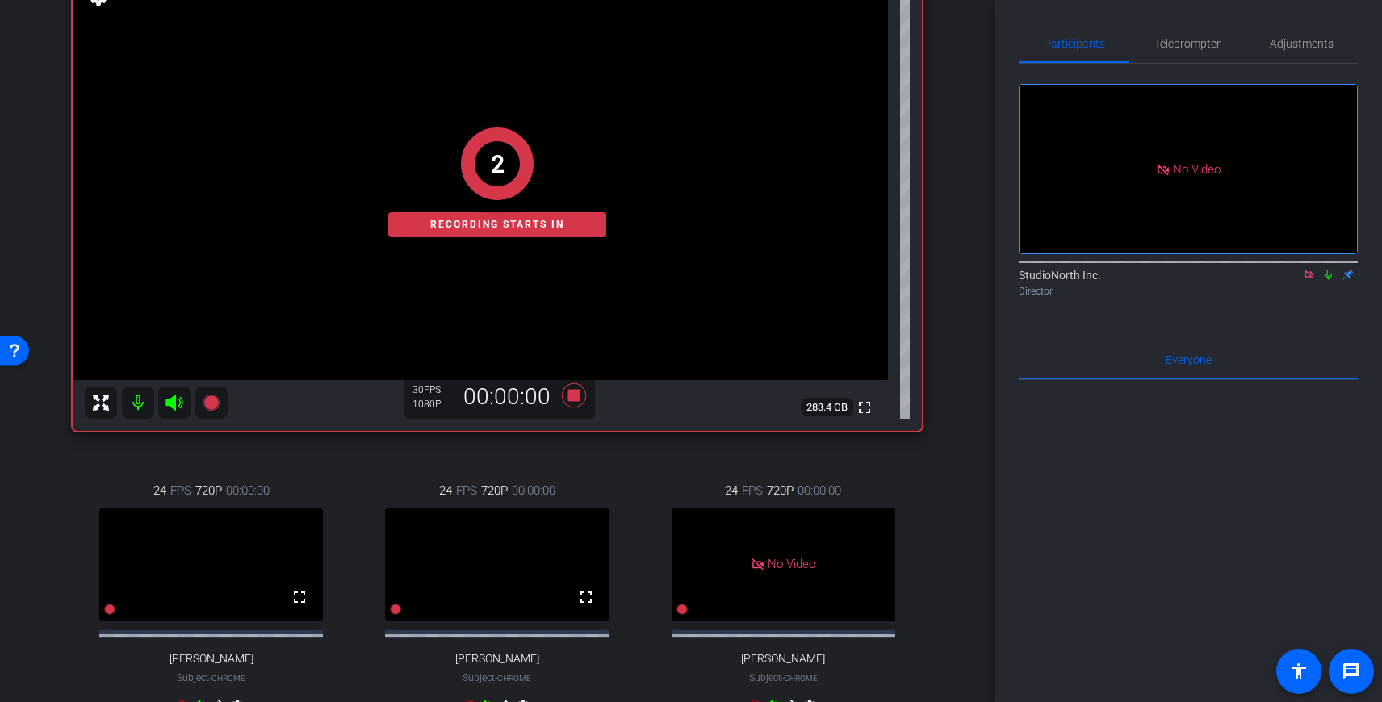
scroll to position [181, 0]
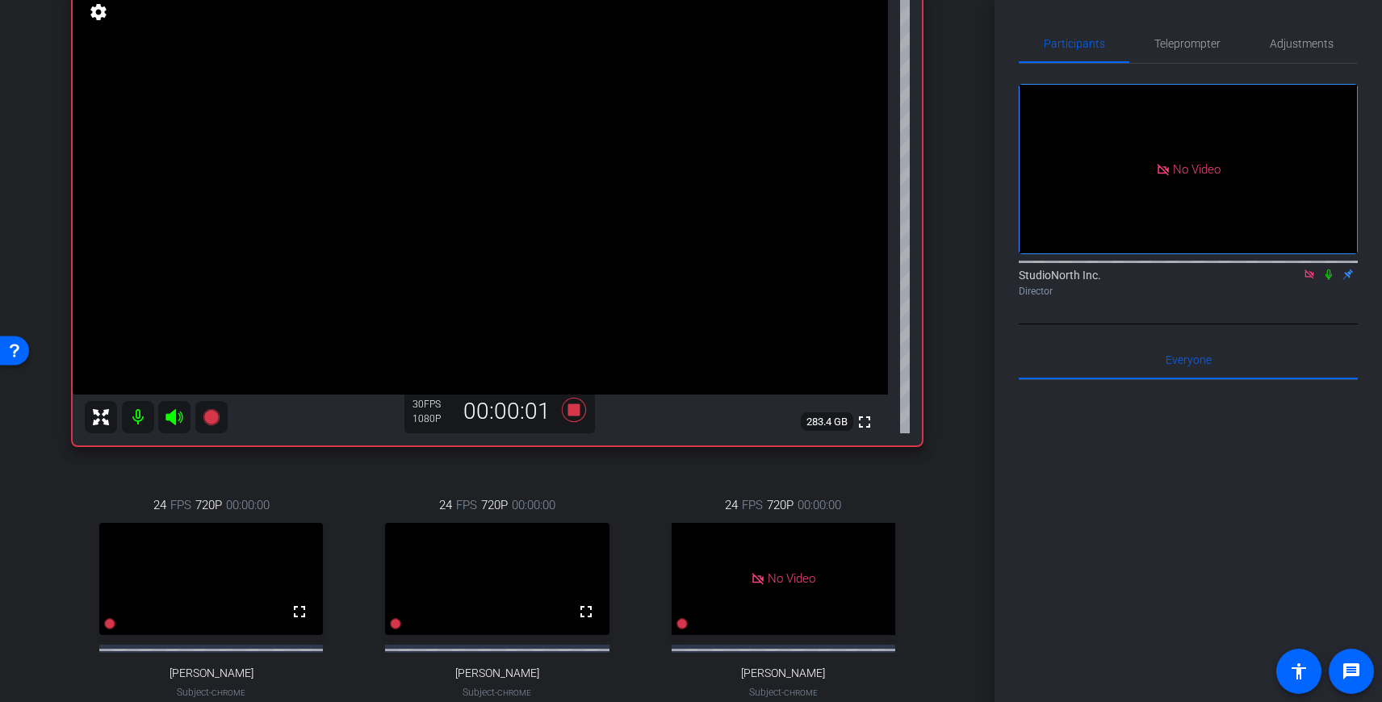
click at [1327, 280] on icon at bounding box center [1328, 275] width 6 height 10
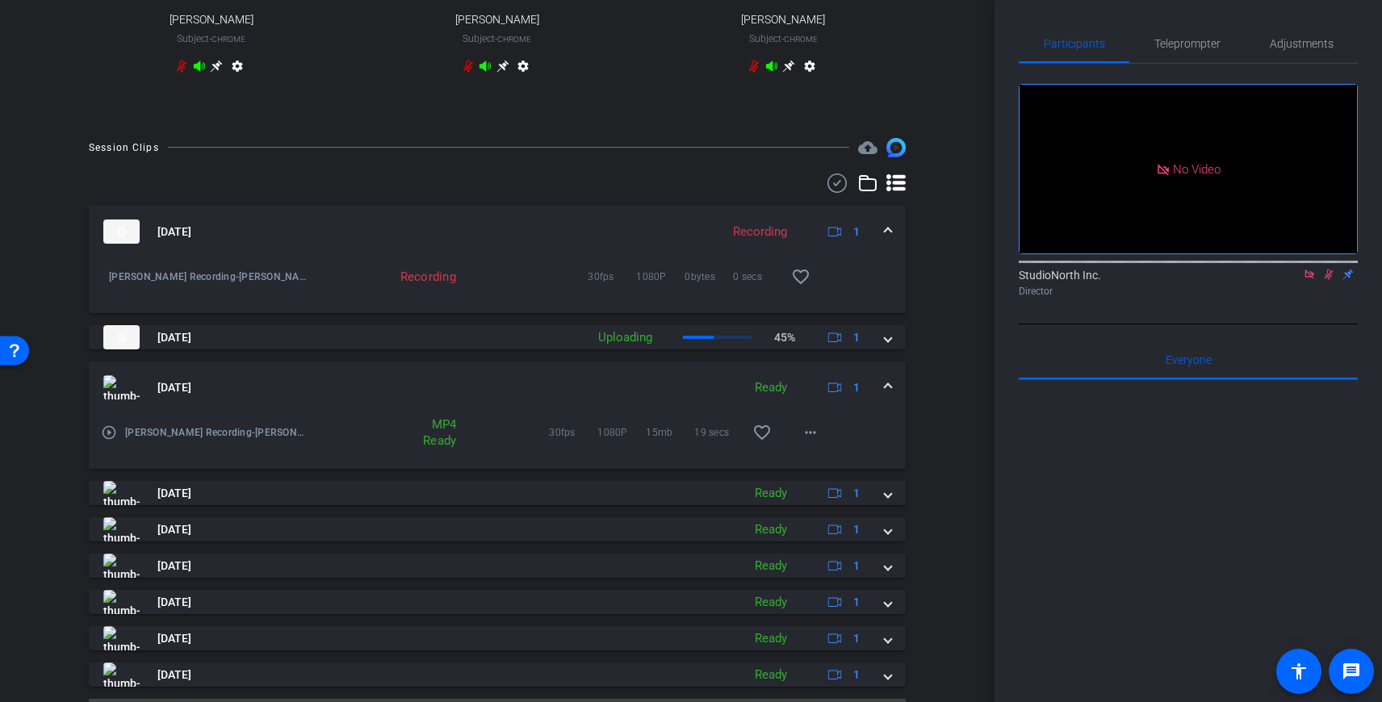
scroll to position [890, 0]
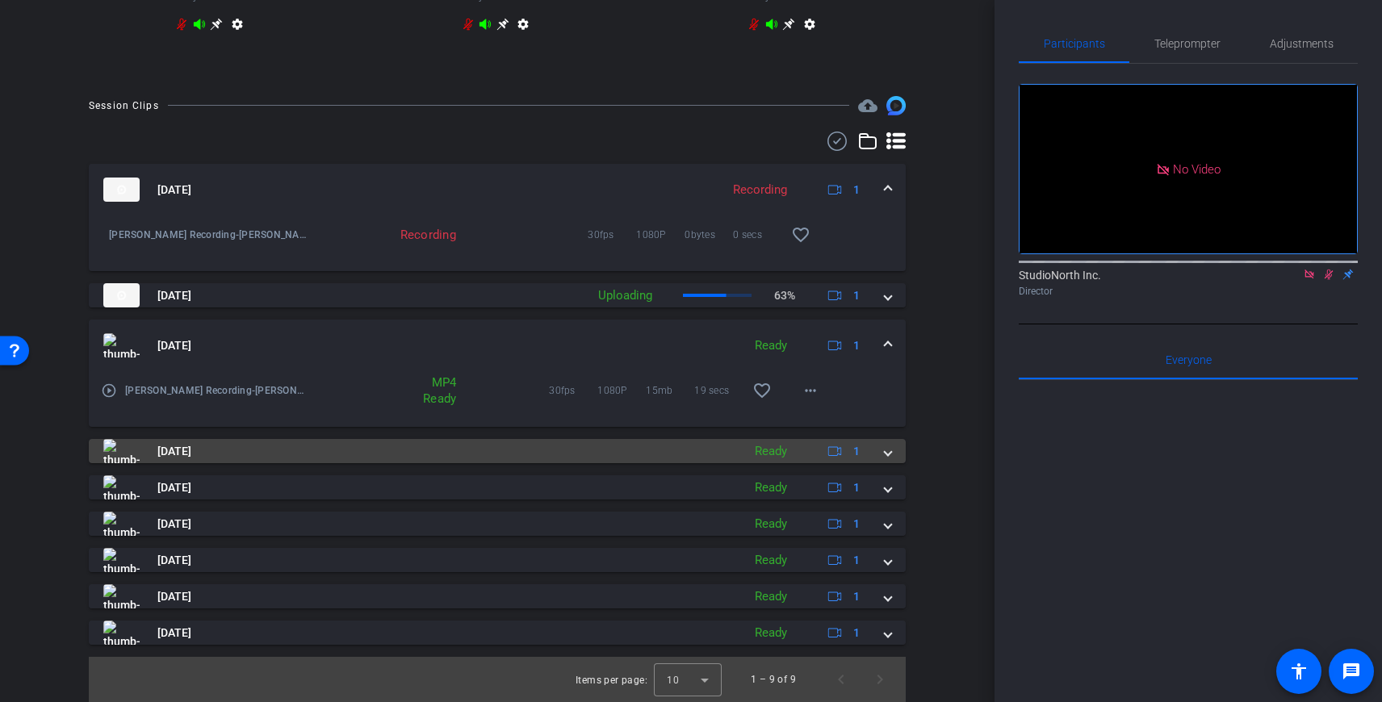
click at [886, 450] on span at bounding box center [888, 451] width 6 height 17
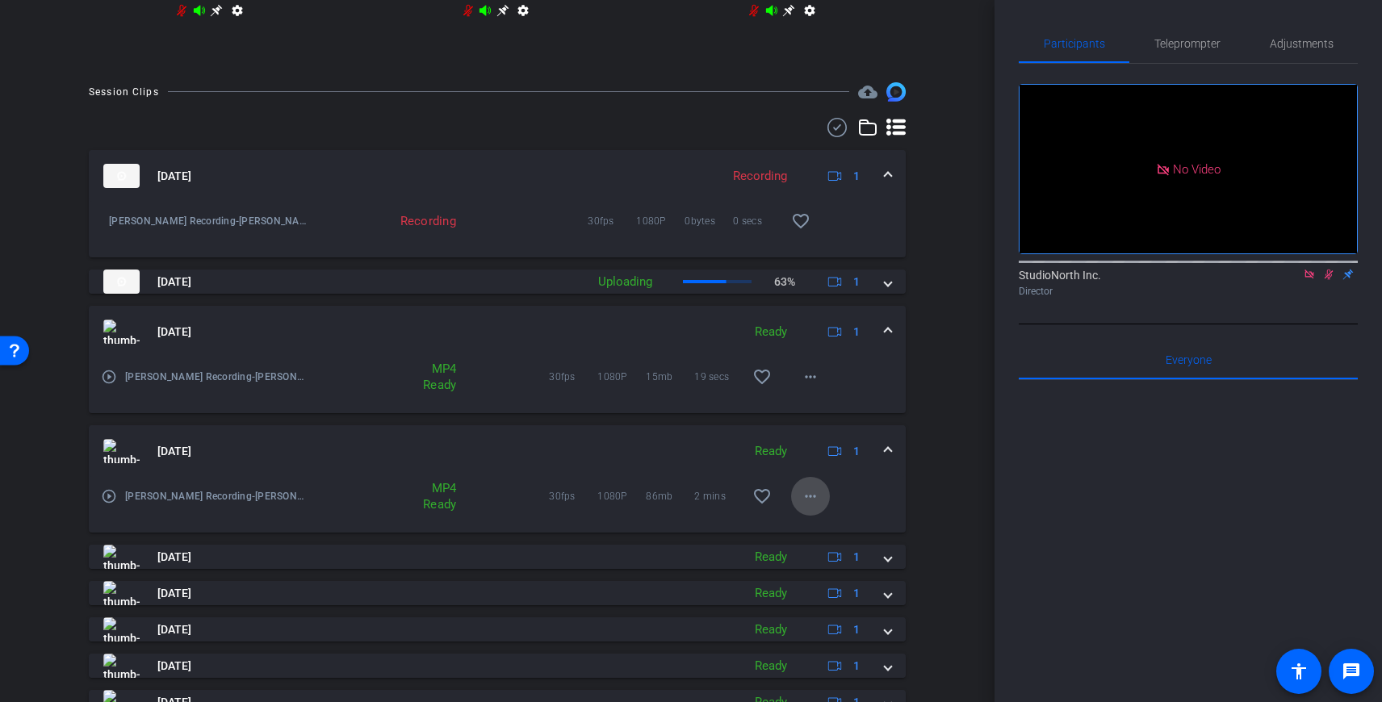
click at [811, 506] on mat-icon "more_horiz" at bounding box center [810, 496] width 19 height 19
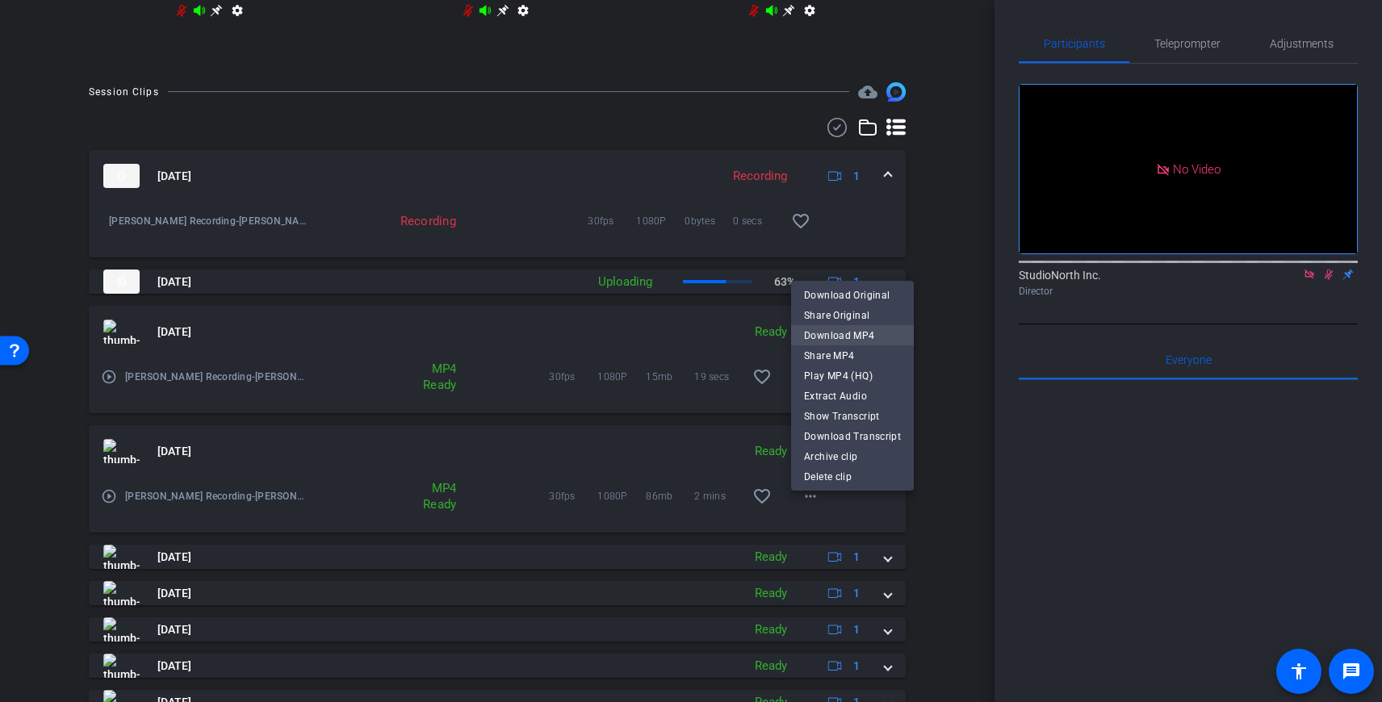
click at [873, 332] on span "Download MP4" at bounding box center [852, 335] width 97 height 19
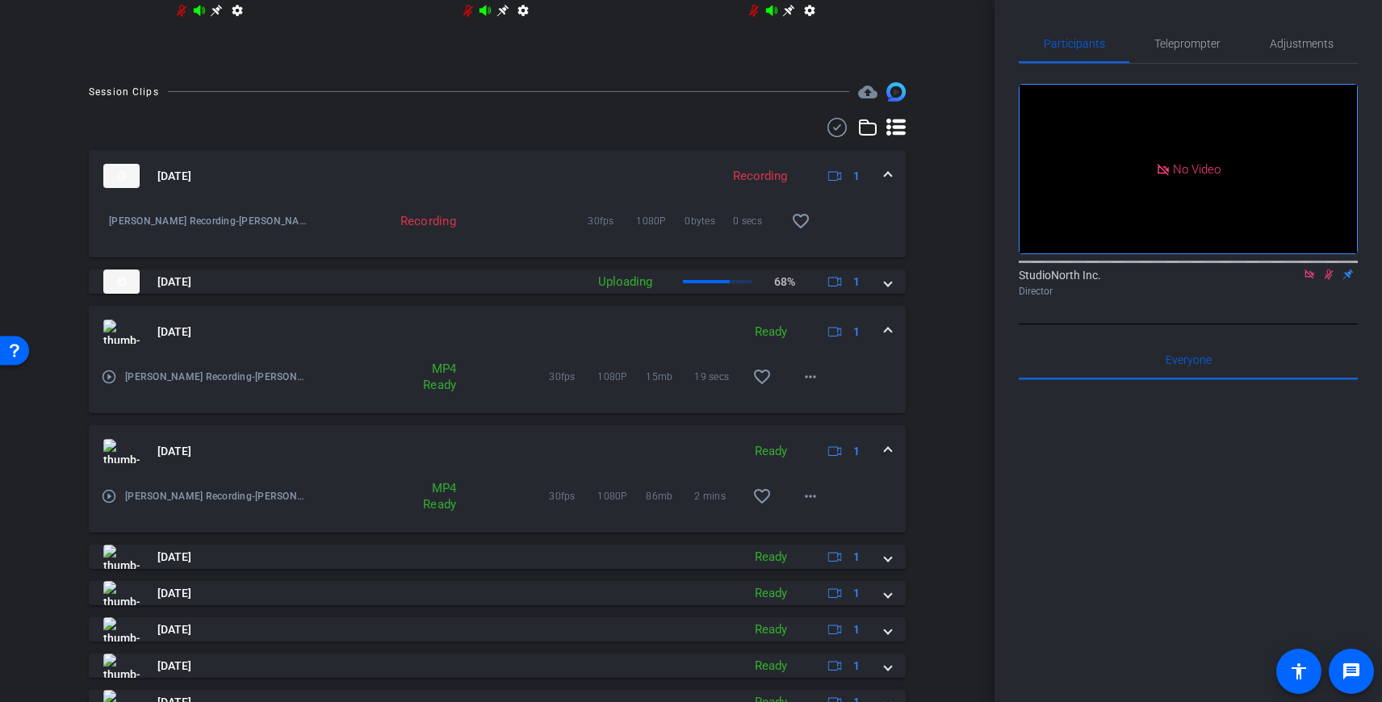
click at [890, 460] on span at bounding box center [888, 451] width 6 height 17
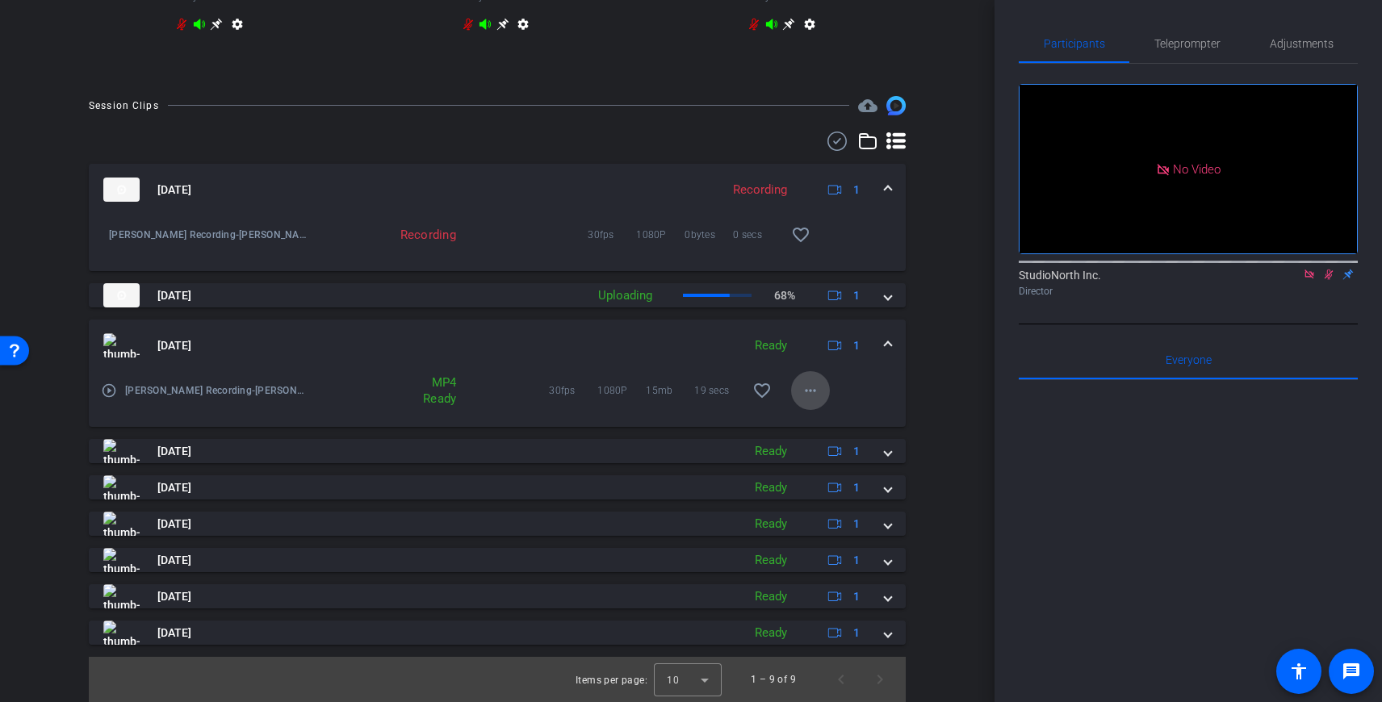
click at [818, 394] on mat-icon "more_horiz" at bounding box center [810, 390] width 19 height 19
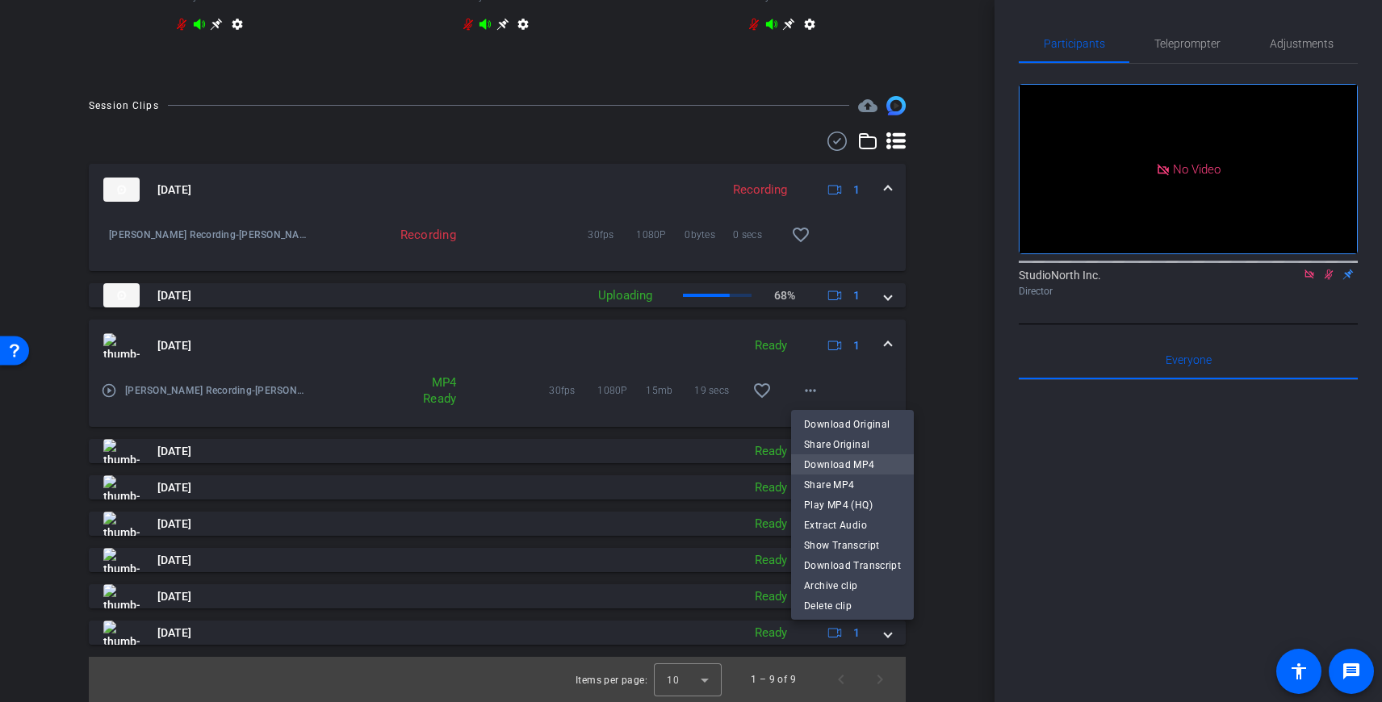
click at [865, 462] on span "Download MP4" at bounding box center [852, 464] width 97 height 19
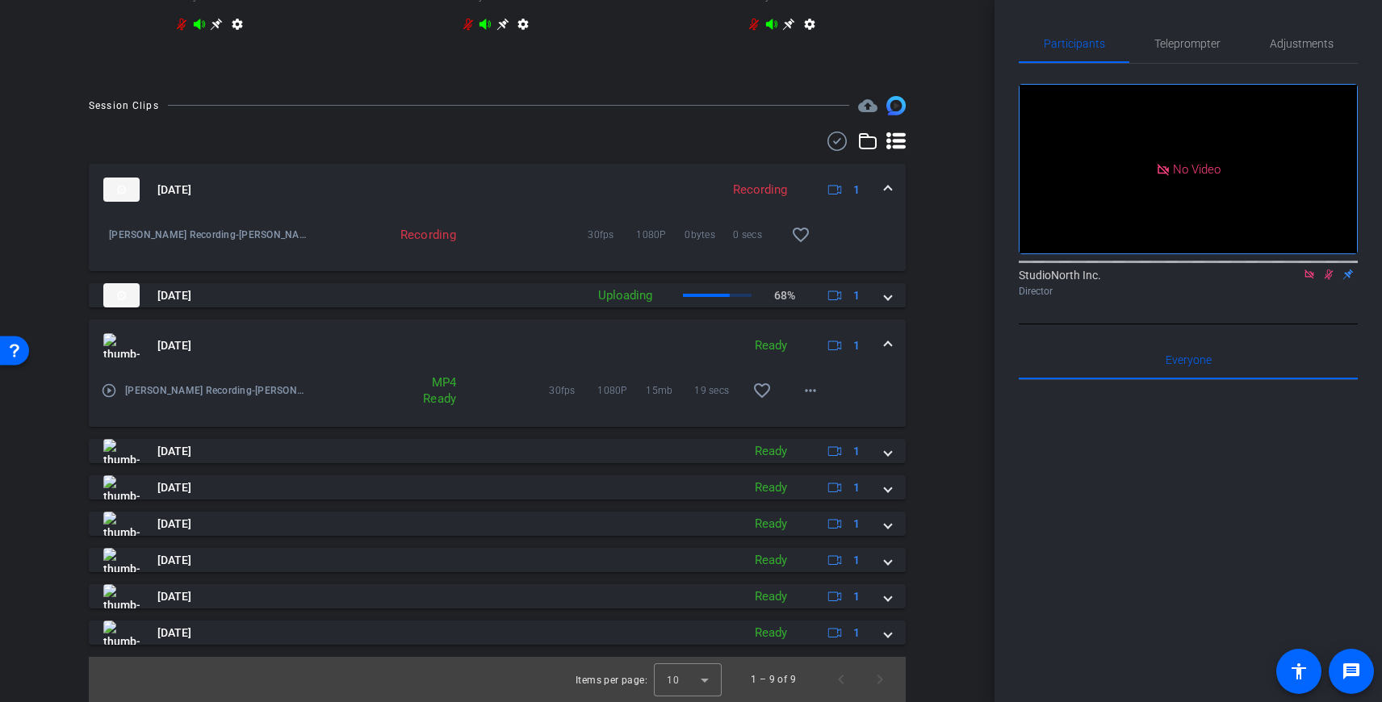
click at [887, 341] on span at bounding box center [888, 345] width 6 height 17
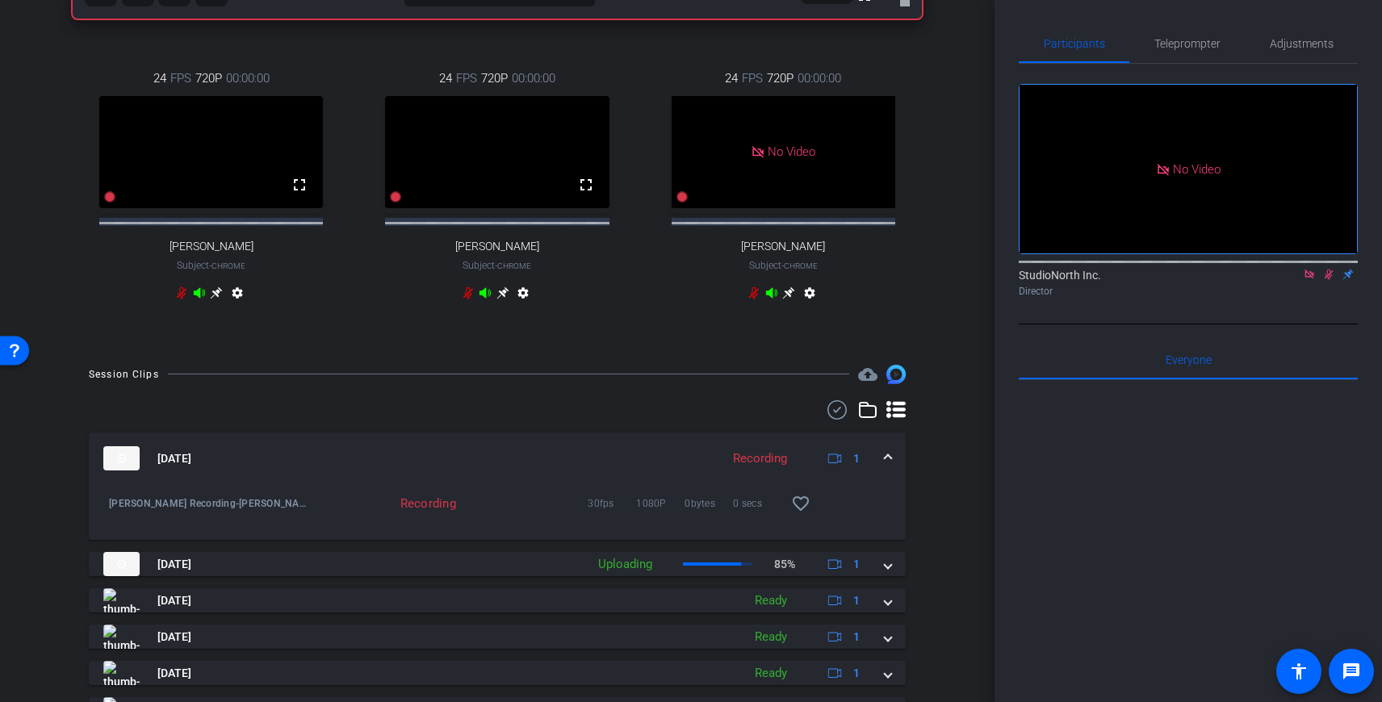
scroll to position [578, 0]
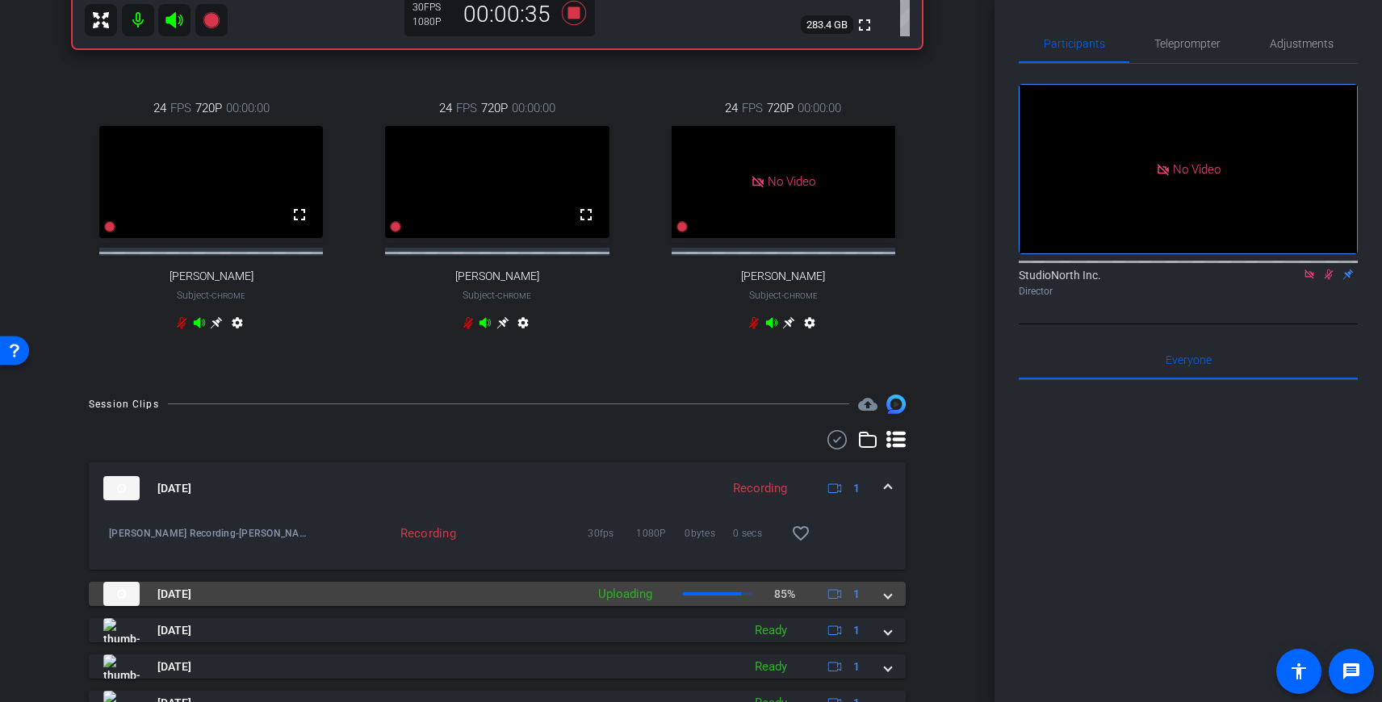
click at [887, 603] on span at bounding box center [888, 594] width 6 height 17
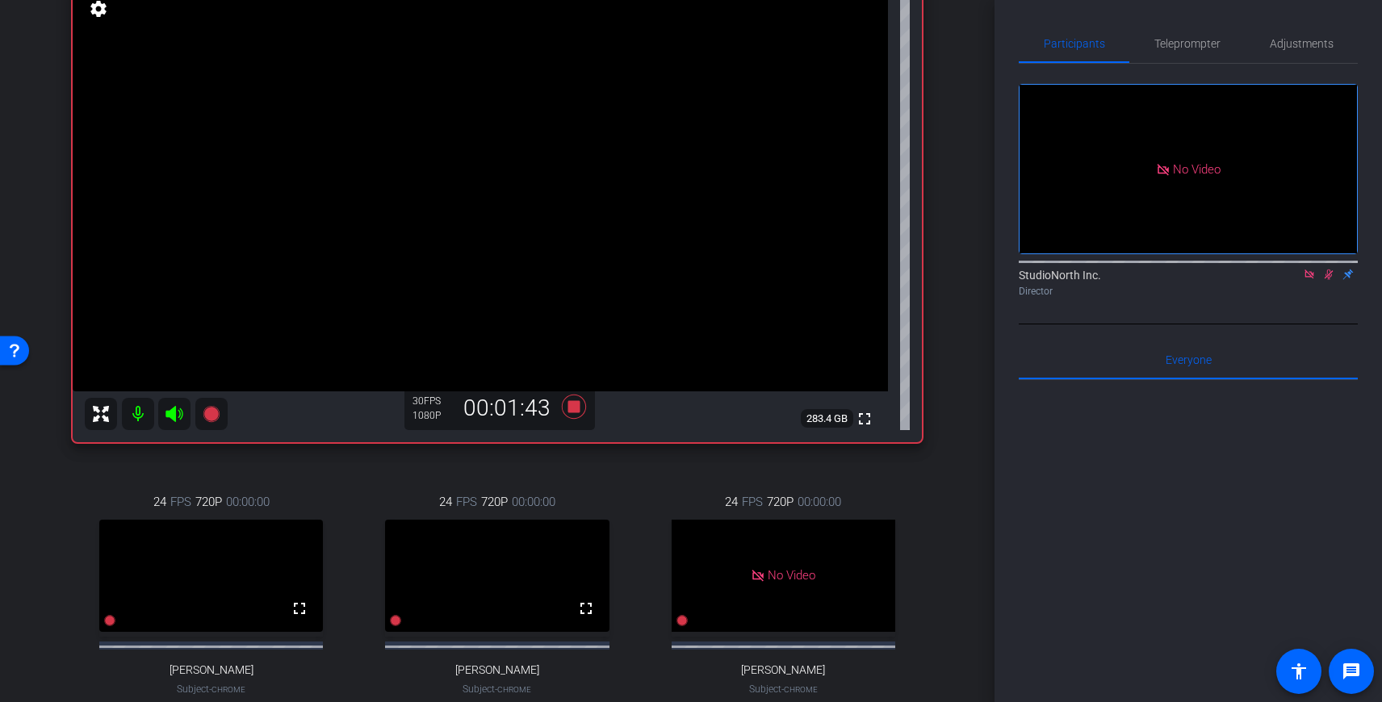
scroll to position [186, 0]
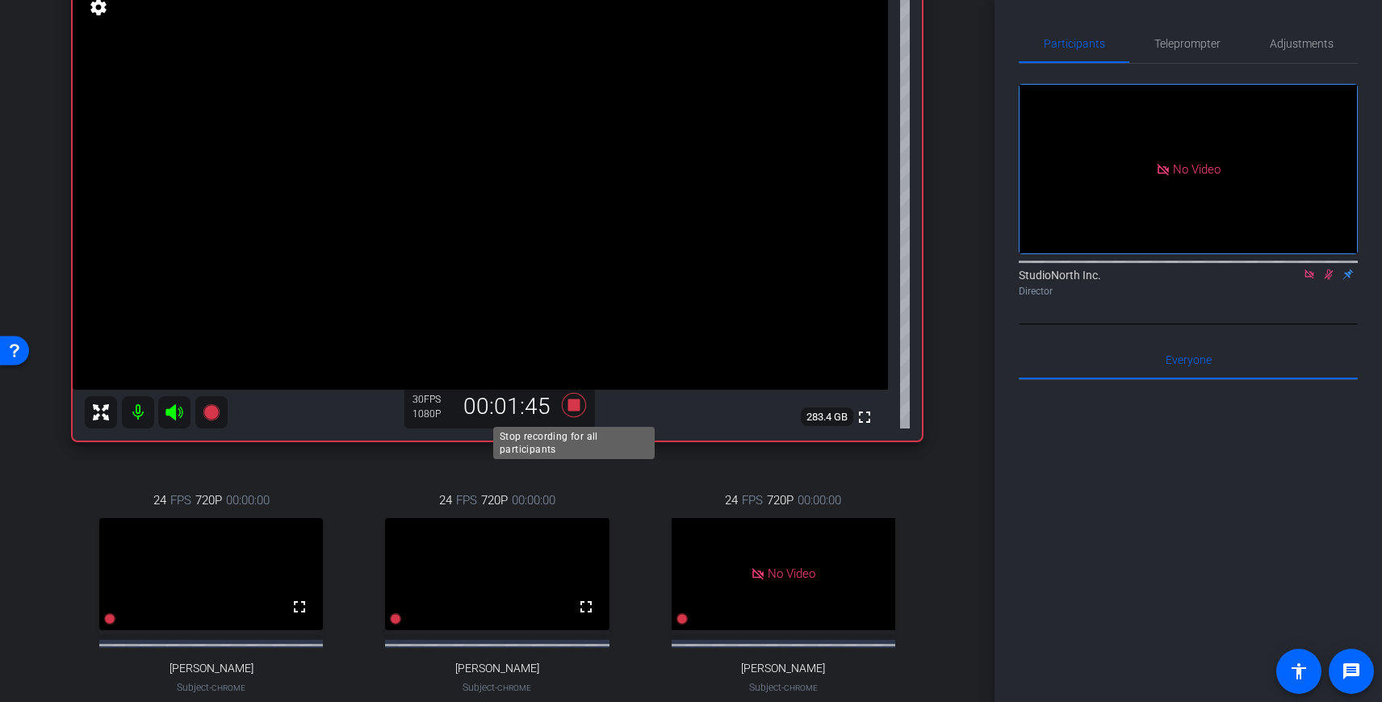
click at [573, 407] on icon at bounding box center [574, 405] width 24 height 24
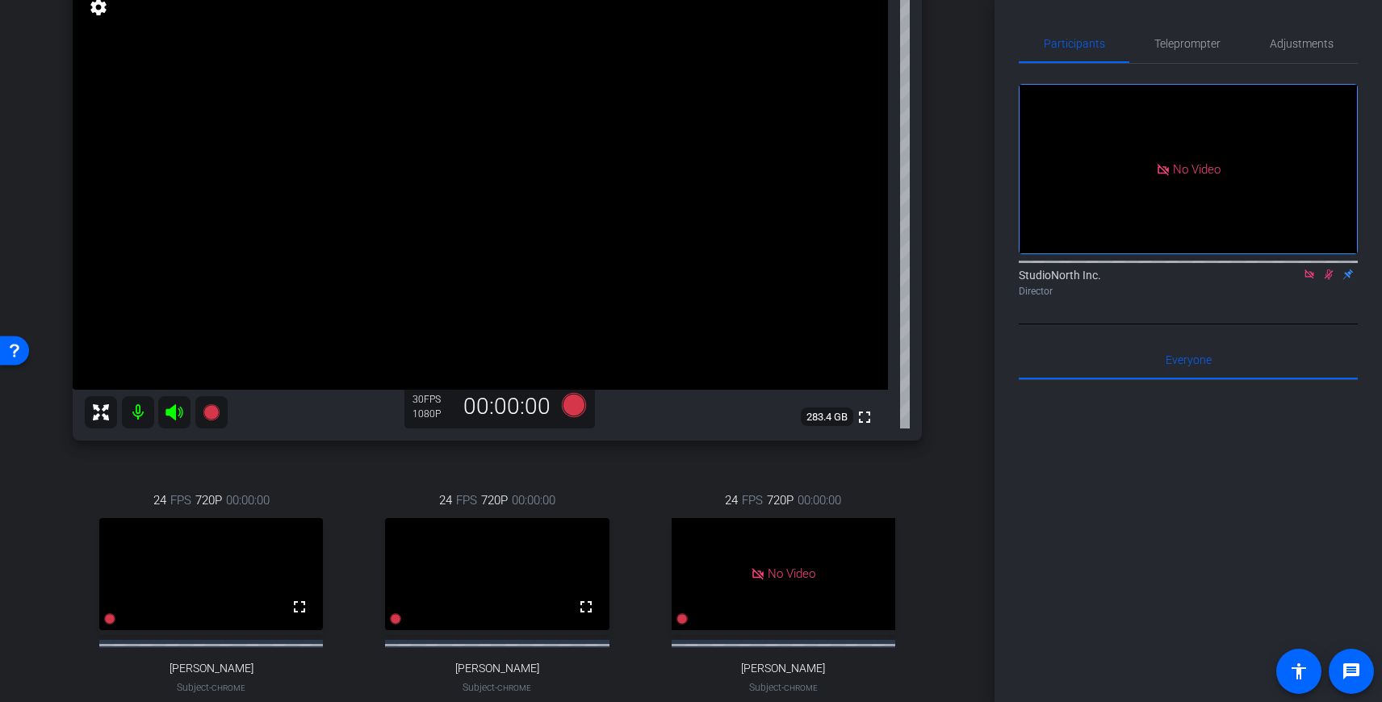
click at [1328, 280] on icon at bounding box center [1328, 274] width 13 height 11
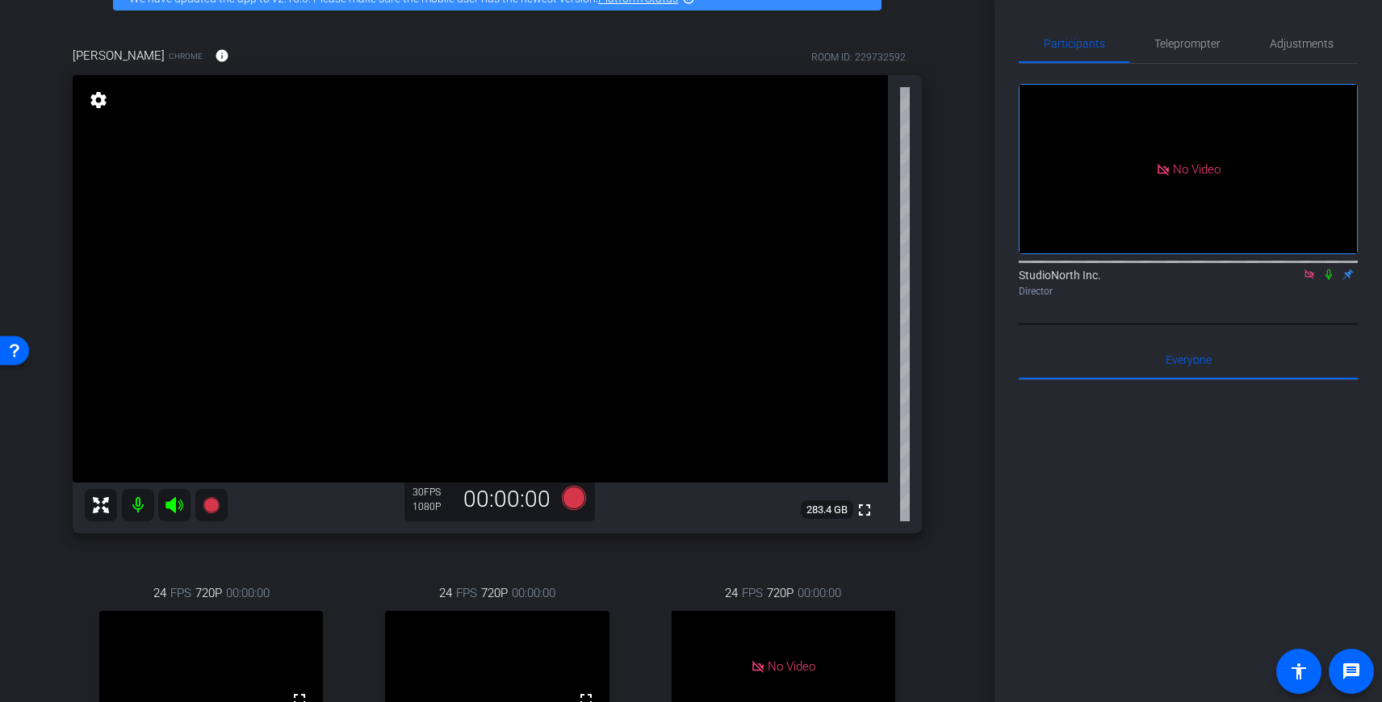
scroll to position [89, 0]
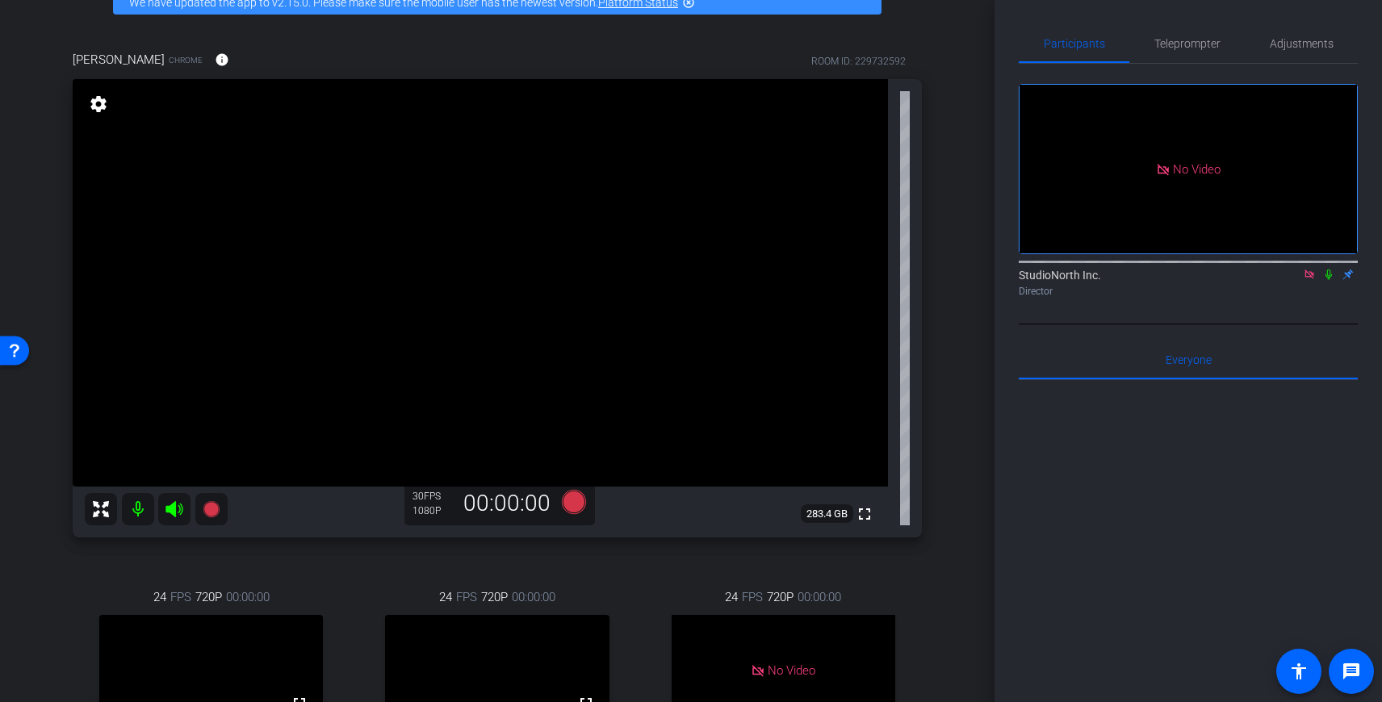
click at [1331, 280] on icon at bounding box center [1328, 274] width 13 height 11
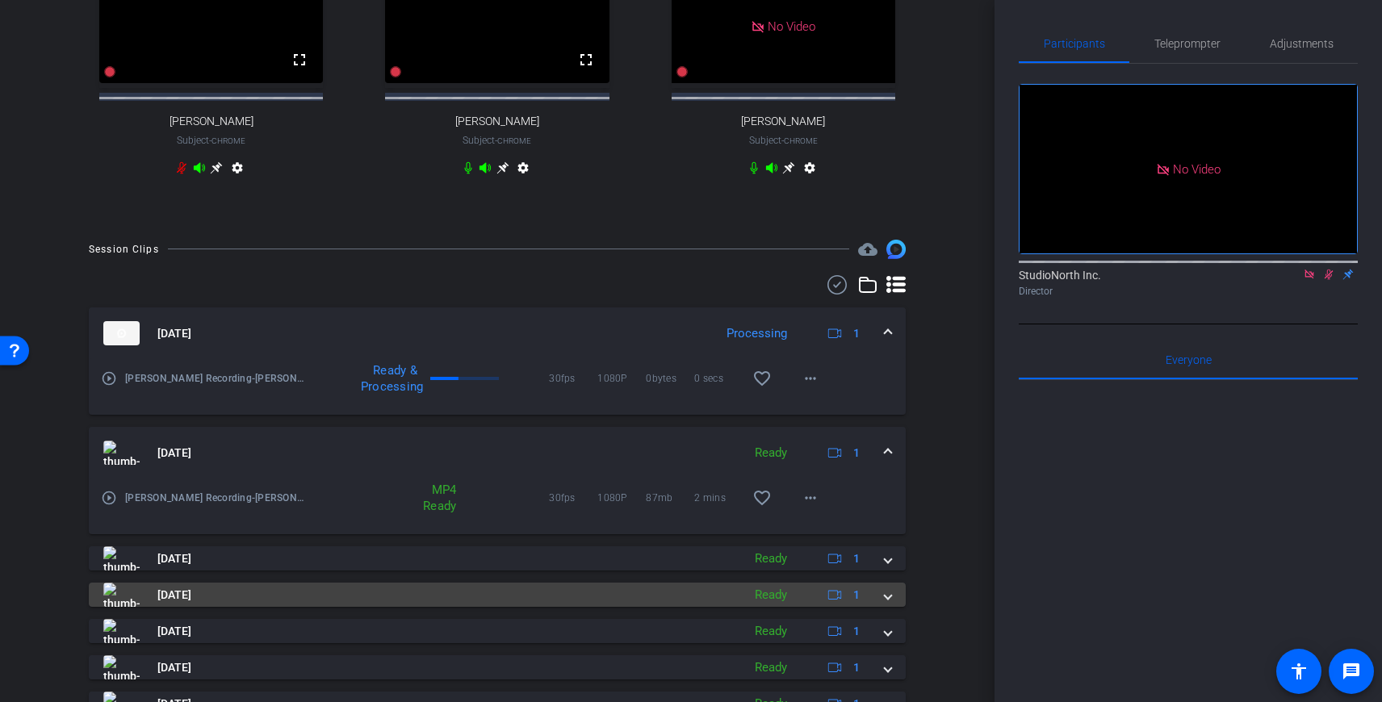
scroll to position [725, 0]
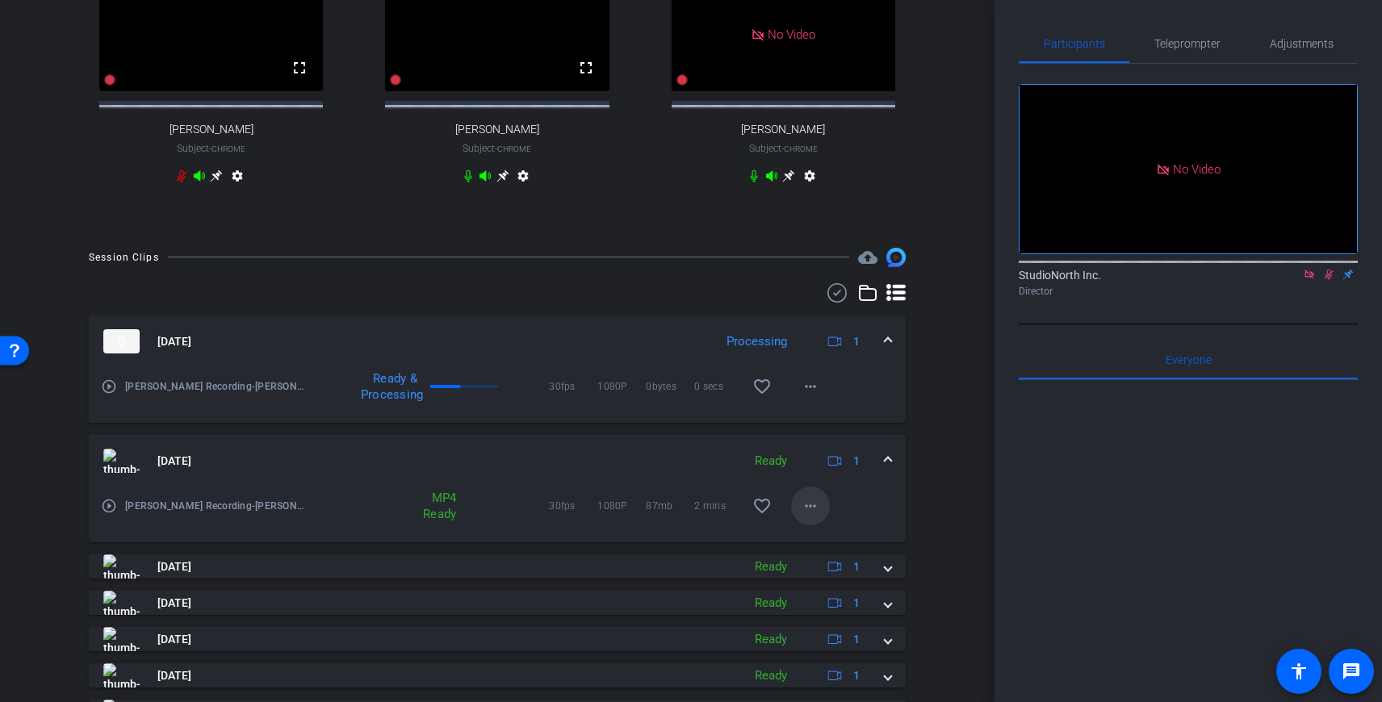
click at [804, 516] on mat-icon "more_horiz" at bounding box center [810, 505] width 19 height 19
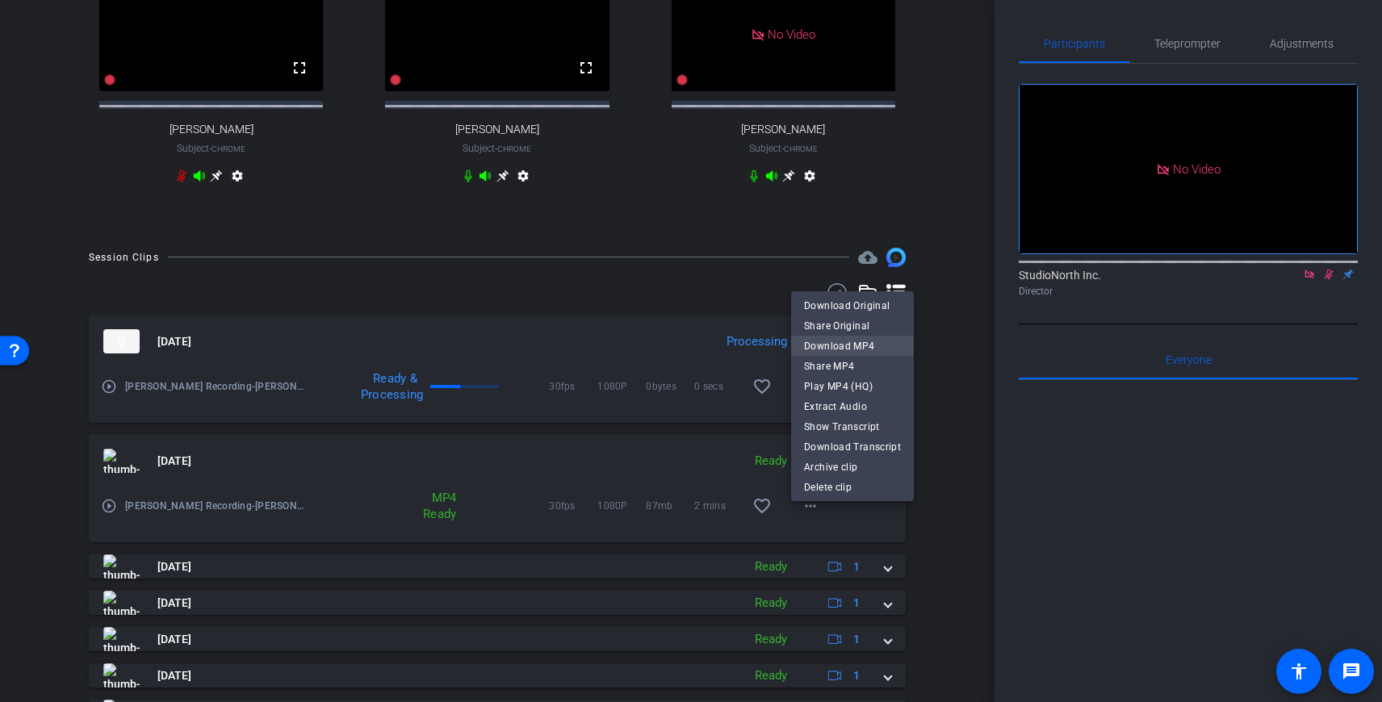
click at [857, 344] on span "Download MP4" at bounding box center [852, 345] width 97 height 19
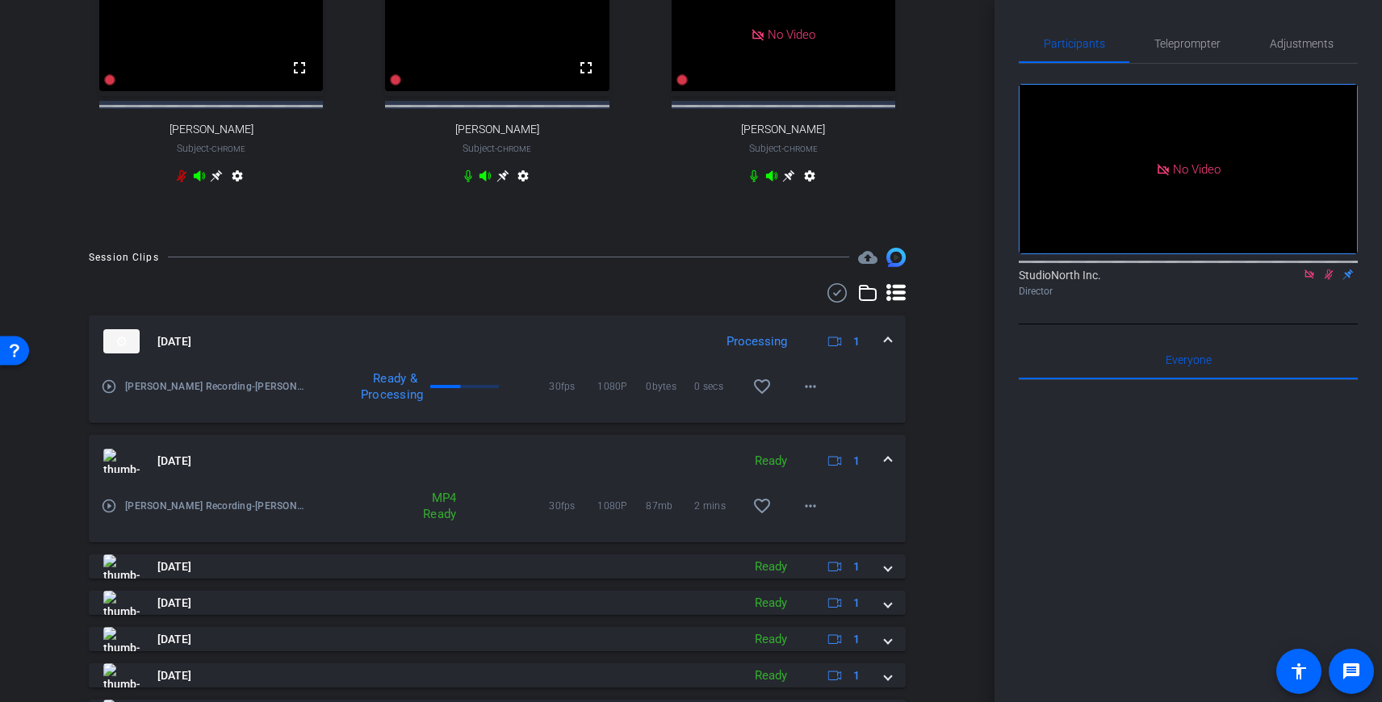
click at [885, 470] on span at bounding box center [888, 461] width 6 height 17
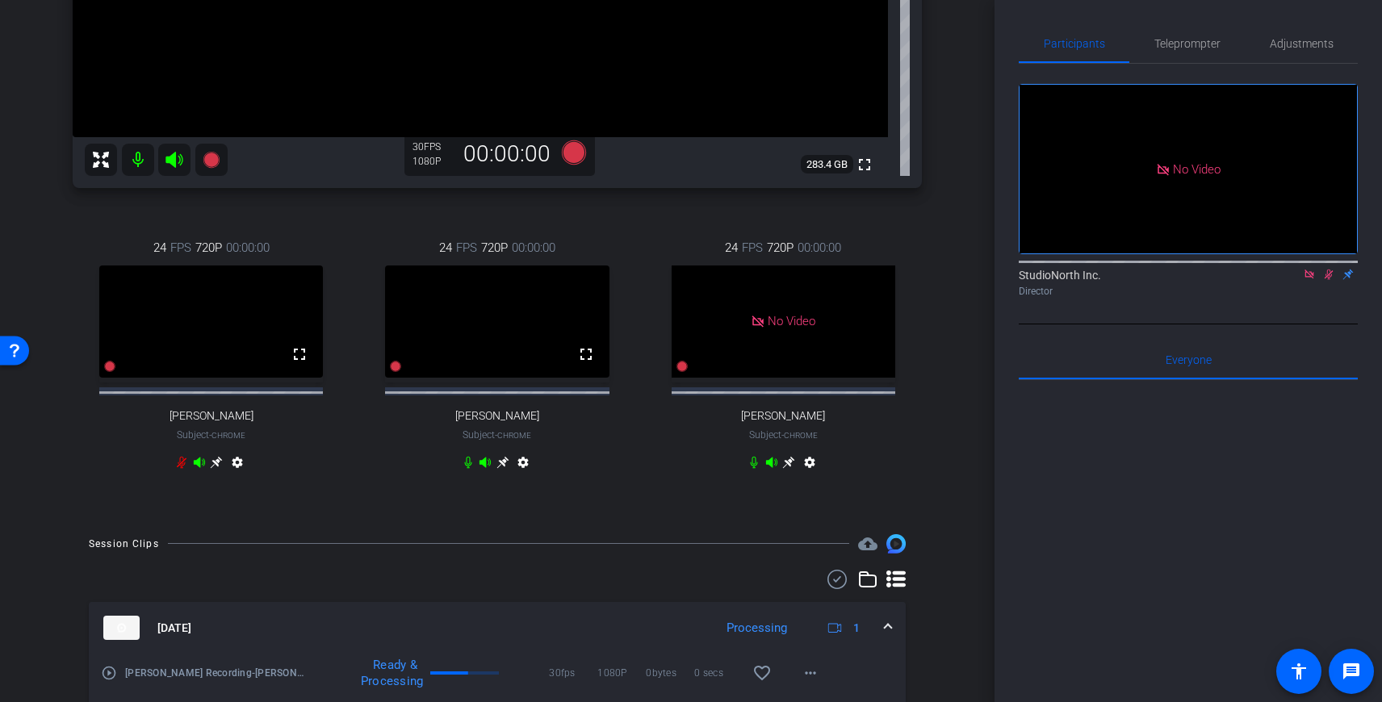
scroll to position [1, 0]
click at [1344, 324] on div "No Video StudioNorth Inc. Director" at bounding box center [1188, 193] width 339 height 261
click at [1331, 279] on icon at bounding box center [1329, 274] width 9 height 10
click at [1329, 279] on icon at bounding box center [1328, 274] width 6 height 10
click at [1329, 279] on icon at bounding box center [1329, 274] width 9 height 10
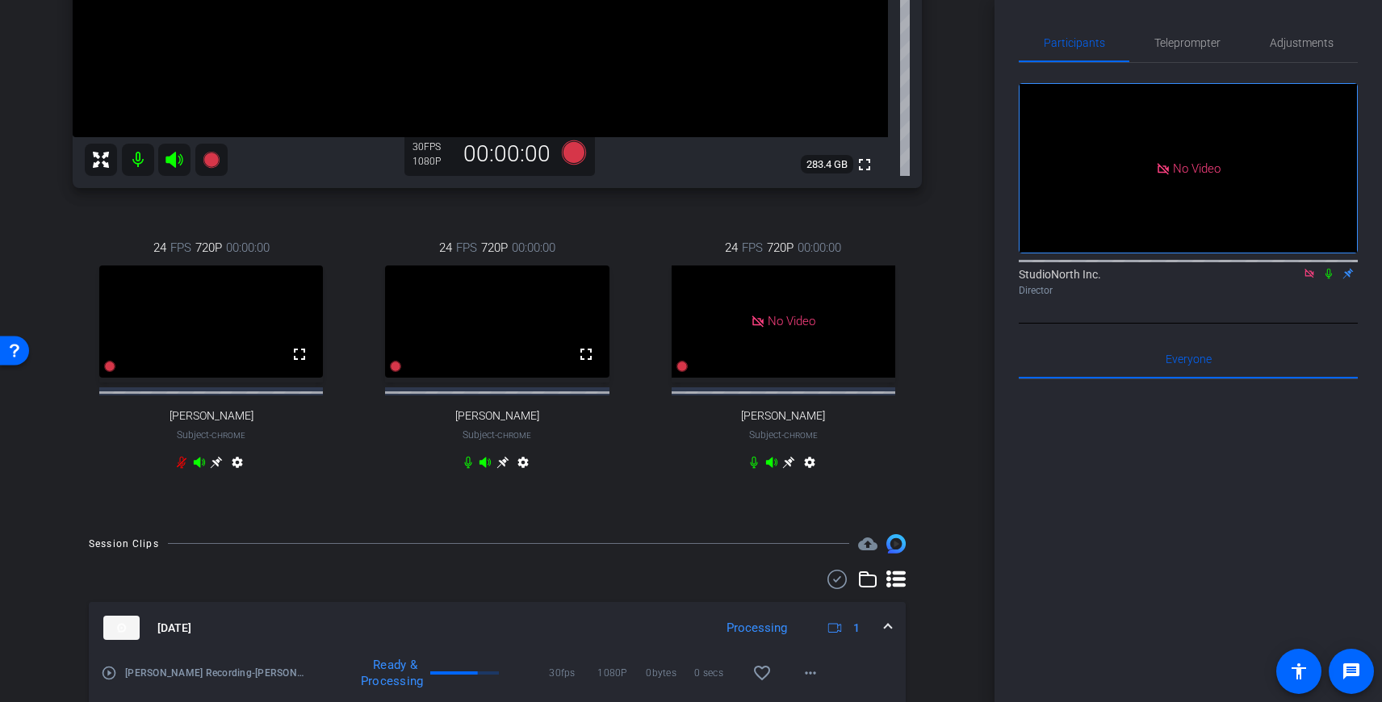
click at [1329, 279] on icon at bounding box center [1328, 274] width 6 height 10
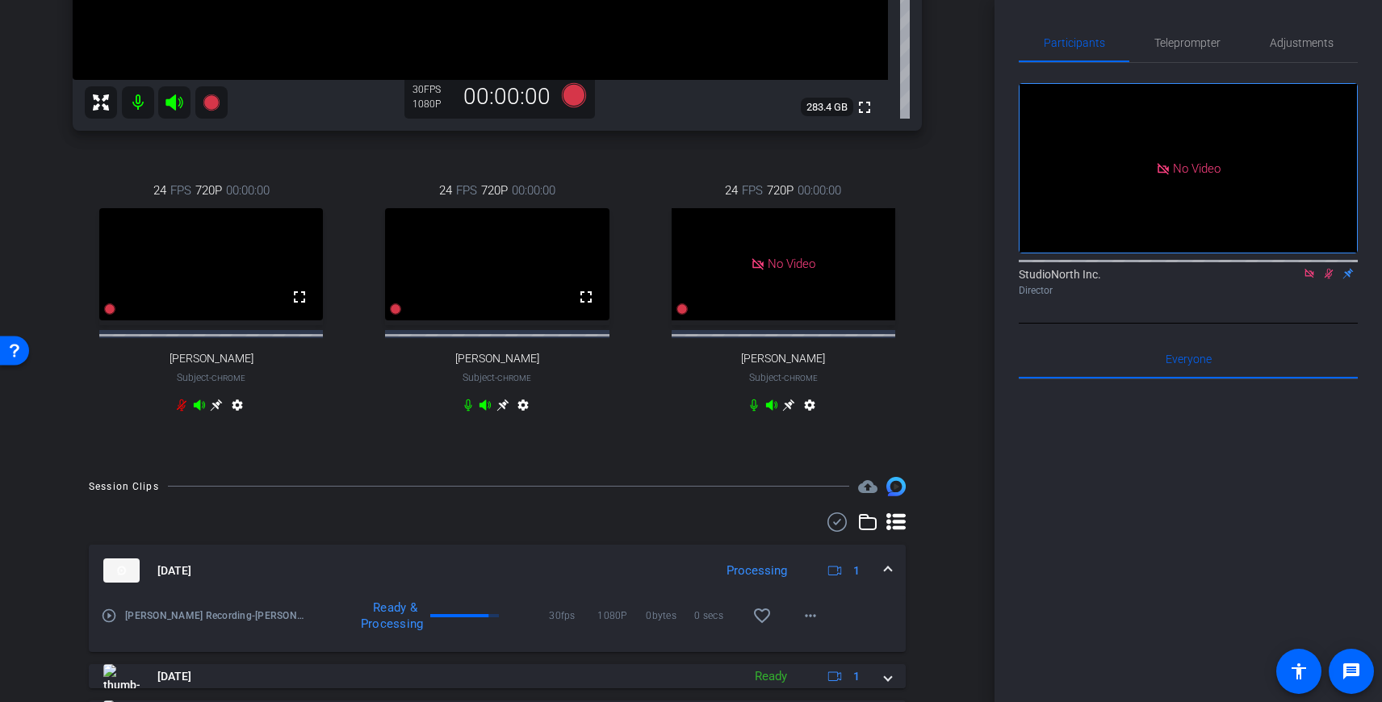
scroll to position [525, 0]
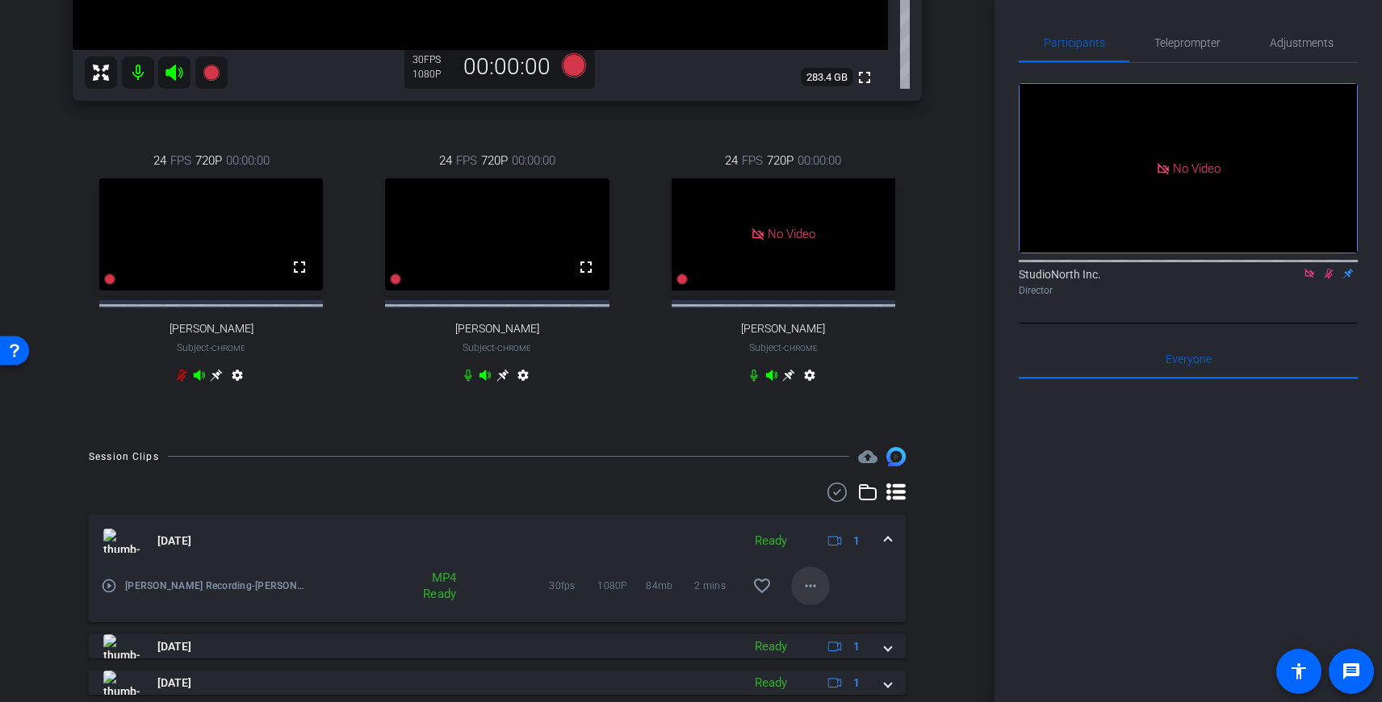
click at [813, 596] on mat-icon "more_horiz" at bounding box center [810, 585] width 19 height 19
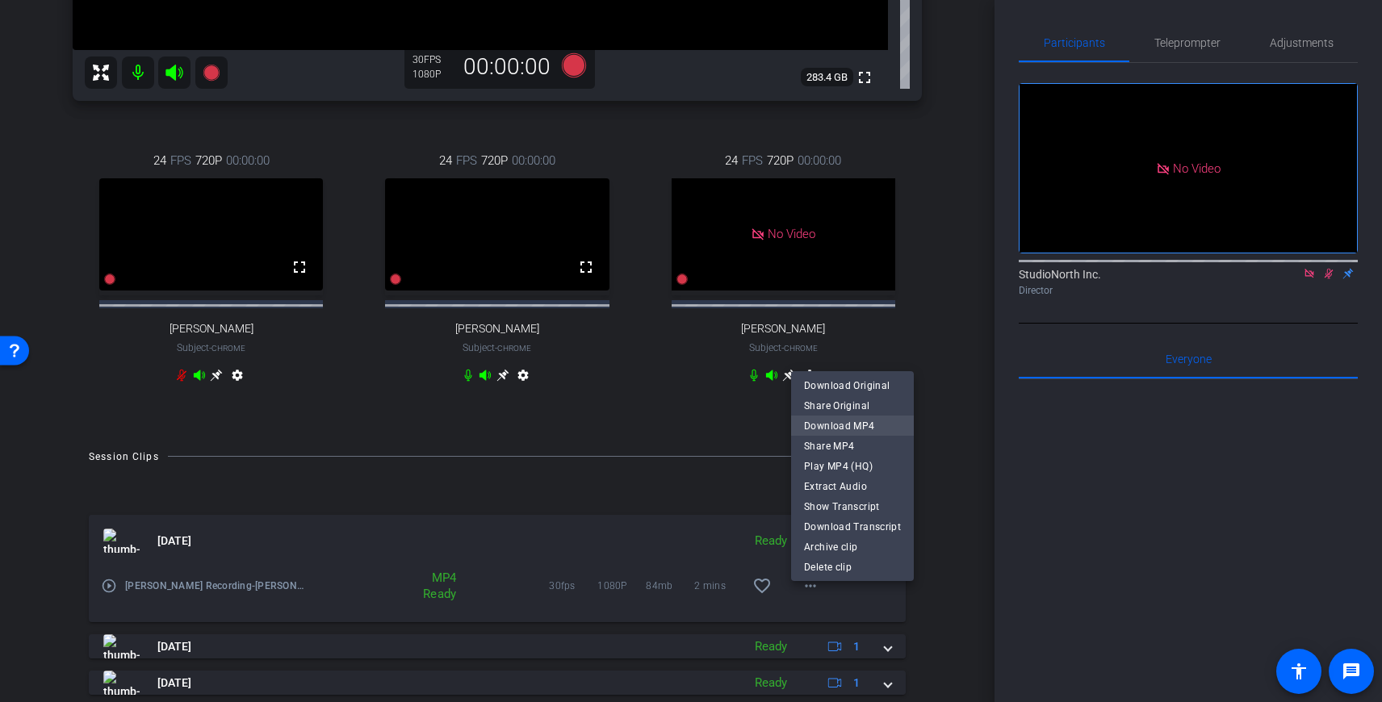
click at [854, 418] on span "Download MP4" at bounding box center [852, 425] width 97 height 19
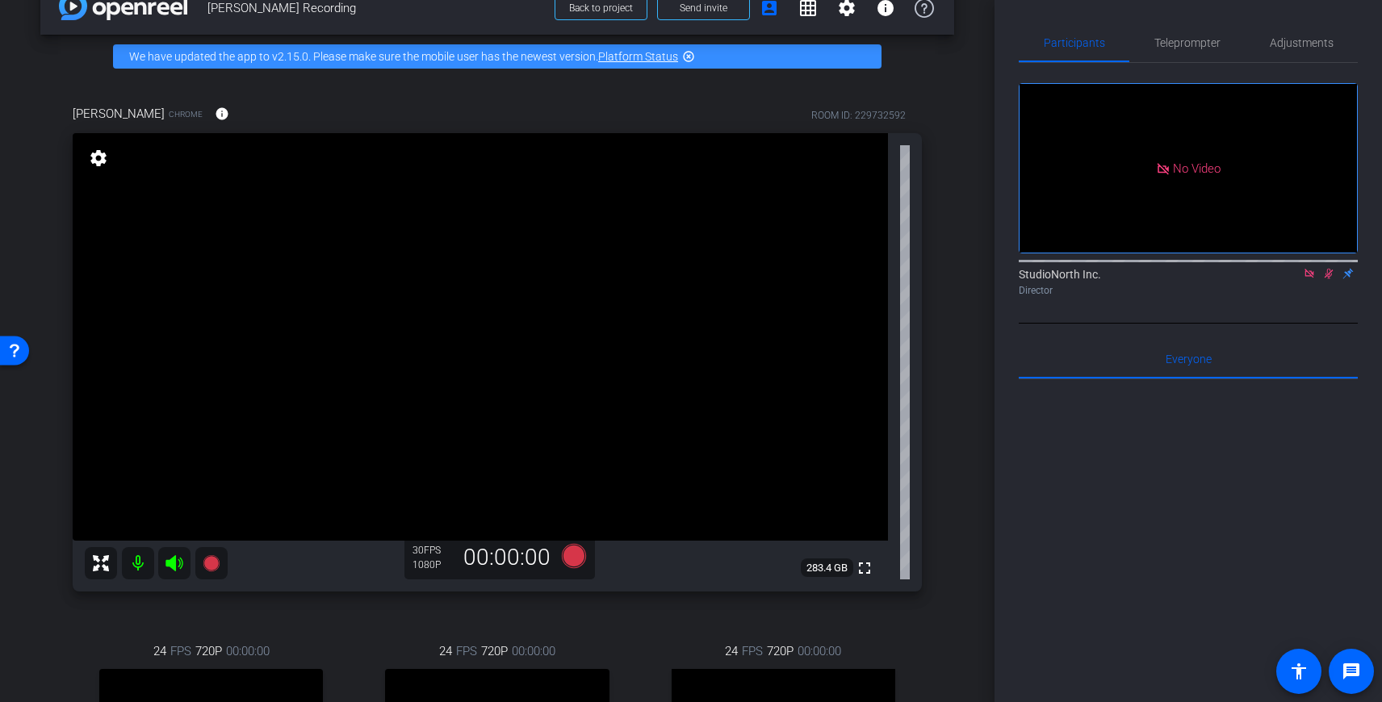
scroll to position [11, 0]
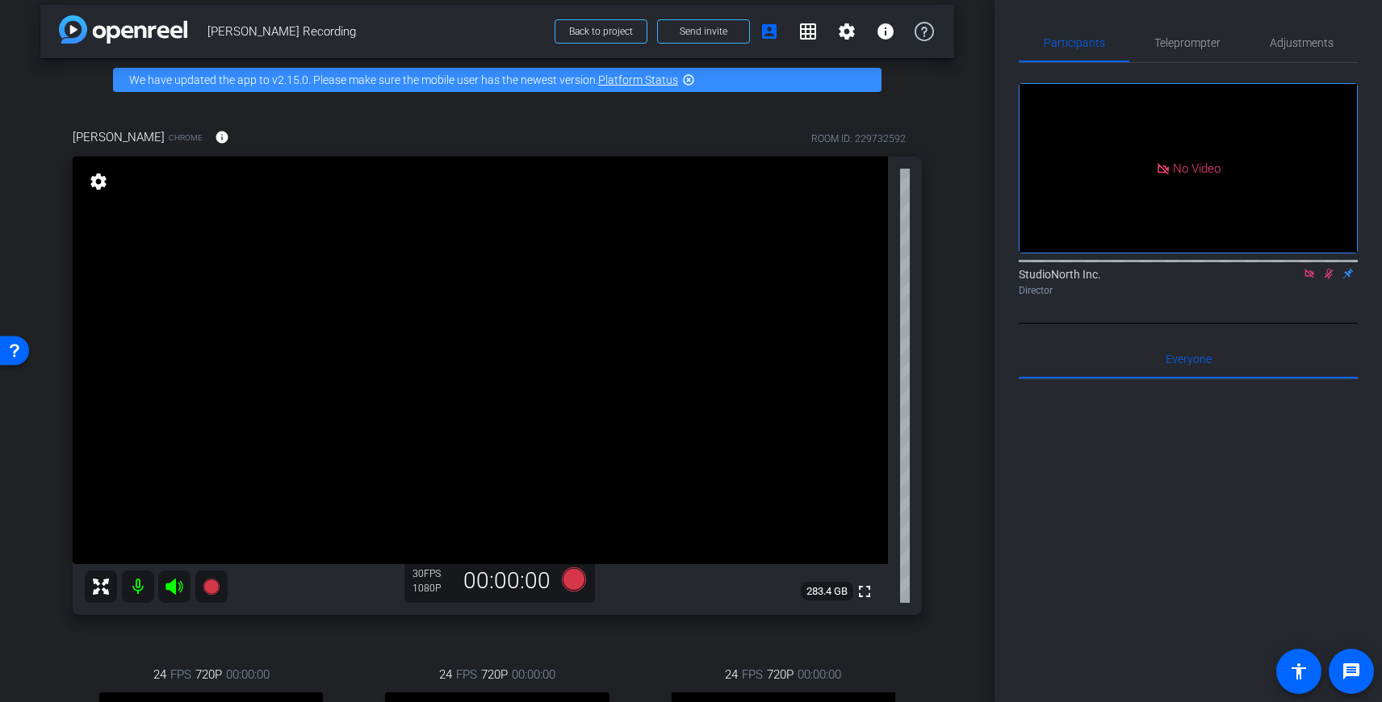
click at [1308, 324] on div "No Video StudioNorth Inc. Director" at bounding box center [1188, 193] width 339 height 261
click at [1328, 279] on icon at bounding box center [1328, 273] width 13 height 11
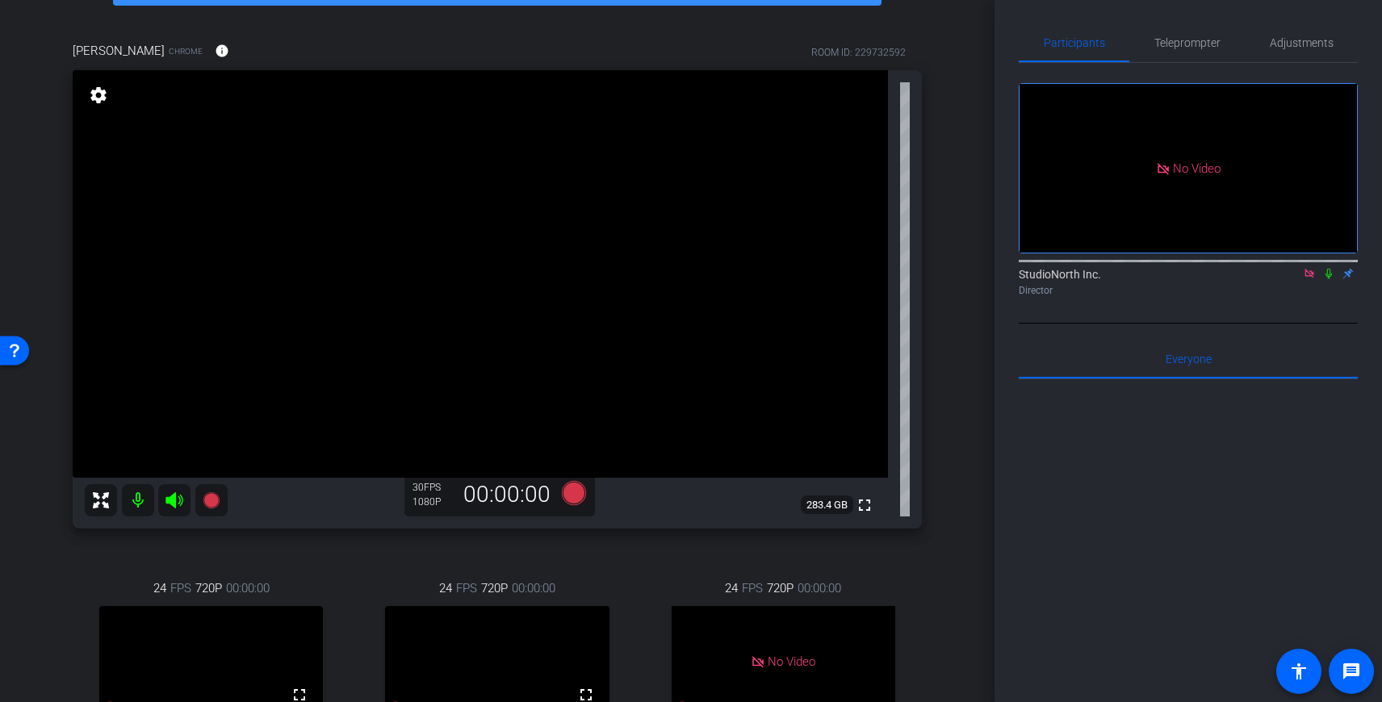
scroll to position [0, 0]
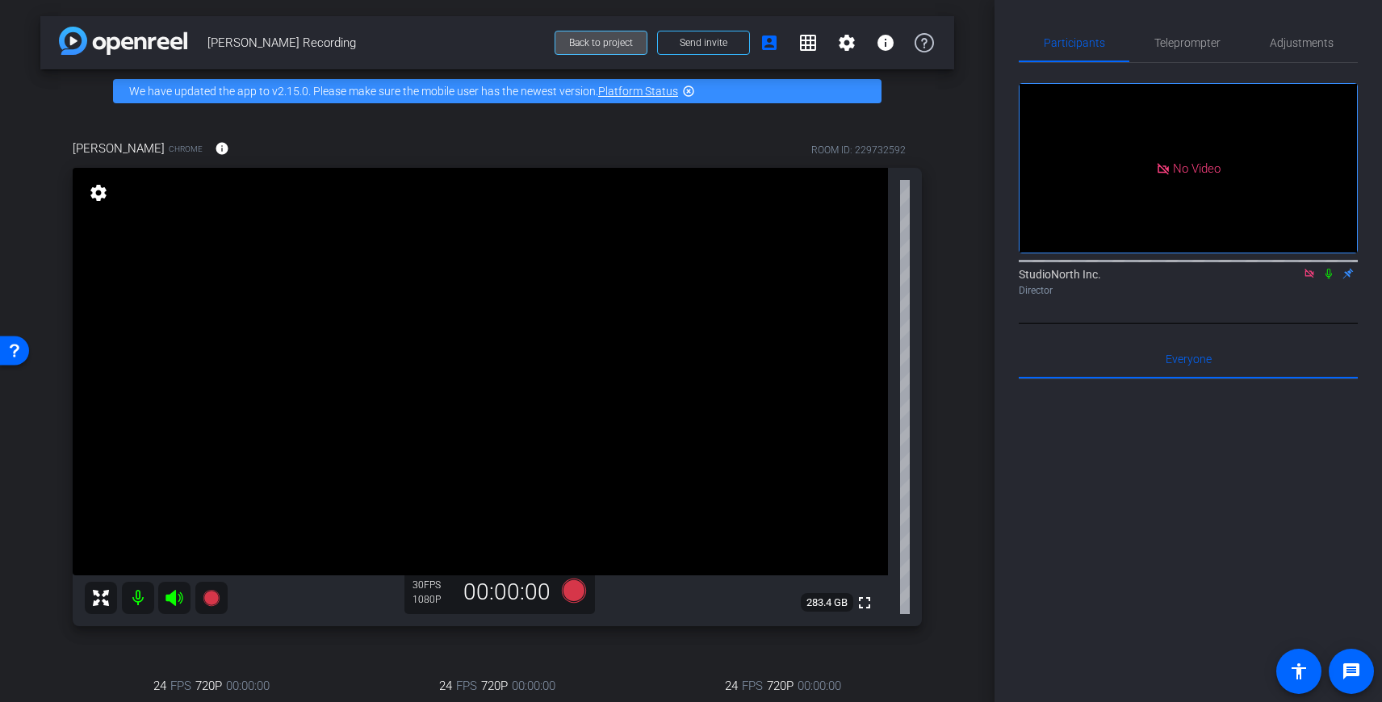
click at [593, 44] on span "Back to project" at bounding box center [601, 42] width 64 height 11
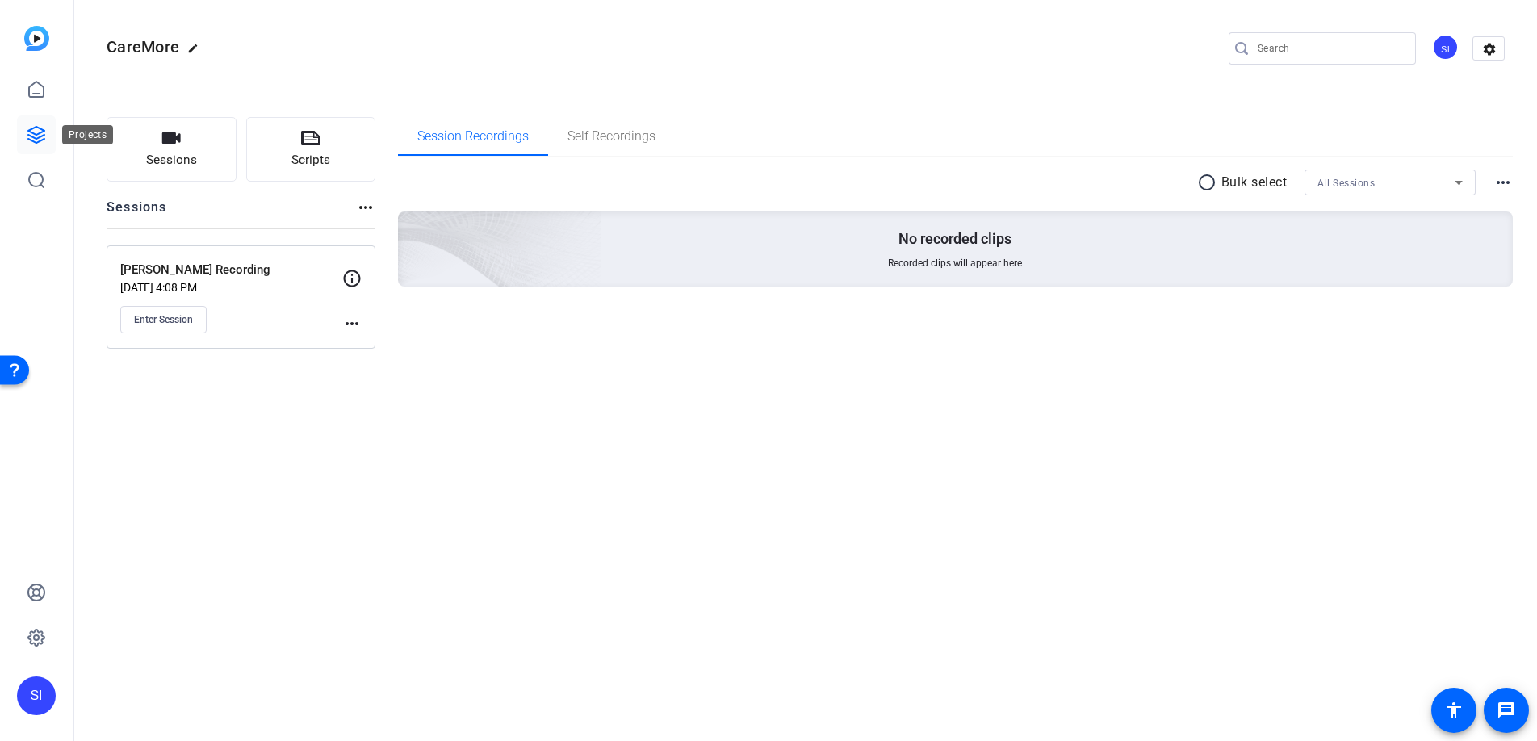
click at [32, 121] on link at bounding box center [36, 134] width 39 height 39
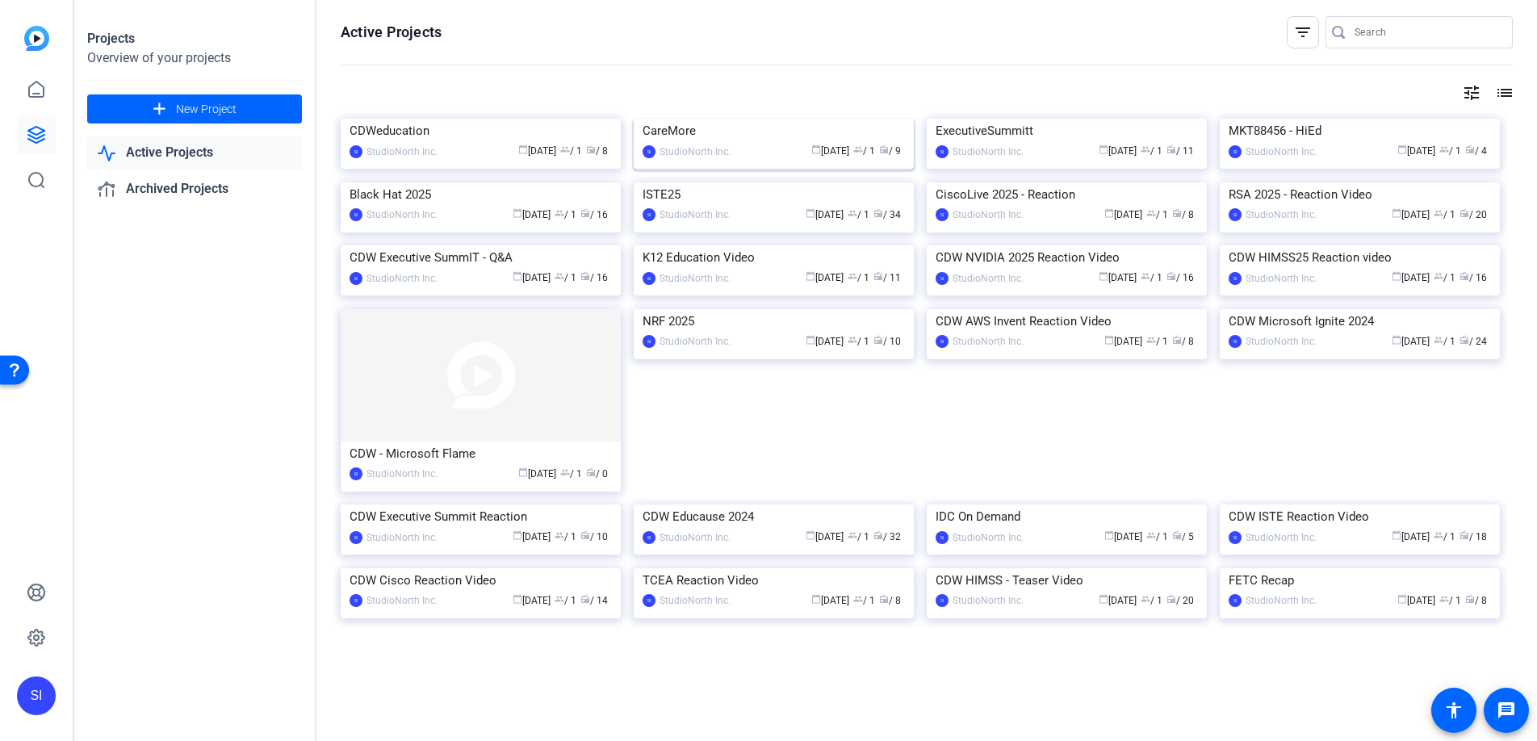
click at [784, 119] on img at bounding box center [774, 119] width 280 height 0
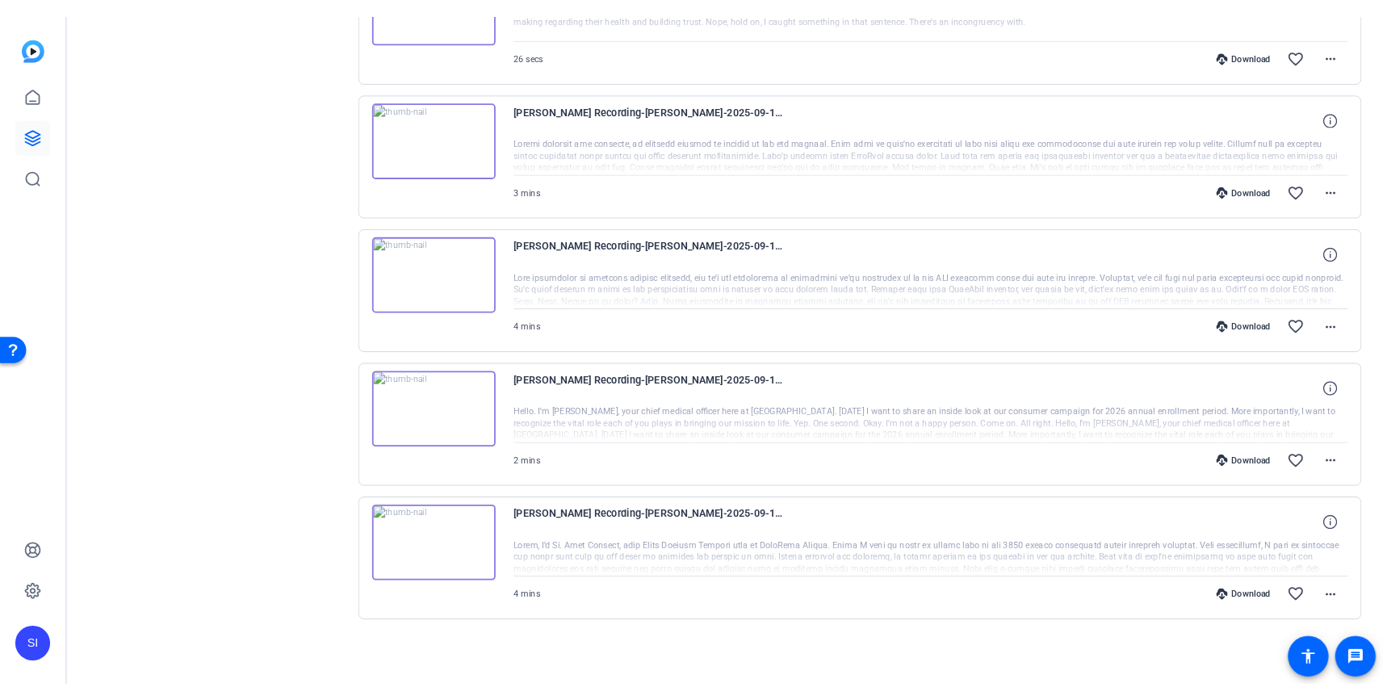
scroll to position [867, 0]
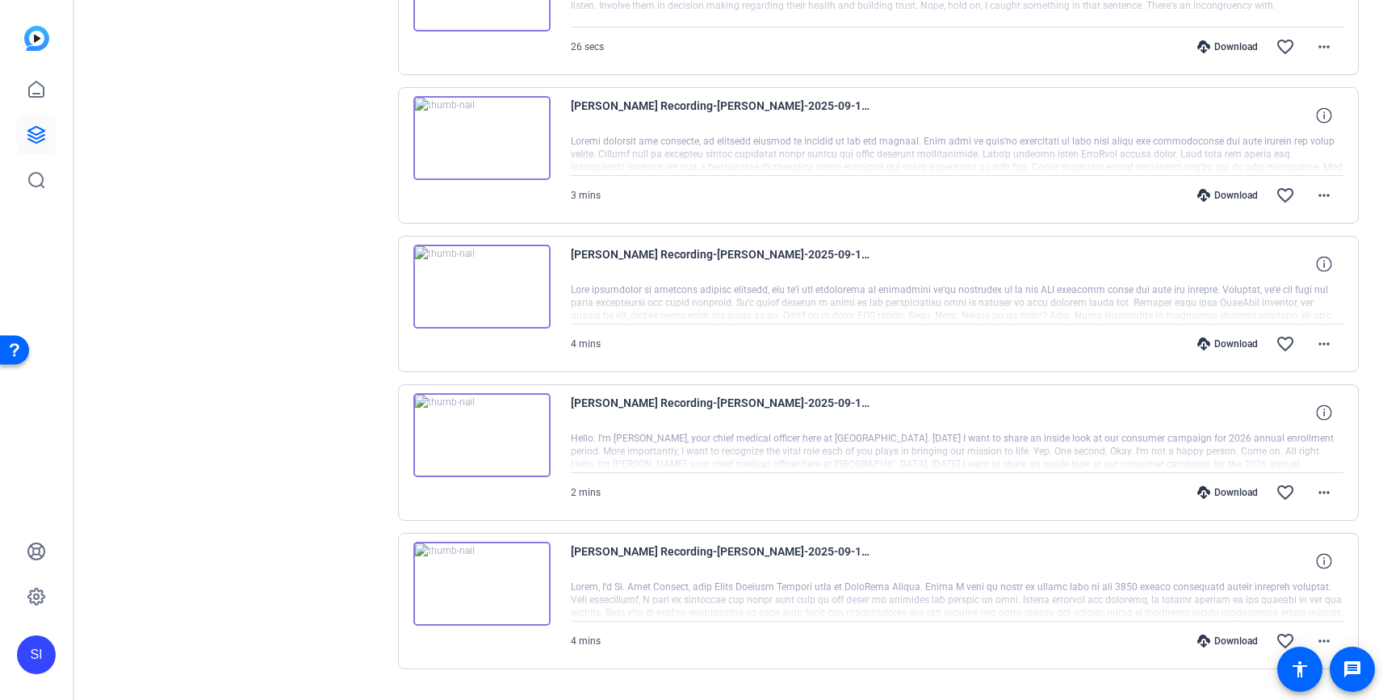
click at [479, 580] on img at bounding box center [481, 584] width 137 height 84
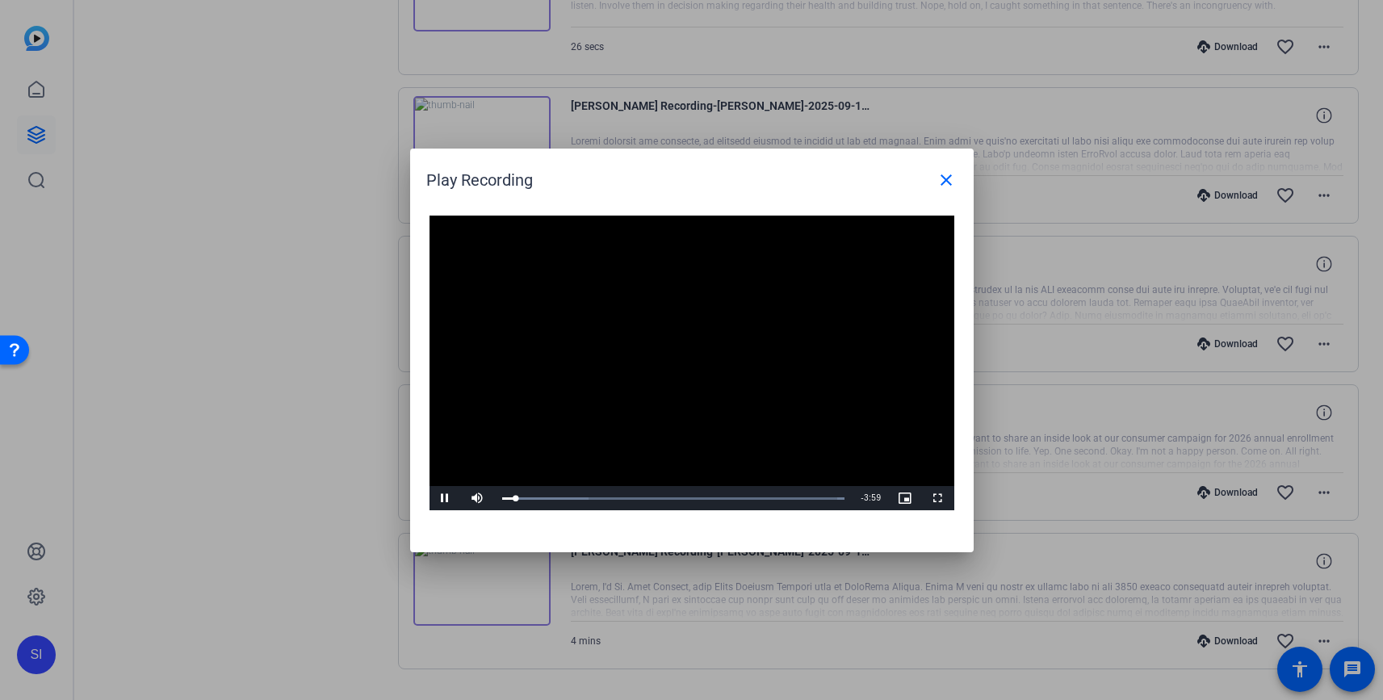
drag, startPoint x: 763, startPoint y: 171, endPoint x: 875, endPoint y: 157, distance: 113.0
click at [694, 131] on div "Play Recording close Video Player is loading. Play Video Pause Mute 73% Current…" at bounding box center [691, 350] width 1383 height 700
click at [948, 182] on mat-icon "close" at bounding box center [945, 179] width 19 height 19
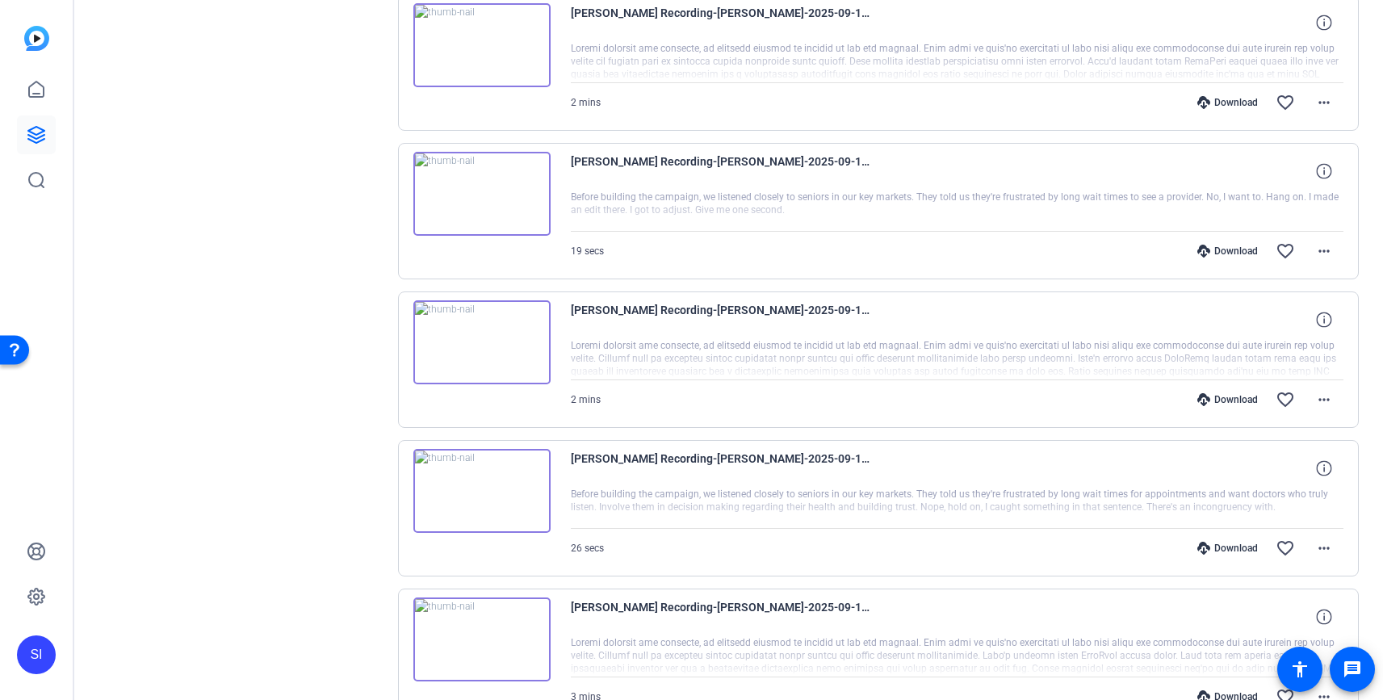
scroll to position [367, 0]
click at [475, 339] on img at bounding box center [481, 341] width 137 height 84
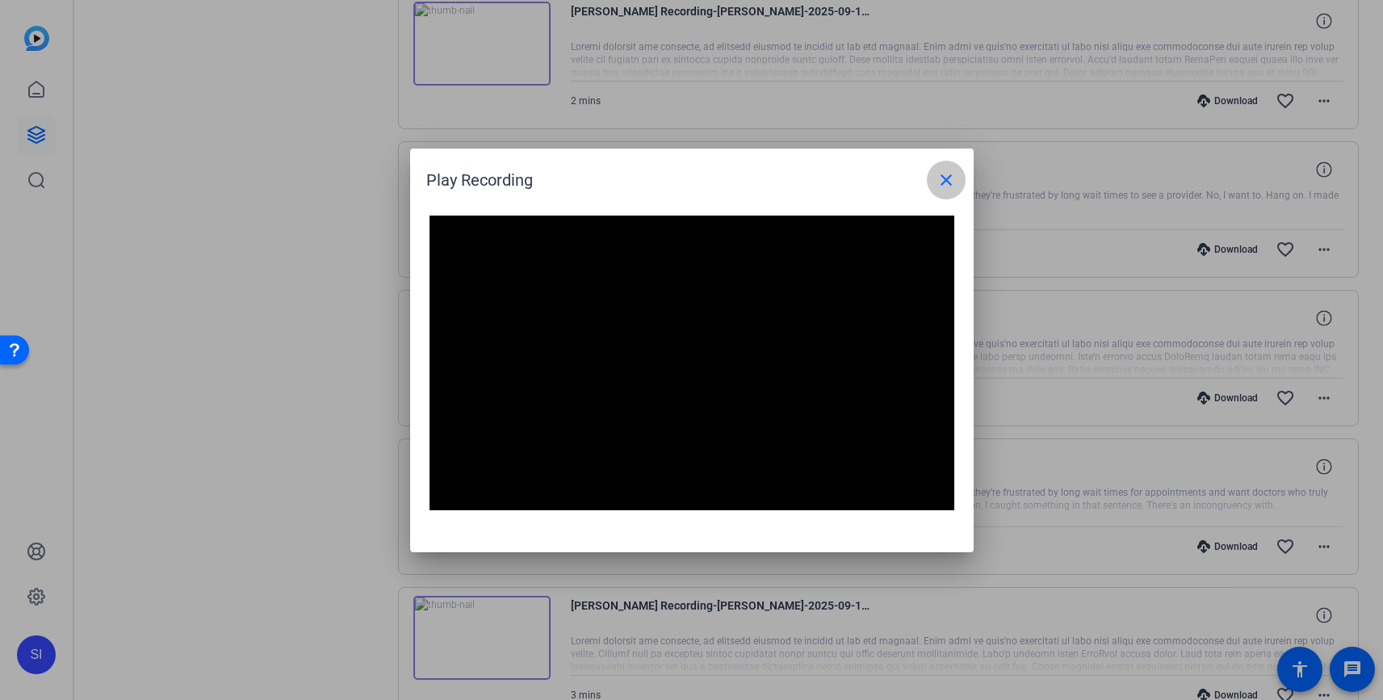
click at [946, 188] on mat-icon "close" at bounding box center [945, 179] width 19 height 19
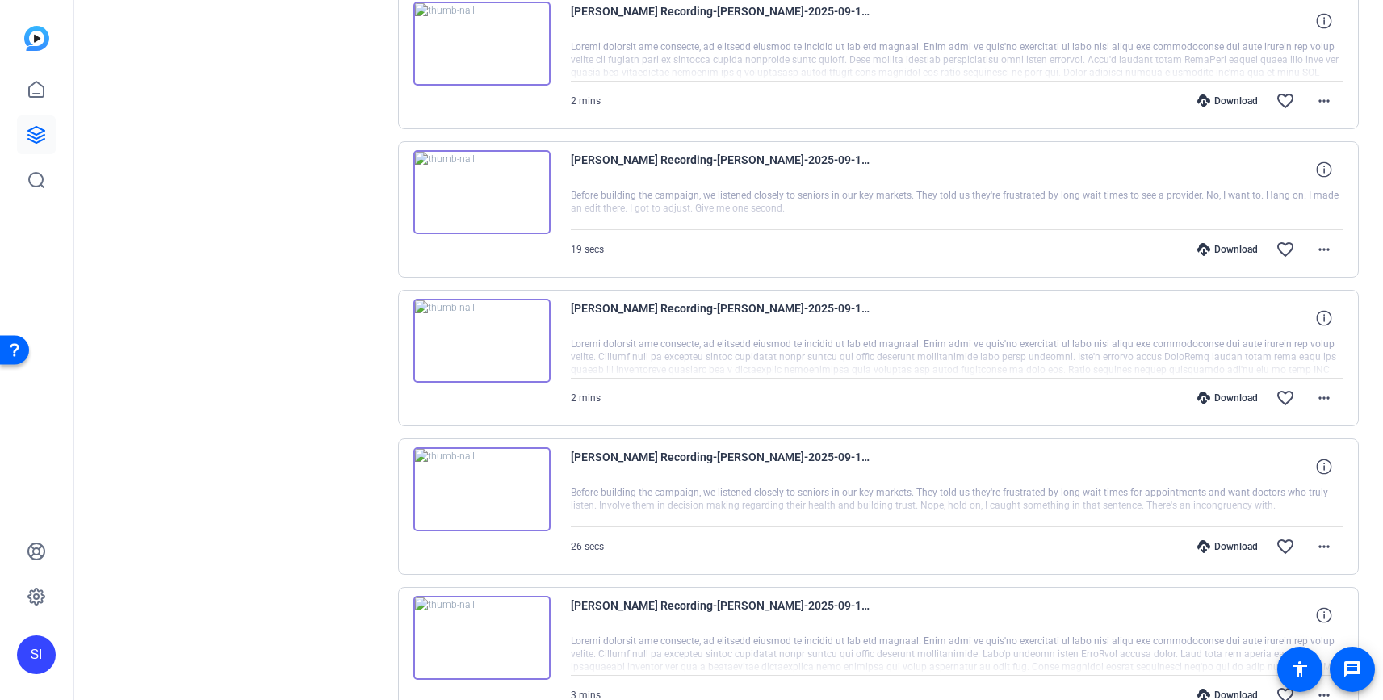
click at [474, 479] on img at bounding box center [481, 489] width 137 height 84
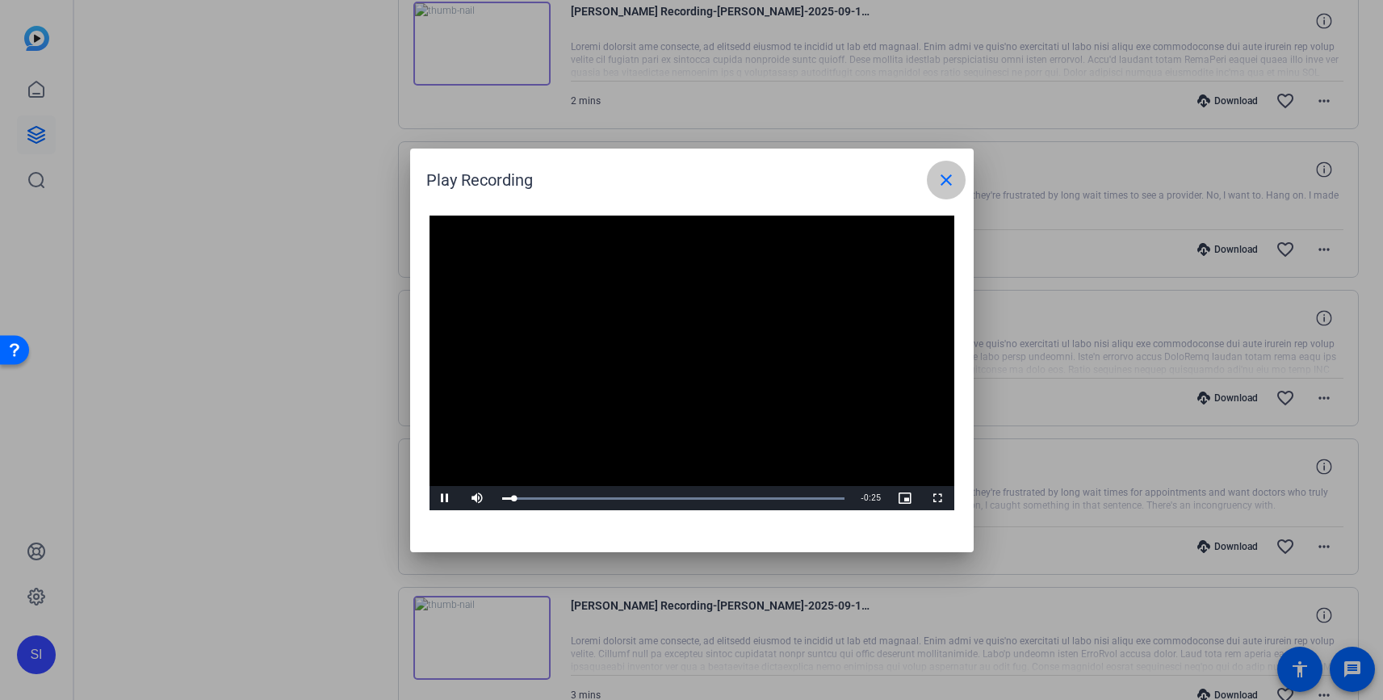
click at [957, 179] on span at bounding box center [946, 180] width 39 height 39
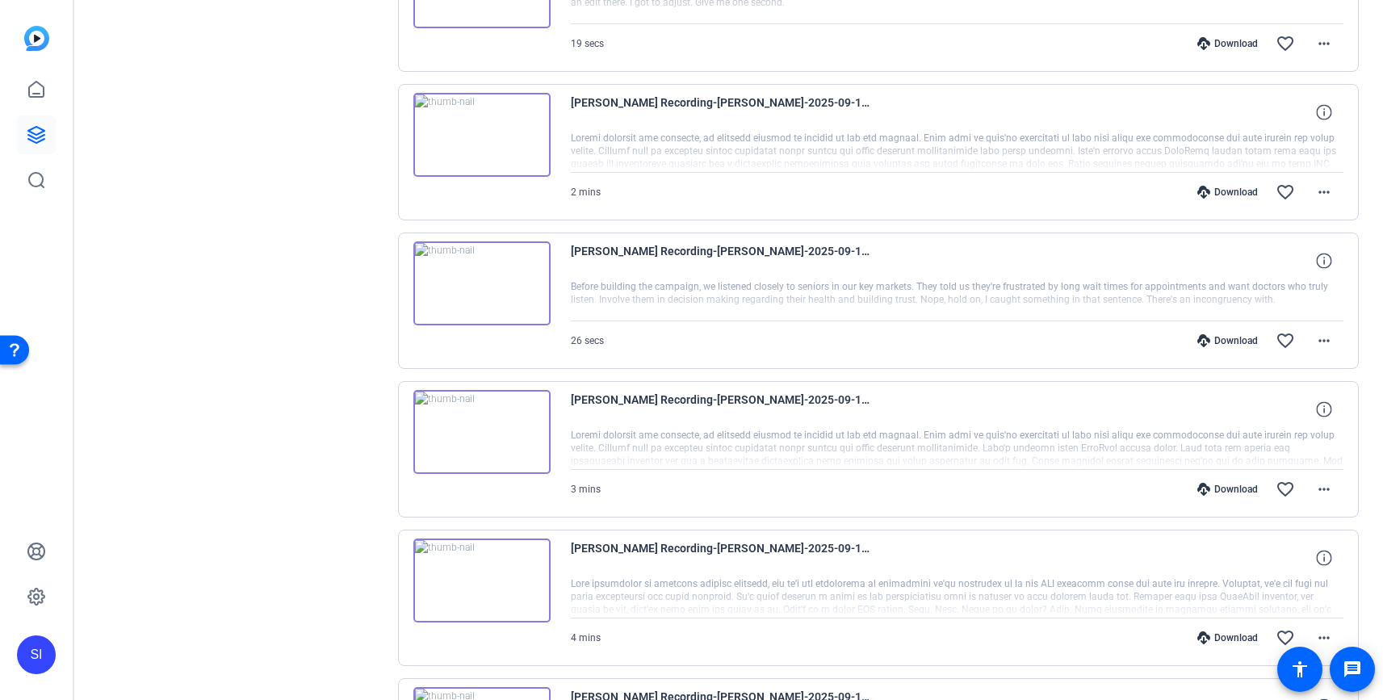
scroll to position [643, 0]
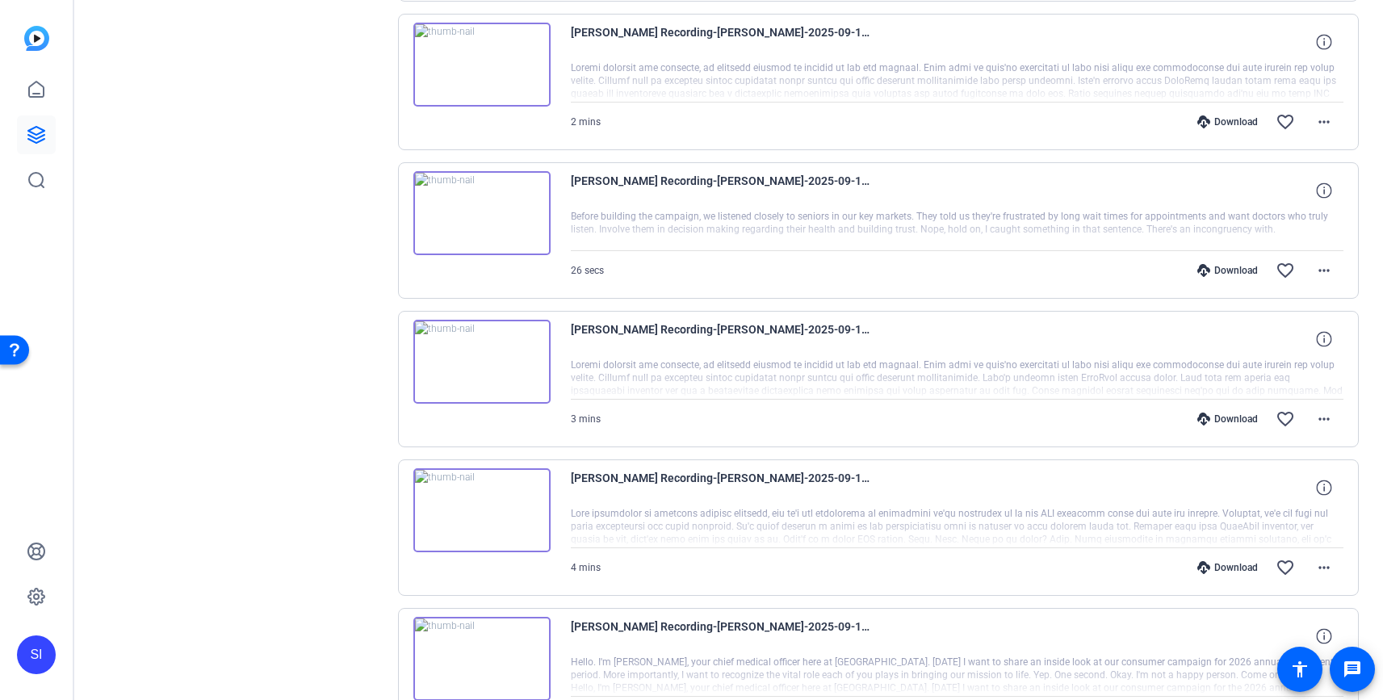
click at [492, 359] on img at bounding box center [481, 362] width 137 height 84
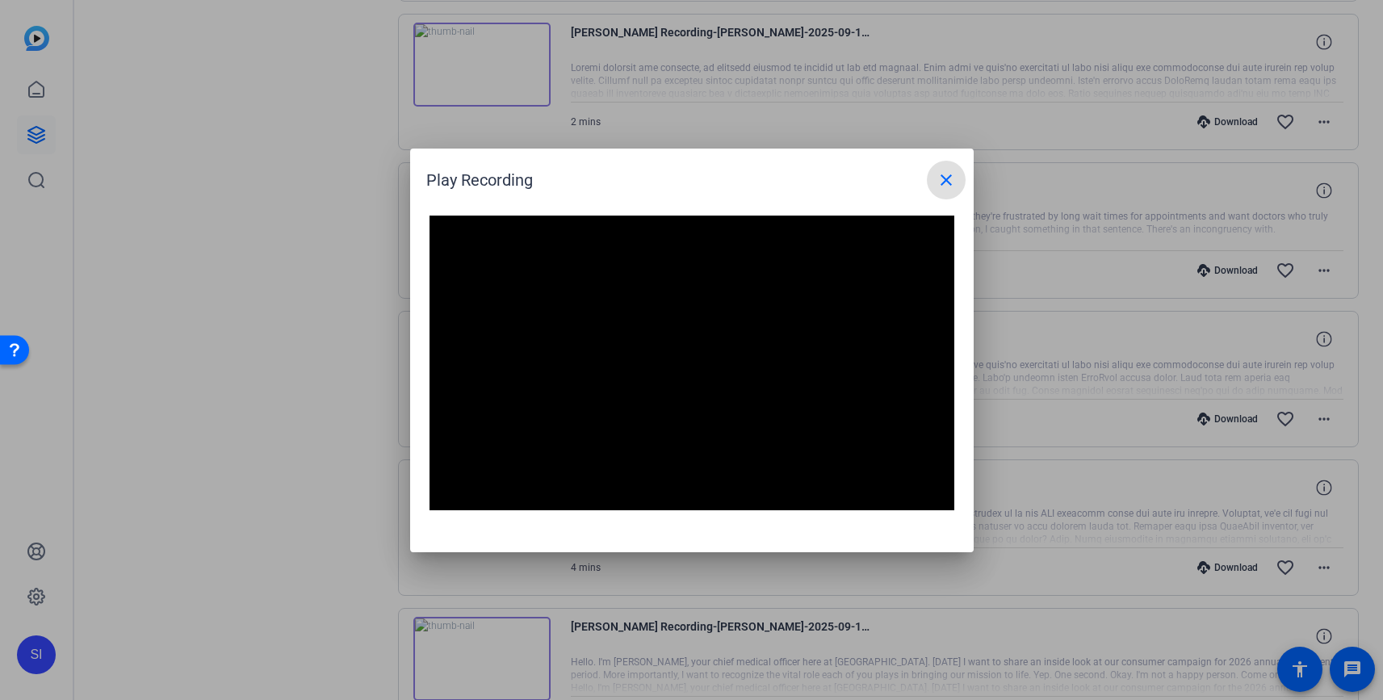
click at [940, 174] on mat-icon "close" at bounding box center [945, 179] width 19 height 19
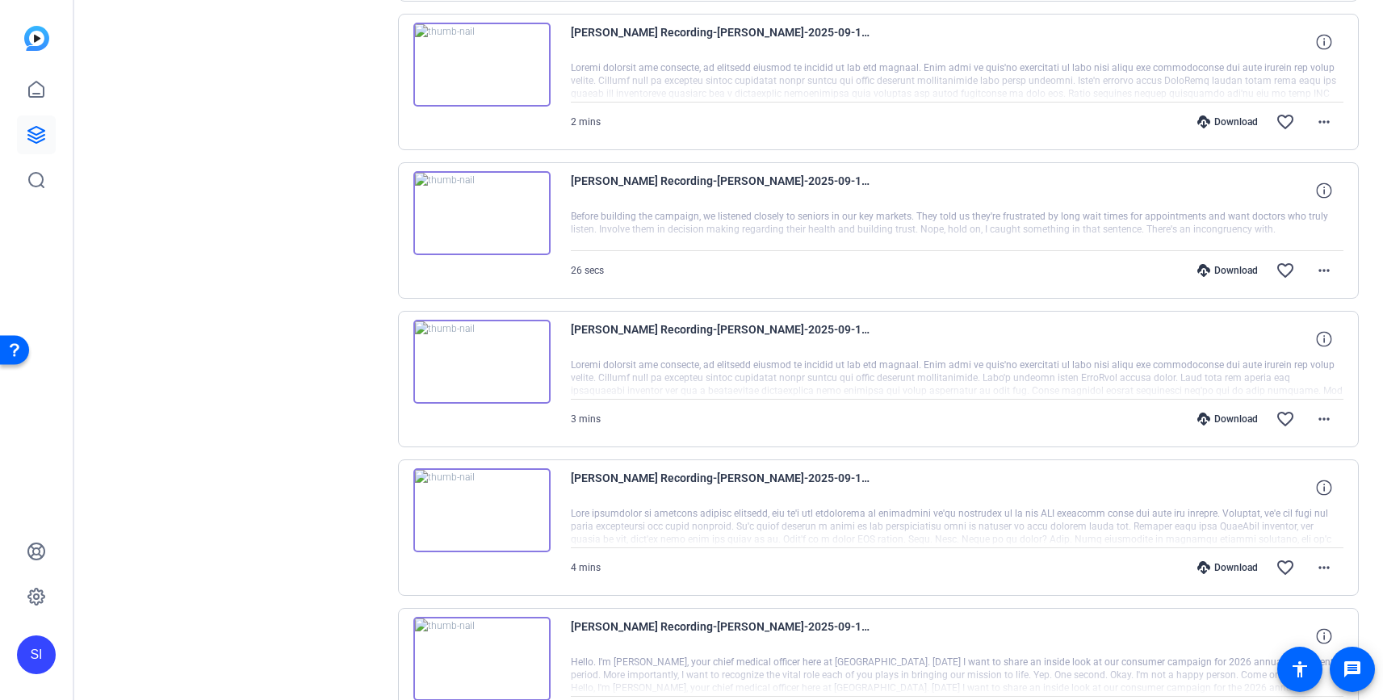
click at [475, 505] on img at bounding box center [481, 510] width 137 height 84
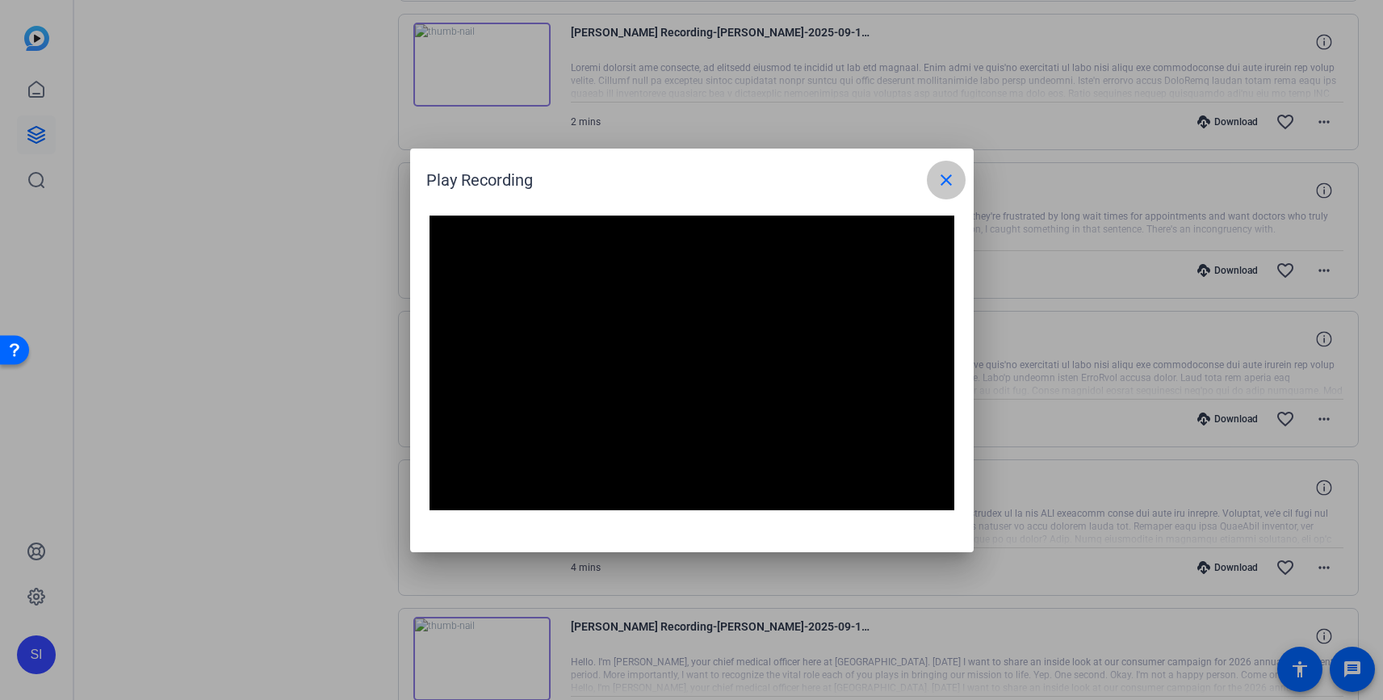
click at [936, 174] on mat-icon "close" at bounding box center [945, 179] width 19 height 19
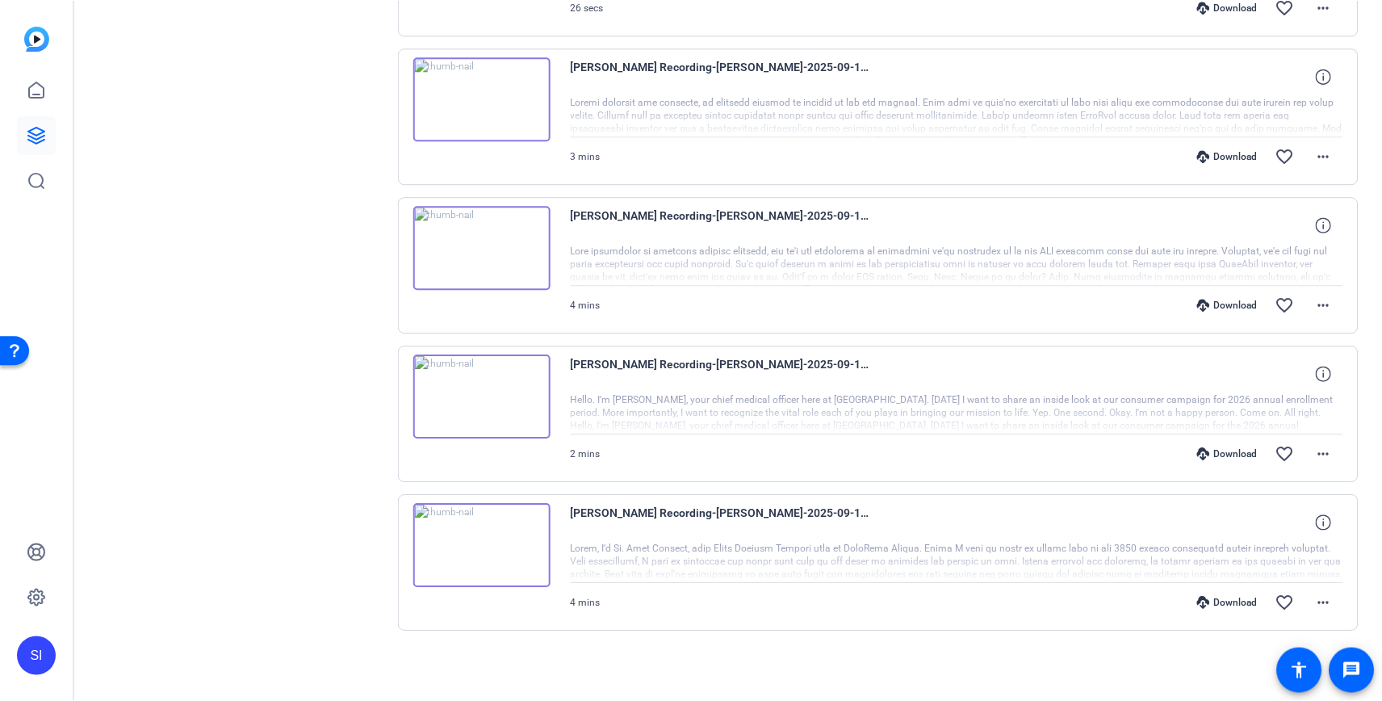
scroll to position [908, 0]
click at [484, 394] on img at bounding box center [481, 394] width 137 height 84
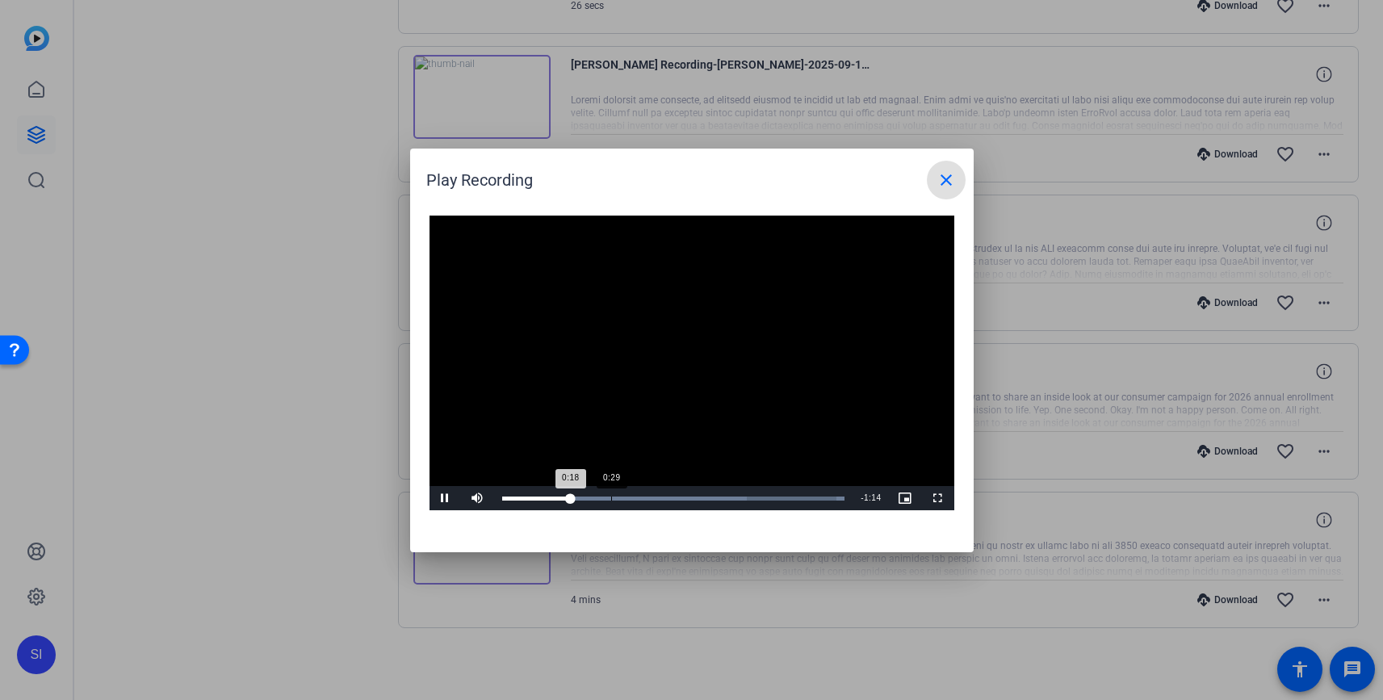
click at [610, 496] on div "Loaded : 100.00% 0:29 0:18" at bounding box center [673, 498] width 343 height 4
click at [699, 496] on div "Loaded : 100.00% 0:53 0:53" at bounding box center [673, 498] width 343 height 4
click at [938, 186] on mat-icon "close" at bounding box center [945, 179] width 19 height 19
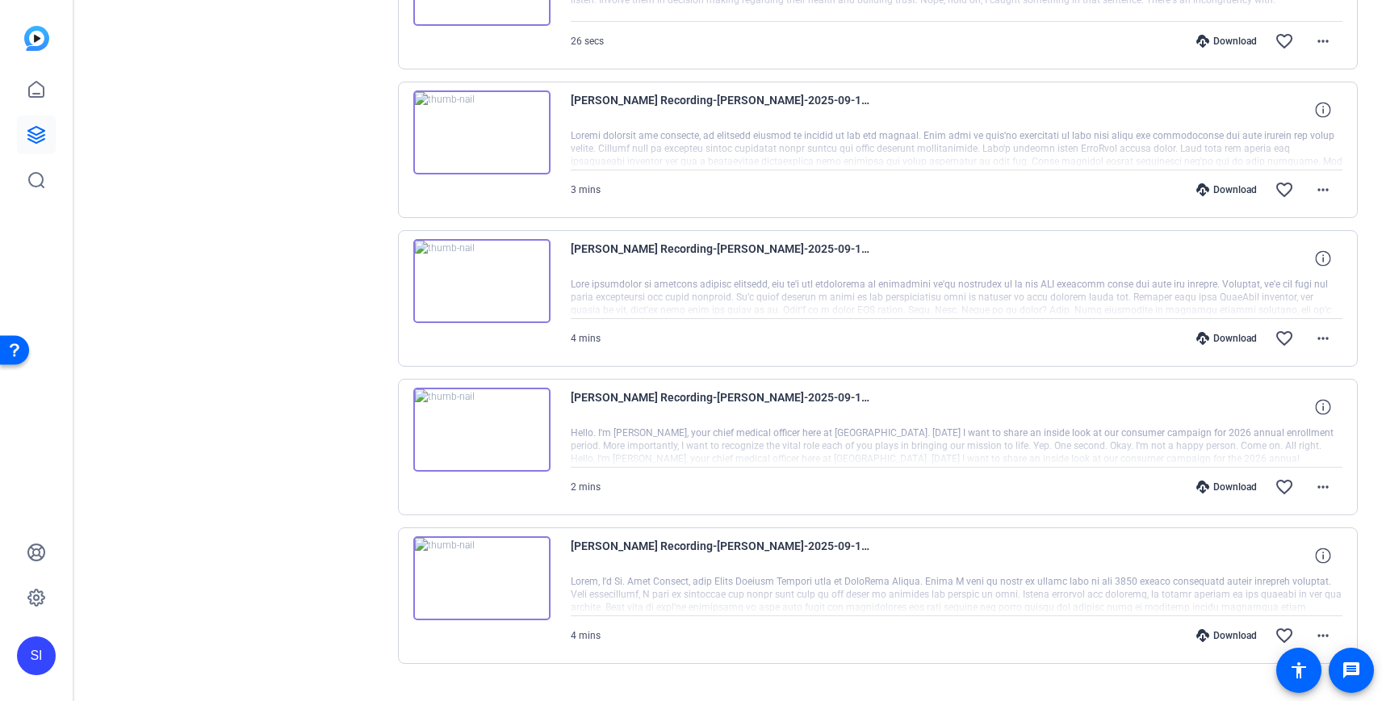
scroll to position [907, 0]
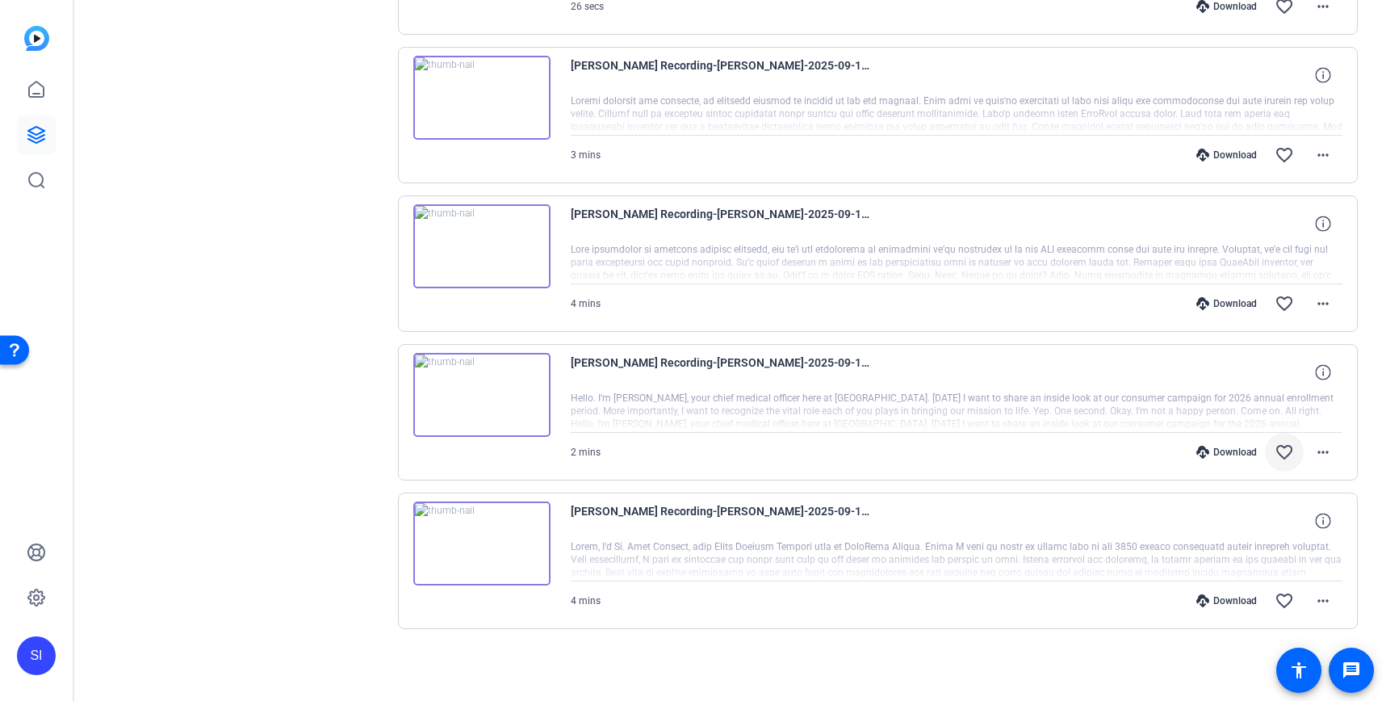
click at [1287, 452] on mat-icon "favorite_border" at bounding box center [1284, 451] width 19 height 19
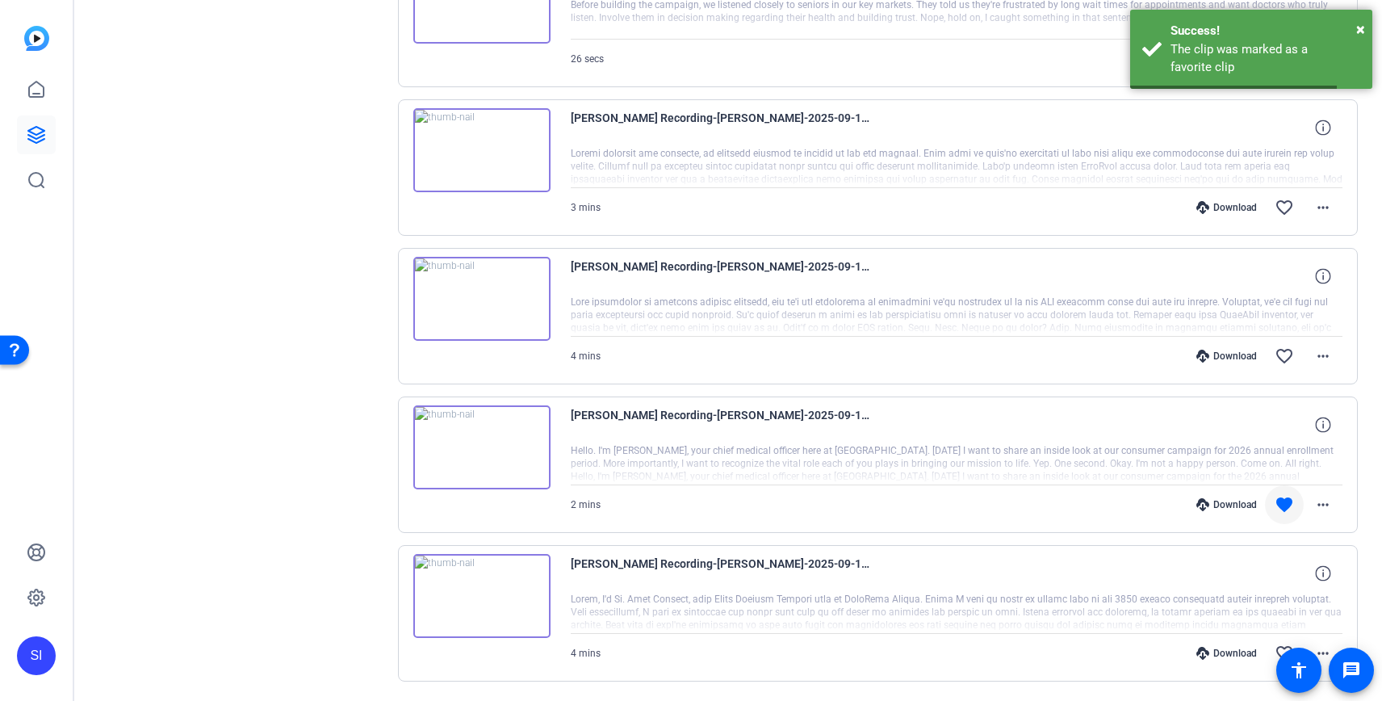
scroll to position [834, 0]
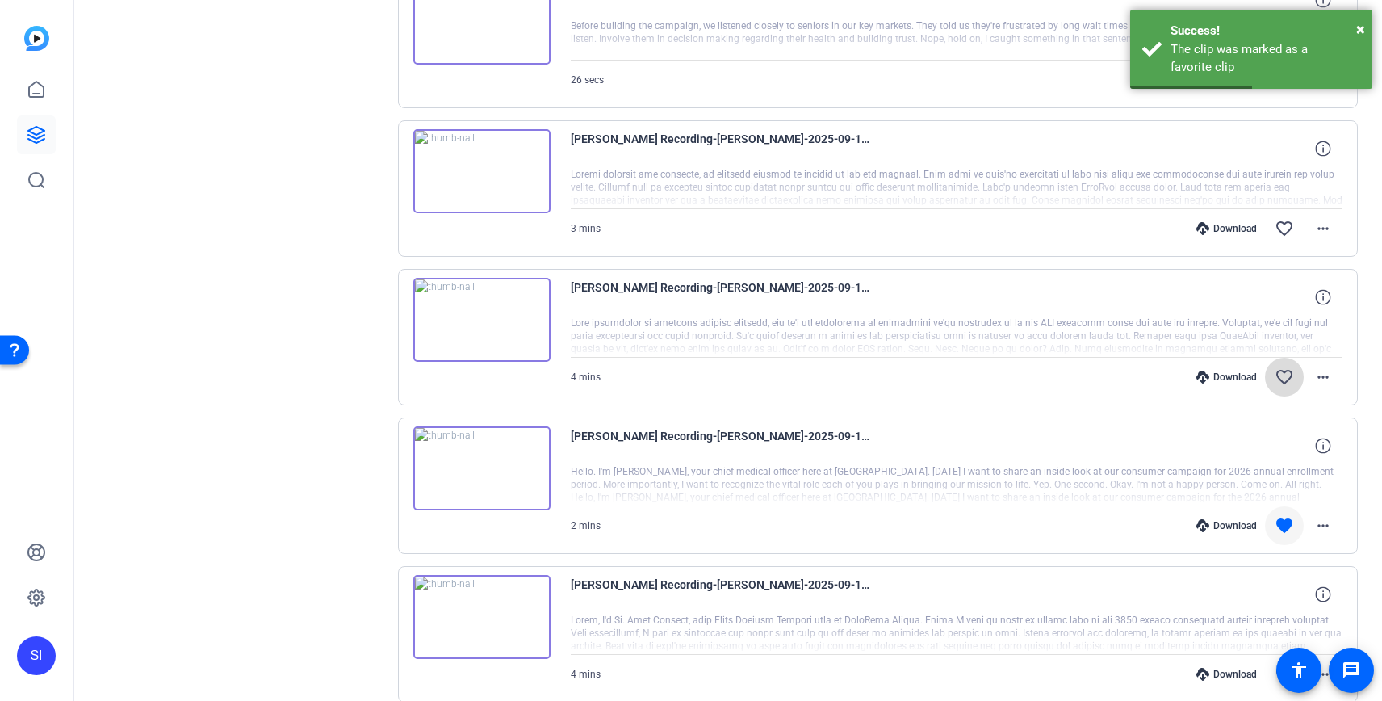
click at [1291, 377] on mat-icon "favorite_border" at bounding box center [1284, 376] width 19 height 19
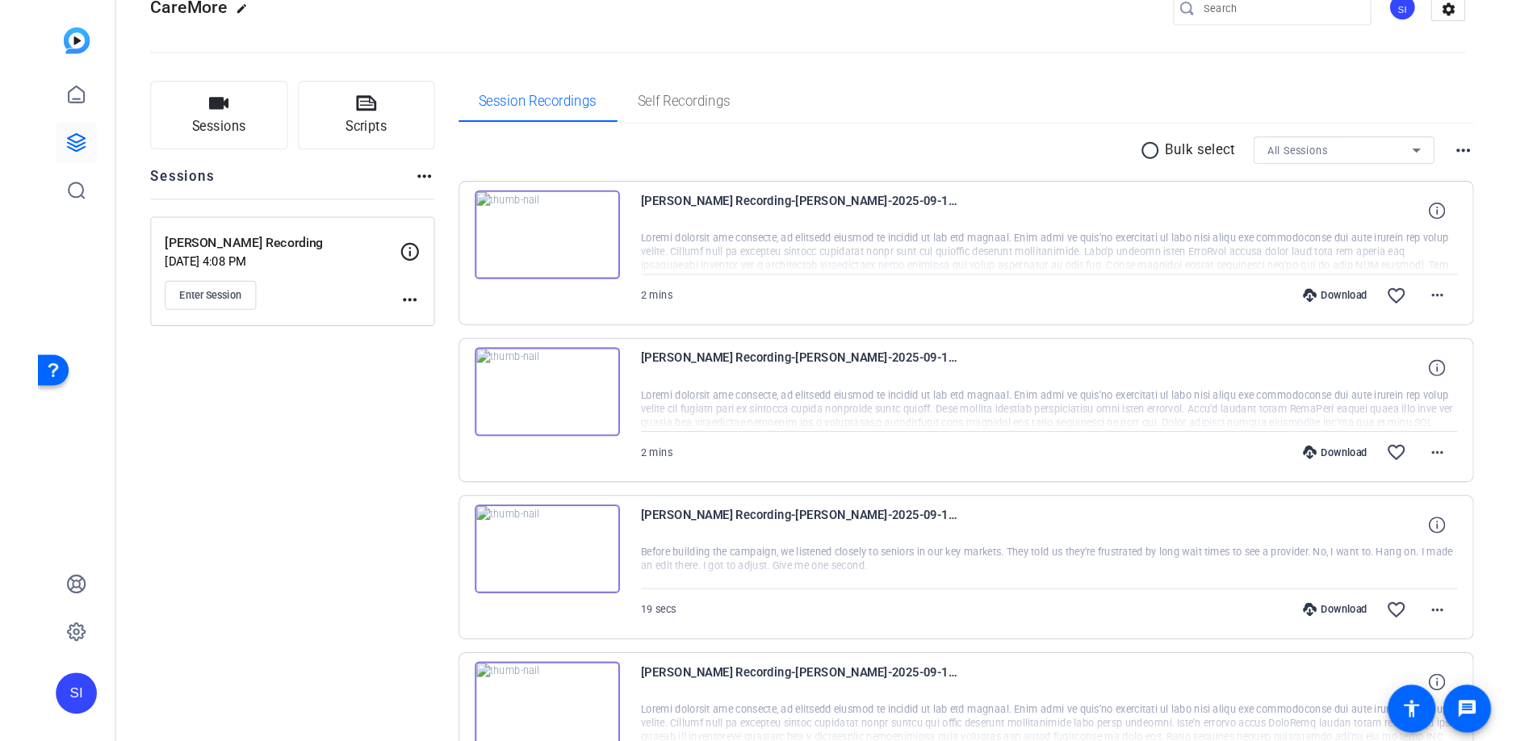
scroll to position [40, 0]
